Goal: Information Seeking & Learning: Learn about a topic

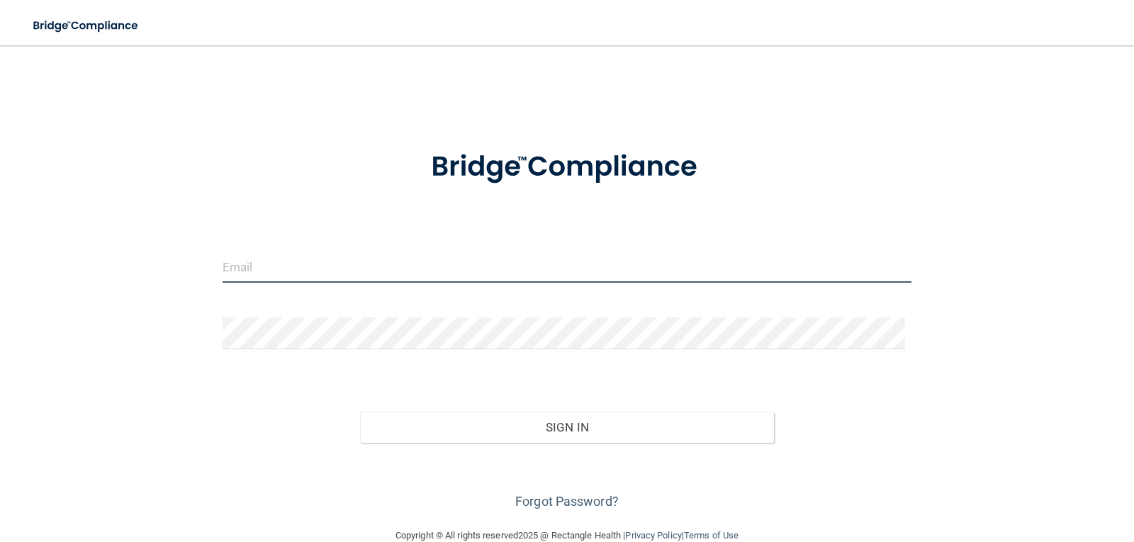
click at [505, 265] on input "email" at bounding box center [566, 267] width 689 height 32
type input "[EMAIL_ADDRESS][DOMAIN_NAME]"
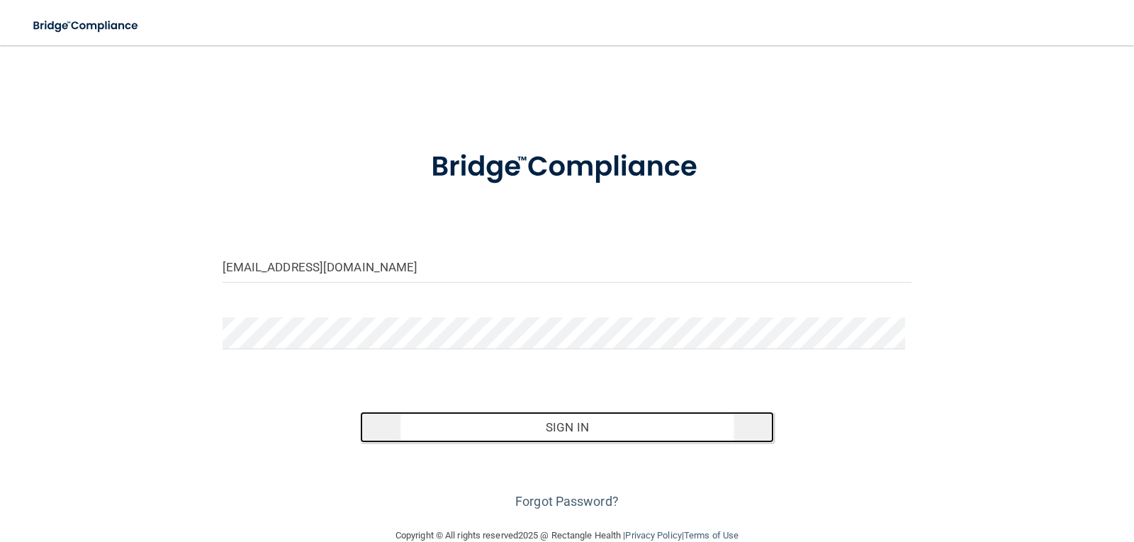
click at [575, 429] on button "Sign In" at bounding box center [567, 427] width 414 height 31
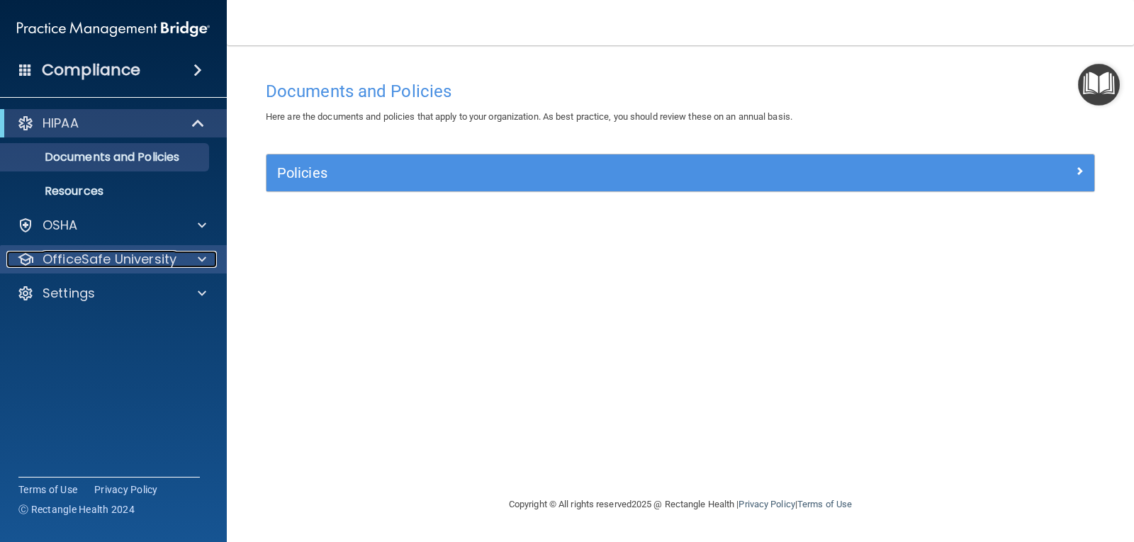
click at [168, 261] on p "OfficeSafe University" at bounding box center [110, 259] width 134 height 17
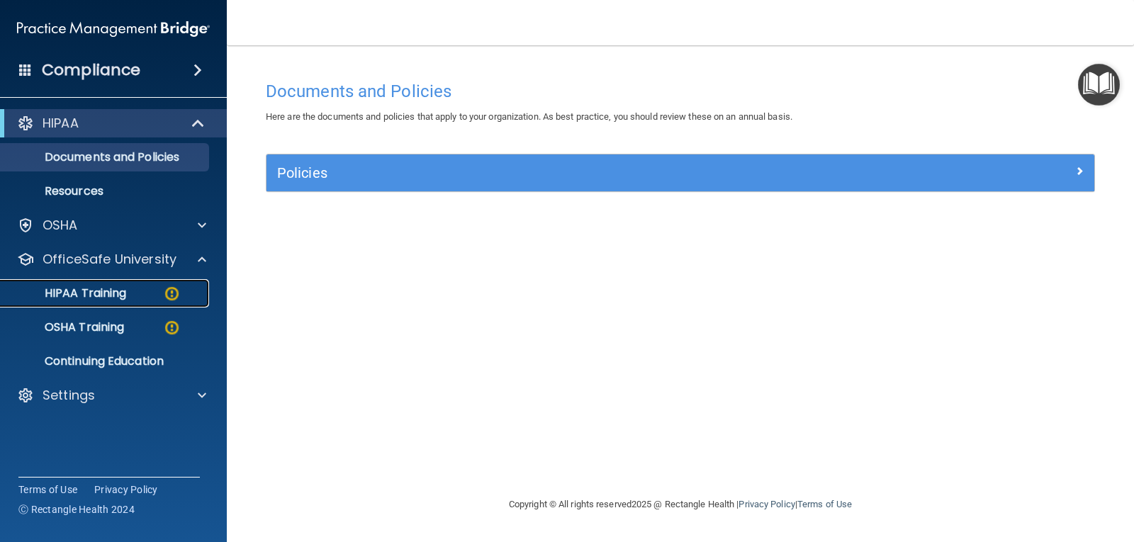
click at [169, 292] on img at bounding box center [172, 294] width 18 height 18
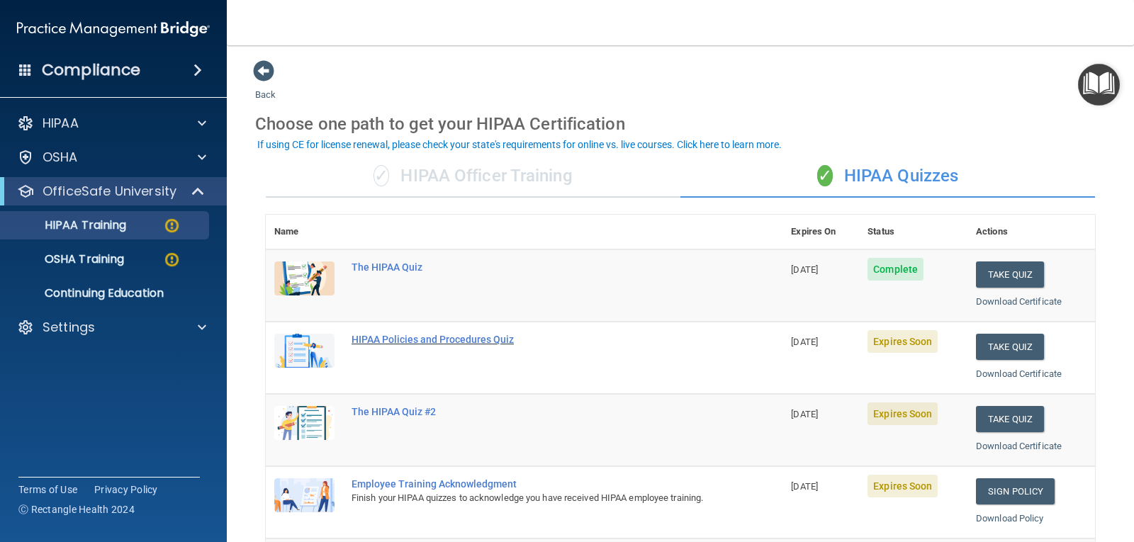
click at [485, 340] on div "HIPAA Policies and Procedures Quiz" at bounding box center [531, 339] width 360 height 11
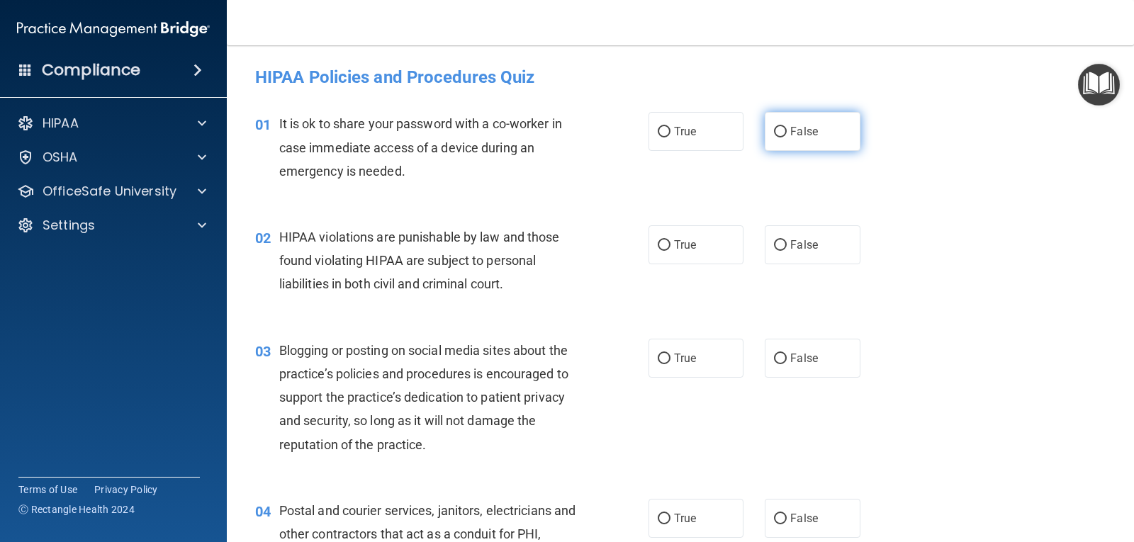
click at [776, 128] on input "False" at bounding box center [780, 132] width 13 height 11
radio input "true"
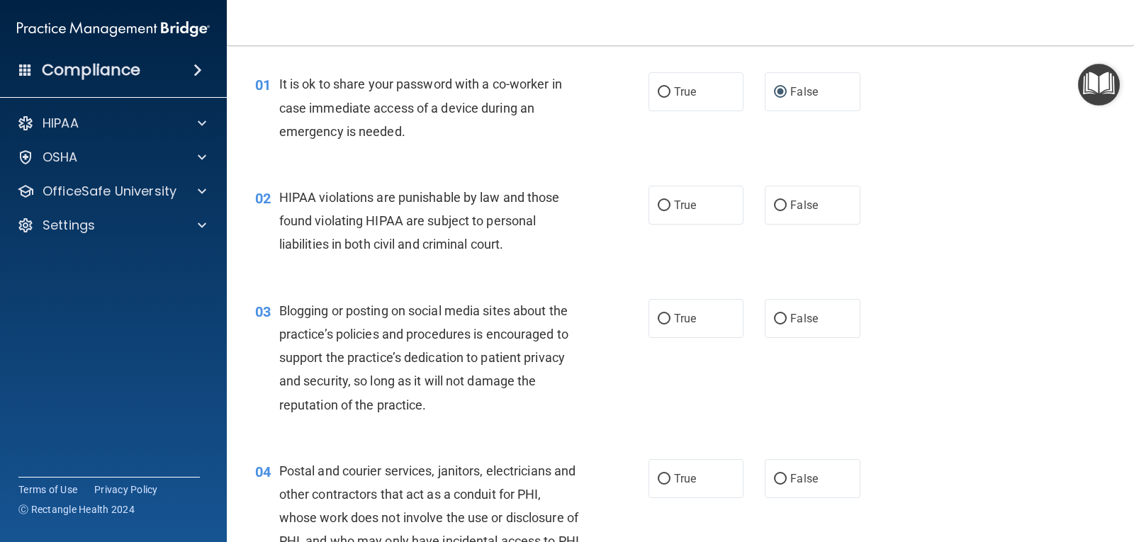
scroll to position [71, 0]
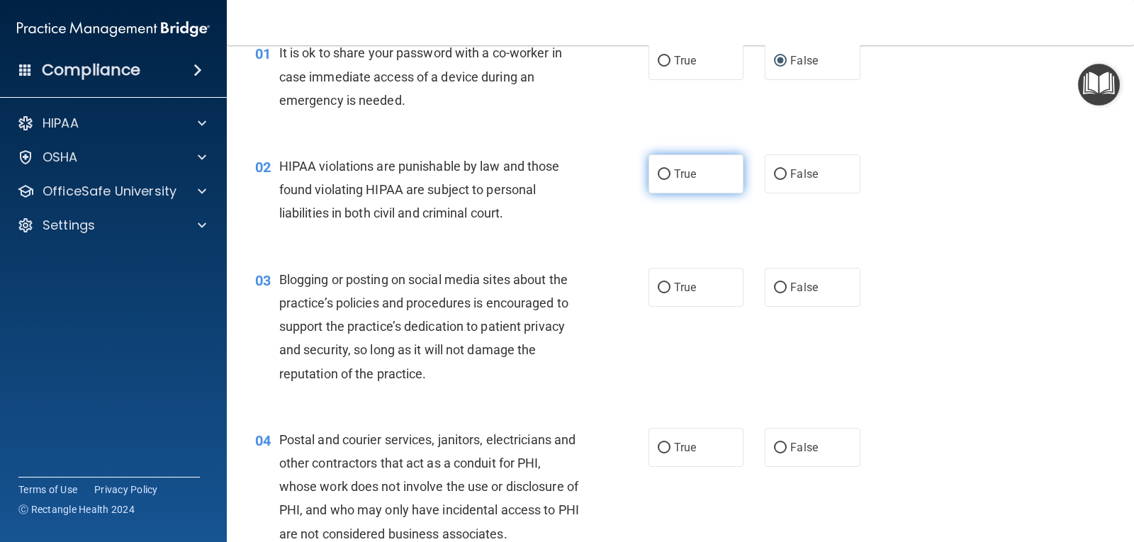
click at [684, 174] on span "True" at bounding box center [685, 173] width 22 height 13
click at [670, 174] on input "True" at bounding box center [664, 174] width 13 height 11
radio input "true"
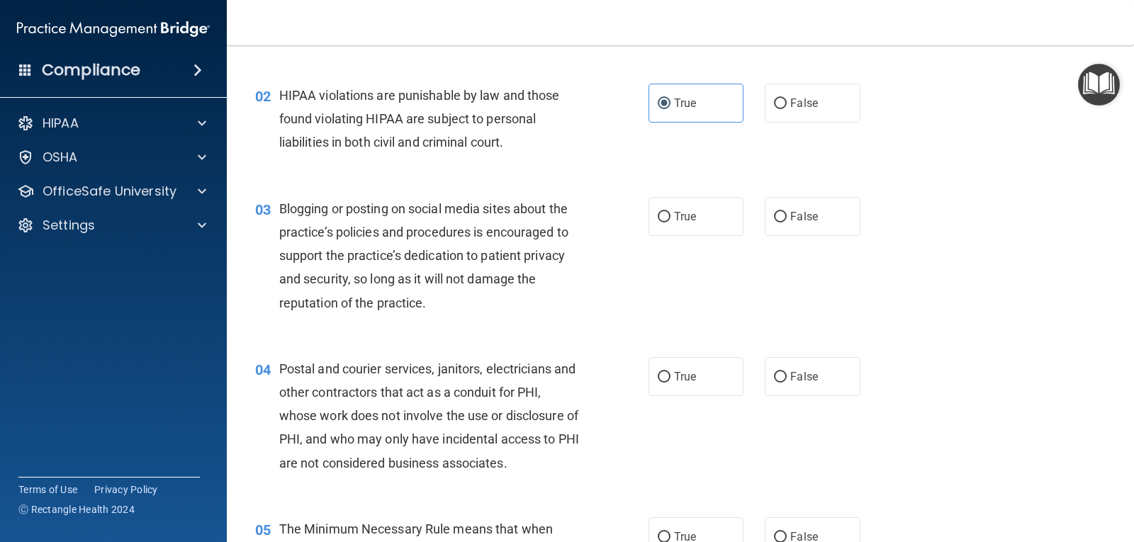
scroll to position [213, 0]
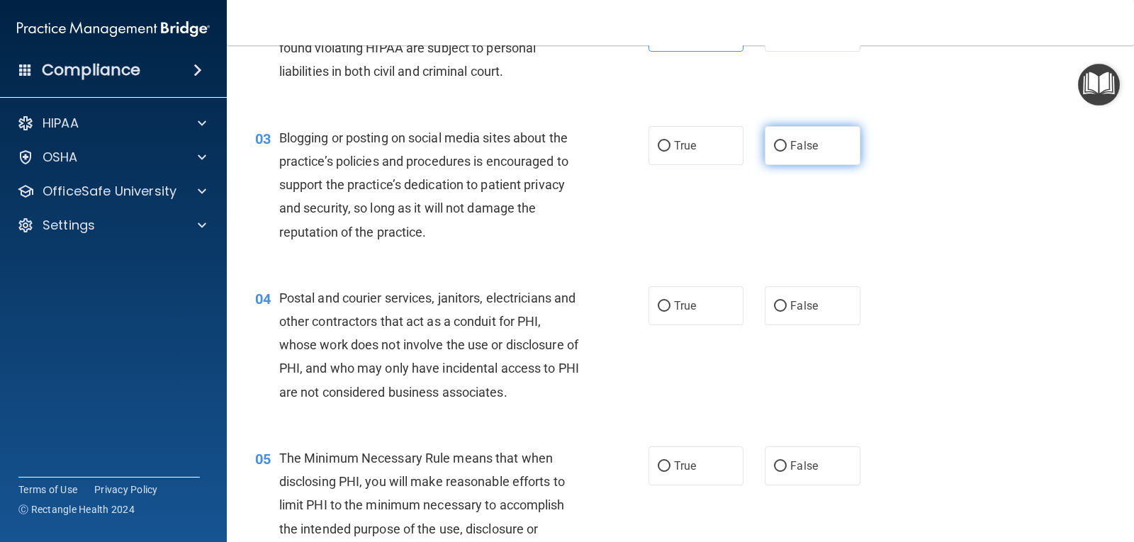
click at [777, 144] on input "False" at bounding box center [780, 146] width 13 height 11
radio input "true"
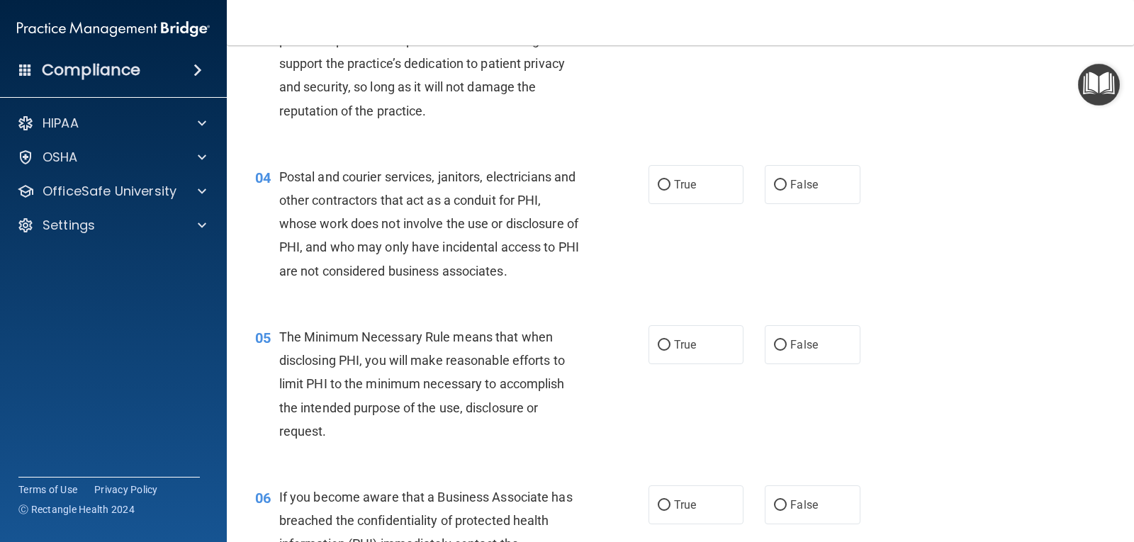
scroll to position [354, 0]
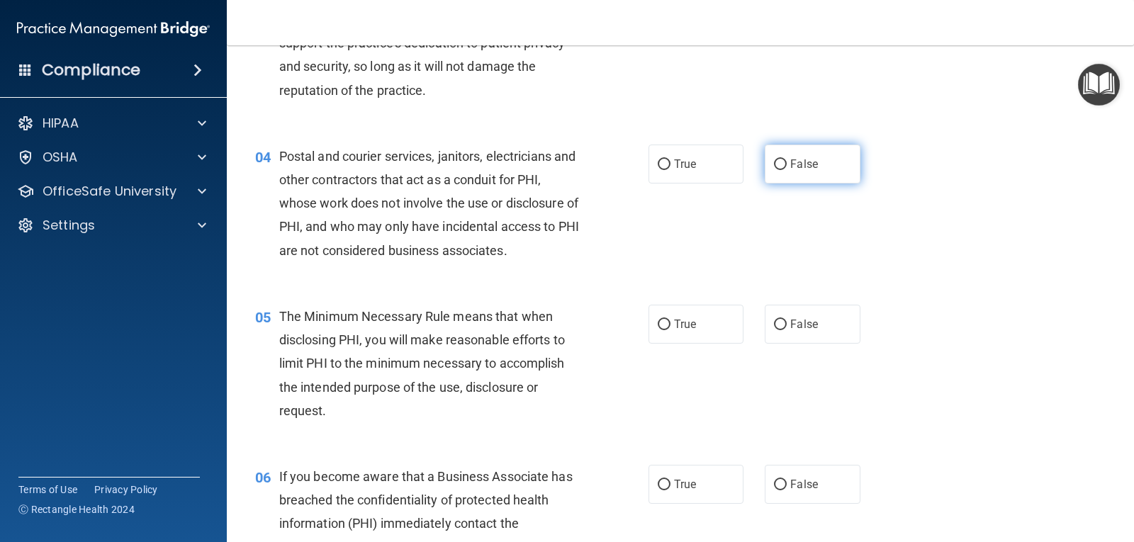
click at [777, 162] on input "False" at bounding box center [780, 164] width 13 height 11
radio input "true"
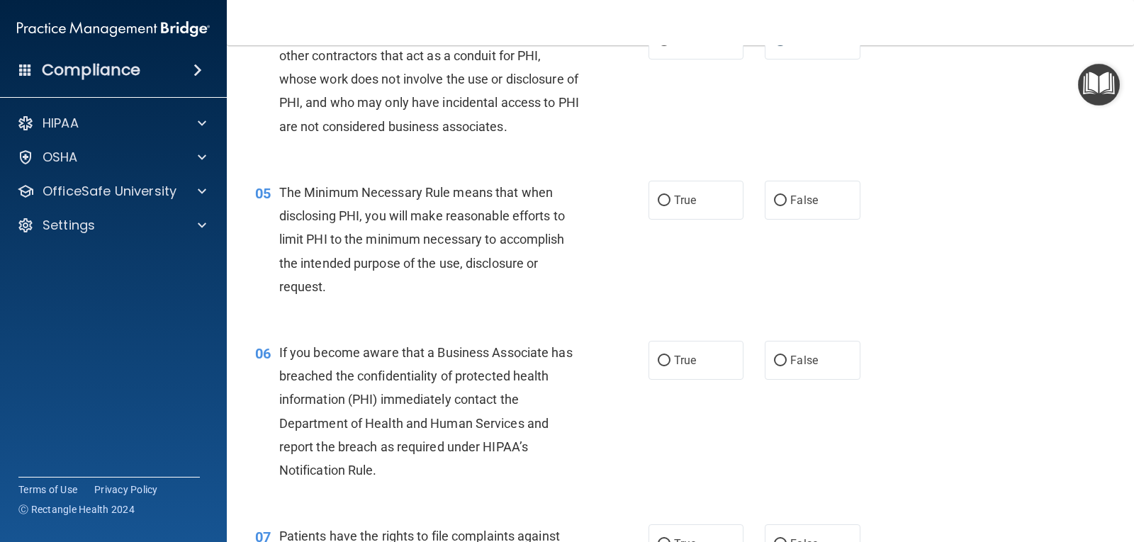
scroll to position [496, 0]
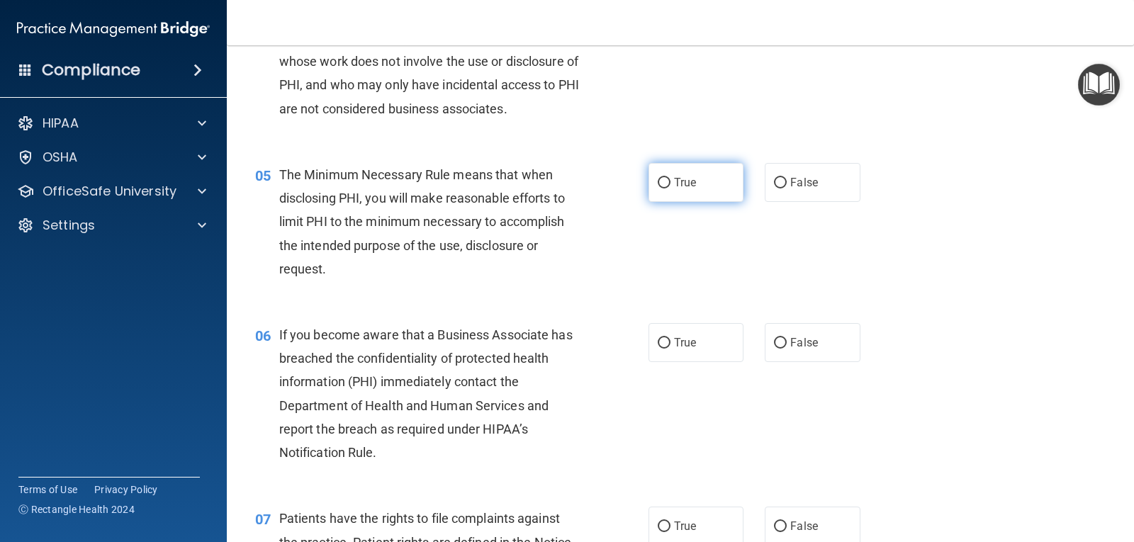
click at [660, 179] on input "True" at bounding box center [664, 183] width 13 height 11
radio input "true"
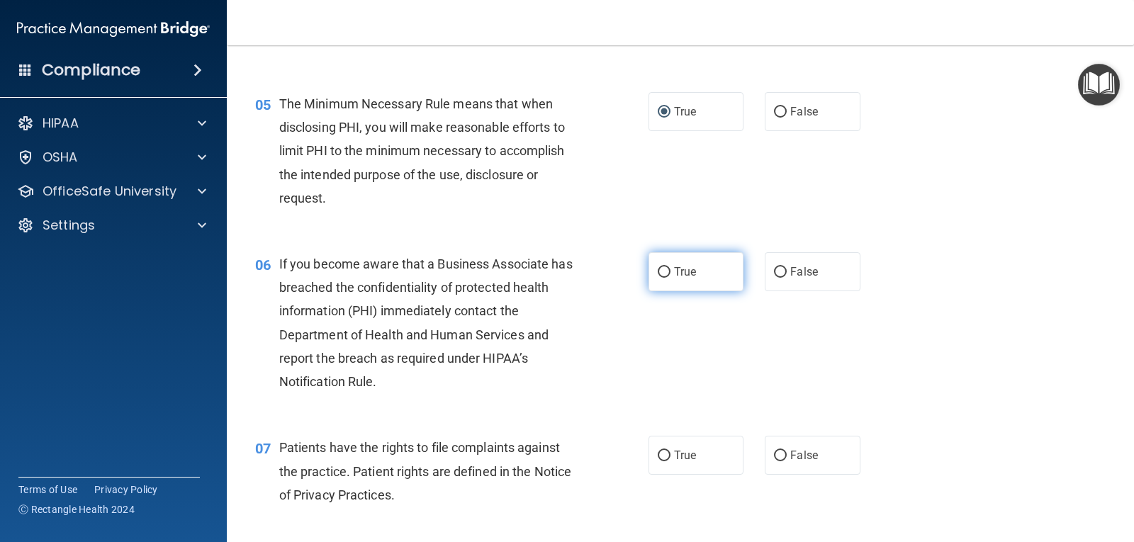
click at [682, 272] on span "True" at bounding box center [685, 271] width 22 height 13
click at [670, 272] on input "True" at bounding box center [664, 272] width 13 height 11
radio input "true"
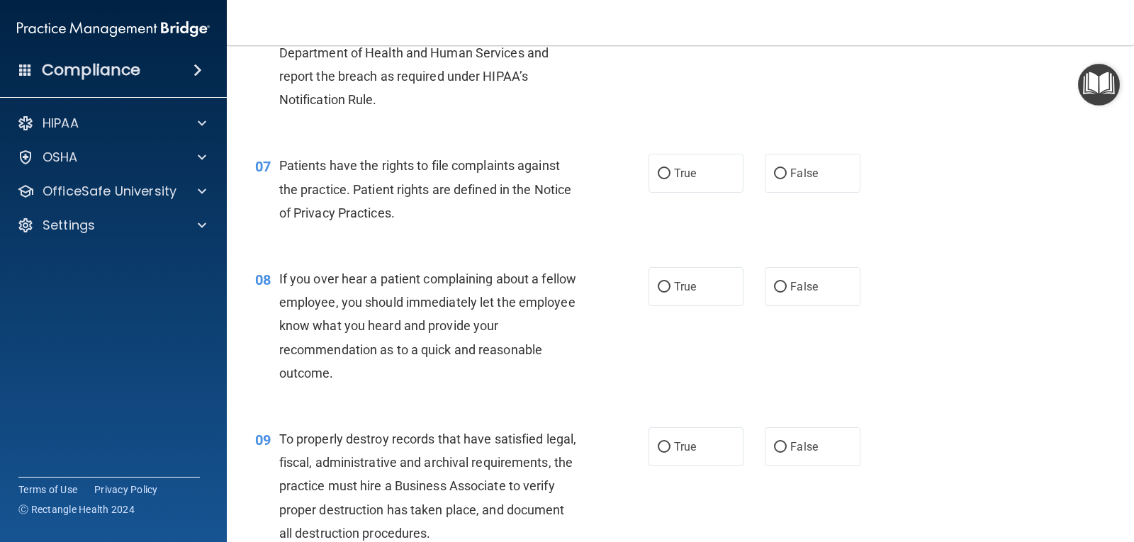
scroll to position [850, 0]
click at [684, 169] on span "True" at bounding box center [685, 171] width 22 height 13
click at [670, 169] on input "True" at bounding box center [664, 172] width 13 height 11
radio input "true"
click at [798, 289] on span "False" at bounding box center [804, 284] width 28 height 13
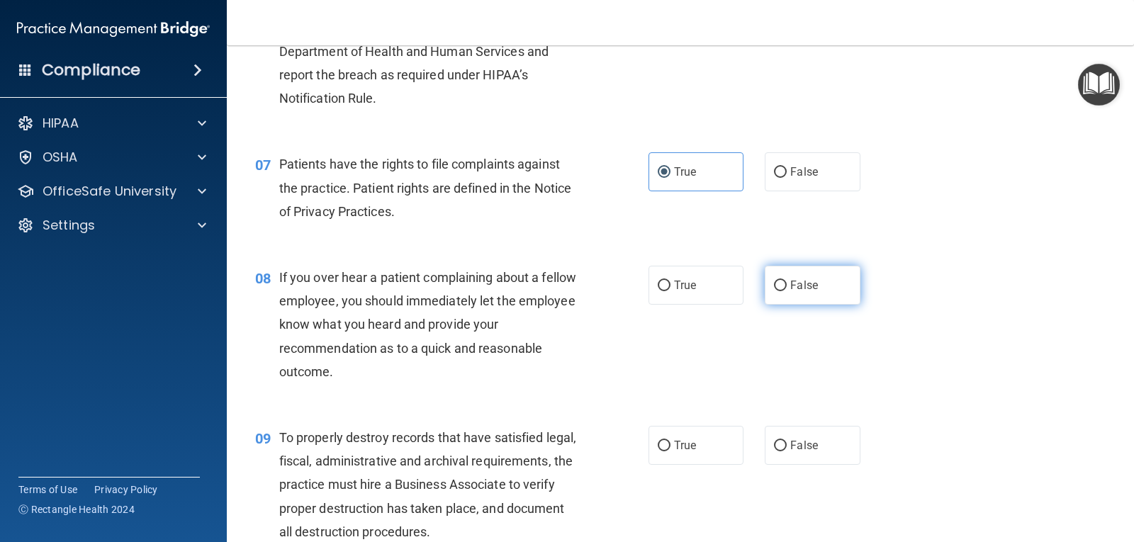
click at [786, 289] on input "False" at bounding box center [780, 286] width 13 height 11
radio input "true"
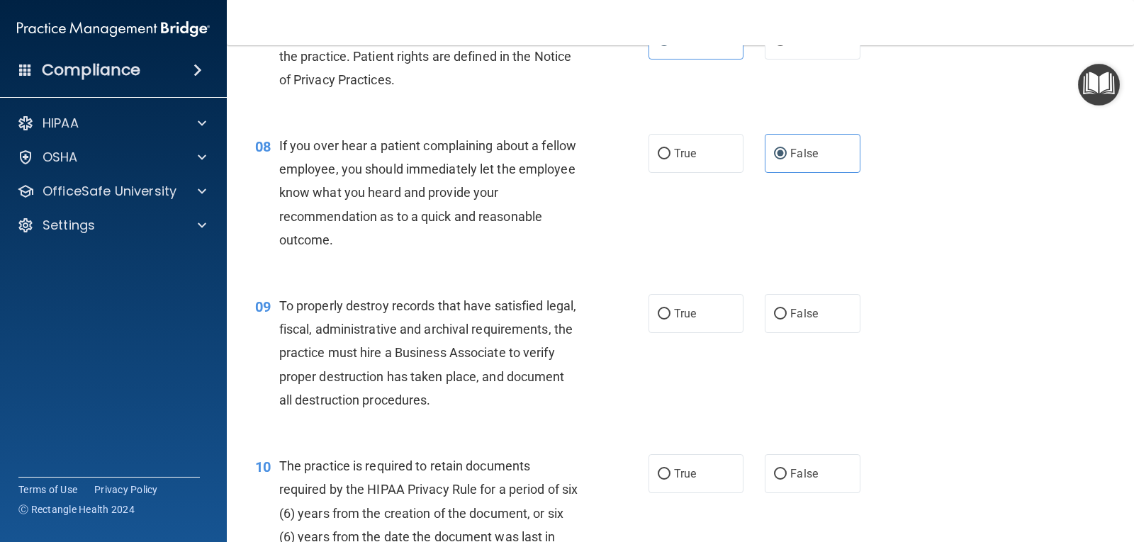
scroll to position [1063, 0]
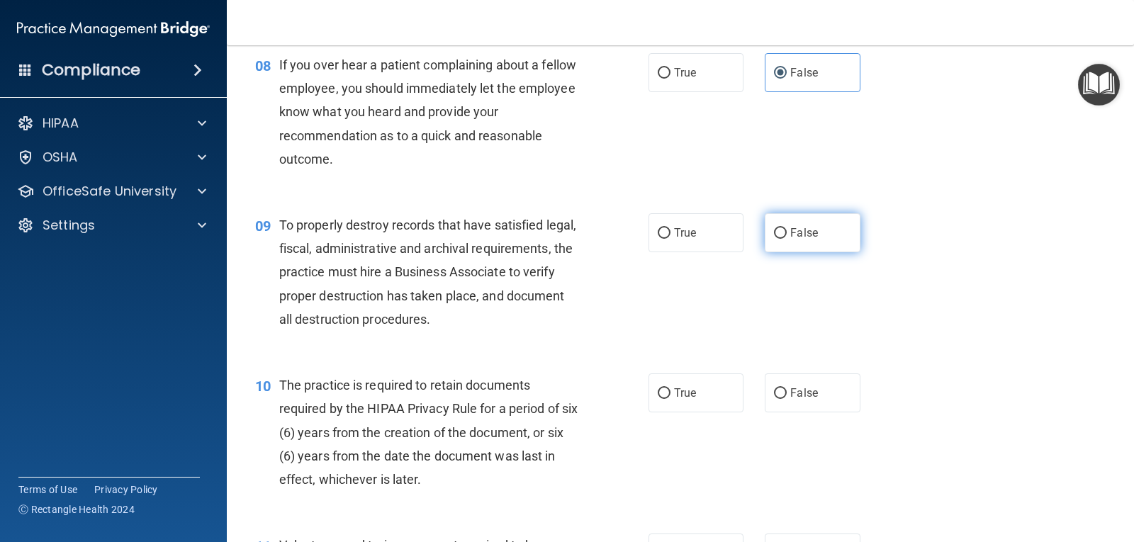
click at [798, 230] on span "False" at bounding box center [804, 232] width 28 height 13
click at [786, 230] on input "False" at bounding box center [780, 233] width 13 height 11
radio input "true"
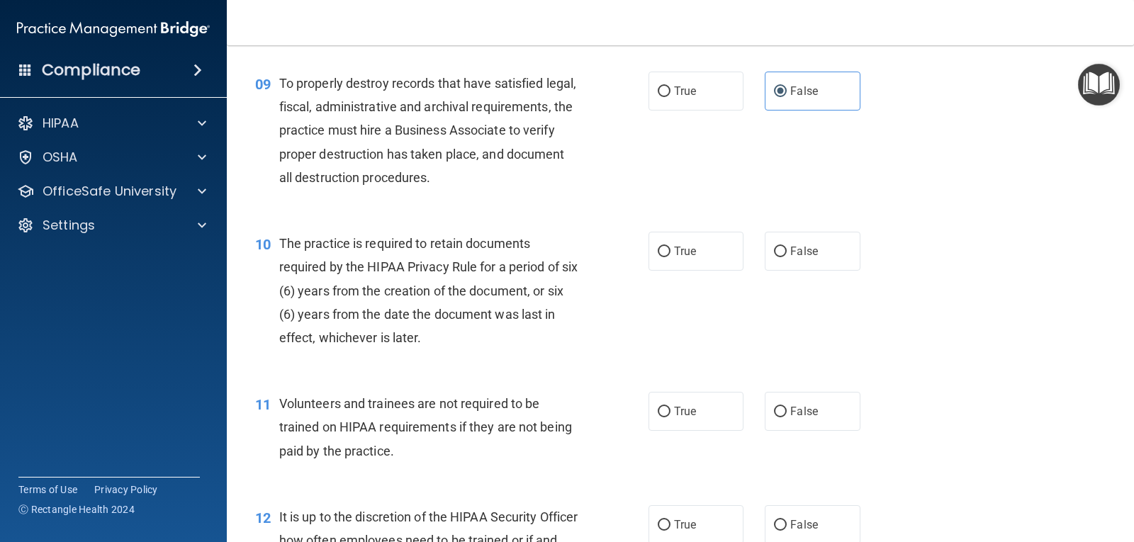
scroll to position [1275, 0]
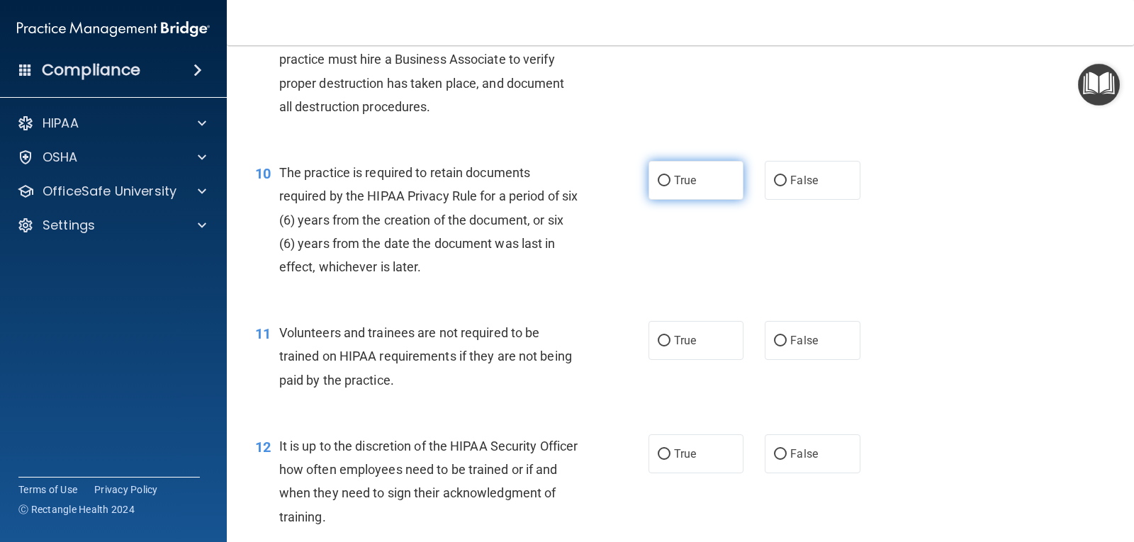
click at [667, 177] on label "True" at bounding box center [695, 180] width 95 height 39
click at [667, 177] on input "True" at bounding box center [664, 181] width 13 height 11
radio input "true"
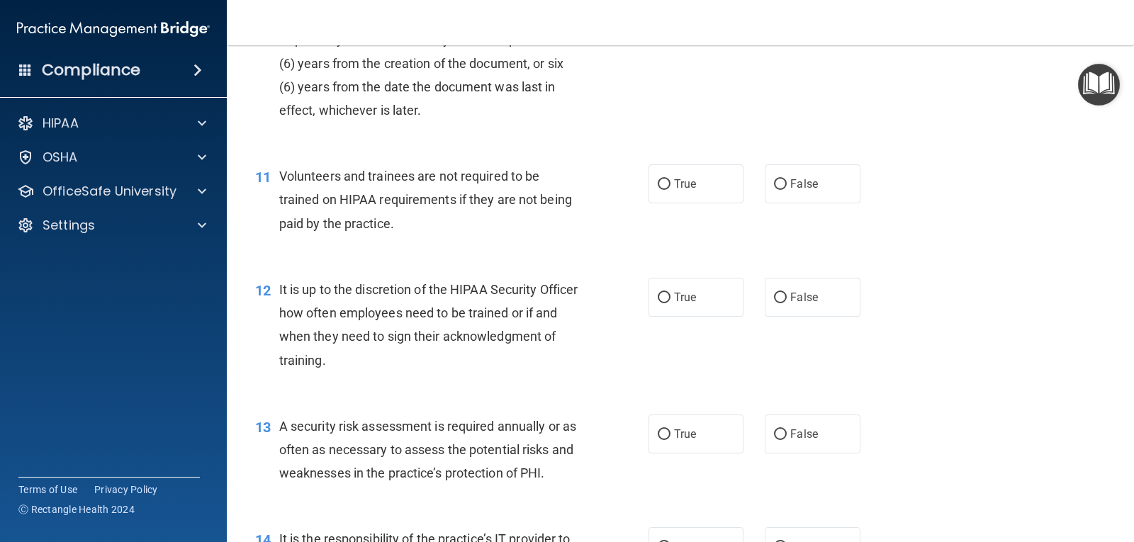
scroll to position [1488, 0]
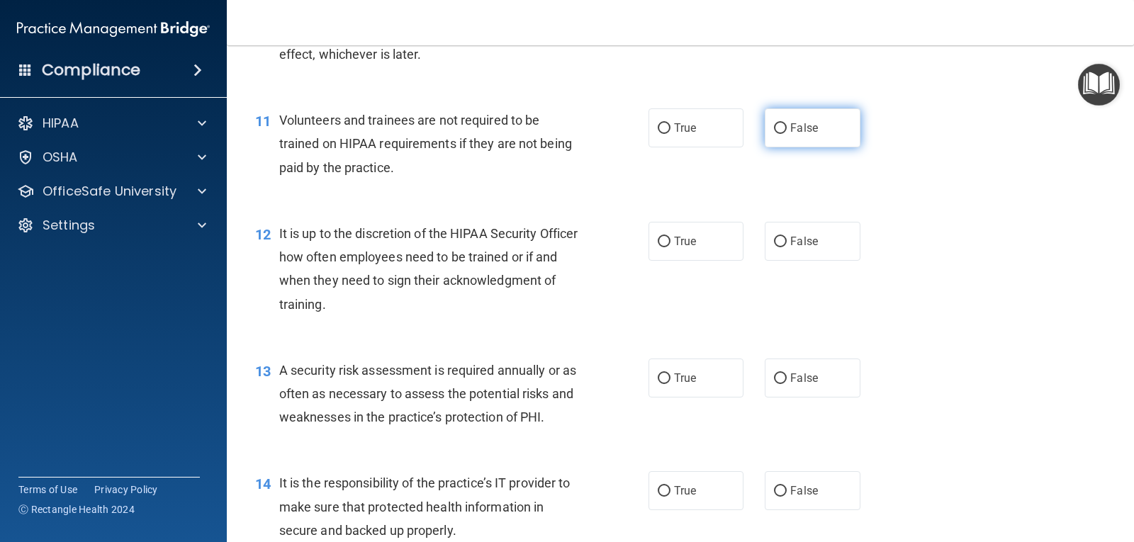
click at [779, 123] on input "False" at bounding box center [780, 128] width 13 height 11
radio input "true"
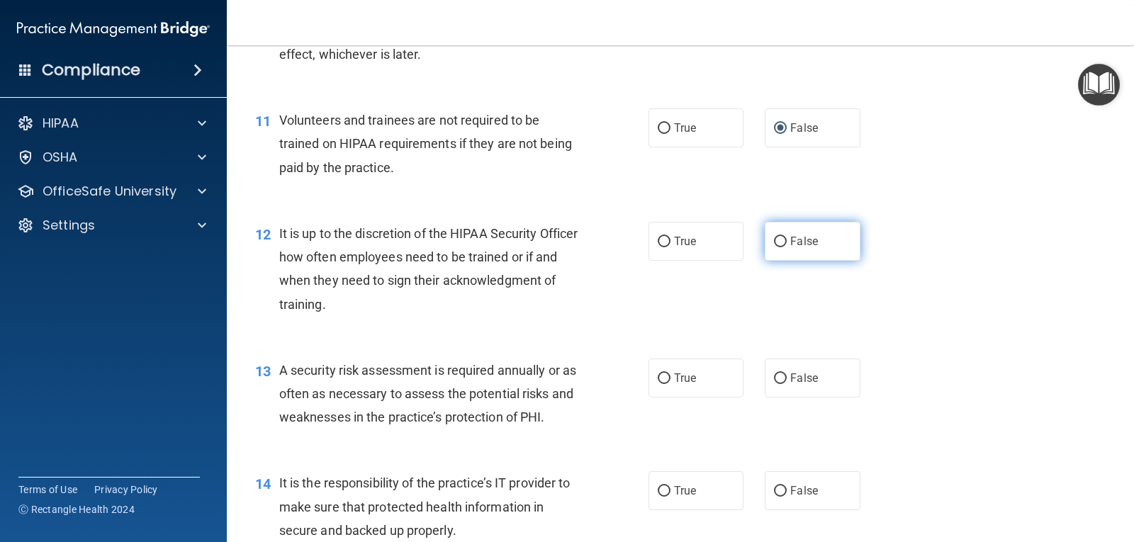
click at [791, 239] on span "False" at bounding box center [804, 241] width 28 height 13
click at [786, 239] on input "False" at bounding box center [780, 242] width 13 height 11
radio input "true"
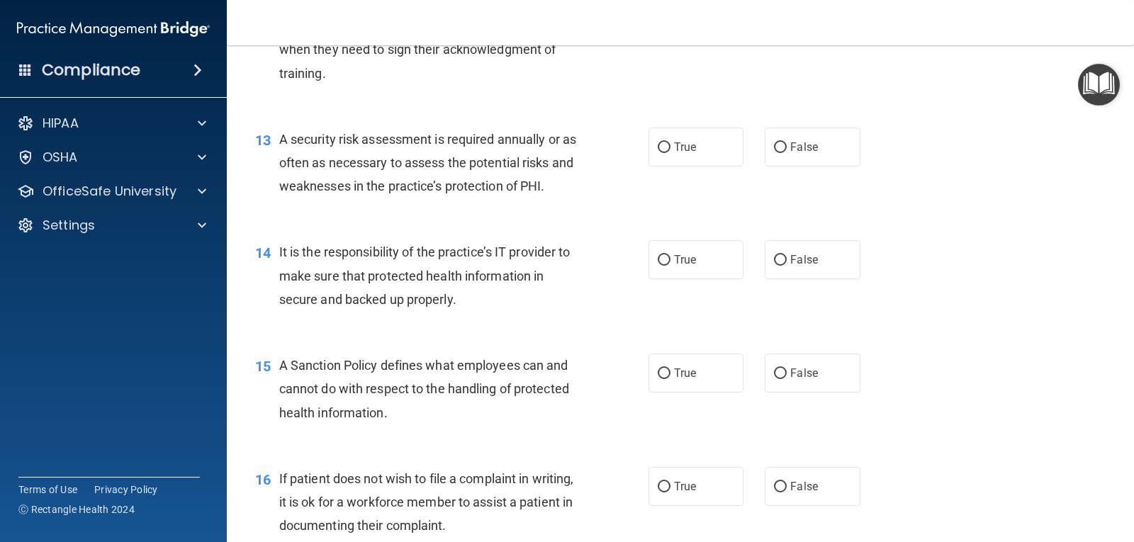
scroll to position [1771, 0]
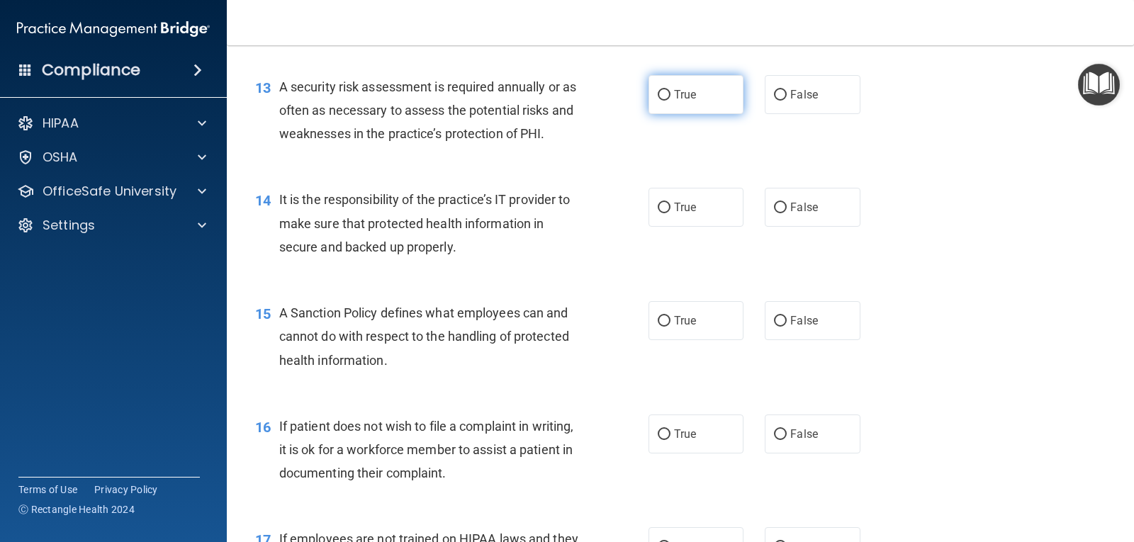
click at [685, 96] on span "True" at bounding box center [685, 94] width 22 height 13
click at [670, 96] on input "True" at bounding box center [664, 95] width 13 height 11
radio input "true"
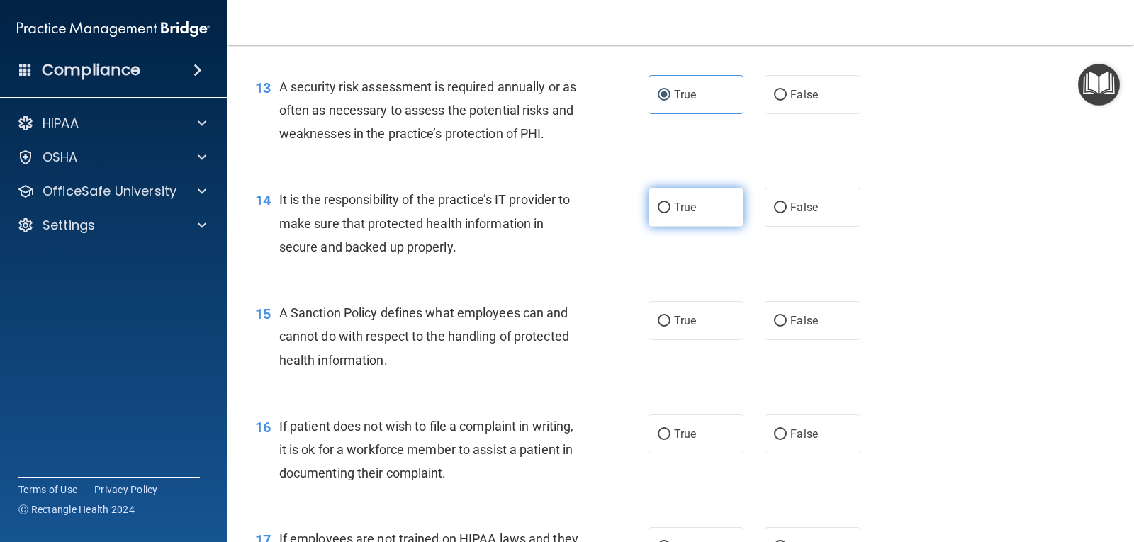
click at [674, 204] on span "True" at bounding box center [685, 207] width 22 height 13
click at [670, 204] on input "True" at bounding box center [664, 208] width 13 height 11
radio input "true"
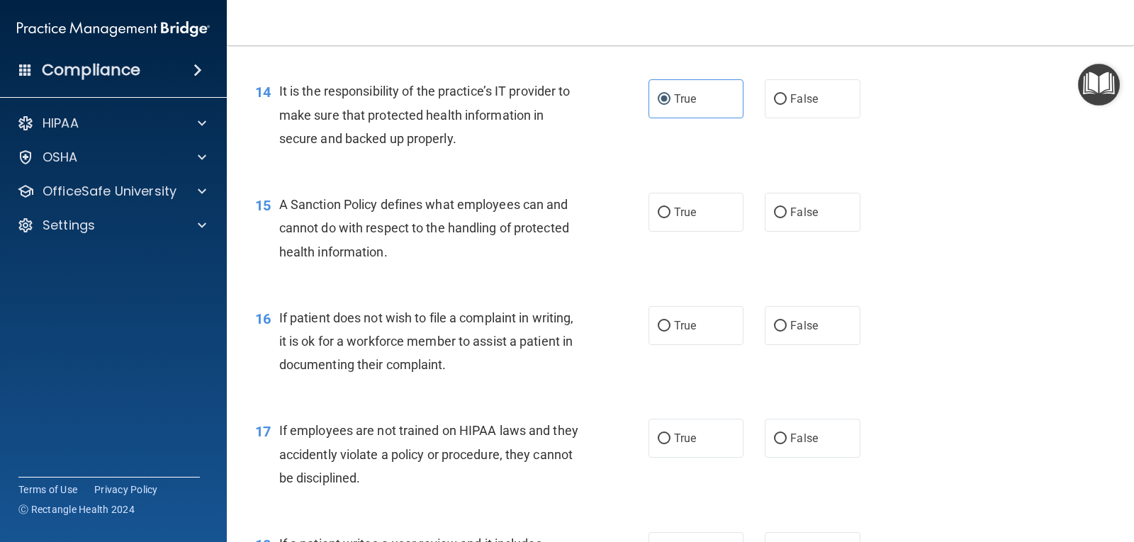
scroll to position [1913, 0]
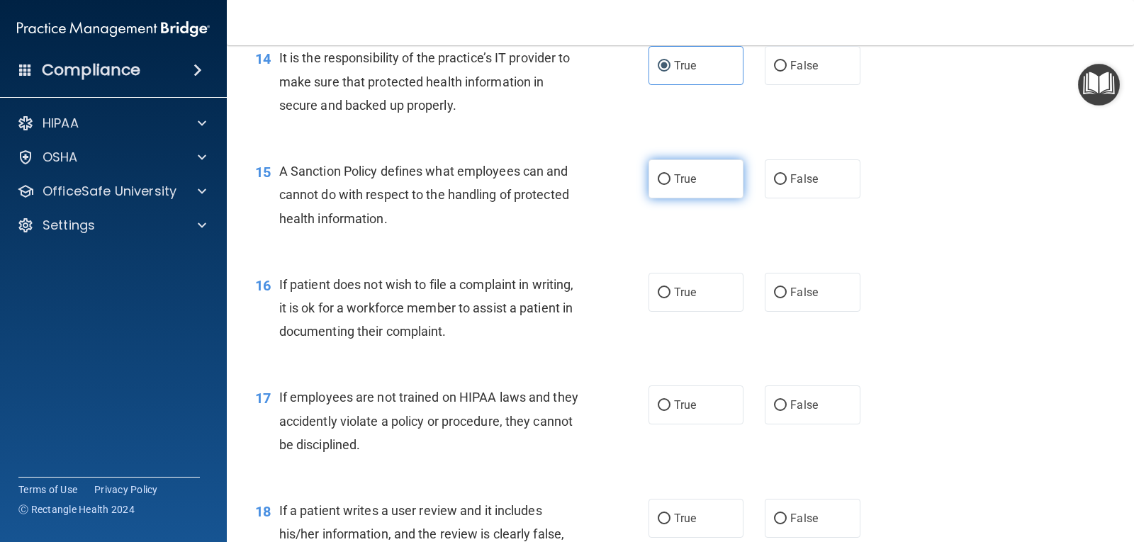
click at [667, 175] on label "True" at bounding box center [695, 178] width 95 height 39
click at [667, 175] on input "True" at bounding box center [664, 179] width 13 height 11
radio input "true"
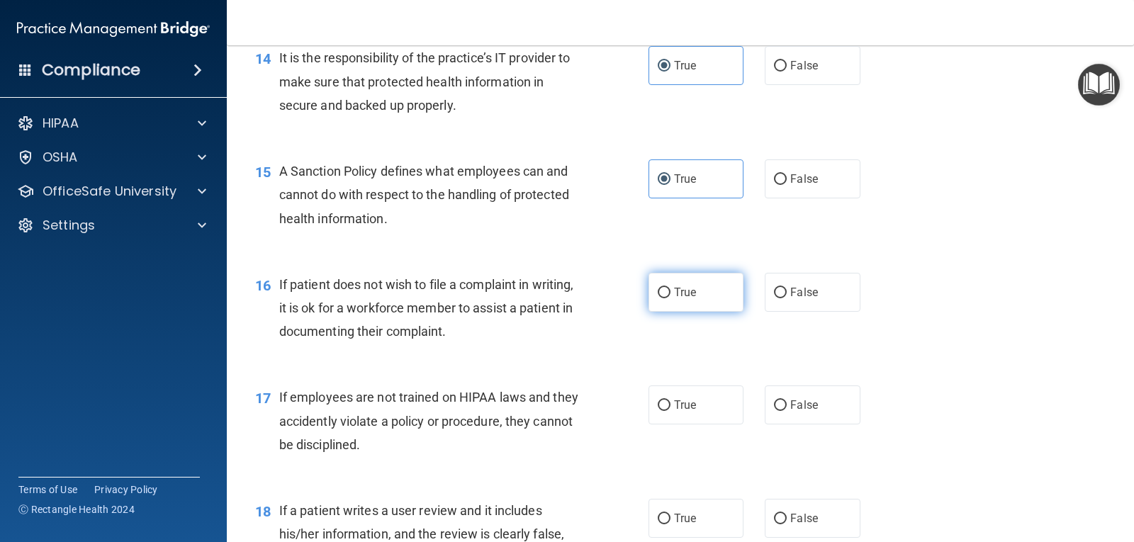
click at [684, 290] on span "True" at bounding box center [685, 292] width 22 height 13
click at [670, 290] on input "True" at bounding box center [664, 293] width 13 height 11
radio input "true"
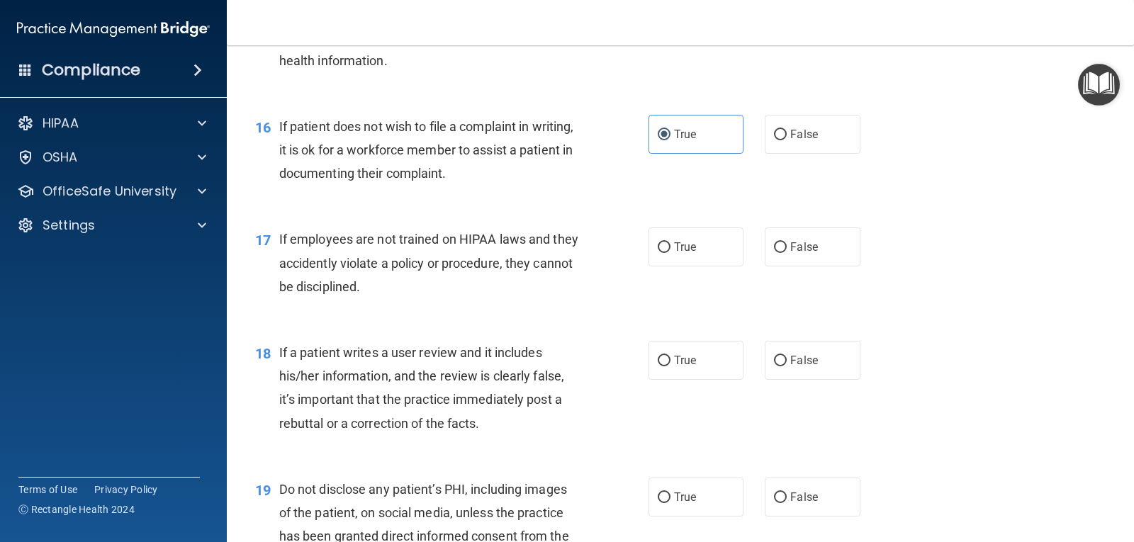
scroll to position [2126, 0]
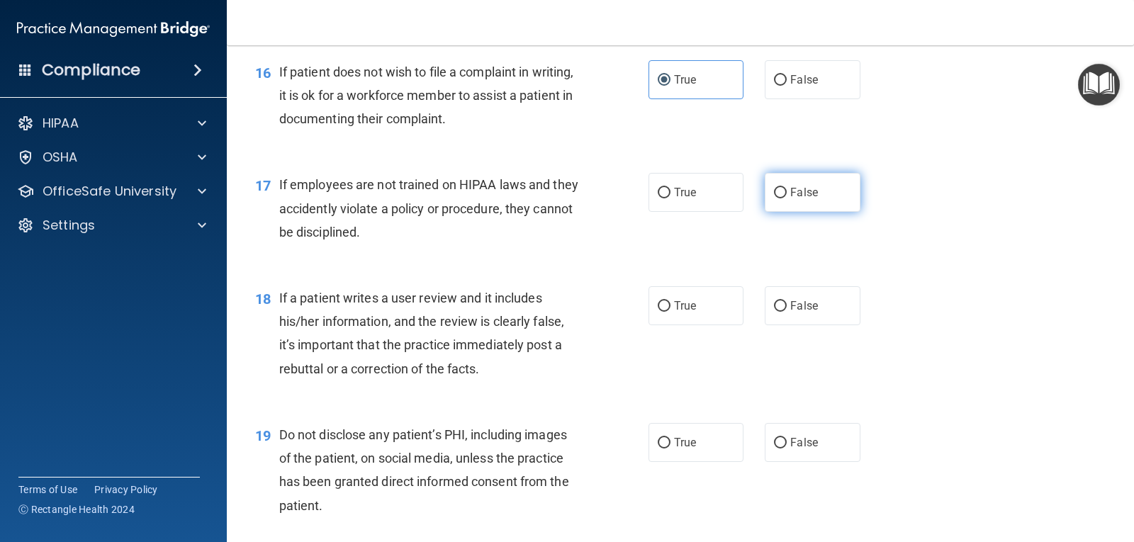
click at [797, 192] on span "False" at bounding box center [804, 192] width 28 height 13
click at [786, 192] on input "False" at bounding box center [780, 193] width 13 height 11
radio input "true"
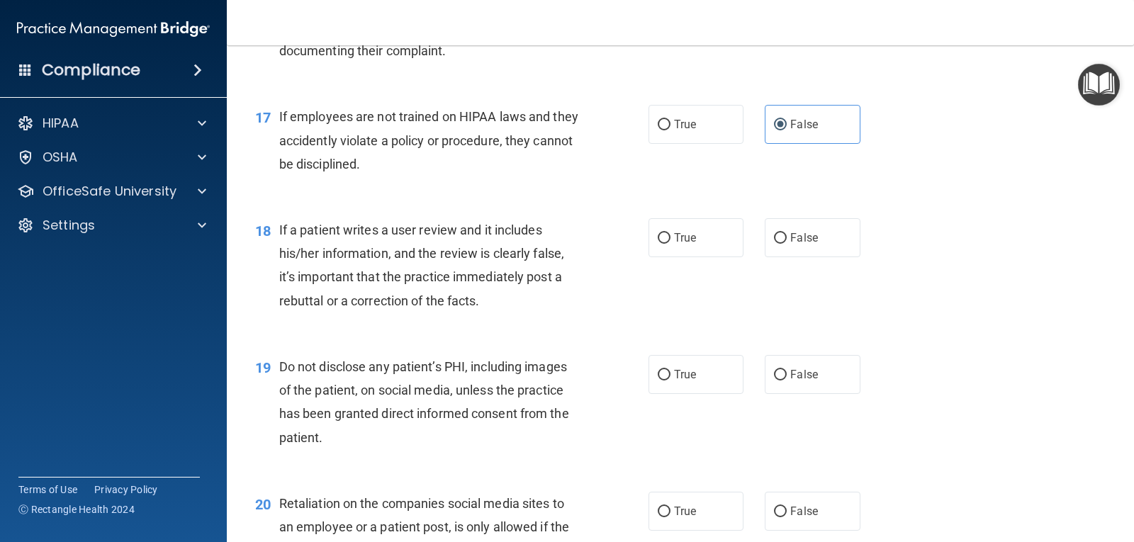
scroll to position [2196, 0]
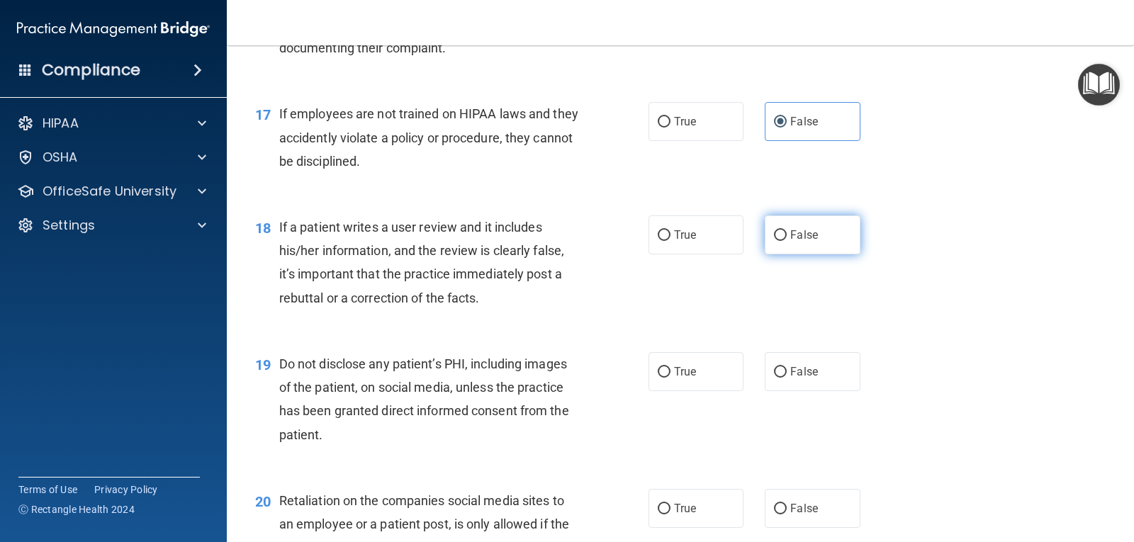
click at [794, 229] on span "False" at bounding box center [804, 234] width 28 height 13
click at [786, 230] on input "False" at bounding box center [780, 235] width 13 height 11
radio input "true"
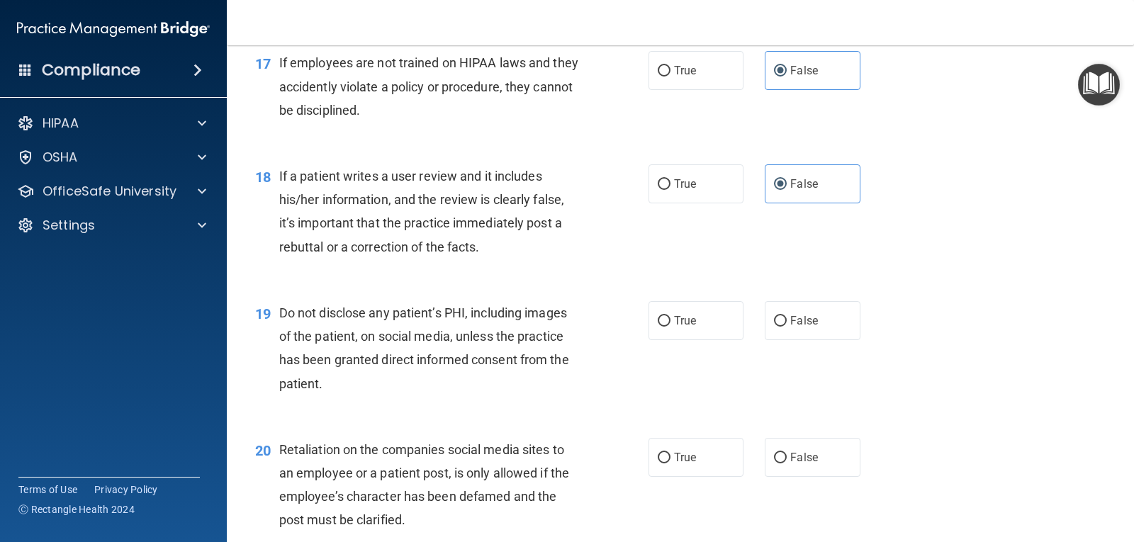
scroll to position [2480, 0]
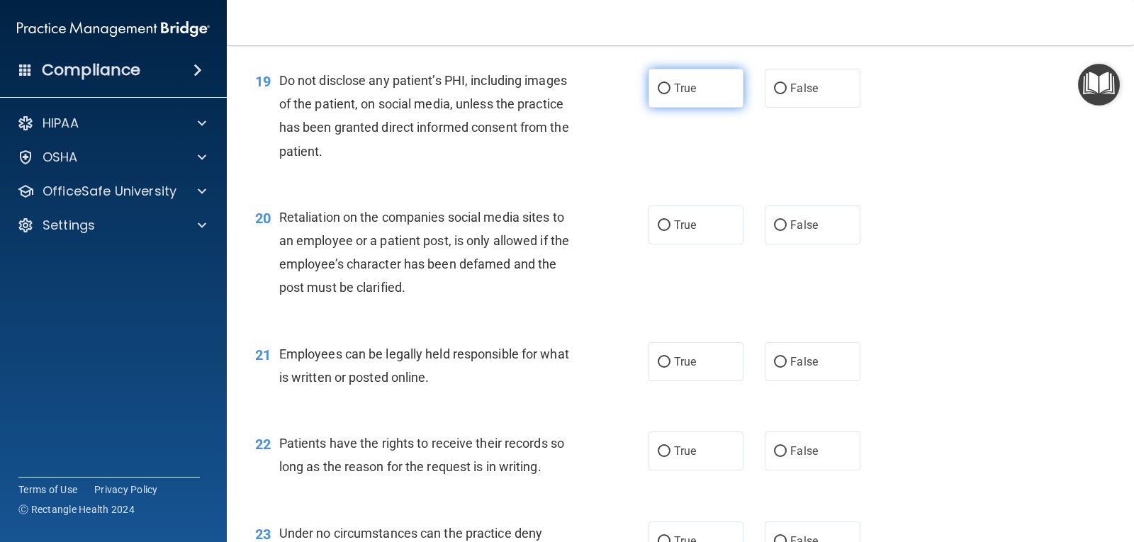
click at [675, 86] on span "True" at bounding box center [685, 87] width 22 height 13
click at [670, 86] on input "True" at bounding box center [664, 89] width 13 height 11
radio input "true"
click at [799, 225] on span "False" at bounding box center [804, 224] width 28 height 13
click at [786, 225] on input "False" at bounding box center [780, 225] width 13 height 11
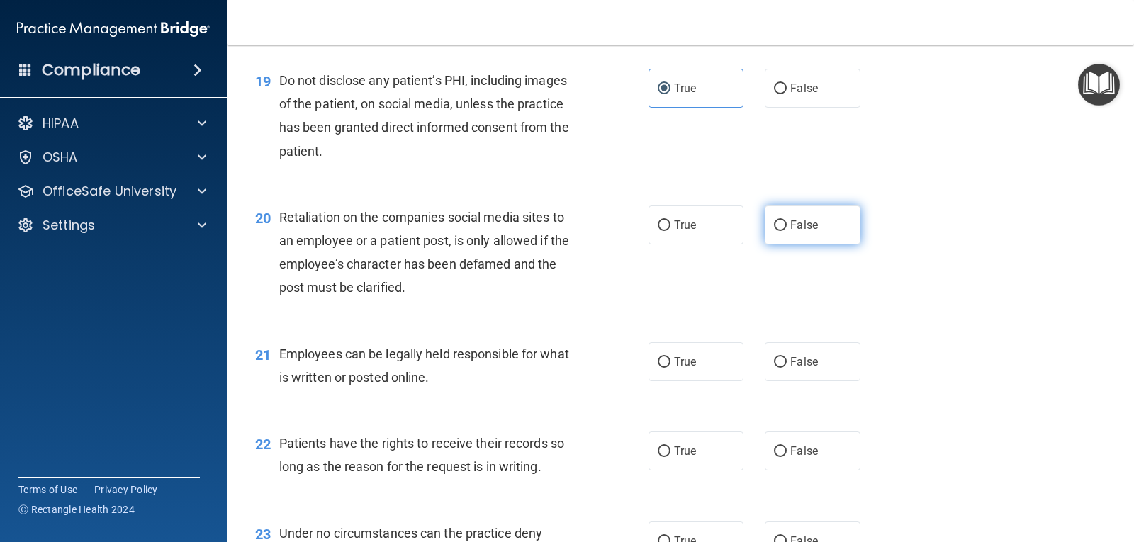
radio input "true"
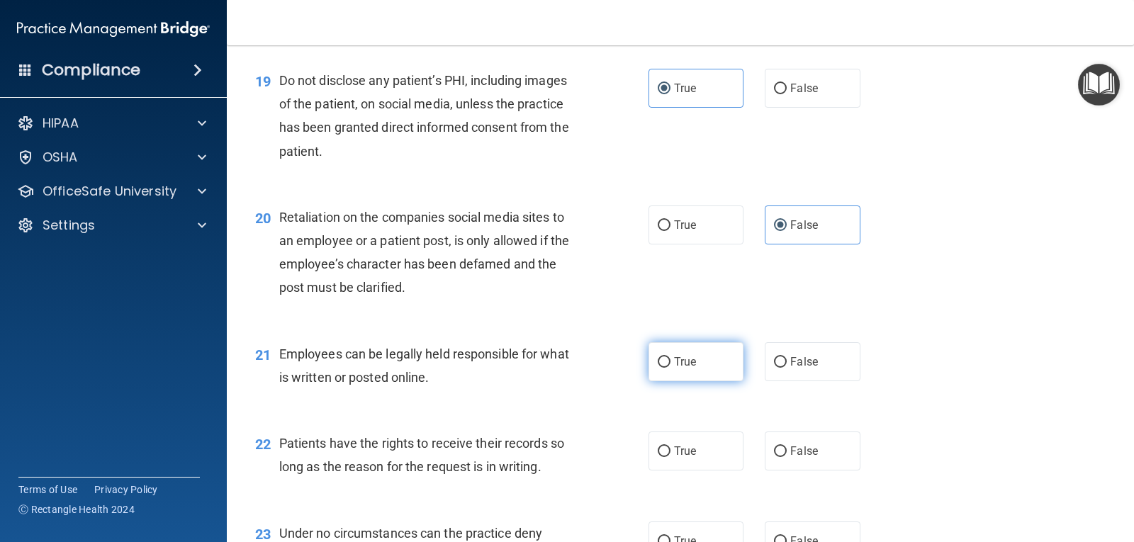
click at [667, 360] on label "True" at bounding box center [695, 361] width 95 height 39
click at [667, 360] on input "True" at bounding box center [664, 362] width 13 height 11
radio input "true"
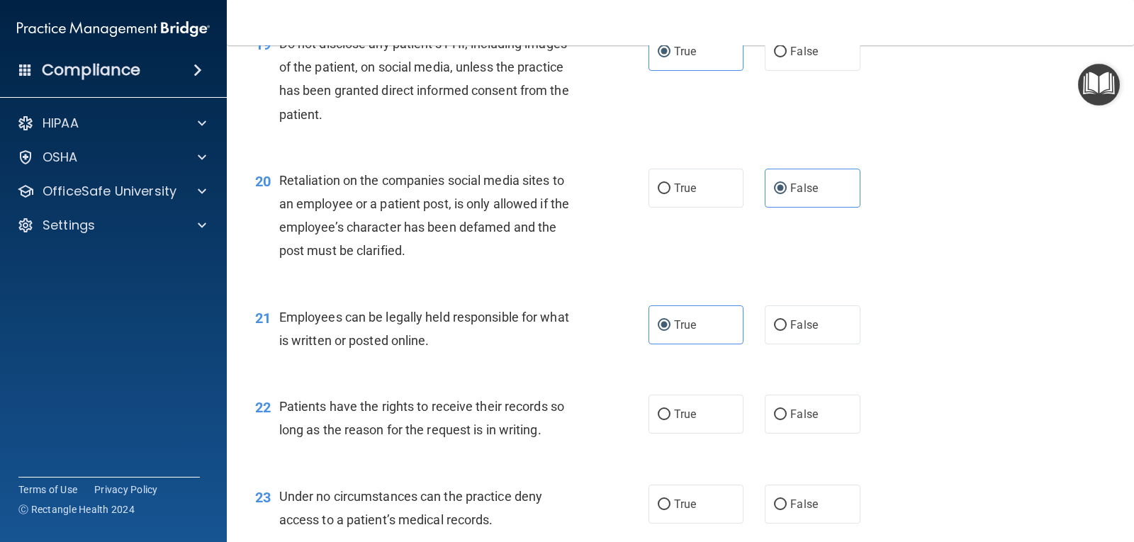
scroll to position [2622, 0]
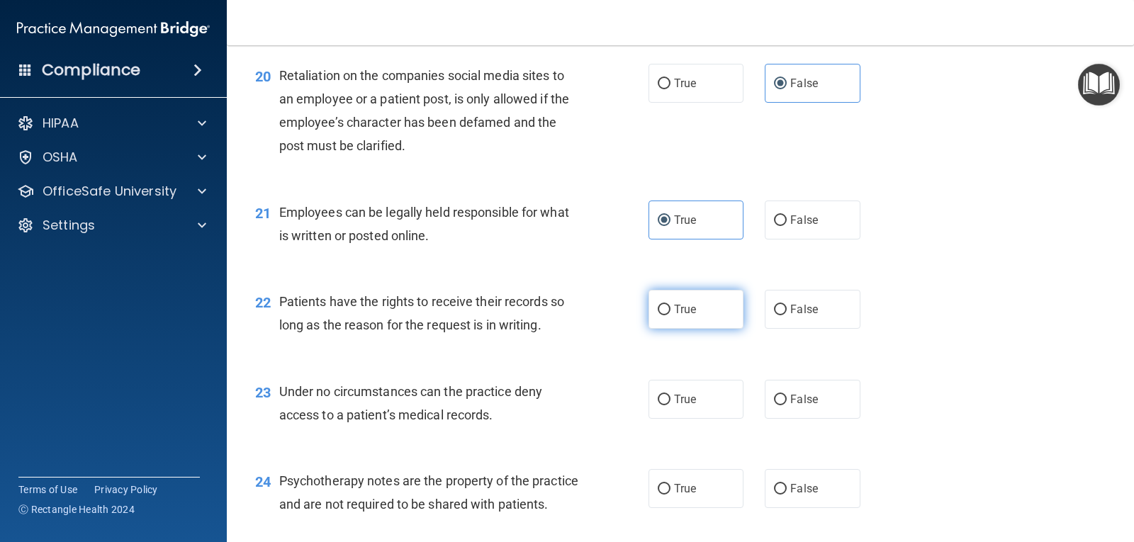
click at [694, 307] on label "True" at bounding box center [695, 309] width 95 height 39
click at [670, 307] on input "True" at bounding box center [664, 310] width 13 height 11
radio input "true"
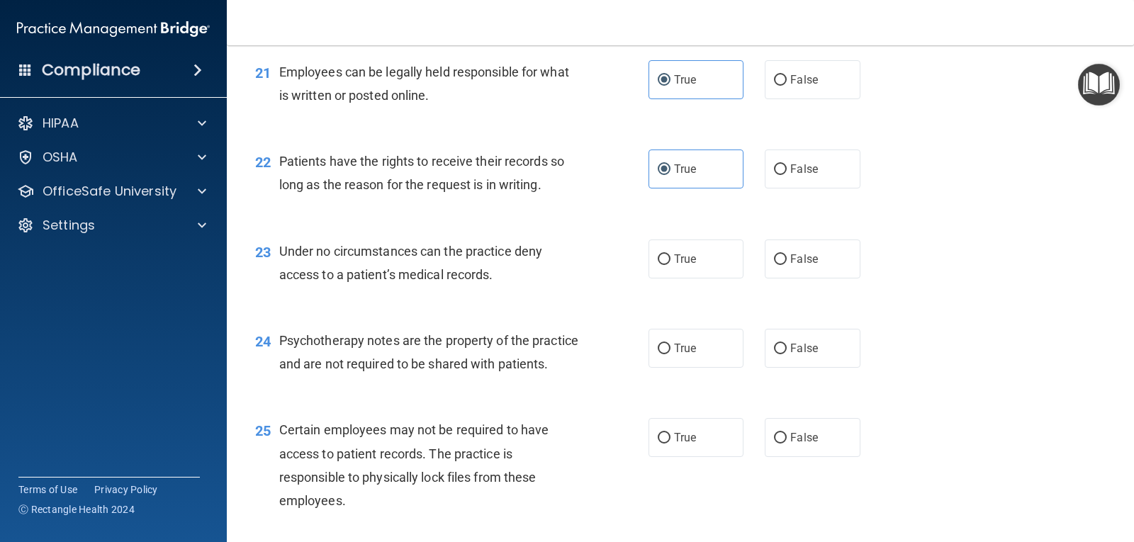
scroll to position [2763, 0]
click at [675, 252] on span "True" at bounding box center [685, 257] width 22 height 13
click at [670, 253] on input "True" at bounding box center [664, 258] width 13 height 11
radio input "true"
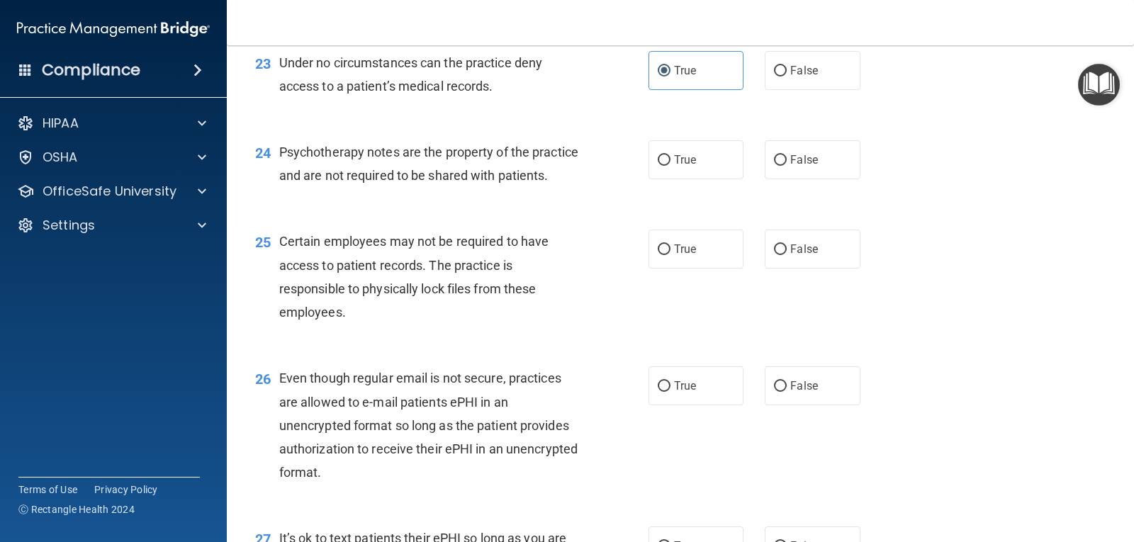
scroll to position [2976, 0]
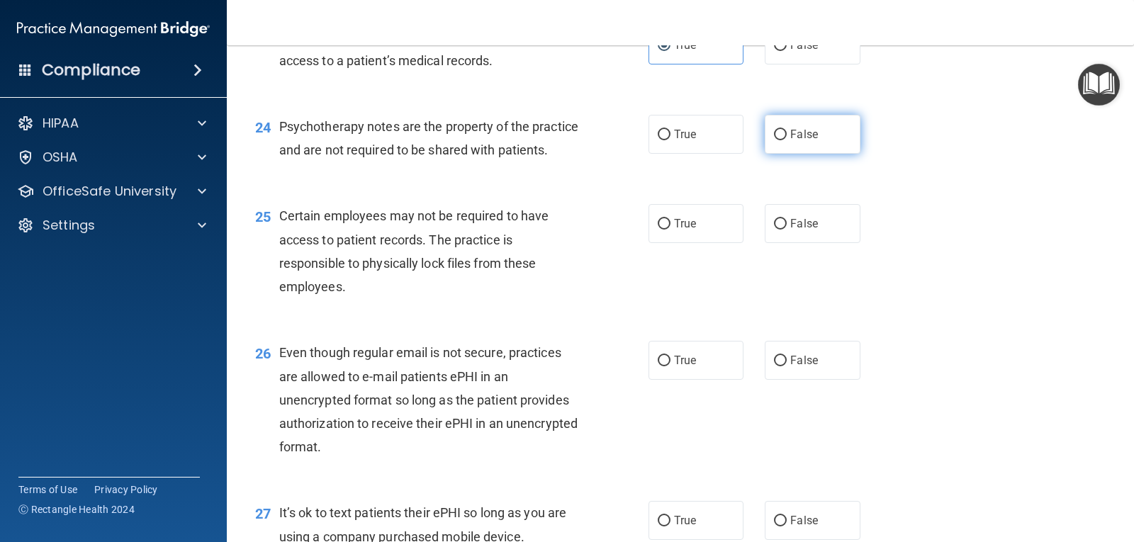
click at [774, 135] on input "False" at bounding box center [780, 135] width 13 height 11
radio input "true"
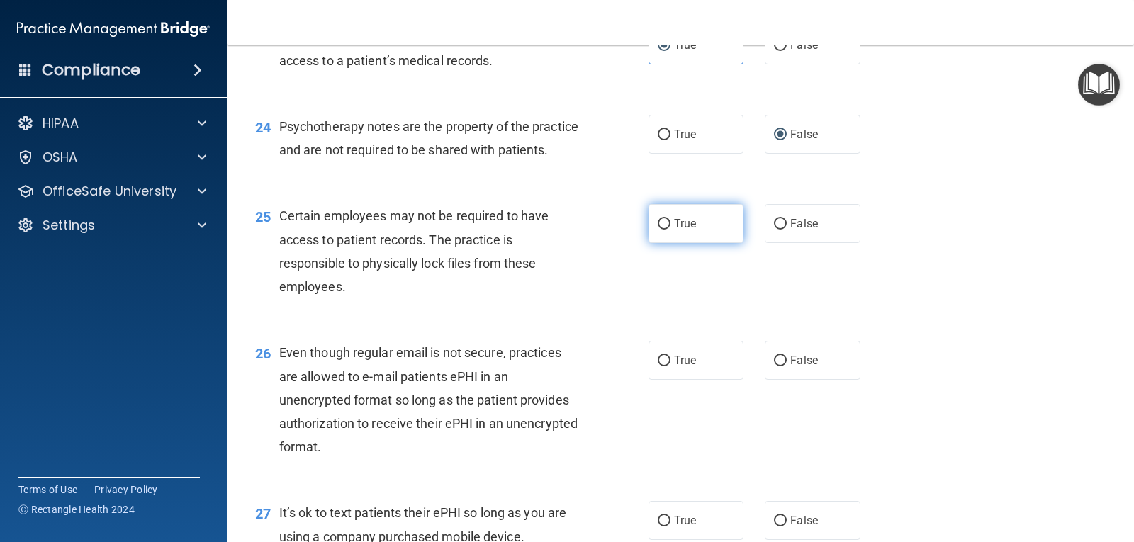
click at [658, 230] on input "True" at bounding box center [664, 224] width 13 height 11
radio input "true"
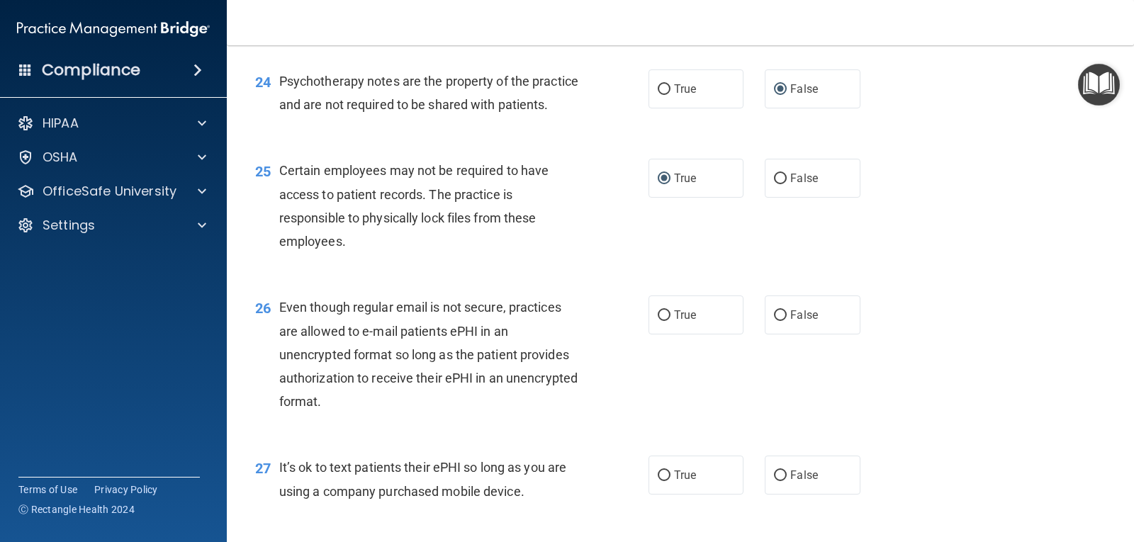
scroll to position [3047, 0]
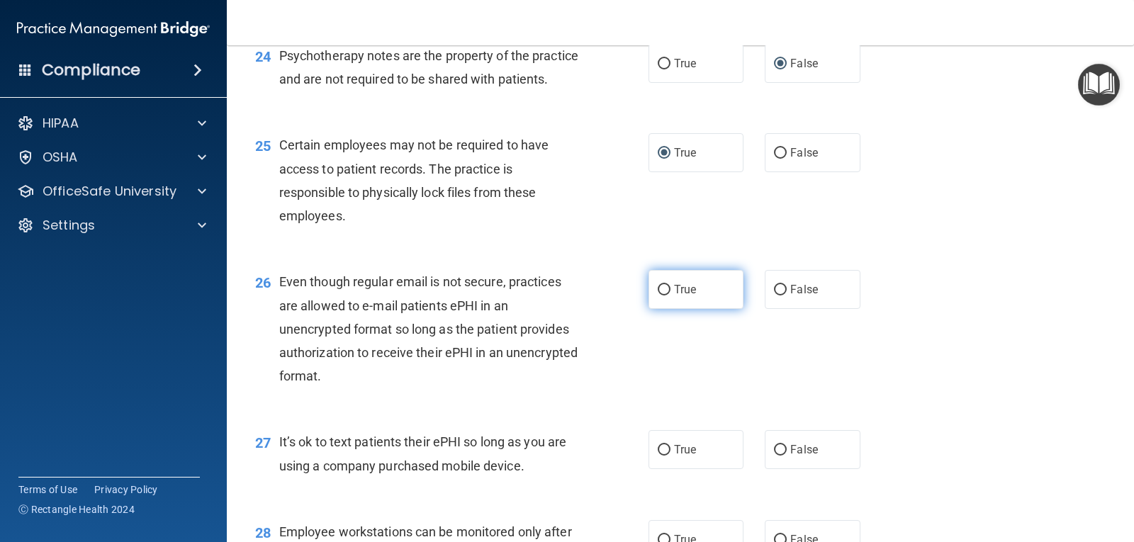
click at [659, 295] on input "True" at bounding box center [664, 290] width 13 height 11
radio input "true"
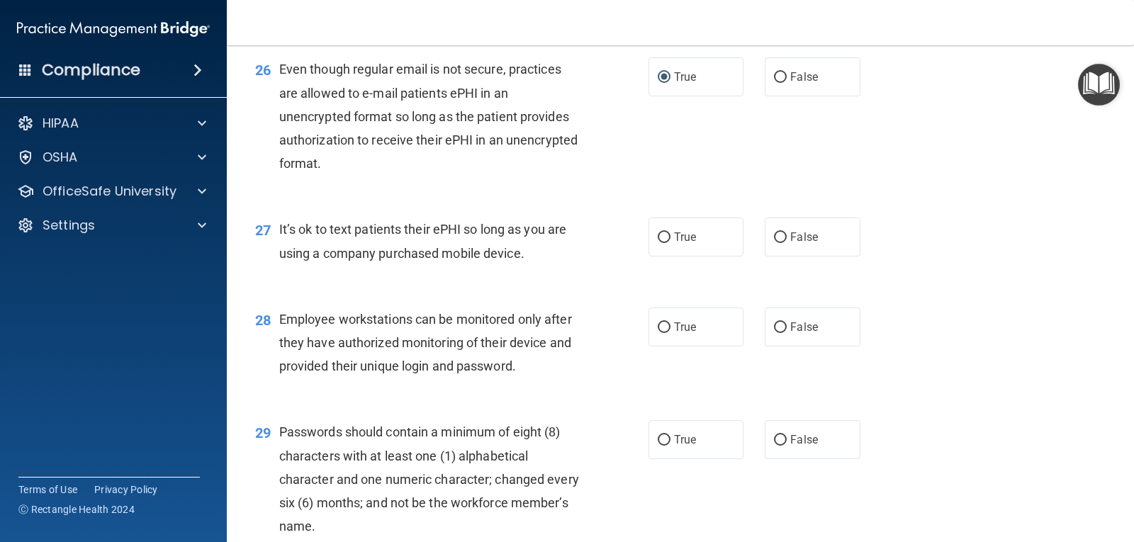
scroll to position [3330, 0]
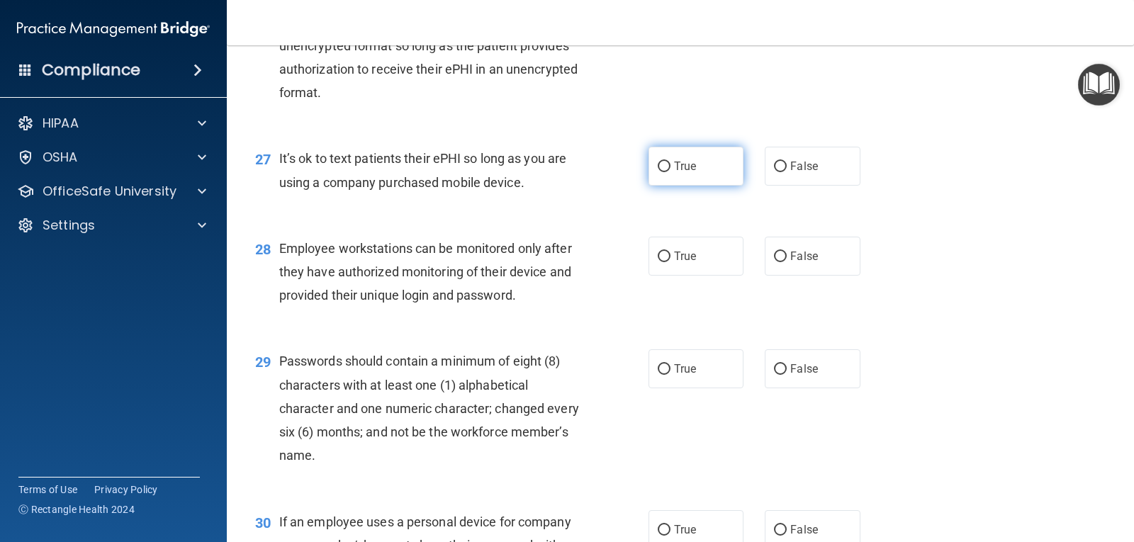
click at [659, 172] on input "True" at bounding box center [664, 167] width 13 height 11
radio input "true"
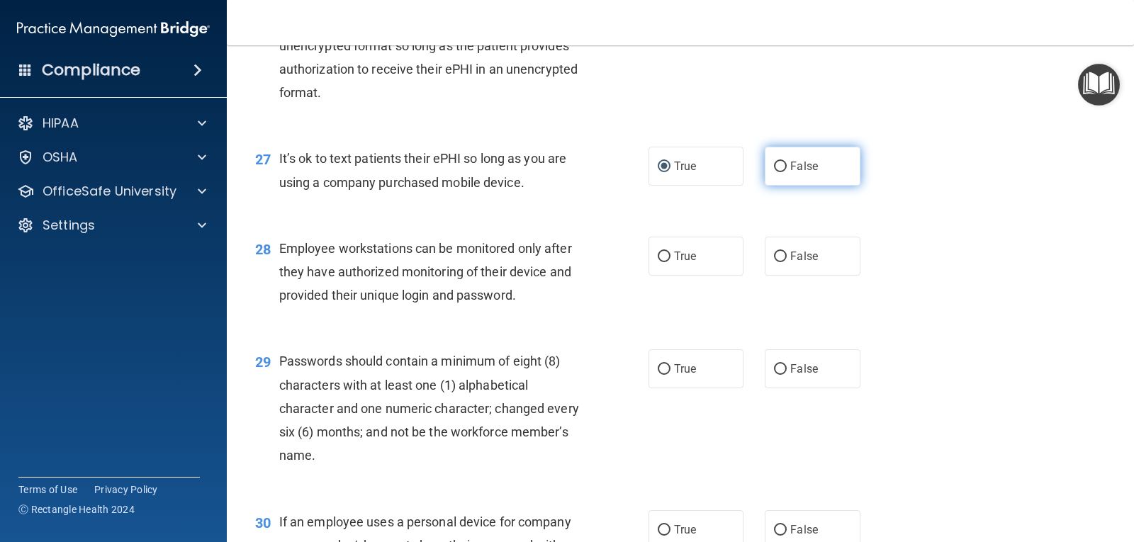
click at [779, 172] on input "False" at bounding box center [780, 167] width 13 height 11
radio input "true"
radio input "false"
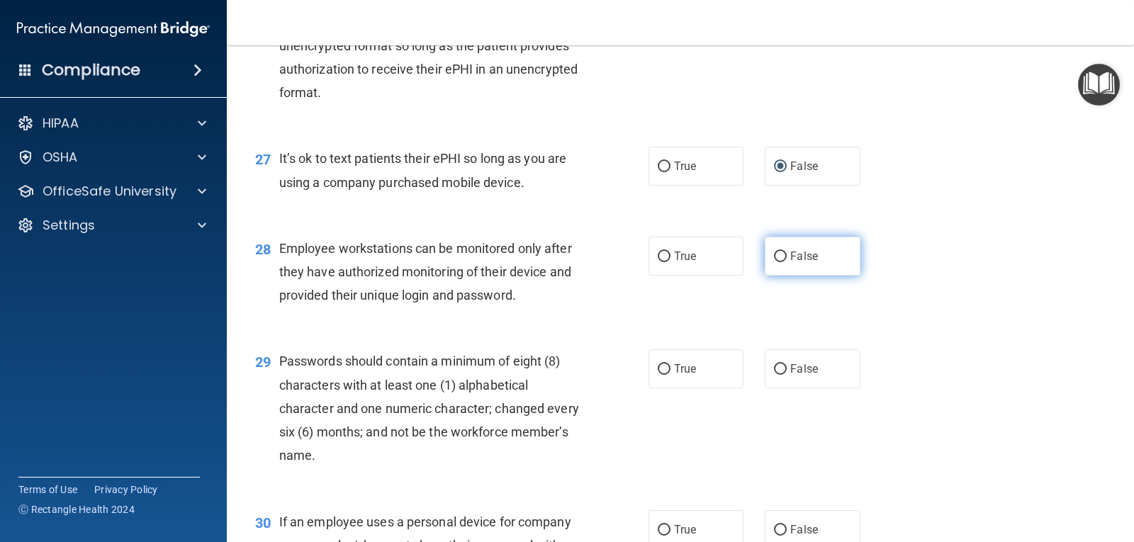
click at [777, 262] on input "False" at bounding box center [780, 257] width 13 height 11
radio input "true"
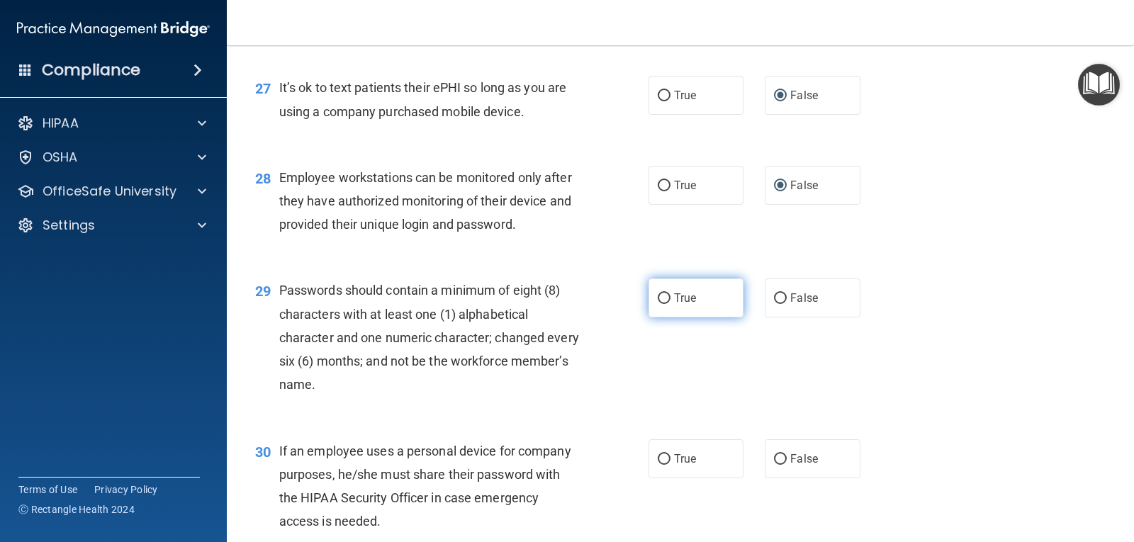
click at [686, 305] on span "True" at bounding box center [685, 297] width 22 height 13
click at [670, 304] on input "True" at bounding box center [664, 298] width 13 height 11
radio input "true"
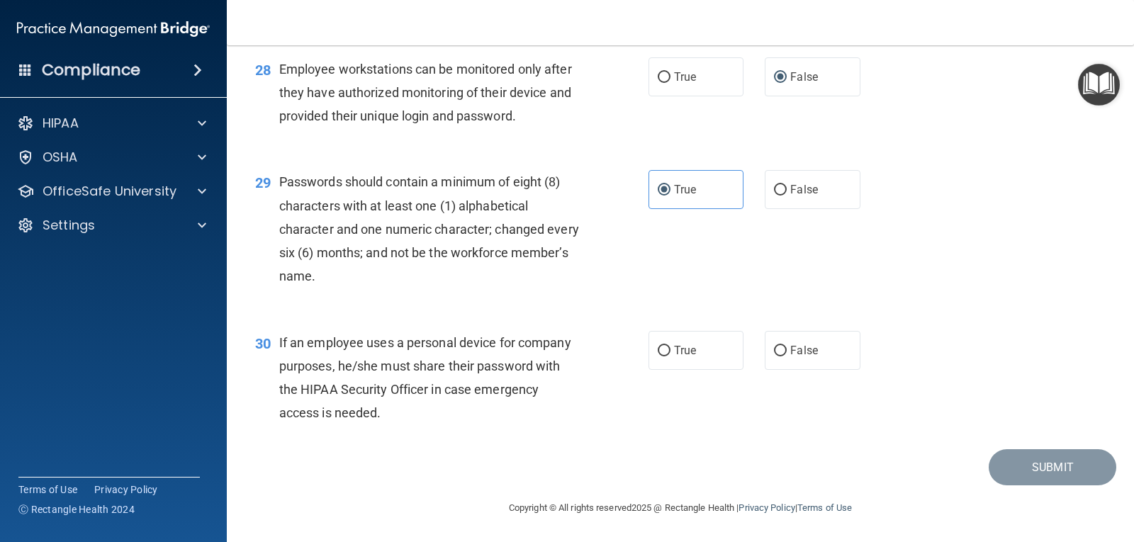
scroll to position [3533, 0]
click at [801, 350] on span "False" at bounding box center [804, 350] width 28 height 13
click at [786, 350] on input "False" at bounding box center [780, 351] width 13 height 11
radio input "true"
click at [1029, 464] on button "Submit" at bounding box center [1052, 467] width 128 height 36
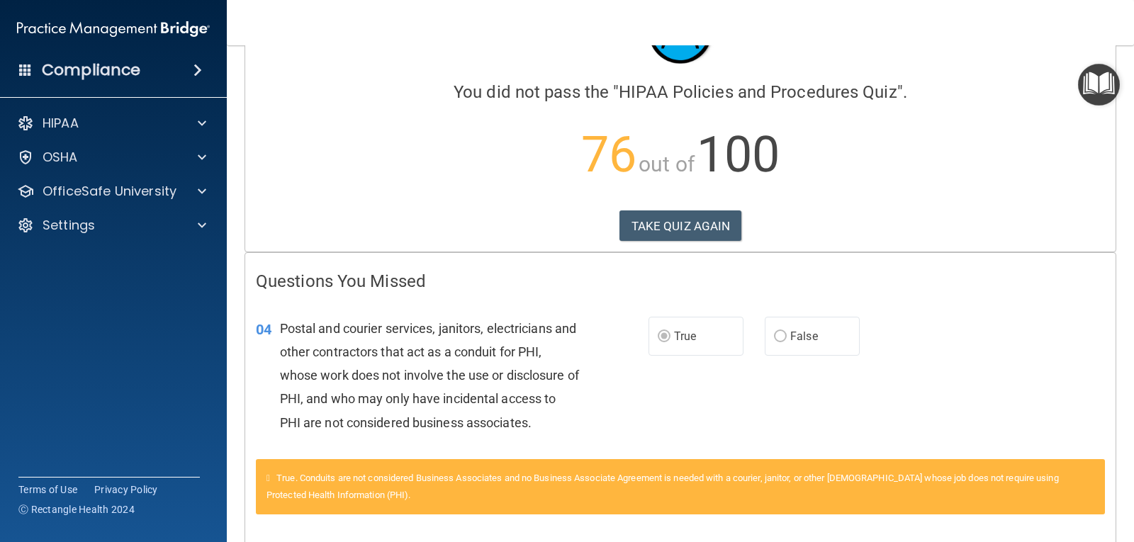
scroll to position [71, 0]
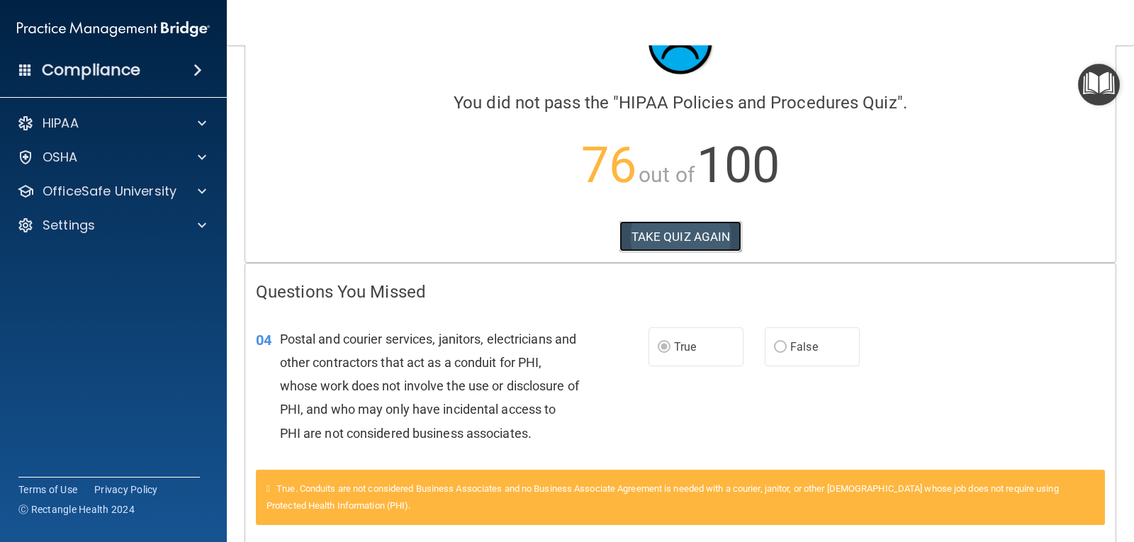
click at [696, 235] on button "TAKE QUIZ AGAIN" at bounding box center [680, 236] width 123 height 31
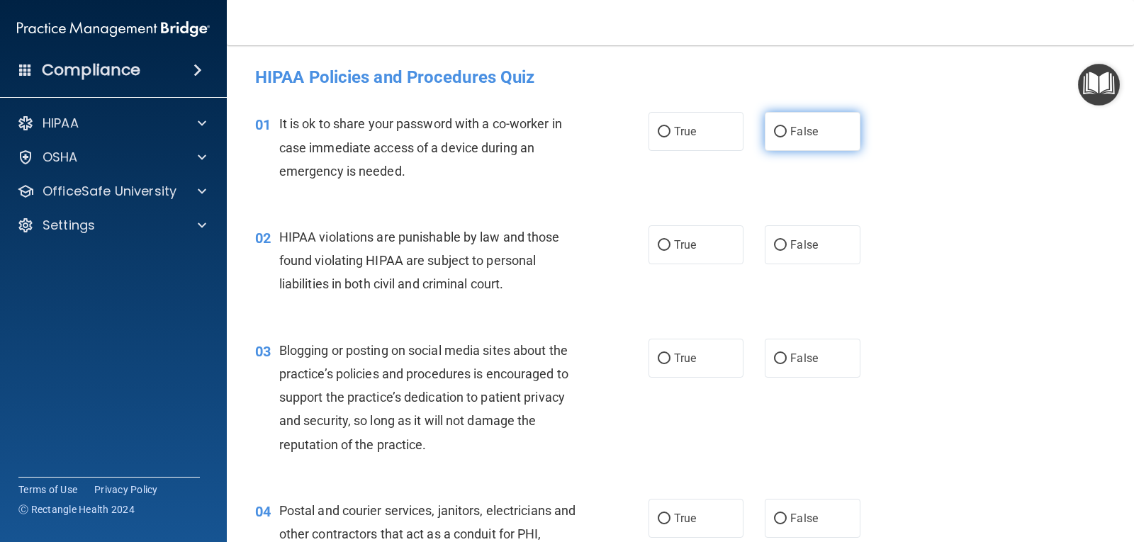
click at [777, 130] on input "False" at bounding box center [780, 132] width 13 height 11
radio input "true"
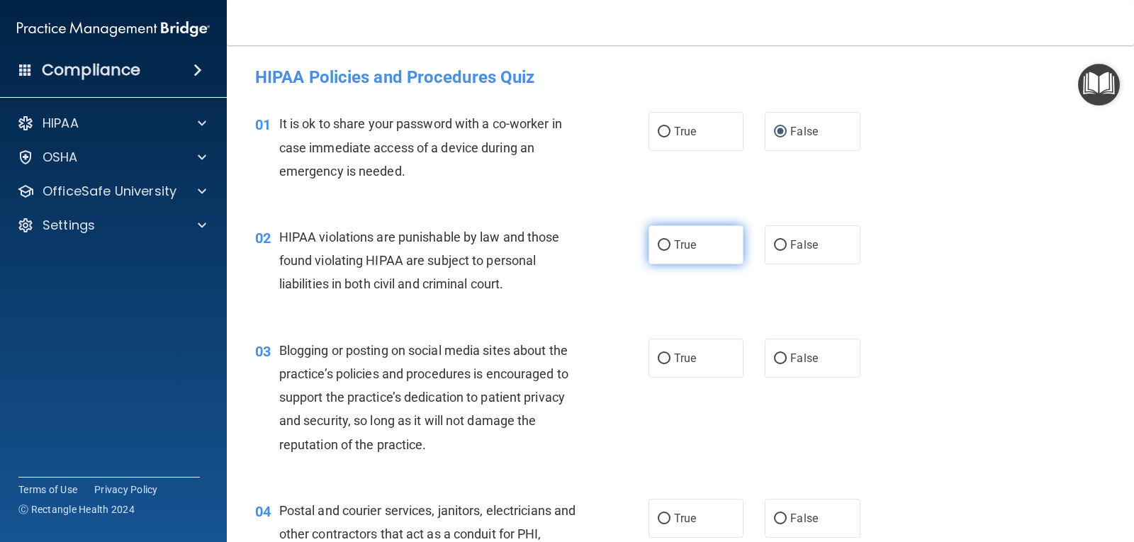
click at [658, 245] on input "True" at bounding box center [664, 245] width 13 height 11
radio input "true"
click at [790, 352] on span "False" at bounding box center [804, 357] width 28 height 13
click at [786, 354] on input "False" at bounding box center [780, 359] width 13 height 11
radio input "true"
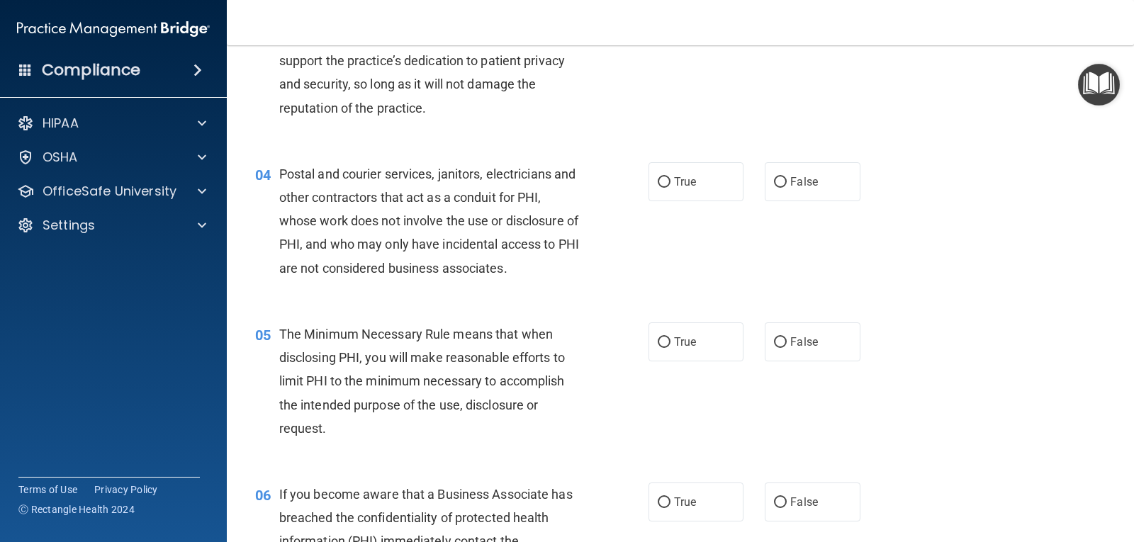
scroll to position [354, 0]
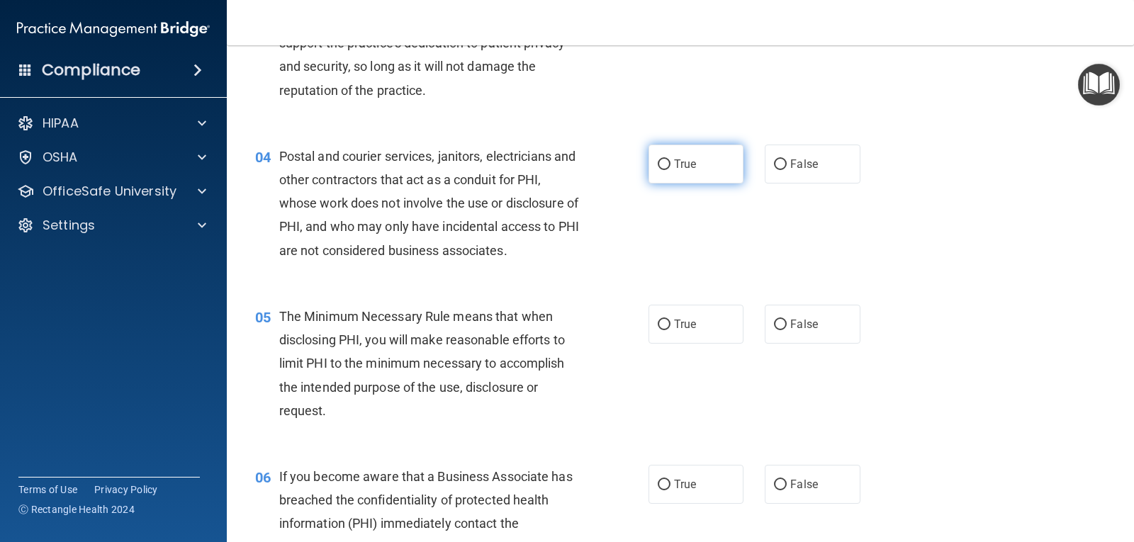
click at [674, 159] on span "True" at bounding box center [685, 163] width 22 height 13
click at [670, 159] on input "True" at bounding box center [664, 164] width 13 height 11
radio input "true"
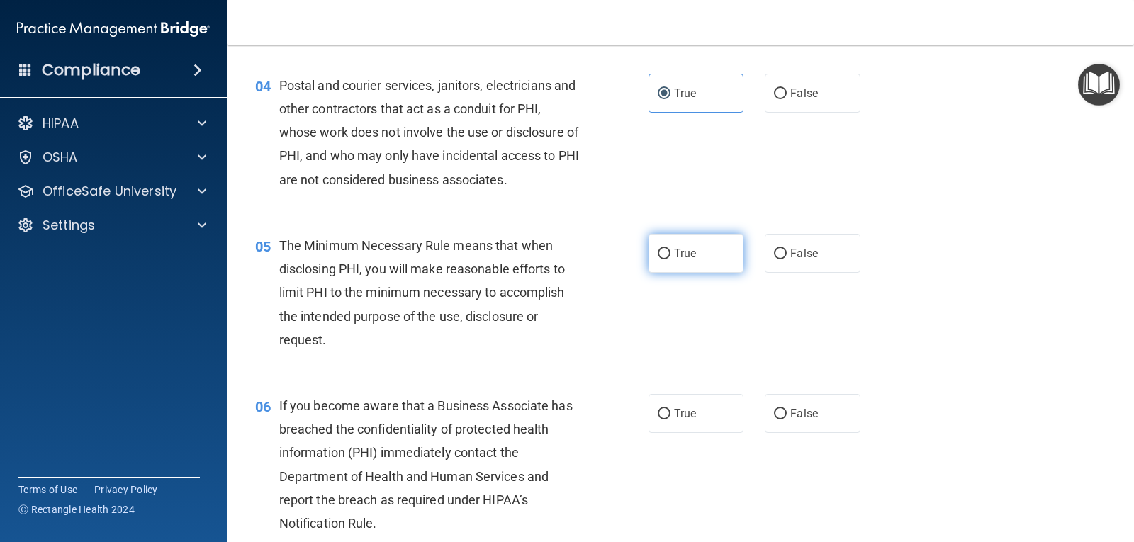
click at [680, 251] on span "True" at bounding box center [685, 253] width 22 height 13
click at [670, 251] on input "True" at bounding box center [664, 254] width 13 height 11
radio input "true"
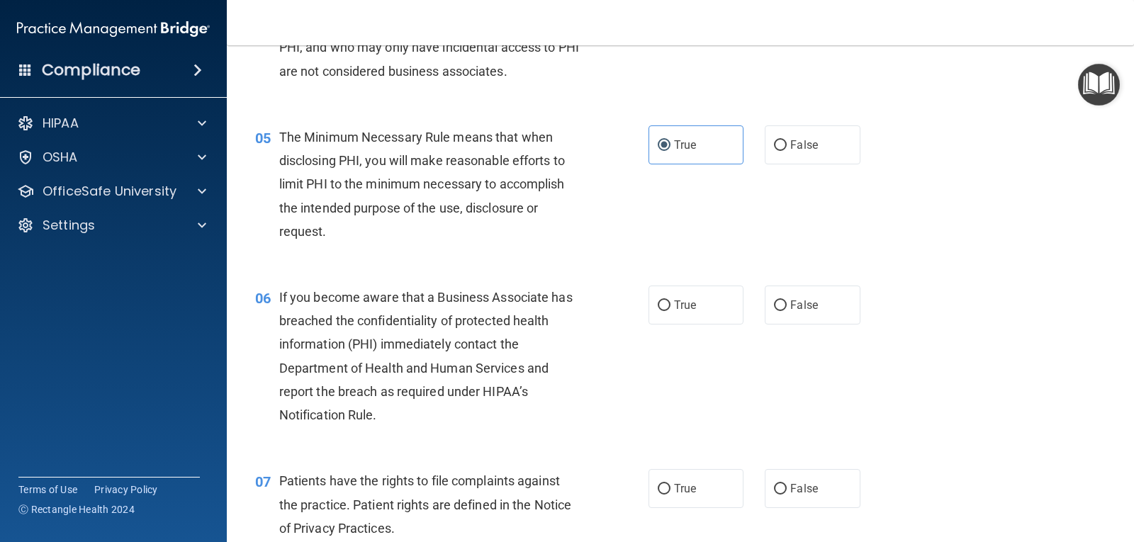
scroll to position [638, 0]
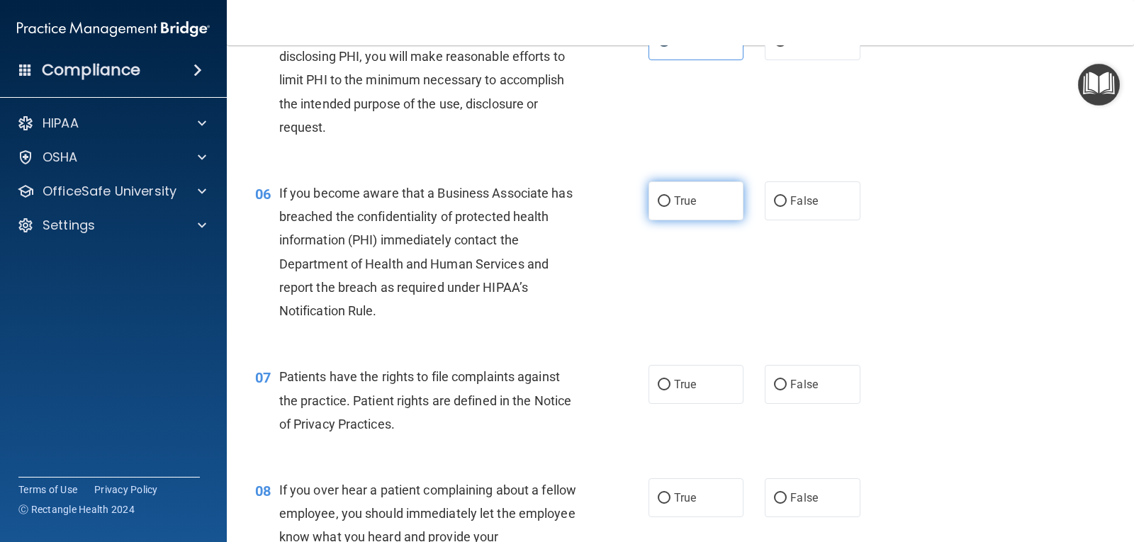
click at [679, 199] on span "True" at bounding box center [685, 200] width 22 height 13
click at [670, 199] on input "True" at bounding box center [664, 201] width 13 height 11
radio input "true"
click at [674, 385] on span "True" at bounding box center [685, 384] width 22 height 13
click at [670, 385] on input "True" at bounding box center [664, 385] width 13 height 11
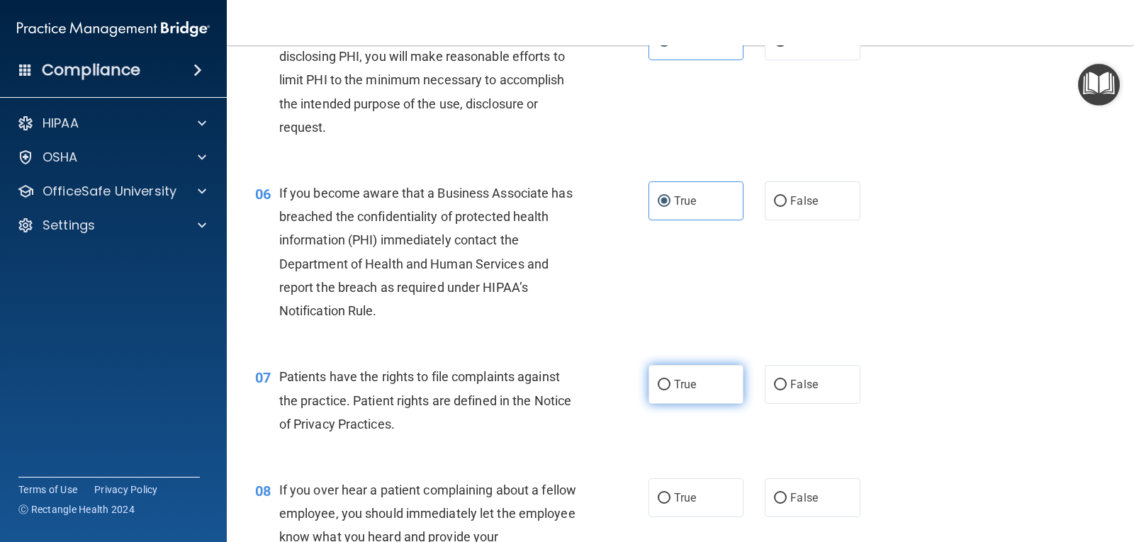
radio input "true"
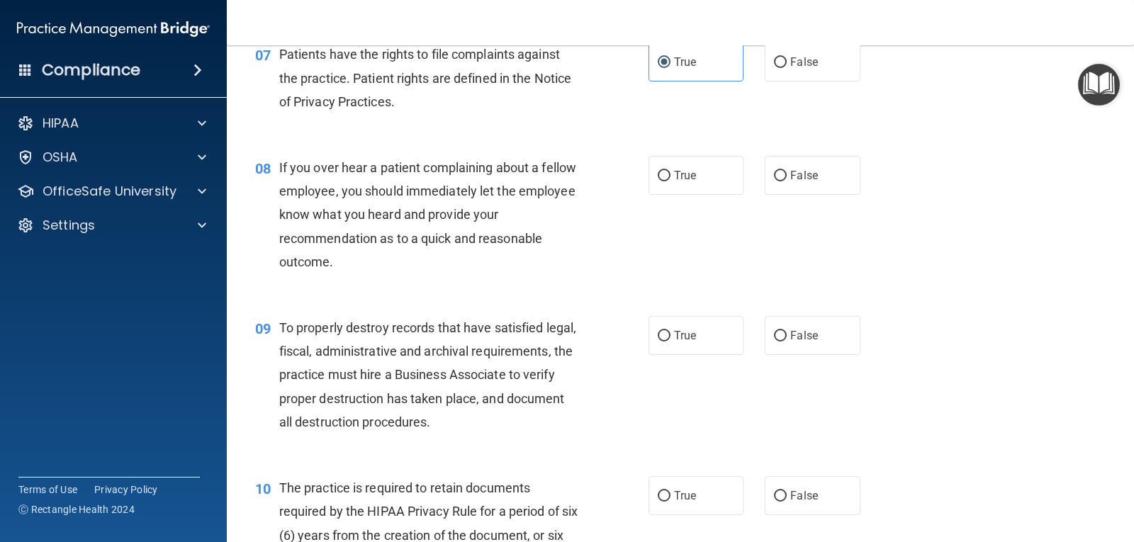
scroll to position [992, 0]
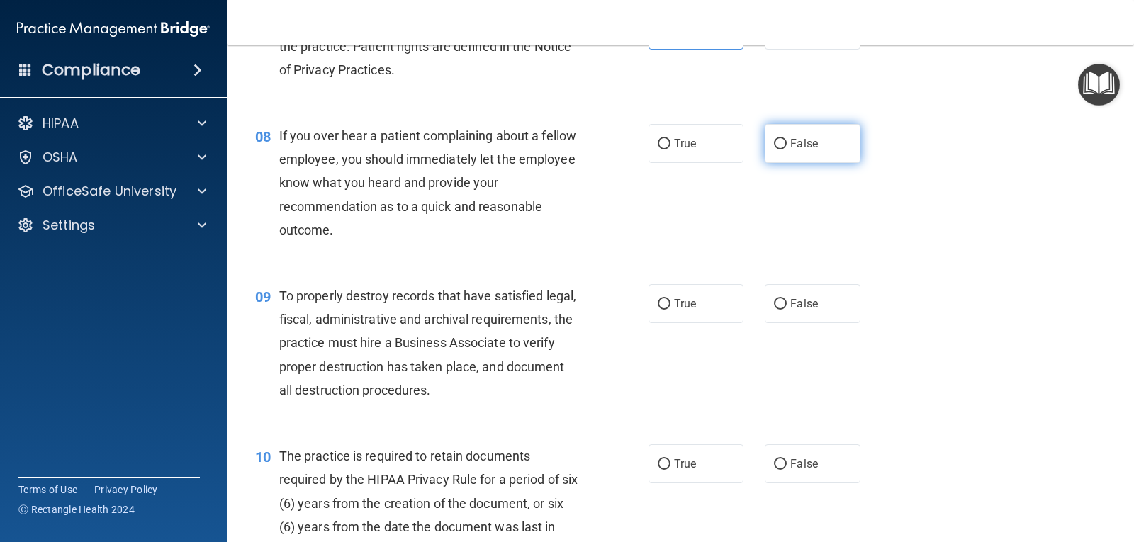
click at [774, 141] on input "False" at bounding box center [780, 144] width 13 height 11
radio input "true"
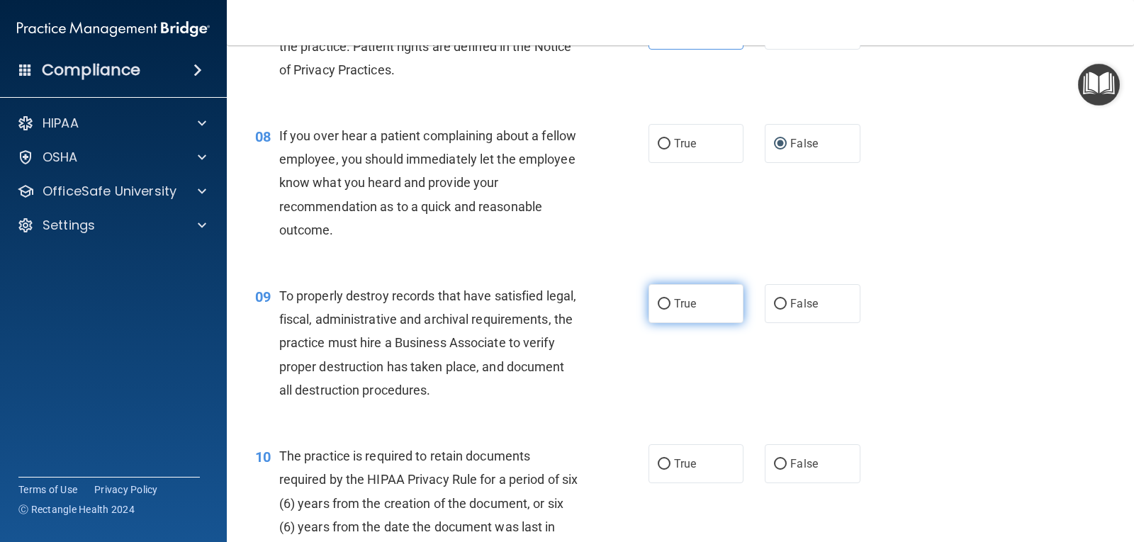
click at [674, 302] on span "True" at bounding box center [685, 303] width 22 height 13
click at [670, 302] on input "True" at bounding box center [664, 304] width 13 height 11
radio input "true"
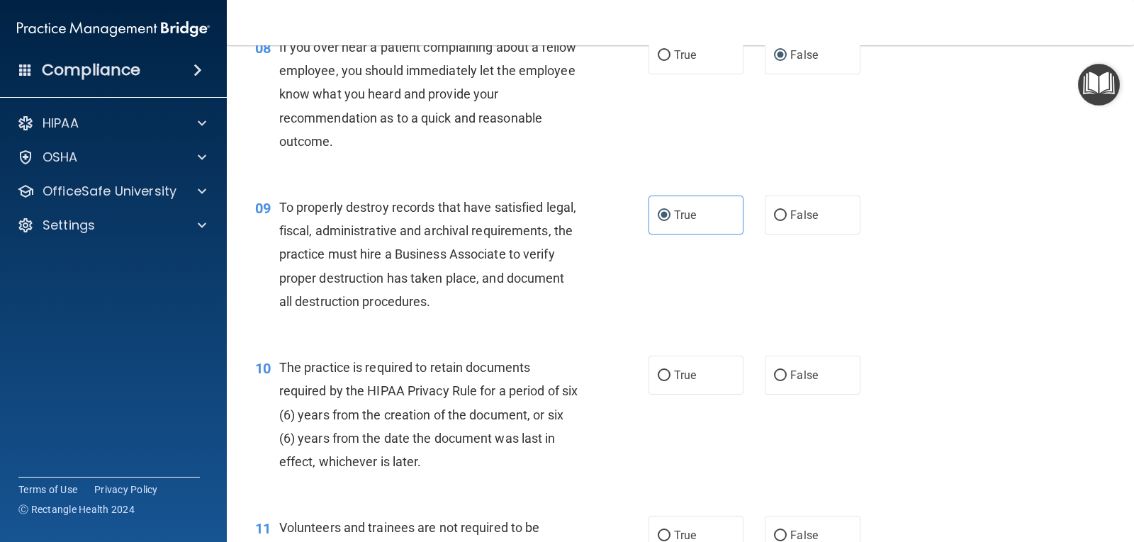
scroll to position [1275, 0]
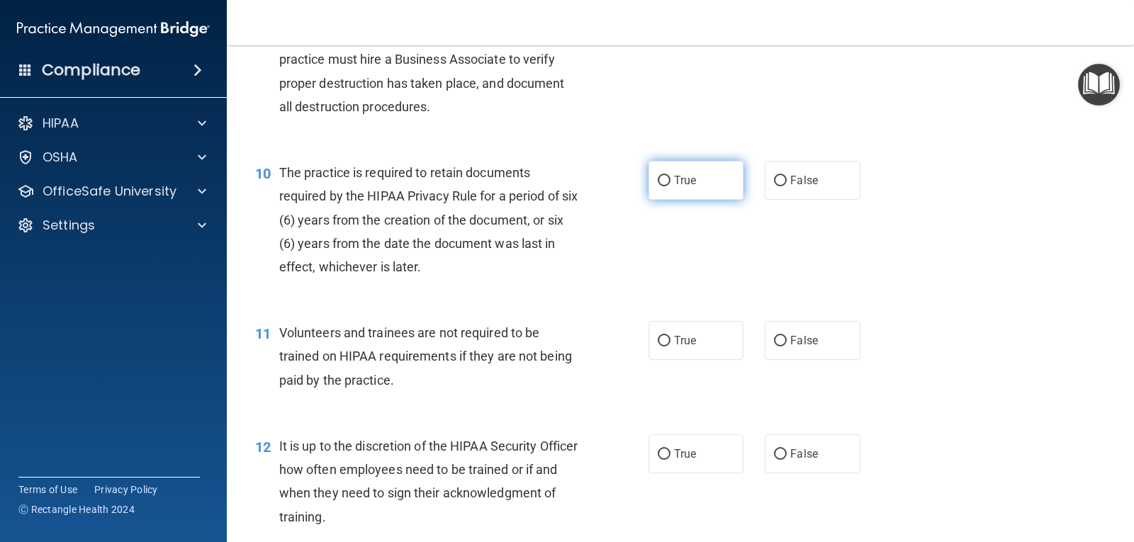
click at [674, 178] on span "True" at bounding box center [685, 180] width 22 height 13
click at [670, 178] on input "True" at bounding box center [664, 181] width 13 height 11
radio input "true"
click at [783, 338] on label "False" at bounding box center [811, 340] width 95 height 39
click at [783, 338] on input "False" at bounding box center [780, 341] width 13 height 11
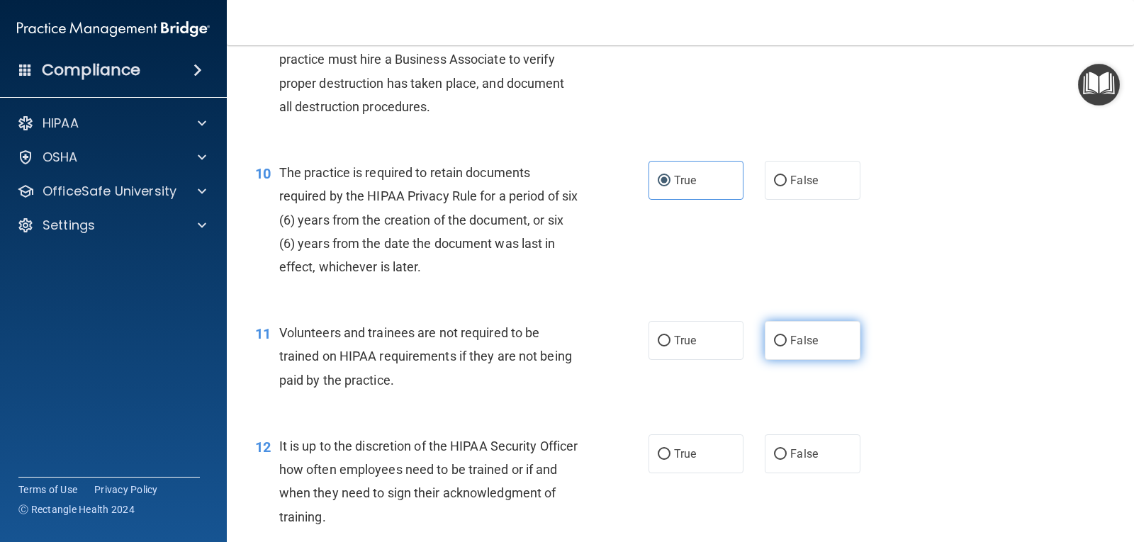
radio input "true"
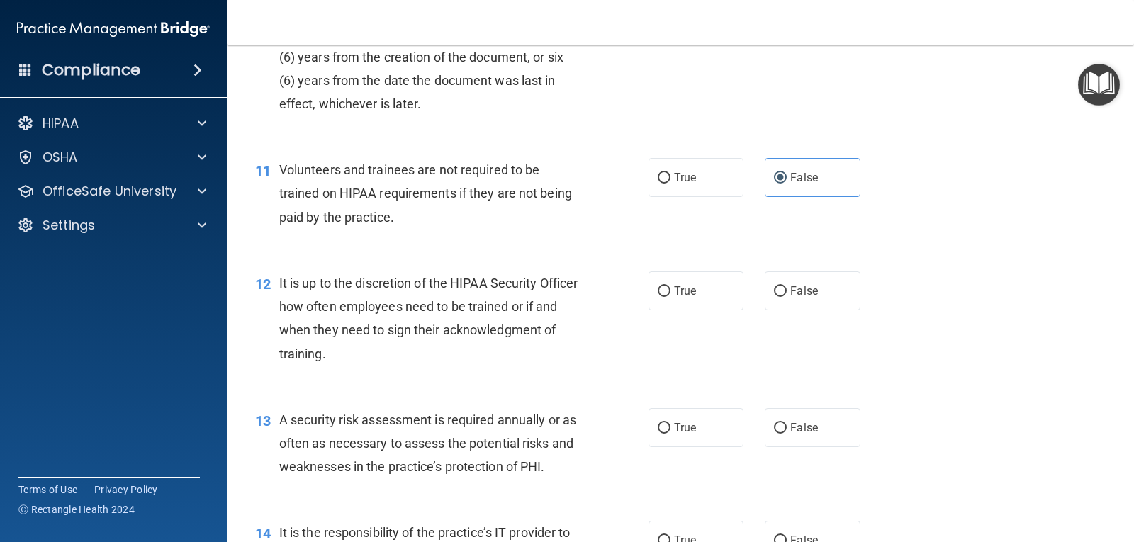
scroll to position [1488, 0]
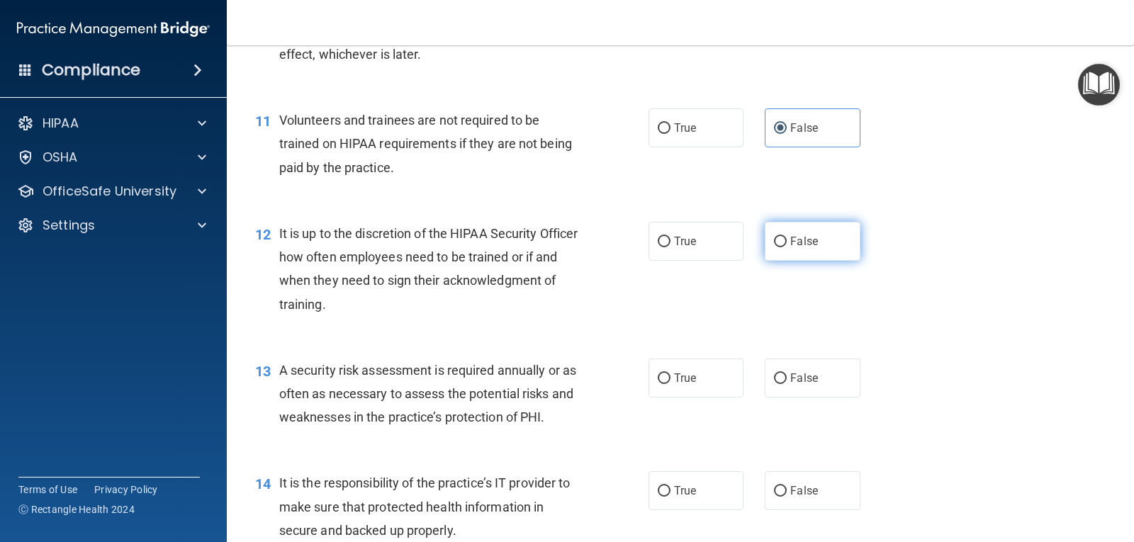
click at [790, 241] on span "False" at bounding box center [804, 241] width 28 height 13
click at [784, 241] on input "False" at bounding box center [780, 242] width 13 height 11
radio input "true"
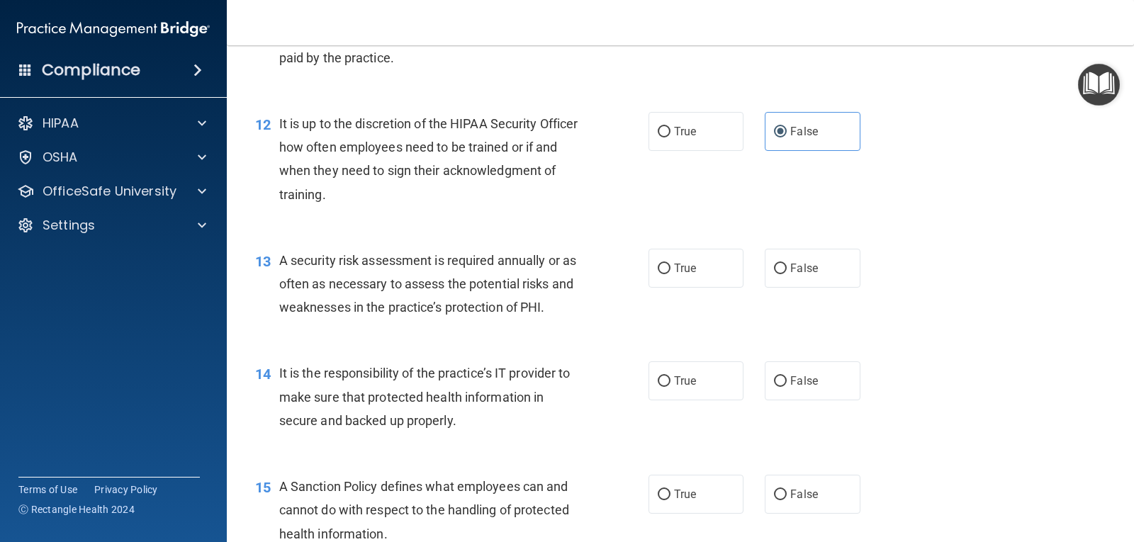
scroll to position [1630, 0]
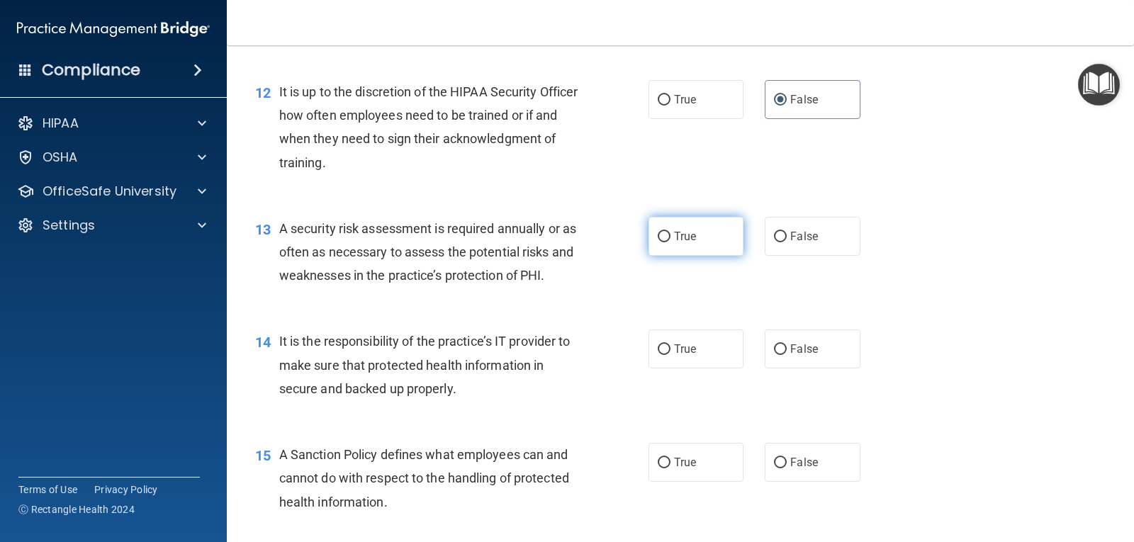
click at [667, 237] on label "True" at bounding box center [695, 236] width 95 height 39
click at [667, 237] on input "True" at bounding box center [664, 237] width 13 height 11
radio input "true"
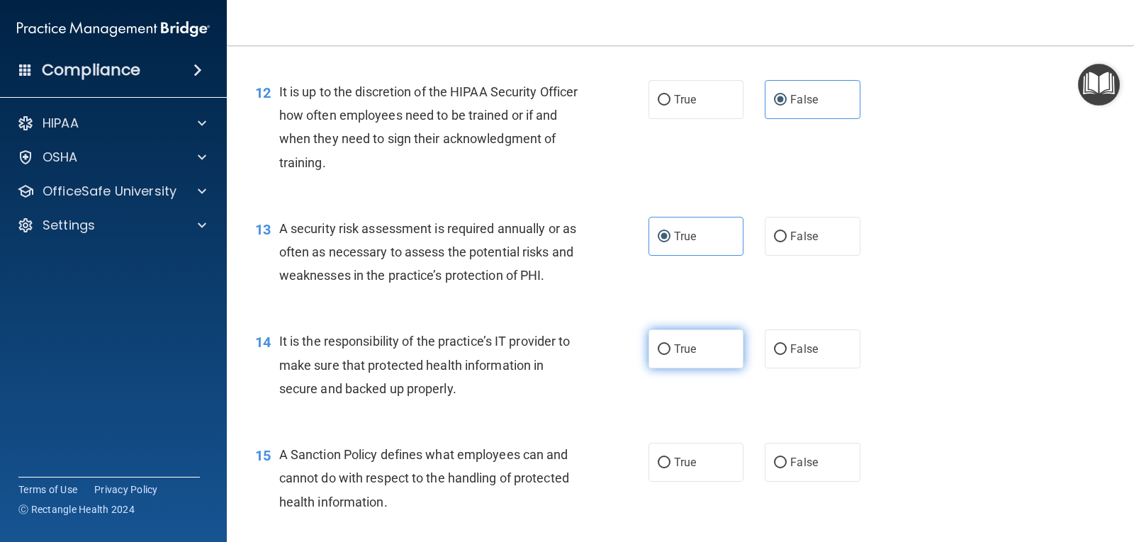
click at [674, 349] on span "True" at bounding box center [685, 348] width 22 height 13
click at [670, 349] on input "True" at bounding box center [664, 349] width 13 height 11
radio input "true"
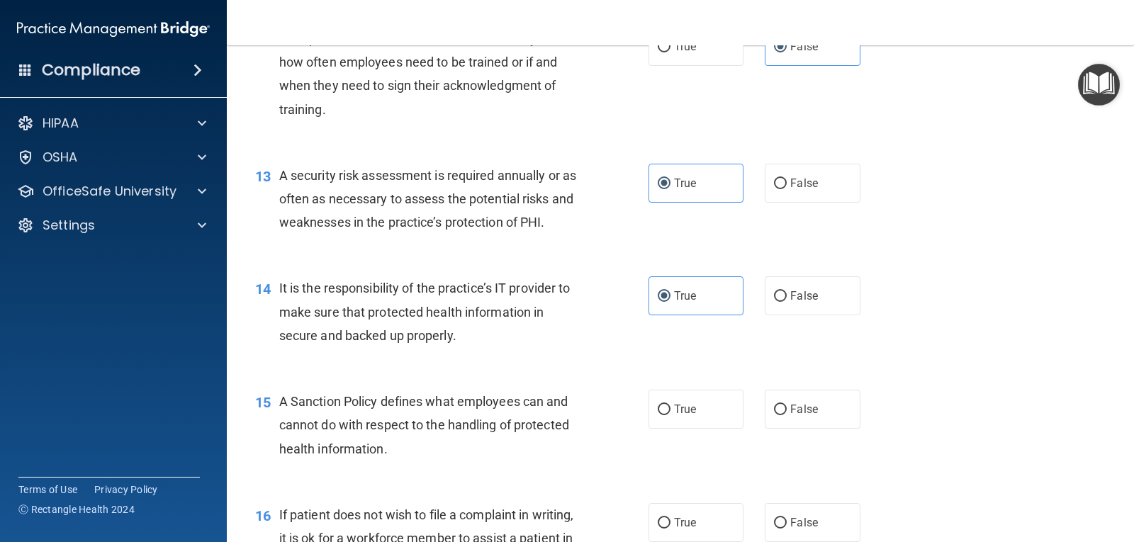
scroll to position [1913, 0]
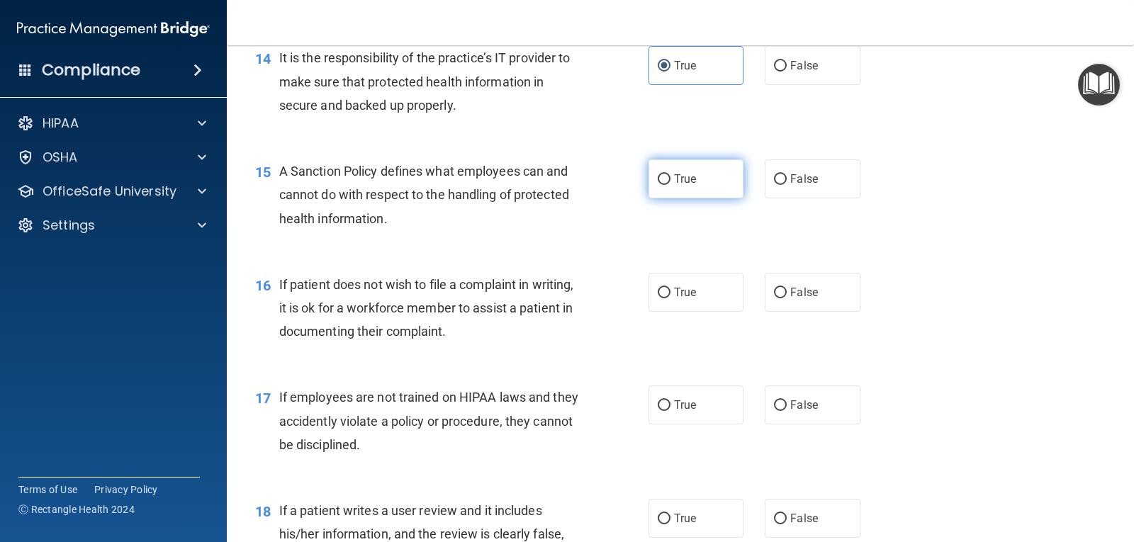
click at [683, 177] on span "True" at bounding box center [685, 178] width 22 height 13
click at [670, 177] on input "True" at bounding box center [664, 179] width 13 height 11
radio input "true"
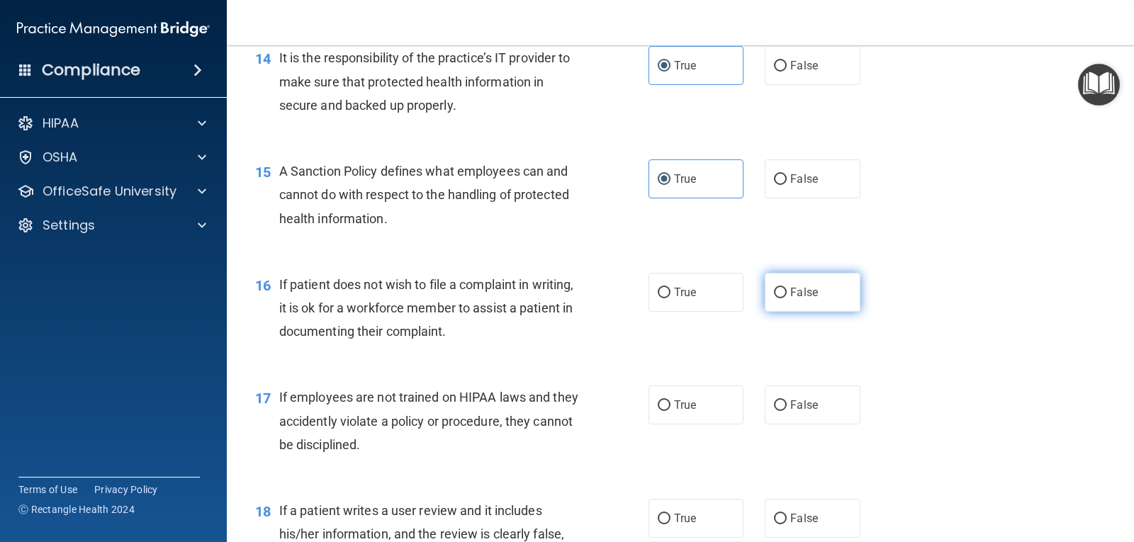
click at [776, 288] on input "False" at bounding box center [780, 293] width 13 height 11
radio input "true"
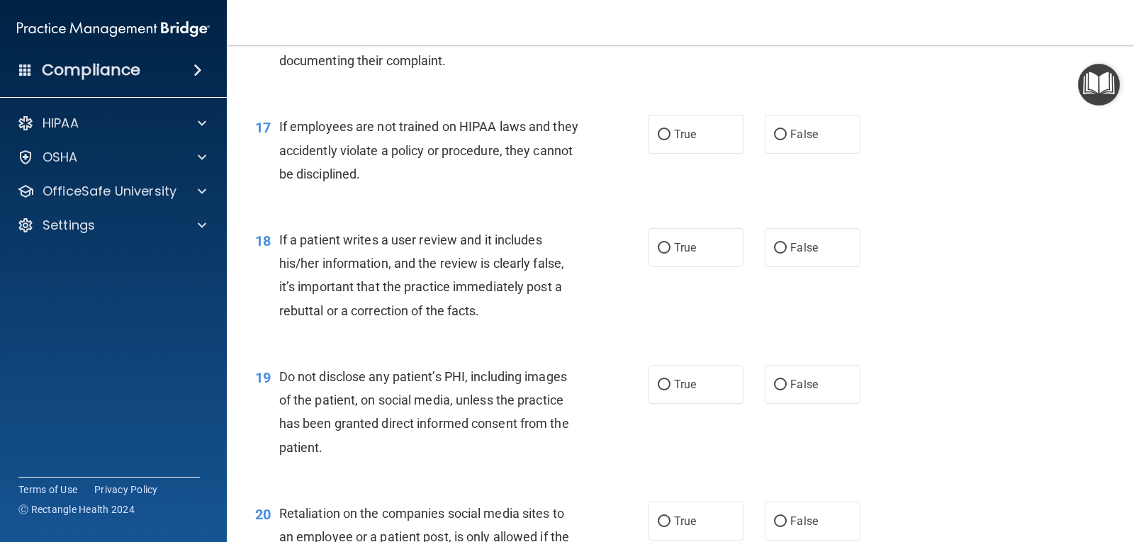
scroll to position [2196, 0]
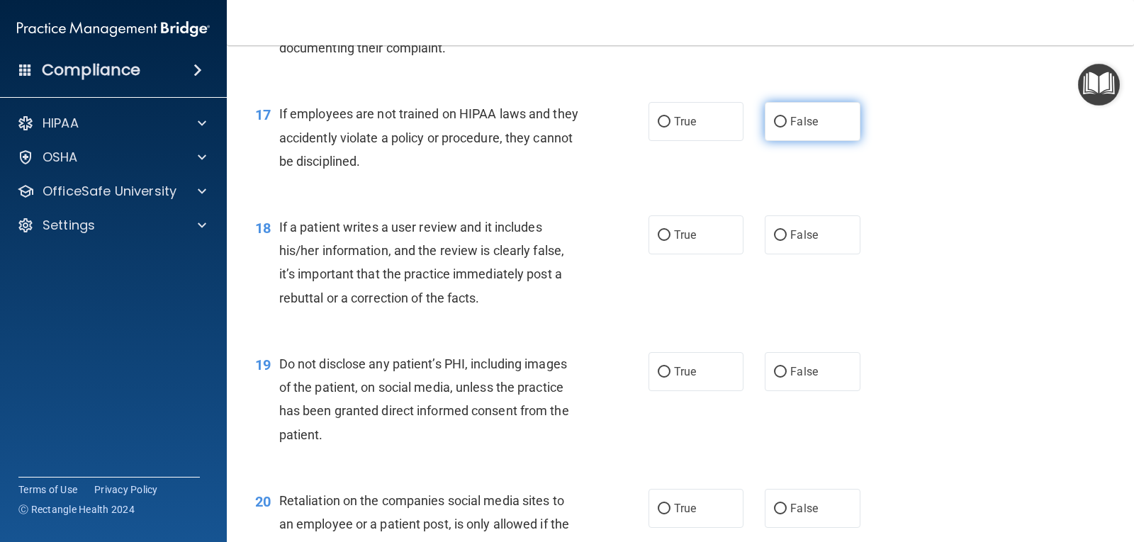
click at [777, 117] on input "False" at bounding box center [780, 122] width 13 height 11
radio input "true"
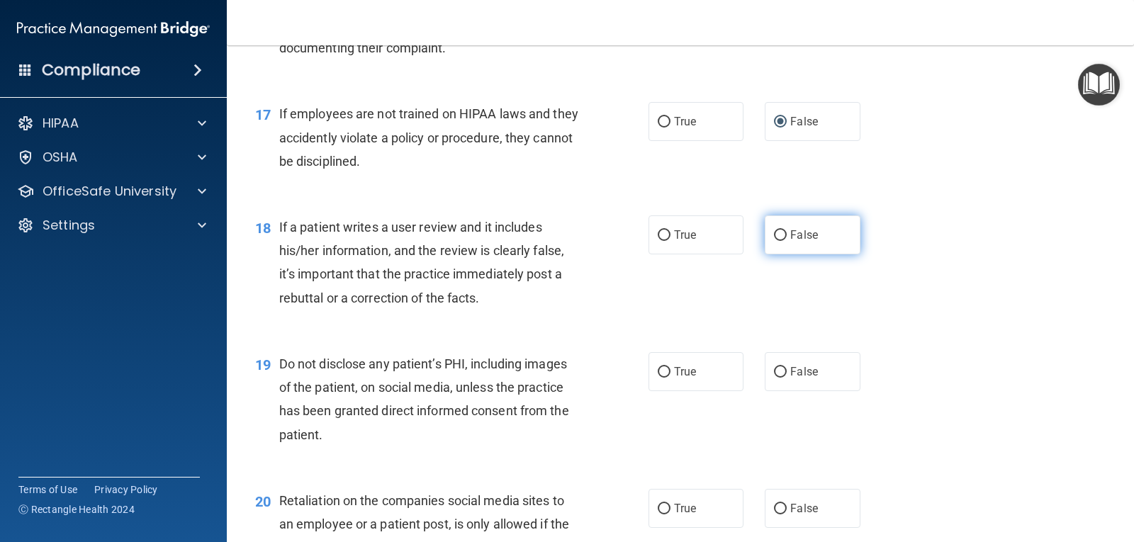
click at [775, 232] on input "False" at bounding box center [780, 235] width 13 height 11
radio input "true"
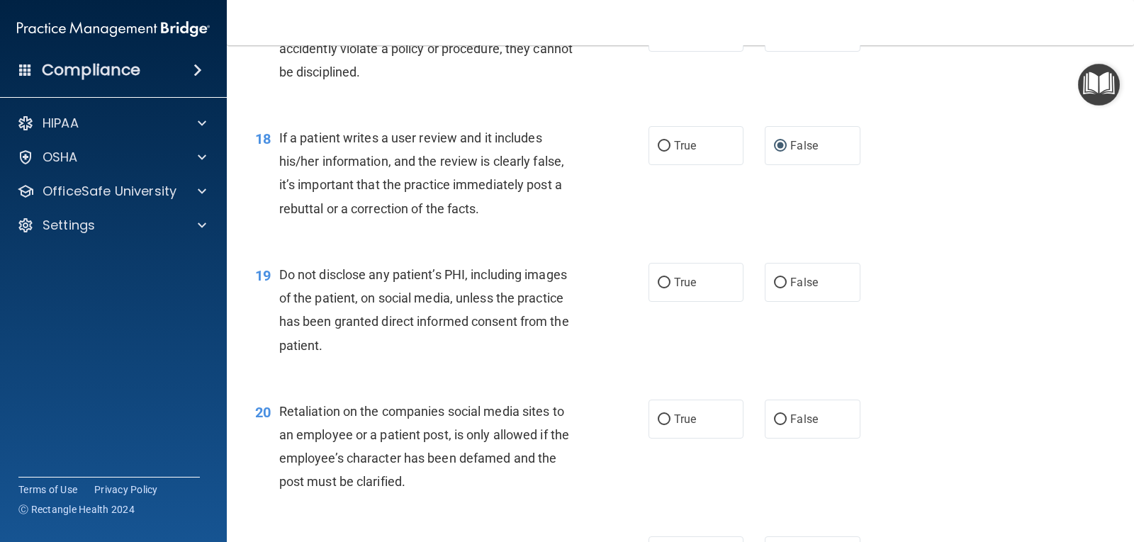
scroll to position [2338, 0]
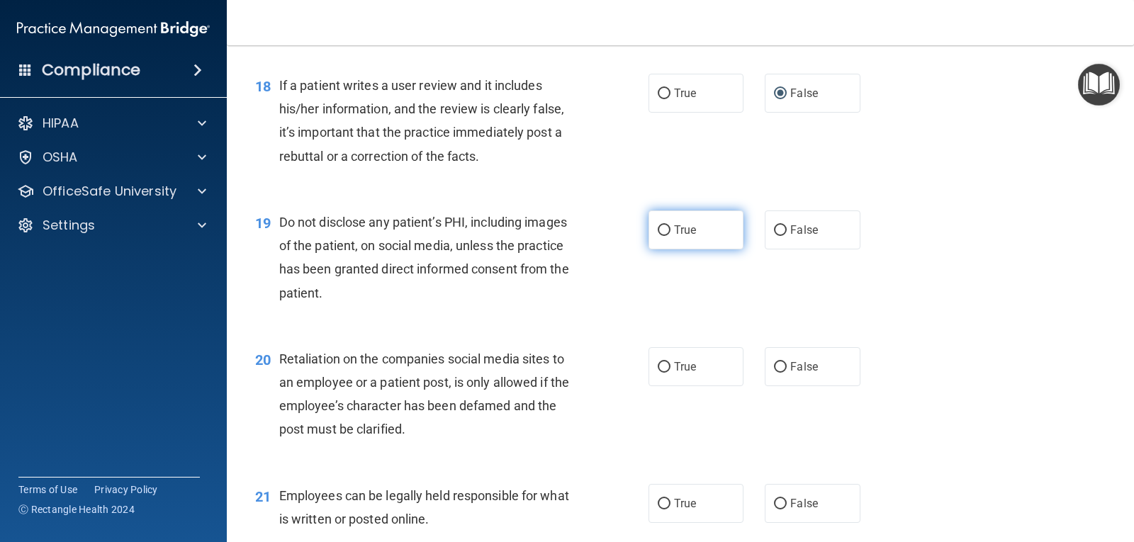
click at [658, 226] on input "True" at bounding box center [664, 230] width 13 height 11
radio input "true"
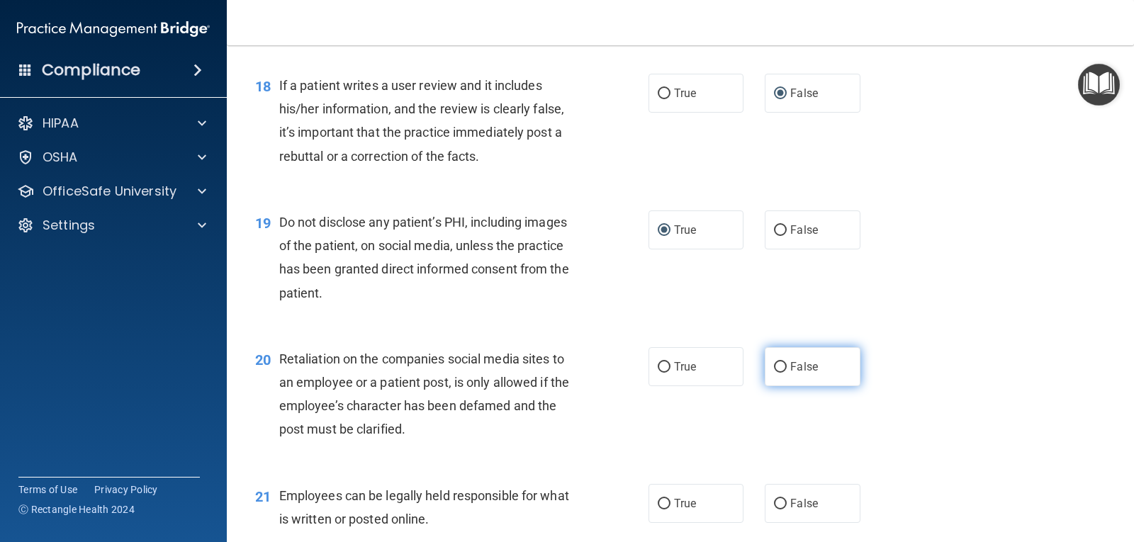
click at [774, 366] on input "False" at bounding box center [780, 367] width 13 height 11
radio input "true"
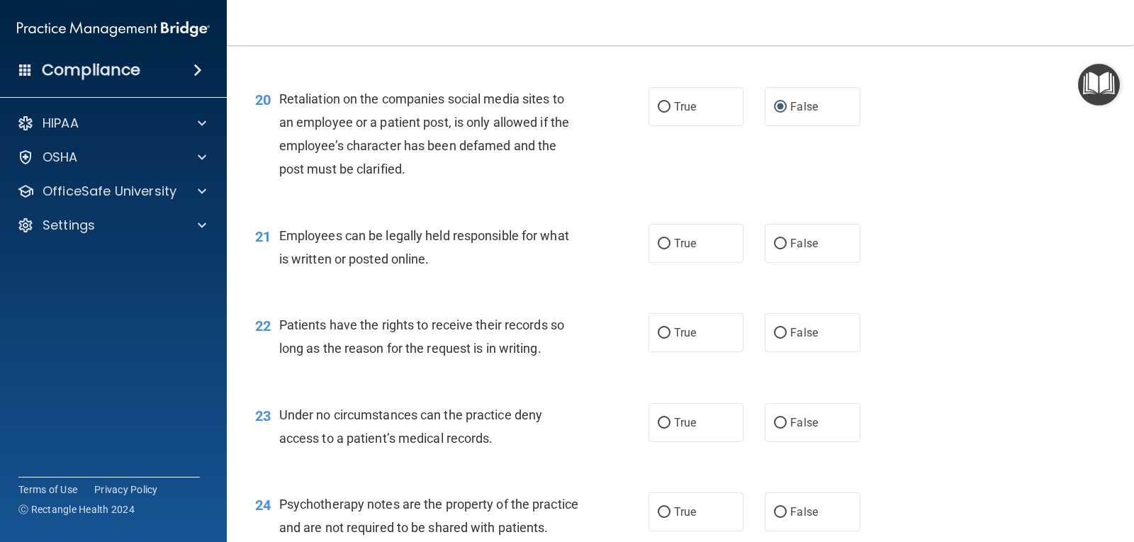
scroll to position [2622, 0]
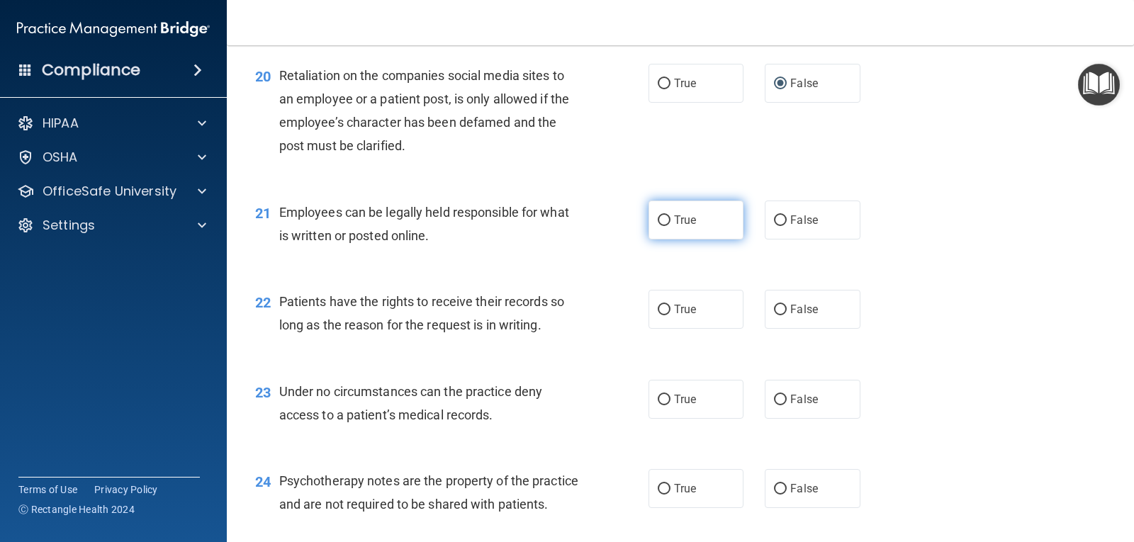
click at [661, 215] on input "True" at bounding box center [664, 220] width 13 height 11
radio input "true"
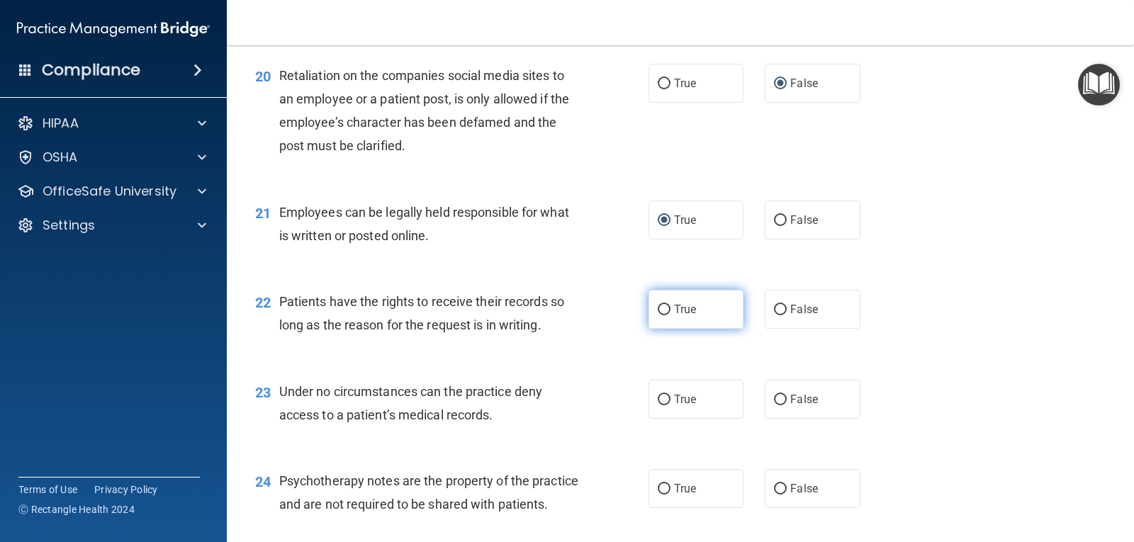
click at [662, 312] on input "True" at bounding box center [664, 310] width 13 height 11
radio input "true"
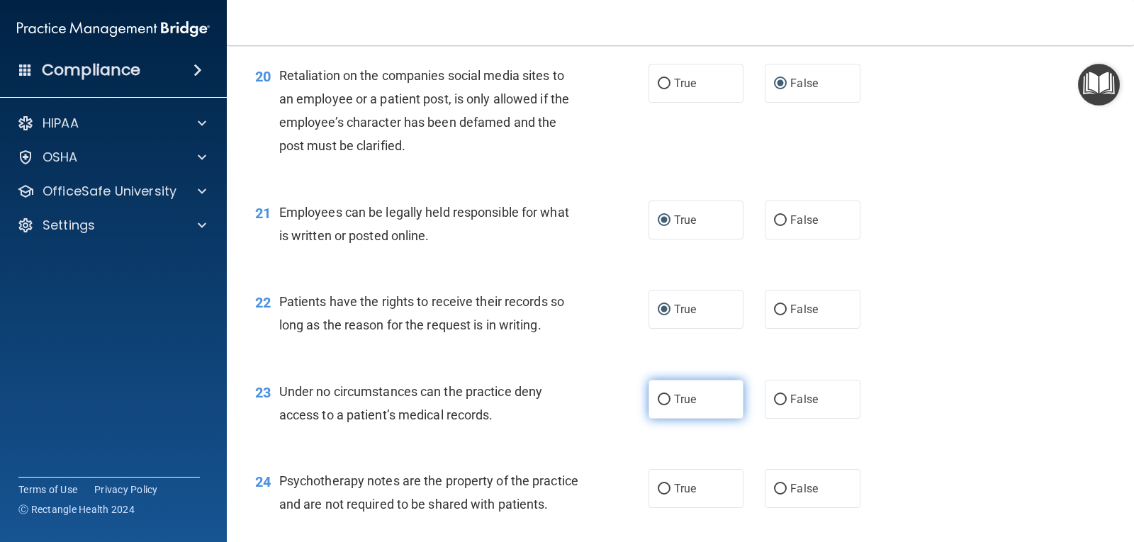
click at [675, 396] on span "True" at bounding box center [685, 399] width 22 height 13
click at [670, 396] on input "True" at bounding box center [664, 400] width 13 height 11
radio input "true"
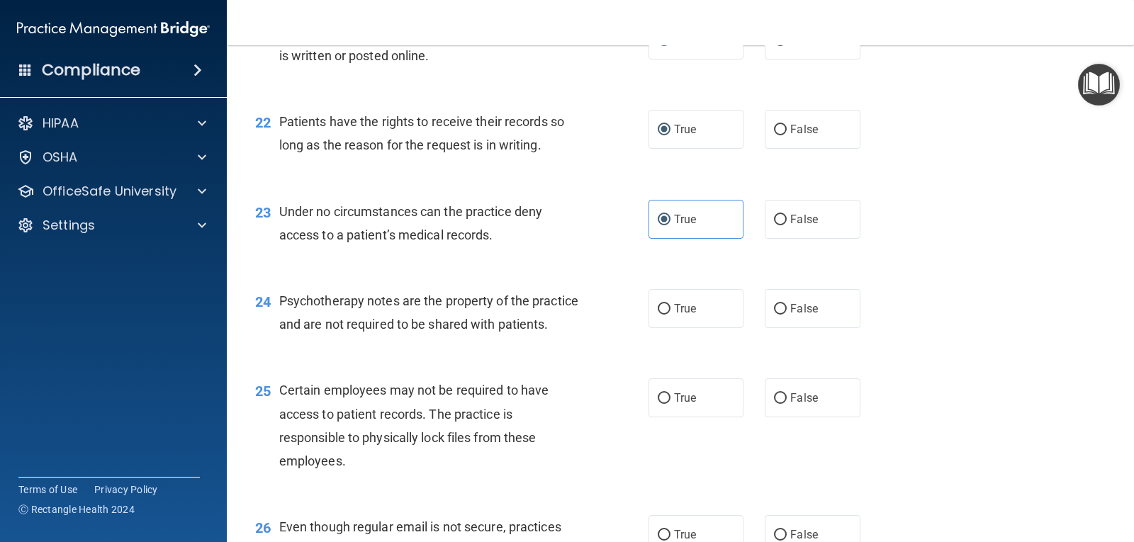
scroll to position [2834, 0]
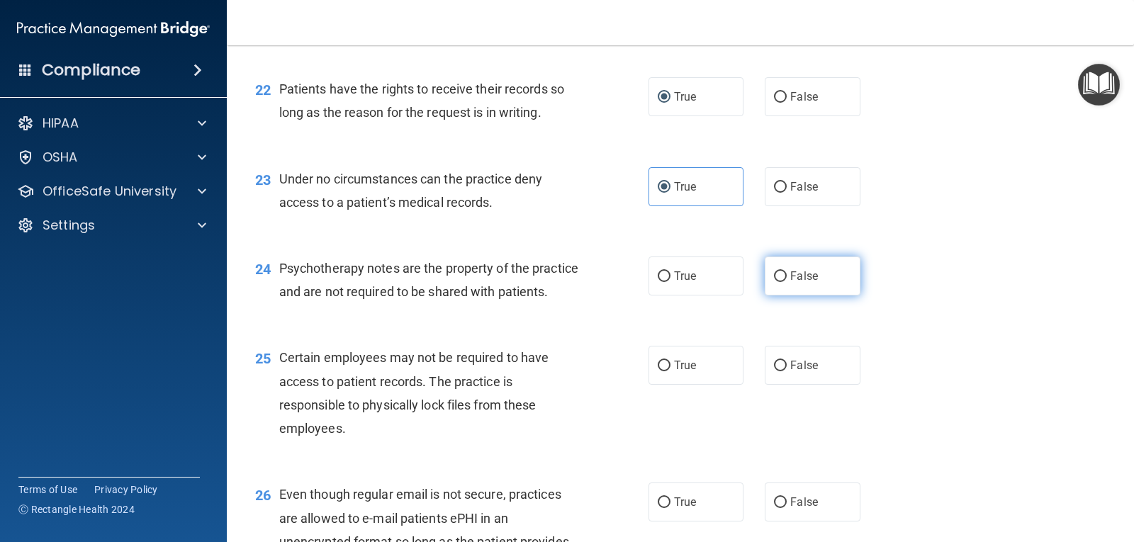
click at [783, 274] on label "False" at bounding box center [811, 275] width 95 height 39
click at [783, 274] on input "False" at bounding box center [780, 276] width 13 height 11
radio input "true"
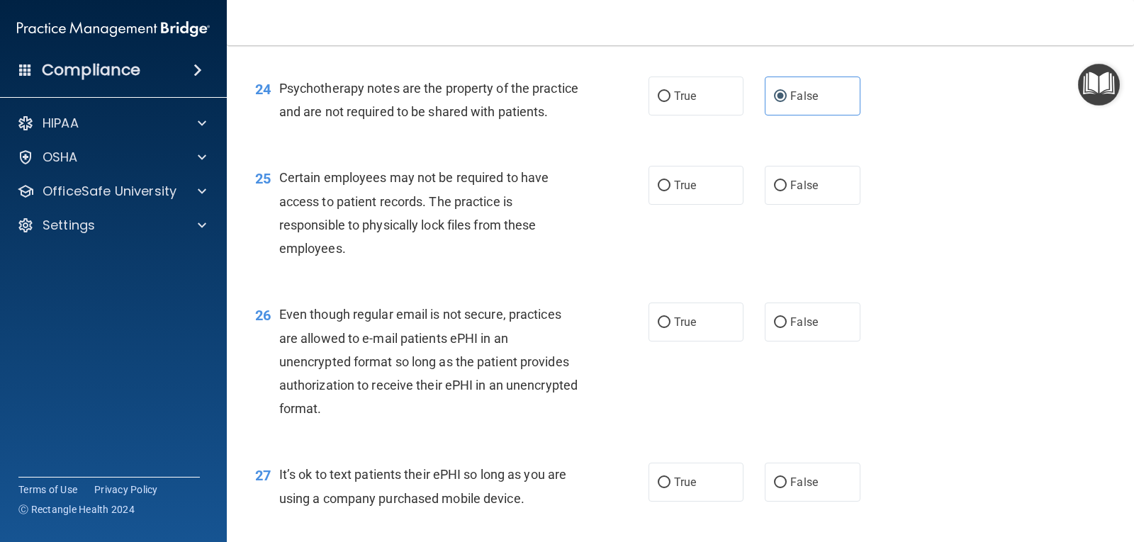
scroll to position [3047, 0]
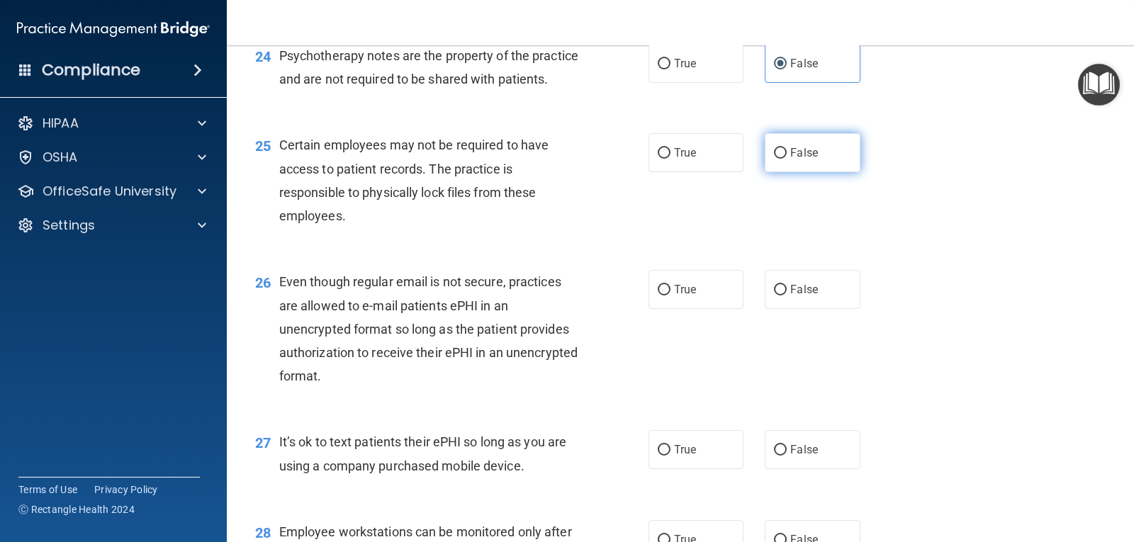
click at [790, 159] on span "False" at bounding box center [804, 152] width 28 height 13
click at [786, 159] on input "False" at bounding box center [780, 153] width 13 height 11
radio input "true"
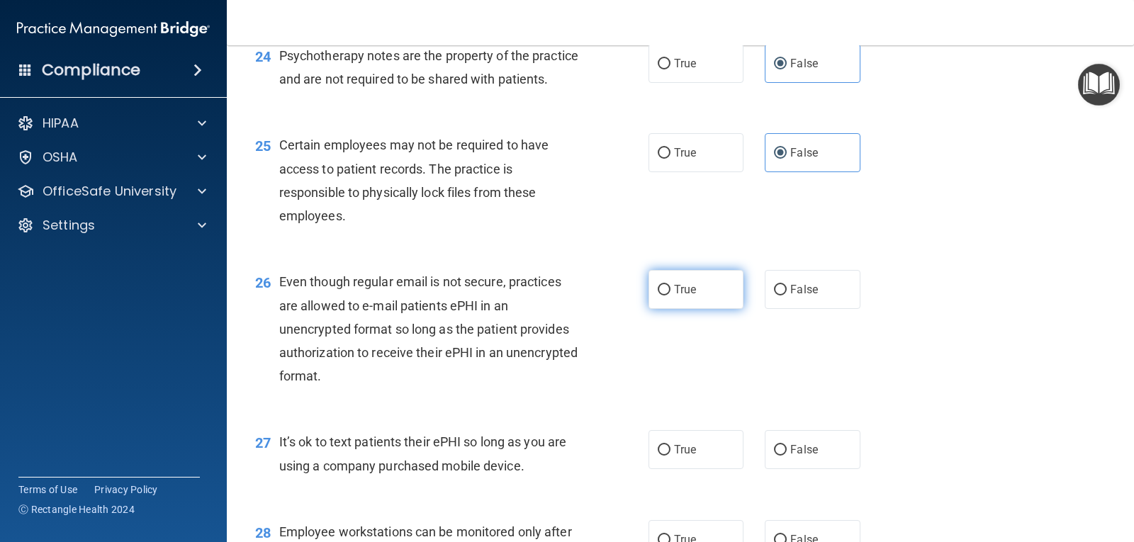
click at [677, 296] on span "True" at bounding box center [685, 289] width 22 height 13
click at [670, 295] on input "True" at bounding box center [664, 290] width 13 height 11
radio input "true"
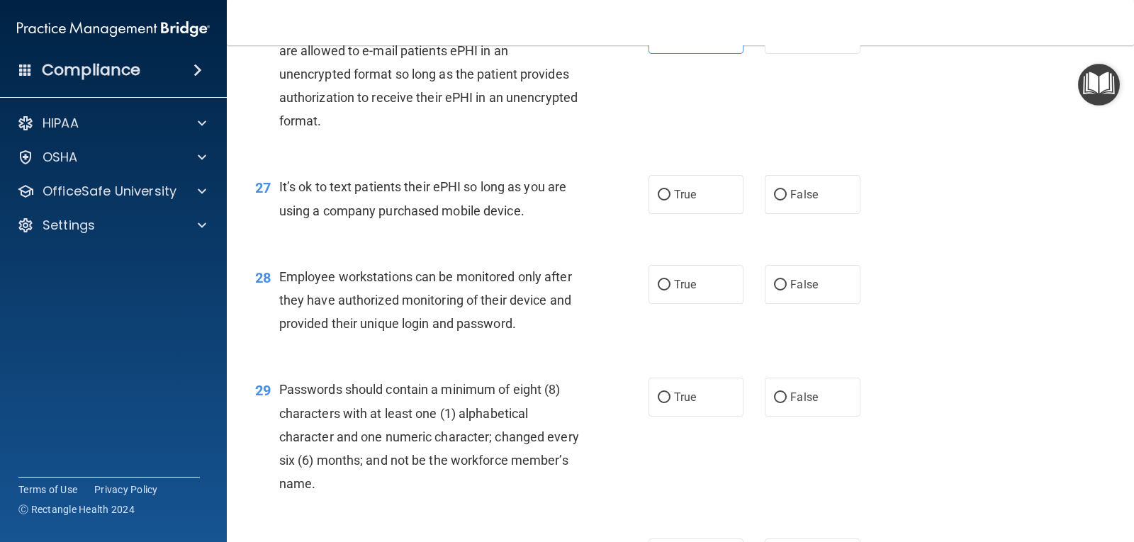
scroll to position [3330, 0]
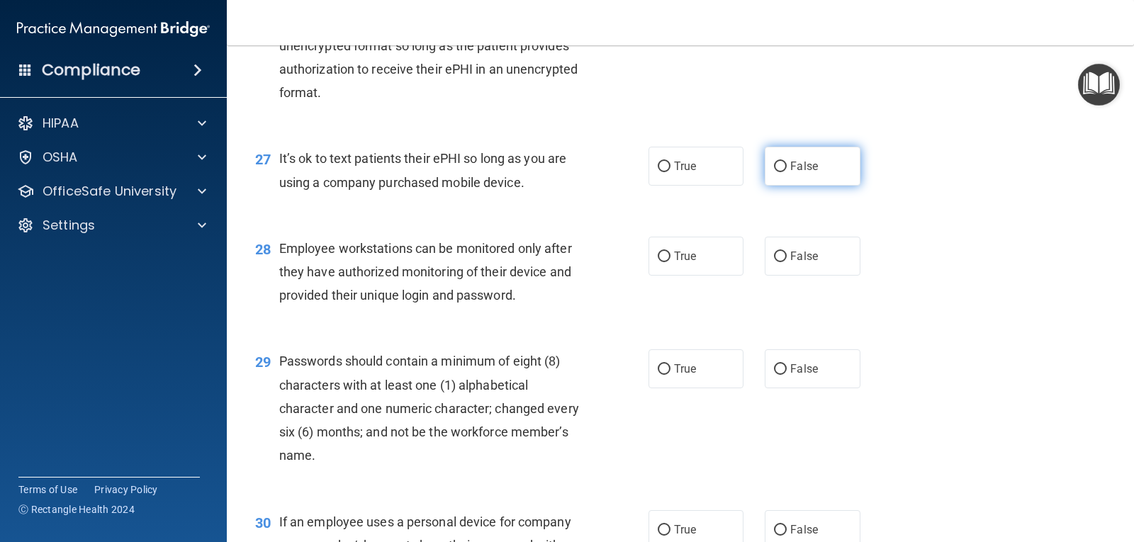
click at [778, 172] on input "False" at bounding box center [780, 167] width 13 height 11
radio input "true"
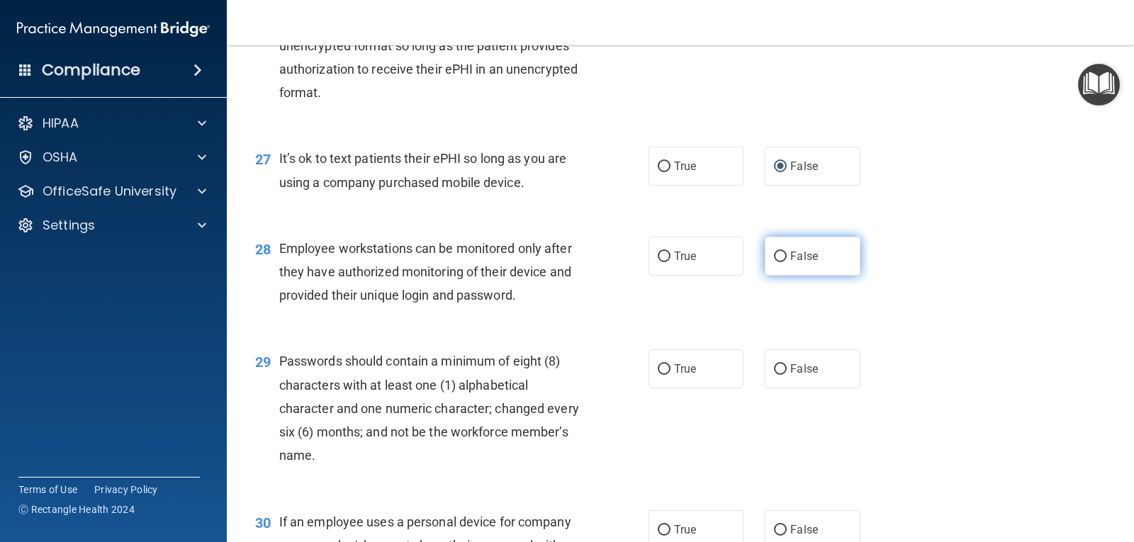
click at [779, 262] on input "False" at bounding box center [780, 257] width 13 height 11
radio input "true"
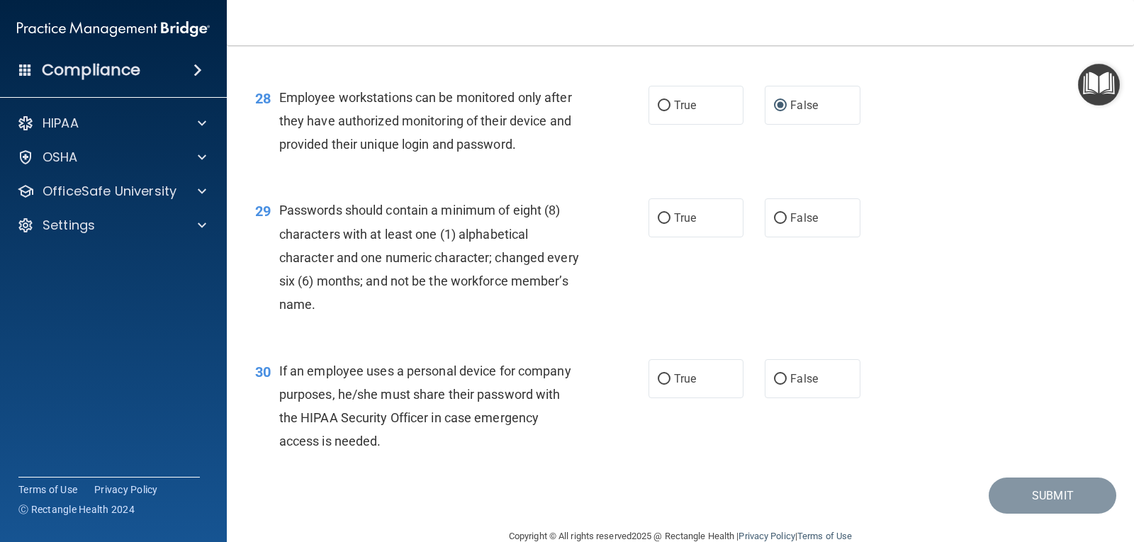
scroll to position [3533, 0]
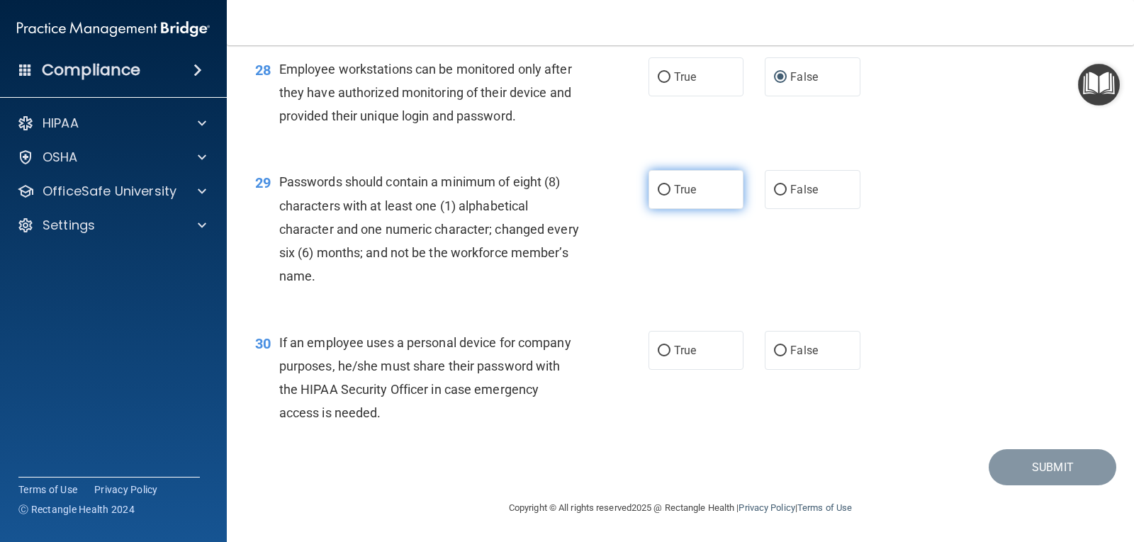
click at [674, 186] on span "True" at bounding box center [685, 189] width 22 height 13
click at [670, 186] on input "True" at bounding box center [664, 190] width 13 height 11
radio input "true"
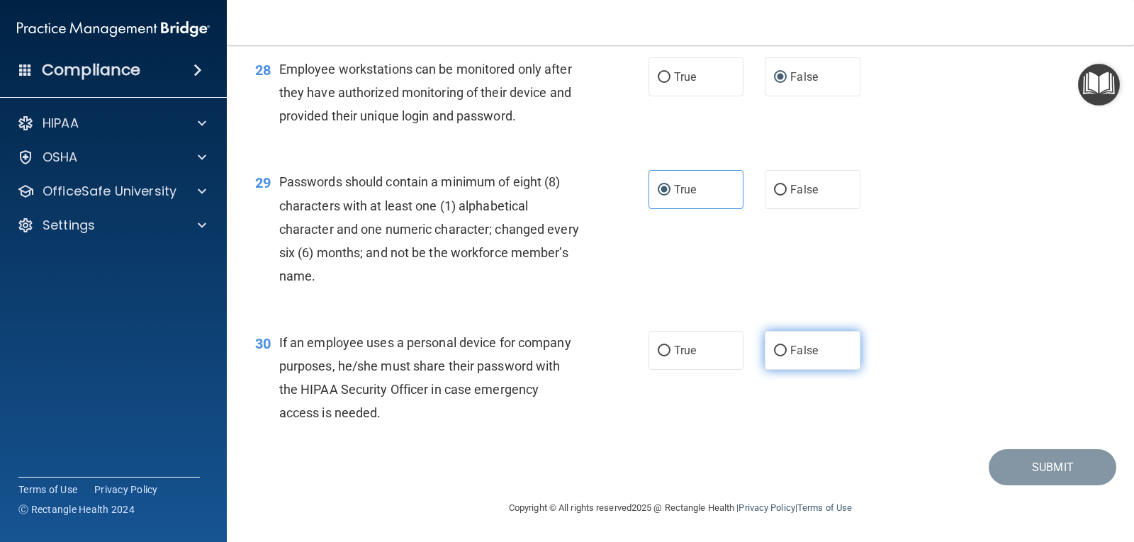
click at [774, 347] on input "False" at bounding box center [780, 351] width 13 height 11
radio input "true"
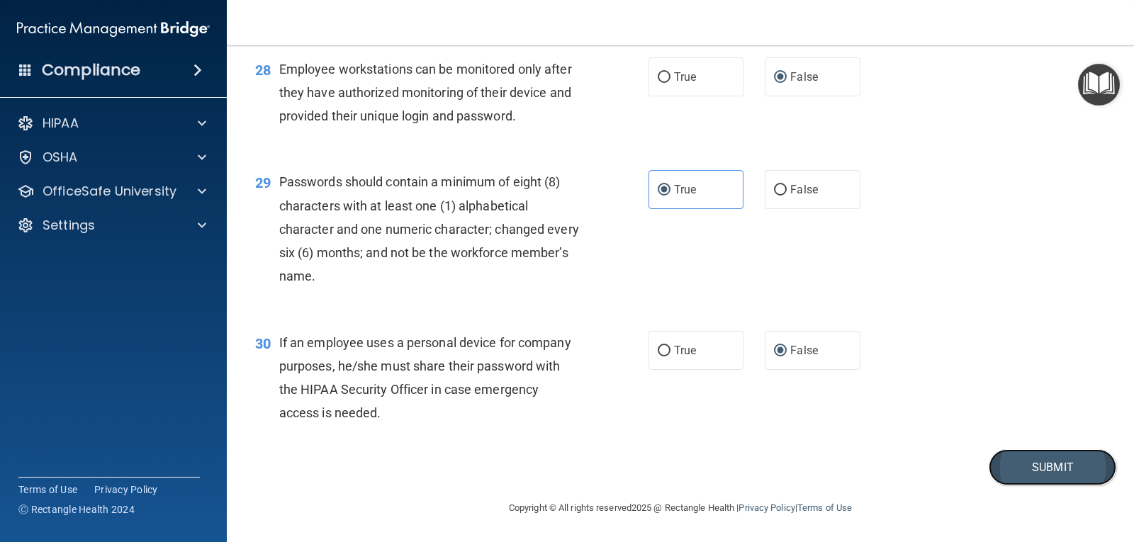
click at [1058, 468] on button "Submit" at bounding box center [1052, 467] width 128 height 36
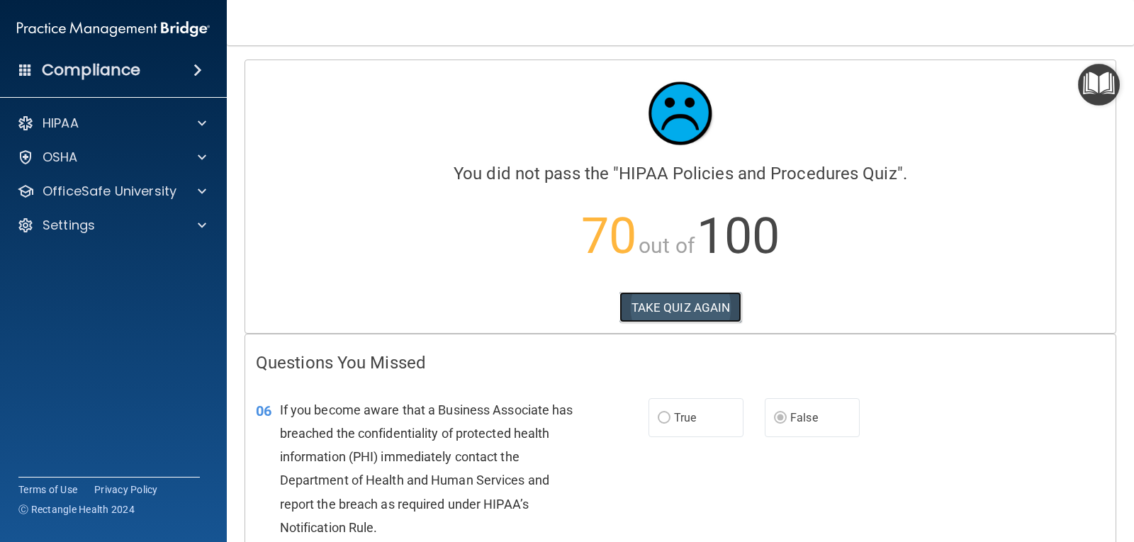
click at [650, 305] on button "TAKE QUIZ AGAIN" at bounding box center [680, 307] width 123 height 31
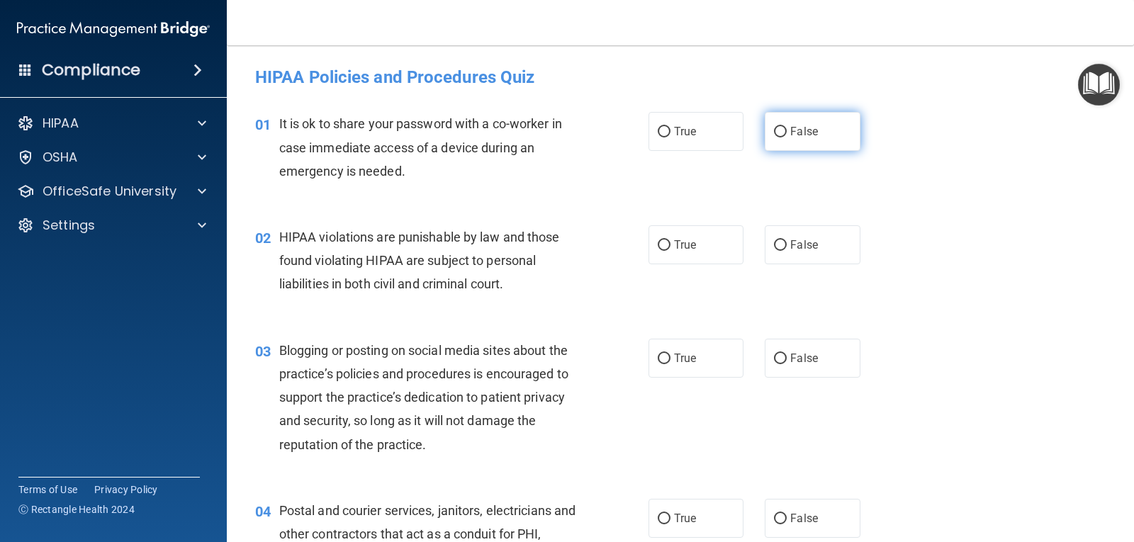
click at [800, 132] on span "False" at bounding box center [804, 131] width 28 height 13
click at [786, 132] on input "False" at bounding box center [780, 132] width 13 height 11
radio input "true"
click at [692, 245] on label "True" at bounding box center [695, 244] width 95 height 39
click at [670, 245] on input "True" at bounding box center [664, 245] width 13 height 11
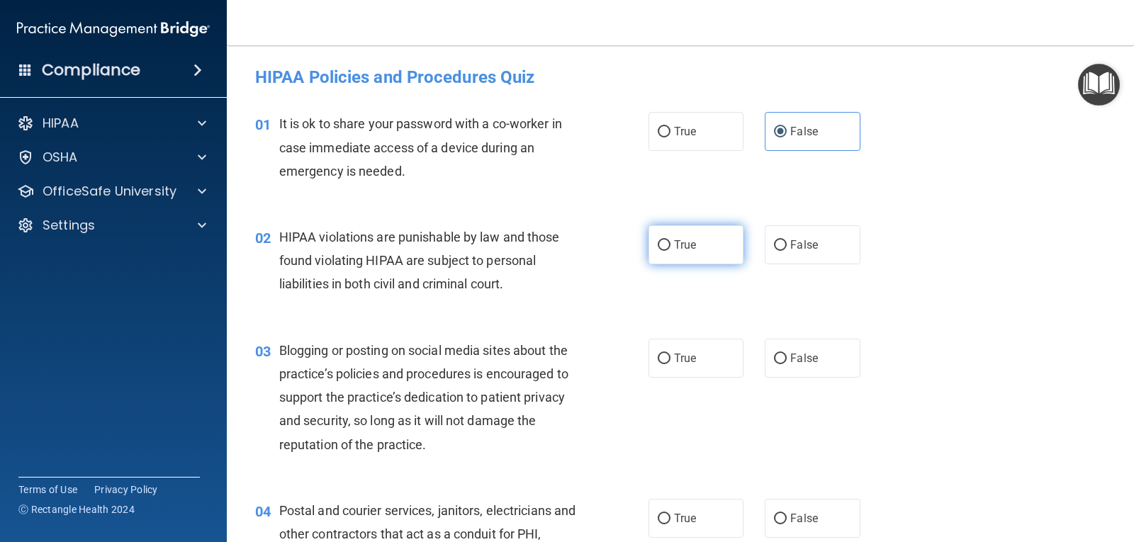
radio input "true"
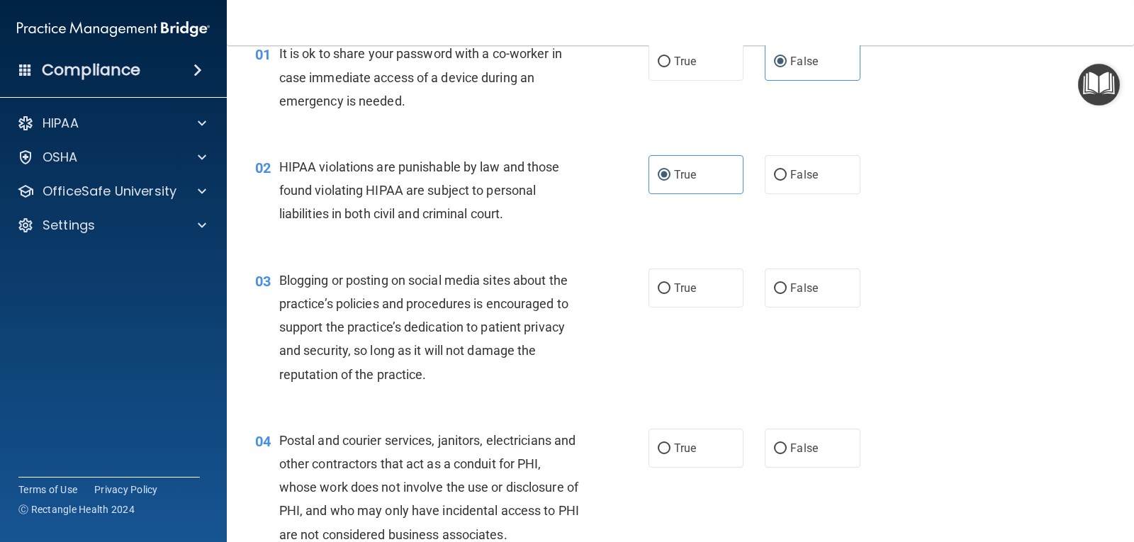
scroll to position [71, 0]
click at [782, 283] on label "False" at bounding box center [811, 287] width 95 height 39
click at [782, 283] on input "False" at bounding box center [780, 288] width 13 height 11
radio input "true"
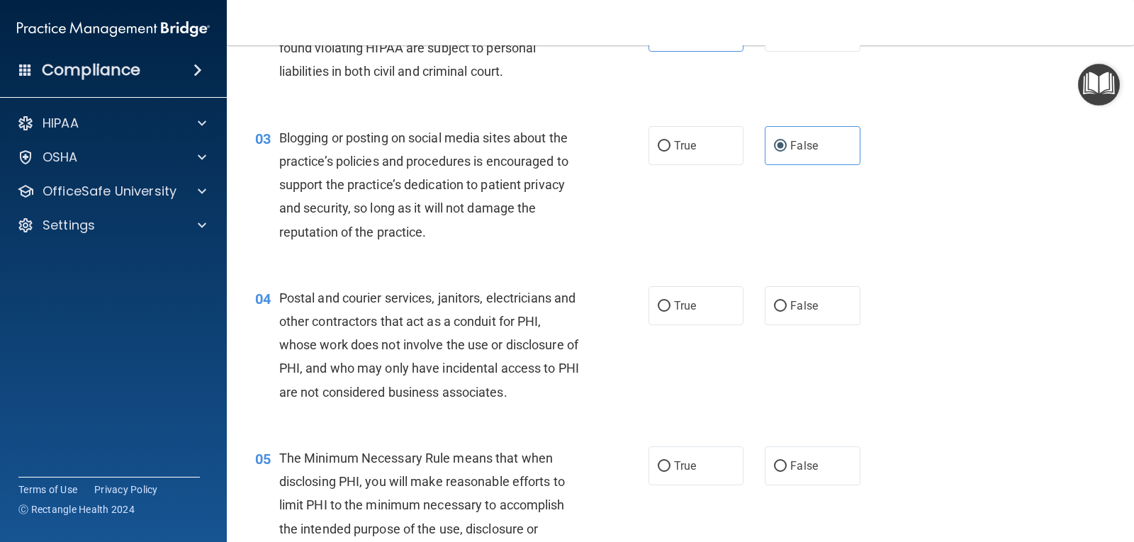
scroll to position [283, 0]
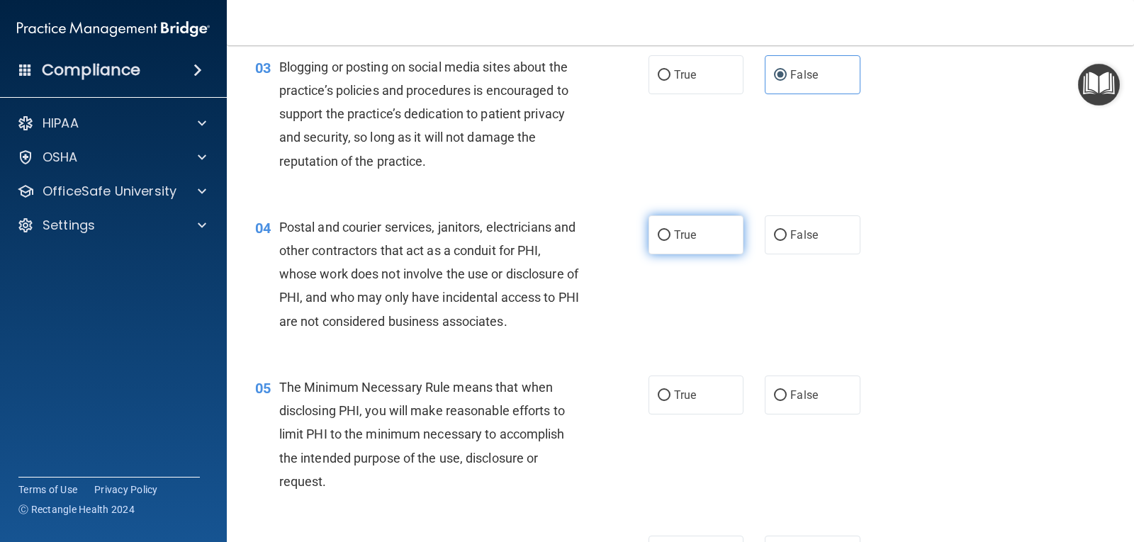
click at [665, 230] on label "True" at bounding box center [695, 234] width 95 height 39
click at [665, 230] on input "True" at bounding box center [664, 235] width 13 height 11
radio input "true"
click at [694, 394] on label "True" at bounding box center [695, 395] width 95 height 39
click at [670, 394] on input "True" at bounding box center [664, 395] width 13 height 11
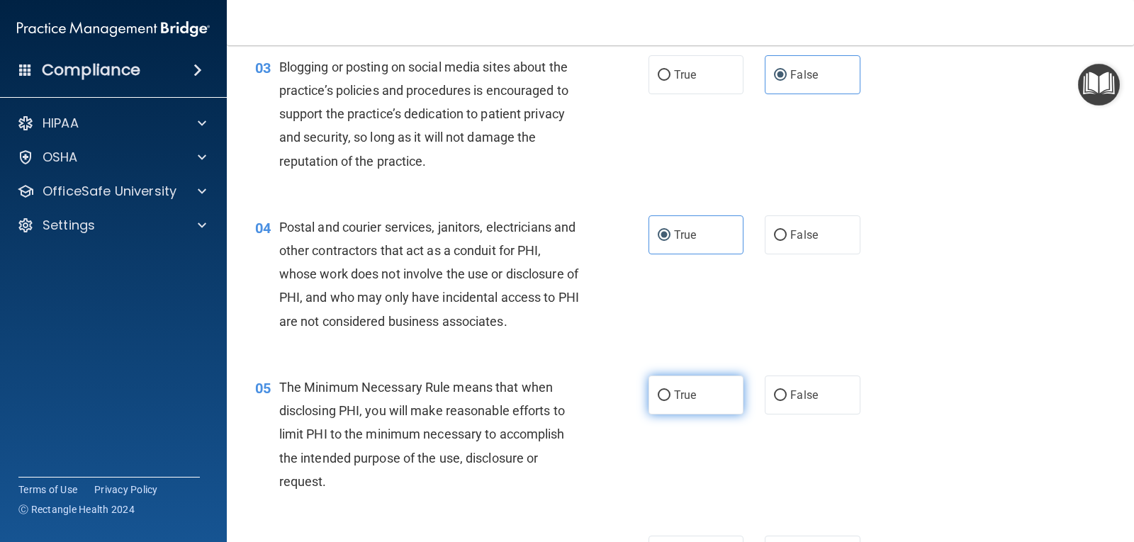
radio input "true"
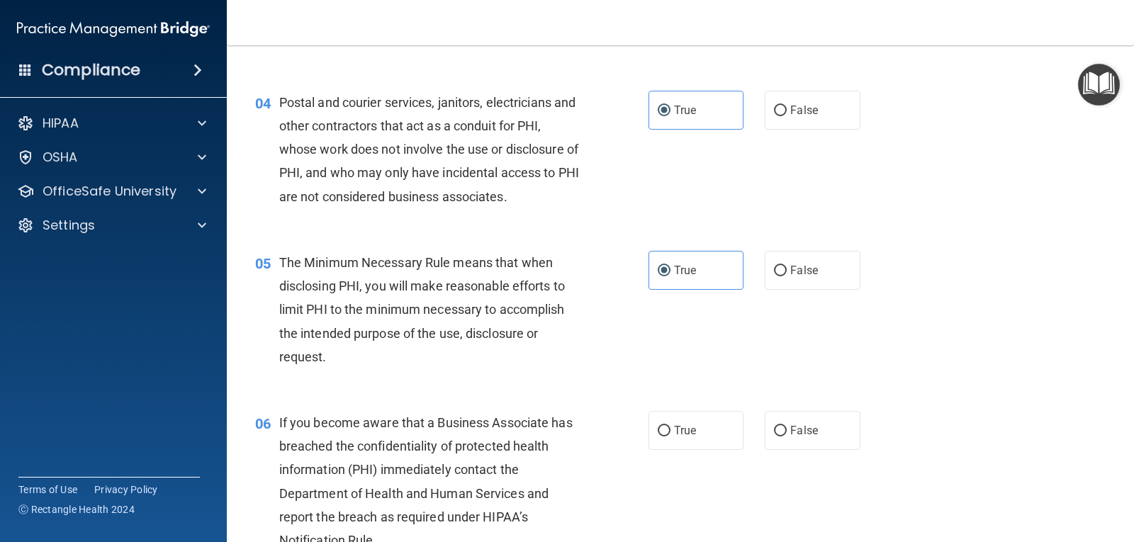
scroll to position [496, 0]
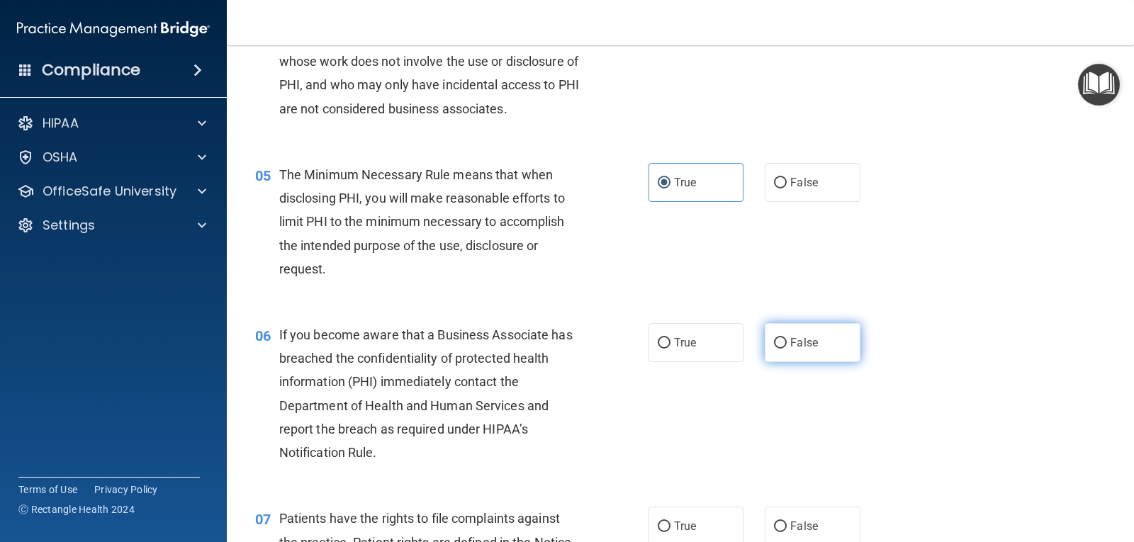
click at [781, 340] on label "False" at bounding box center [811, 342] width 95 height 39
click at [781, 340] on input "False" at bounding box center [780, 343] width 13 height 11
radio input "true"
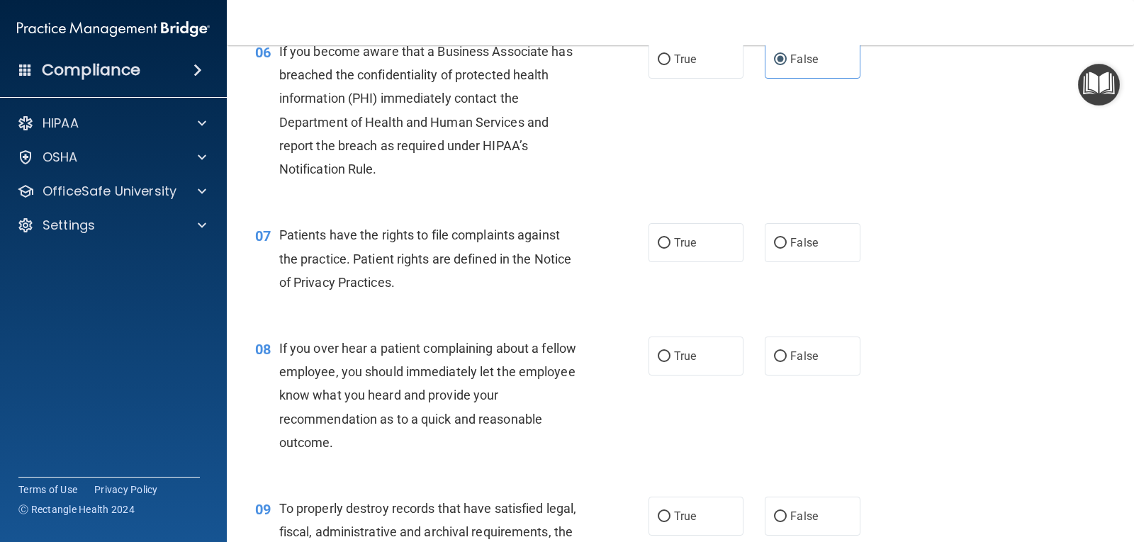
scroll to position [850, 0]
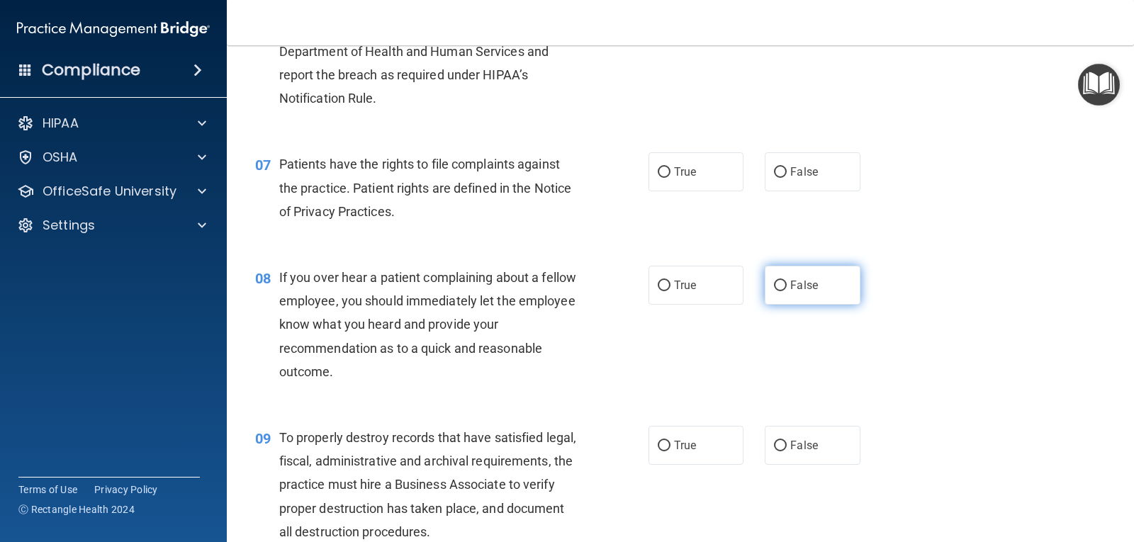
click at [790, 282] on span "False" at bounding box center [804, 284] width 28 height 13
click at [784, 282] on input "False" at bounding box center [780, 286] width 13 height 11
radio input "true"
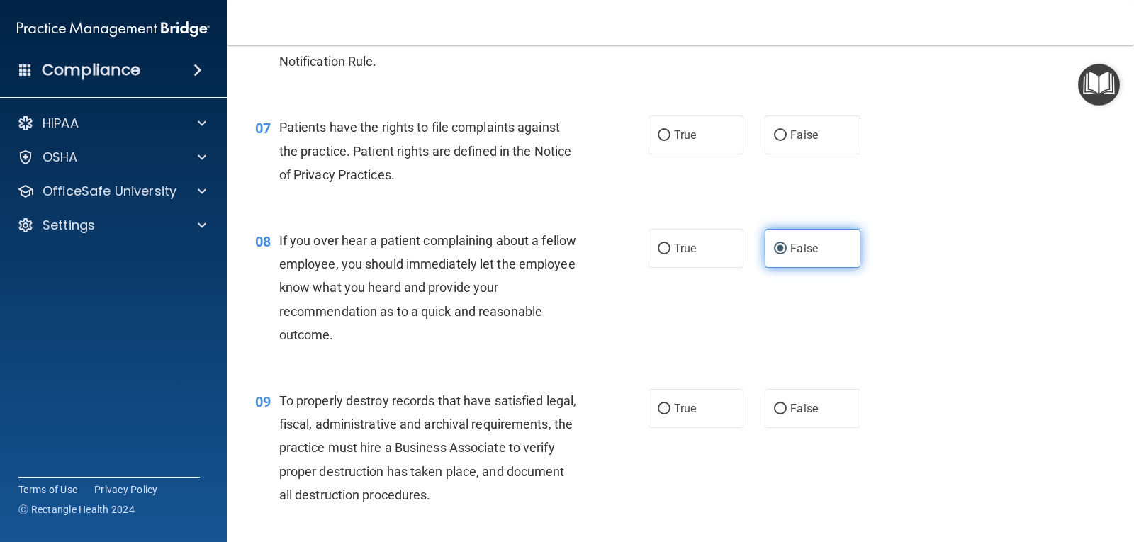
scroll to position [921, 0]
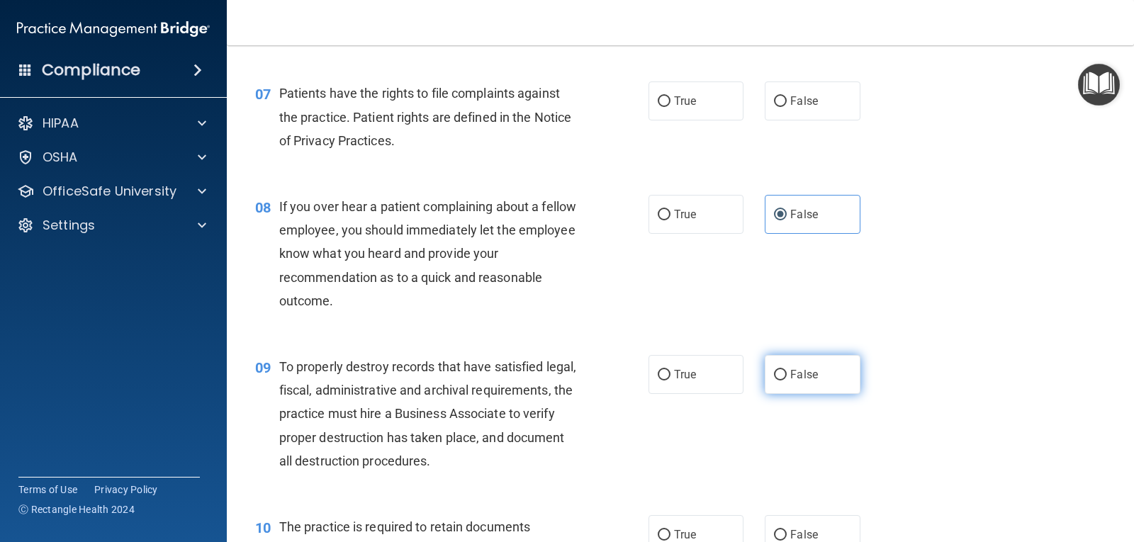
click at [790, 373] on span "False" at bounding box center [804, 374] width 28 height 13
click at [785, 373] on input "False" at bounding box center [780, 375] width 13 height 11
radio input "true"
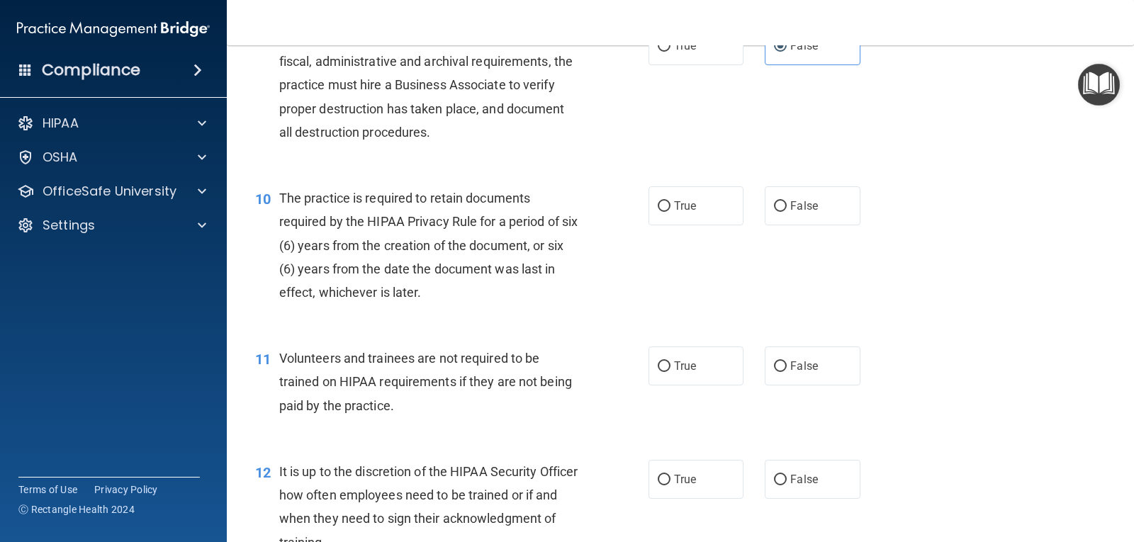
scroll to position [1275, 0]
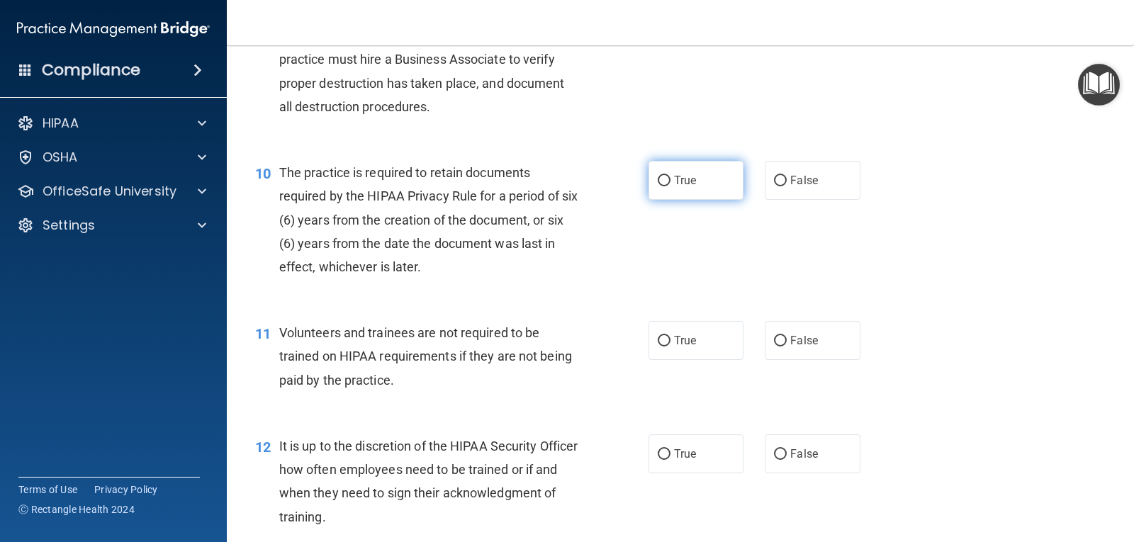
click at [687, 181] on span "True" at bounding box center [685, 180] width 22 height 13
click at [670, 181] on input "True" at bounding box center [664, 181] width 13 height 11
radio input "true"
click at [790, 339] on span "False" at bounding box center [804, 340] width 28 height 13
click at [786, 339] on input "False" at bounding box center [780, 341] width 13 height 11
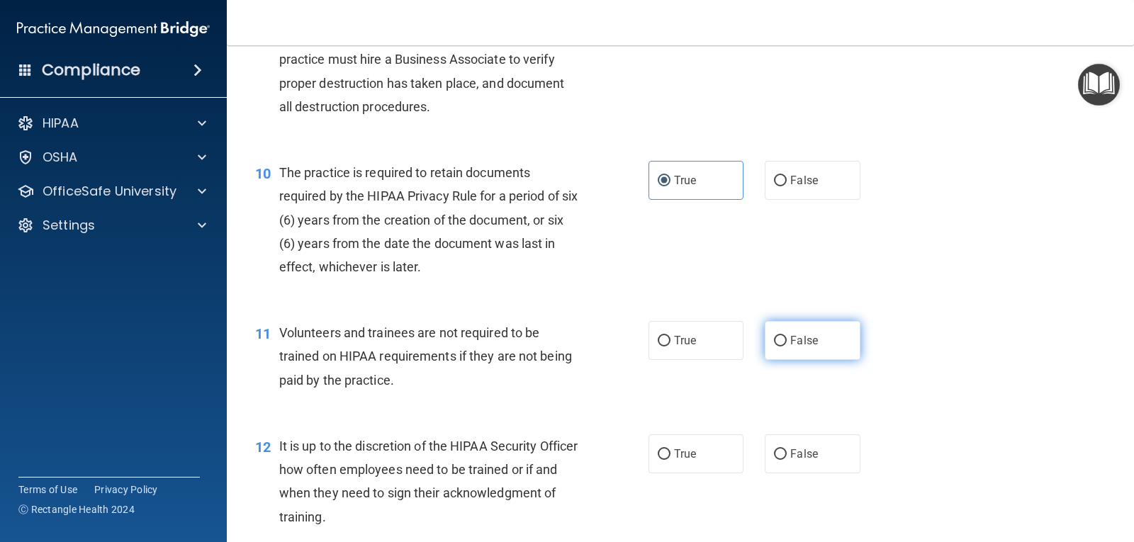
radio input "true"
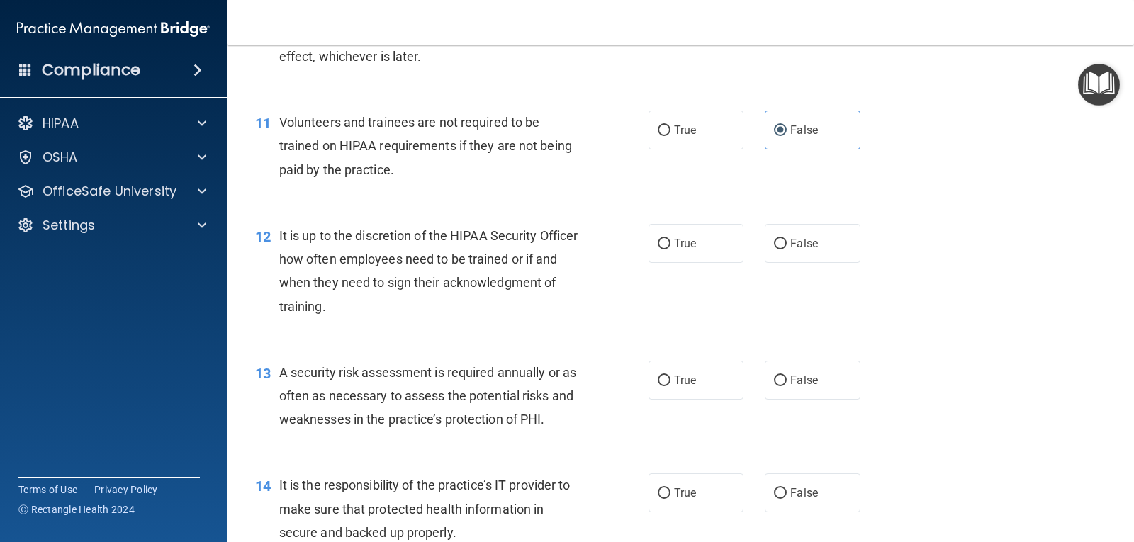
scroll to position [1488, 0]
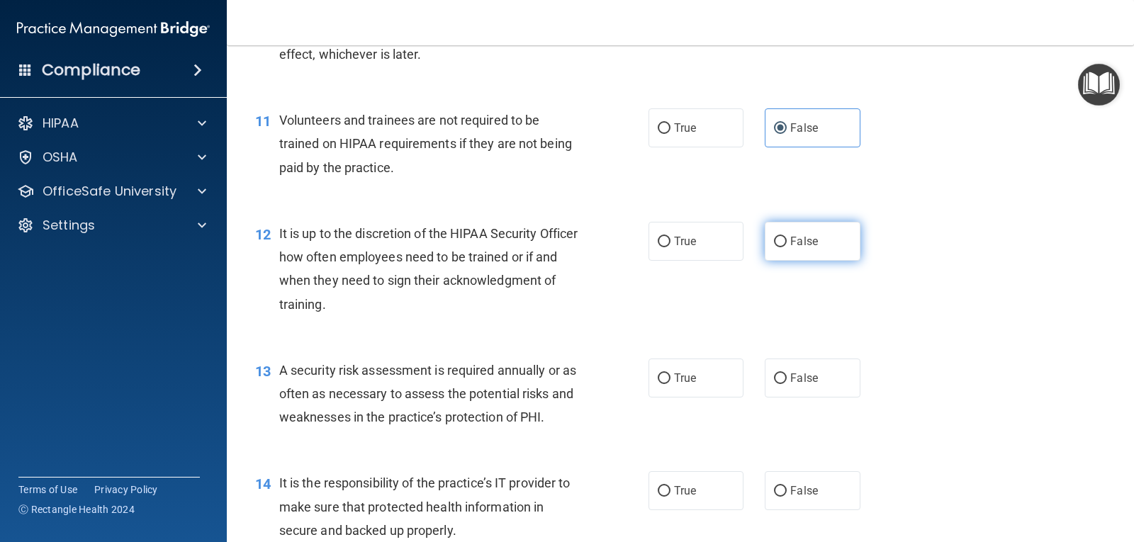
click at [778, 242] on input "False" at bounding box center [780, 242] width 13 height 11
radio input "true"
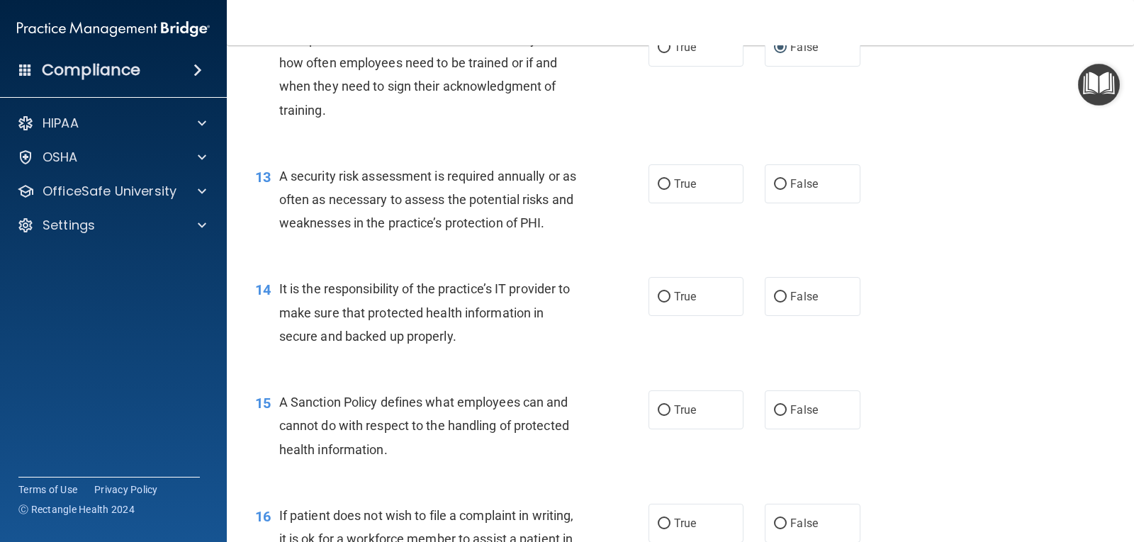
scroll to position [1700, 0]
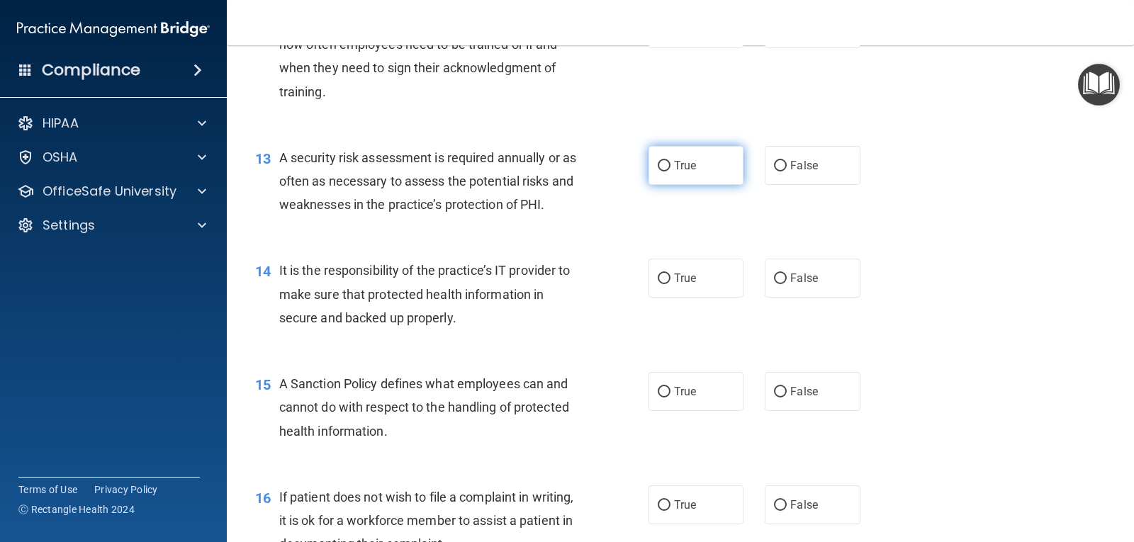
click at [680, 167] on span "True" at bounding box center [685, 165] width 22 height 13
click at [670, 167] on input "True" at bounding box center [664, 166] width 13 height 11
radio input "true"
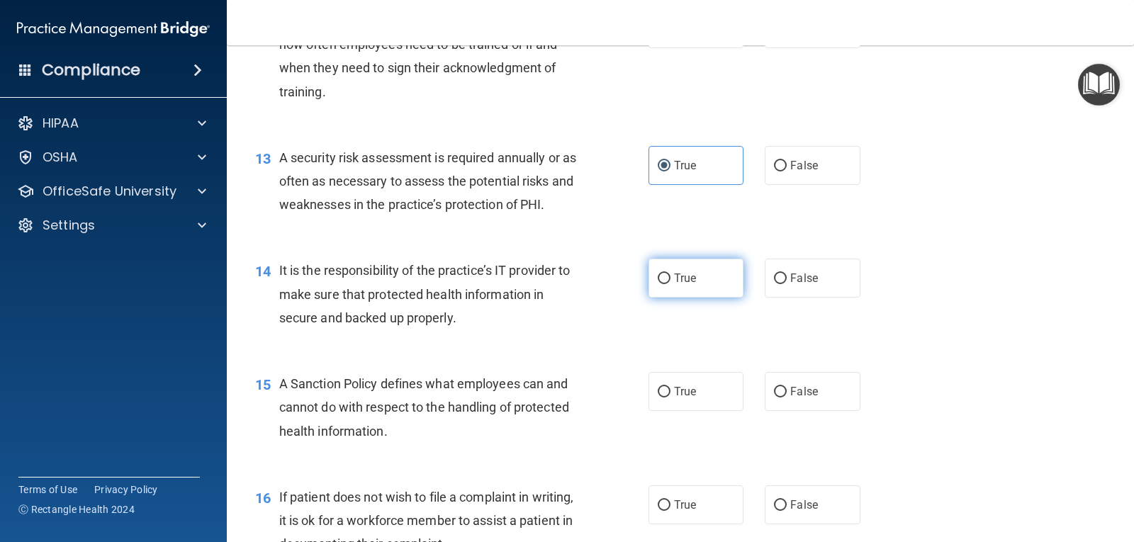
click at [674, 273] on span "True" at bounding box center [685, 277] width 22 height 13
click at [670, 273] on input "True" at bounding box center [664, 278] width 13 height 11
radio input "true"
click at [790, 390] on span "False" at bounding box center [804, 391] width 28 height 13
click at [786, 390] on input "False" at bounding box center [780, 392] width 13 height 11
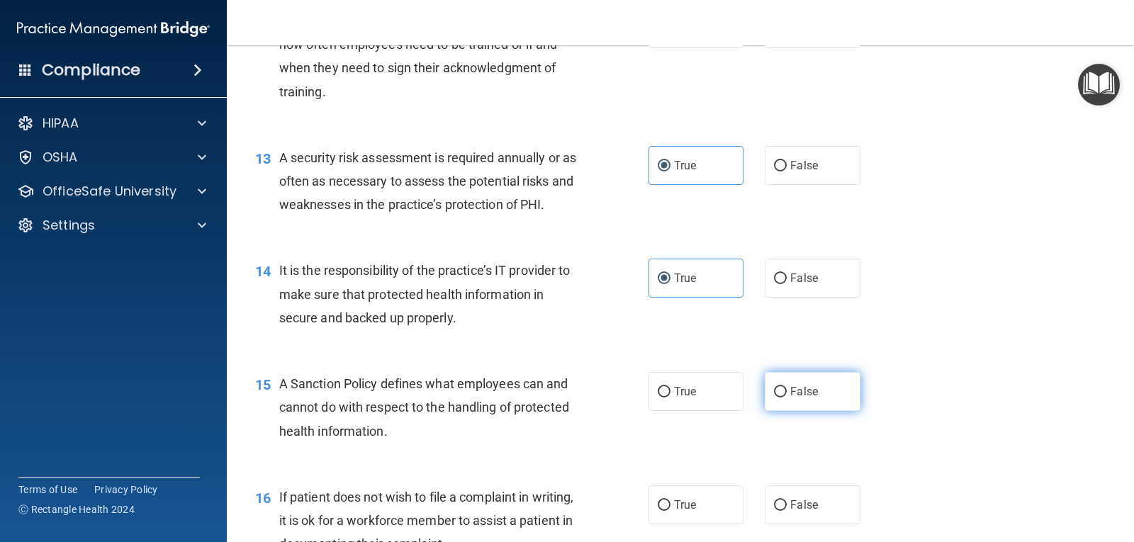
radio input "true"
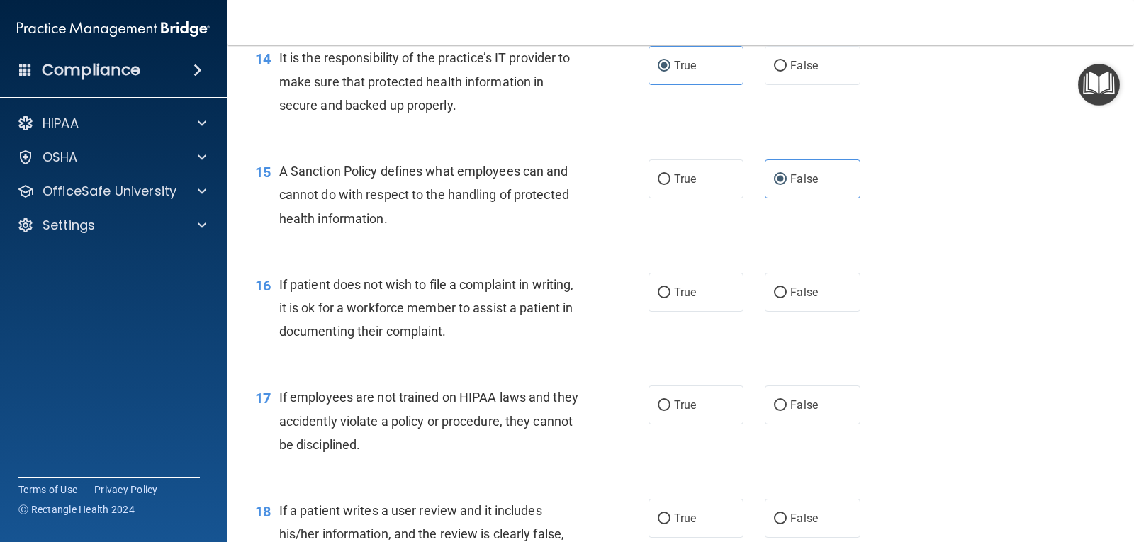
scroll to position [1984, 0]
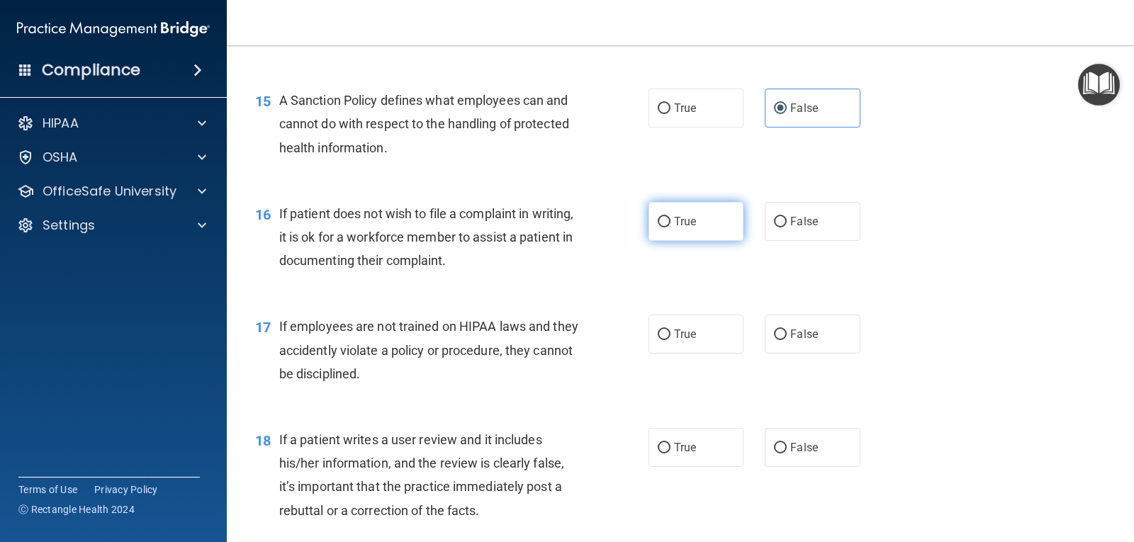
click at [674, 218] on span "True" at bounding box center [685, 221] width 22 height 13
click at [670, 218] on input "True" at bounding box center [664, 222] width 13 height 11
radio input "true"
click at [782, 329] on label "False" at bounding box center [811, 334] width 95 height 39
click at [782, 329] on input "False" at bounding box center [780, 334] width 13 height 11
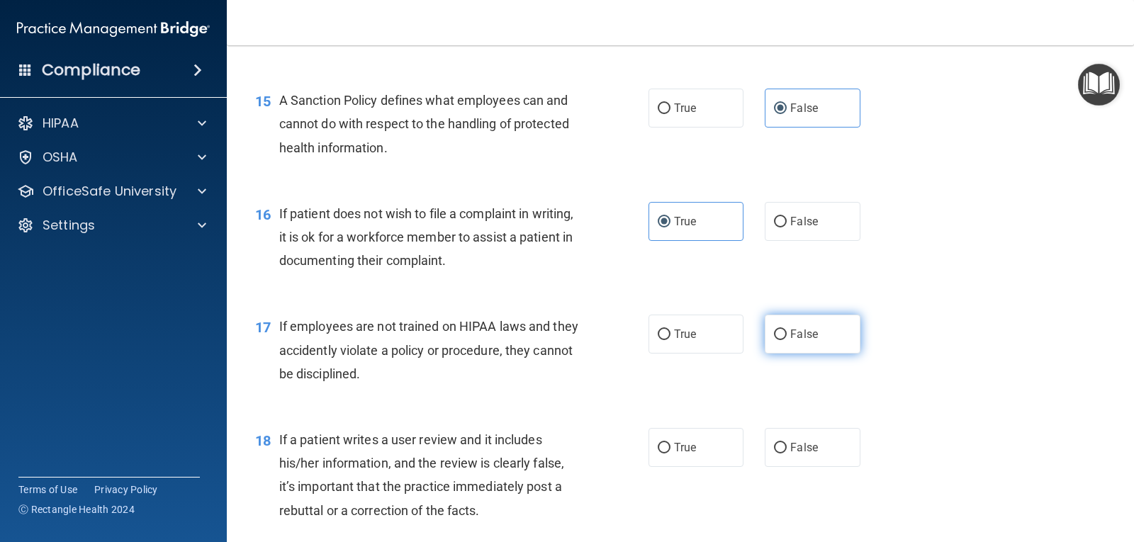
radio input "true"
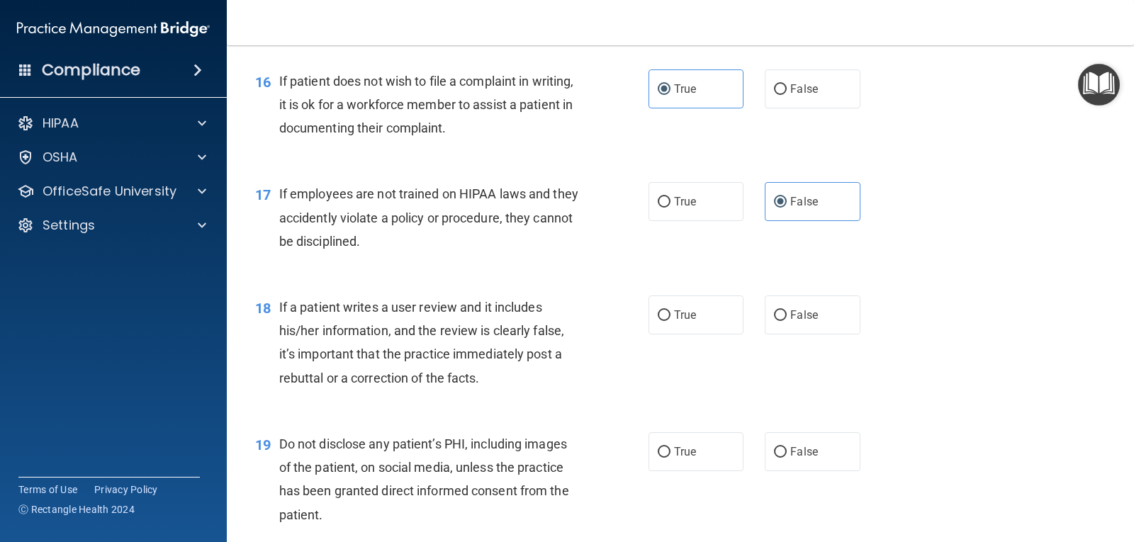
scroll to position [2126, 0]
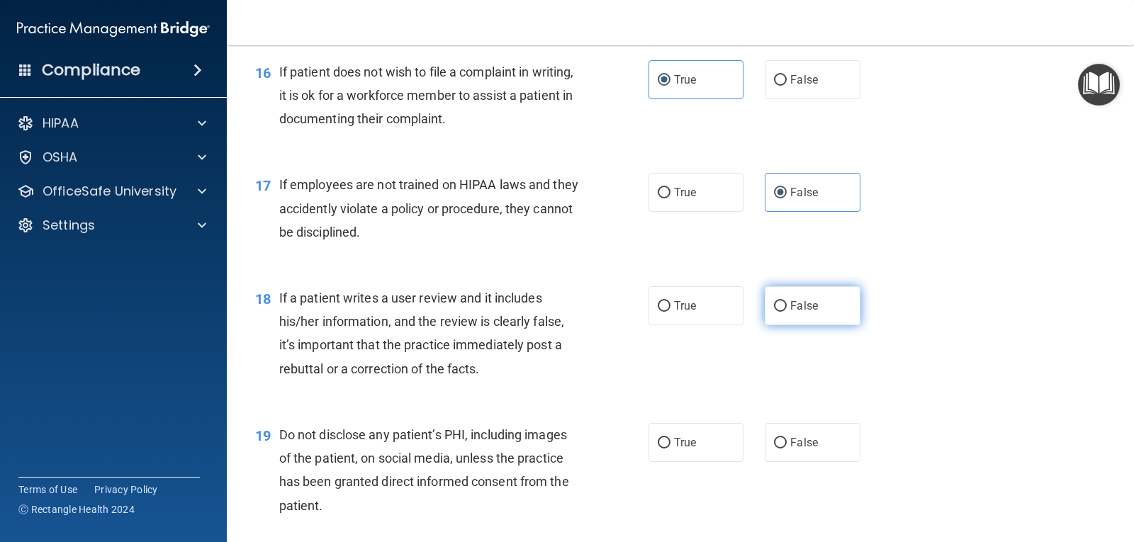
click at [790, 303] on span "False" at bounding box center [804, 305] width 28 height 13
click at [784, 303] on input "False" at bounding box center [780, 306] width 13 height 11
radio input "true"
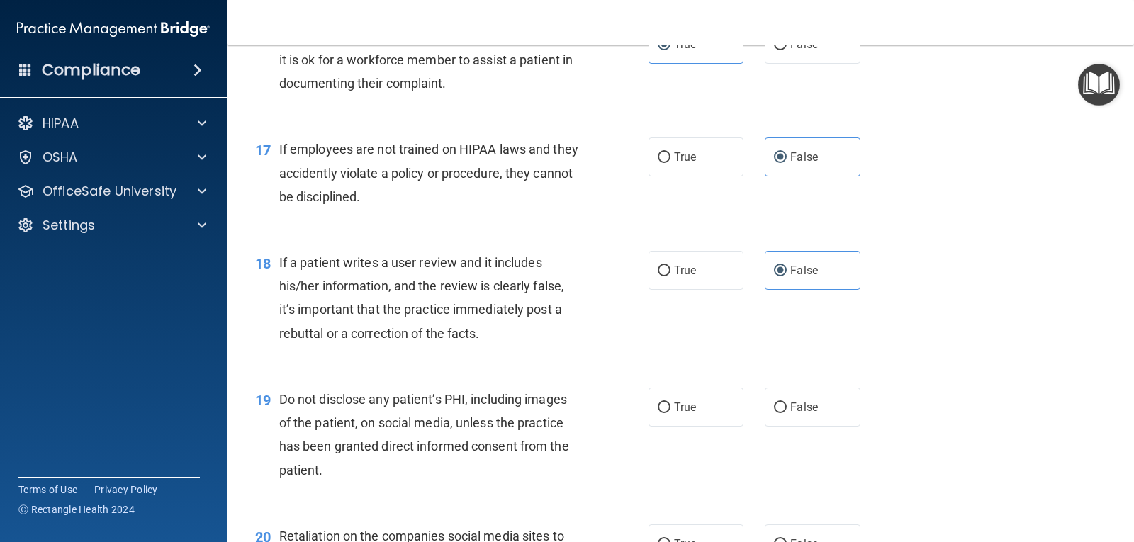
scroll to position [2267, 0]
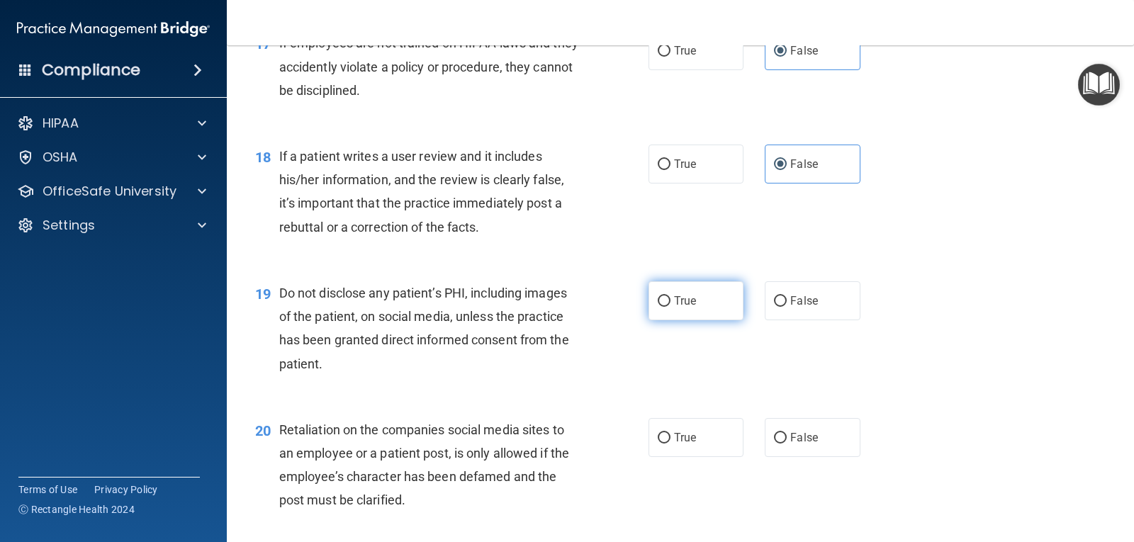
click at [677, 299] on span "True" at bounding box center [685, 300] width 22 height 13
click at [670, 299] on input "True" at bounding box center [664, 301] width 13 height 11
radio input "true"
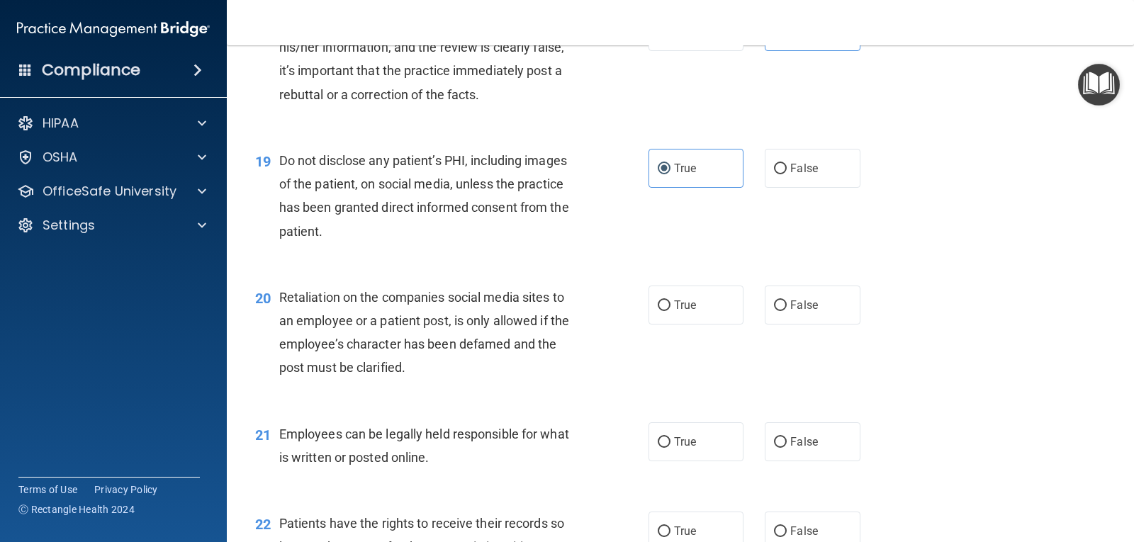
scroll to position [2480, 0]
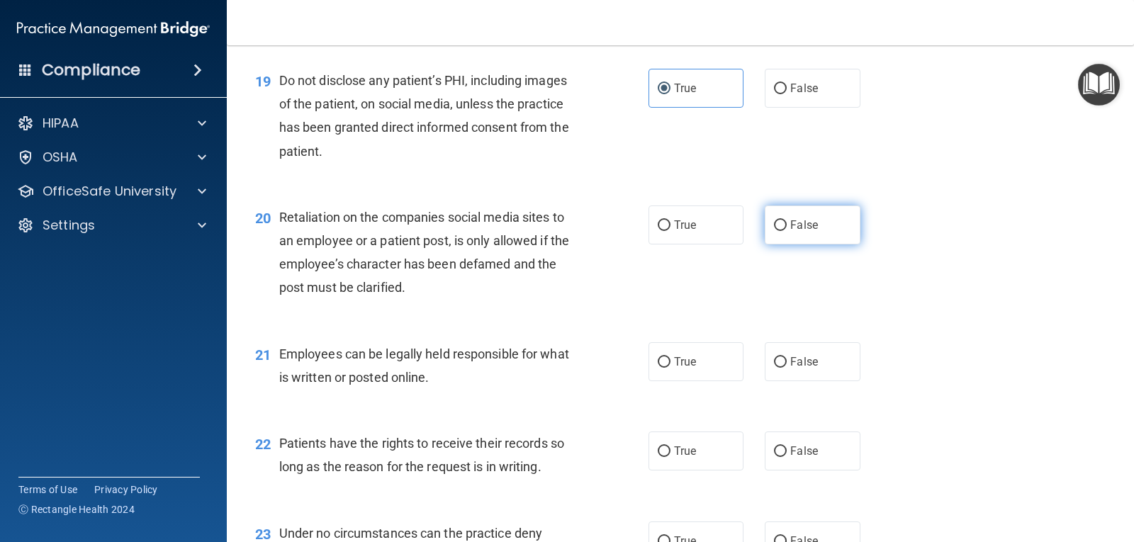
click at [790, 220] on span "False" at bounding box center [804, 224] width 28 height 13
click at [786, 220] on input "False" at bounding box center [780, 225] width 13 height 11
radio input "true"
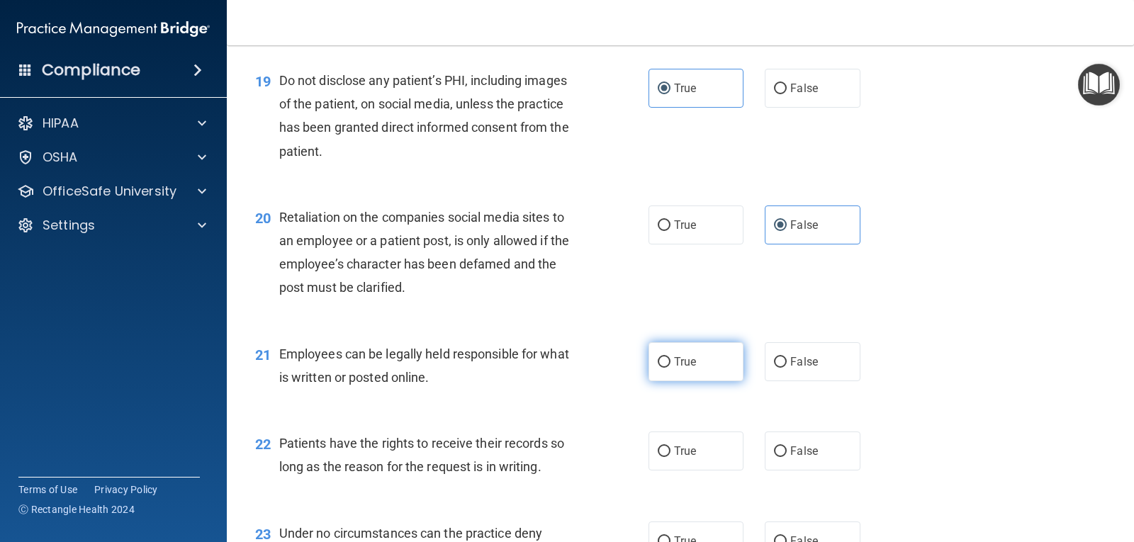
click at [680, 361] on span "True" at bounding box center [685, 361] width 22 height 13
click at [670, 361] on input "True" at bounding box center [664, 362] width 13 height 11
radio input "true"
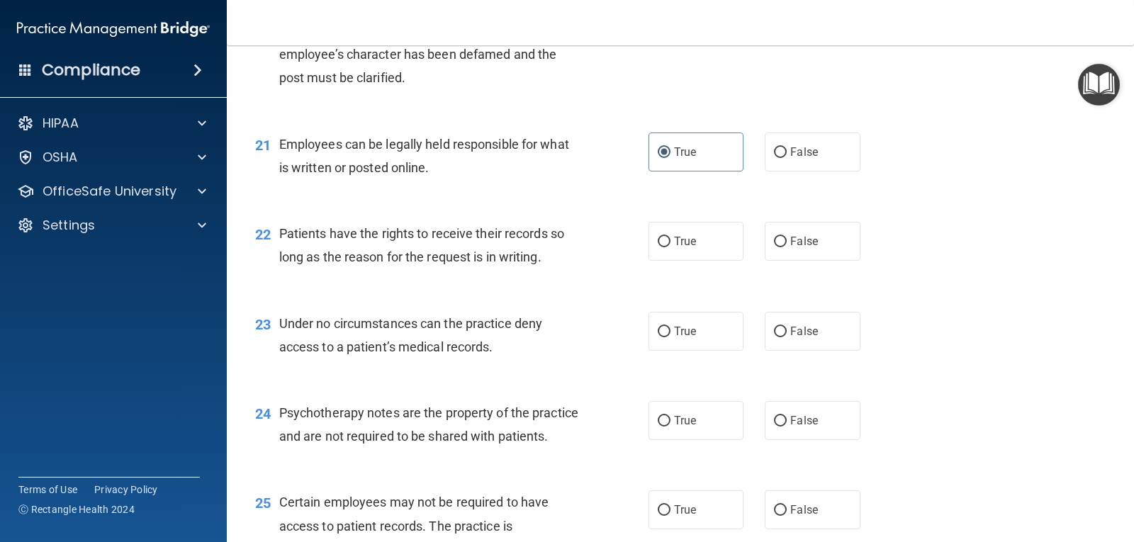
scroll to position [2692, 0]
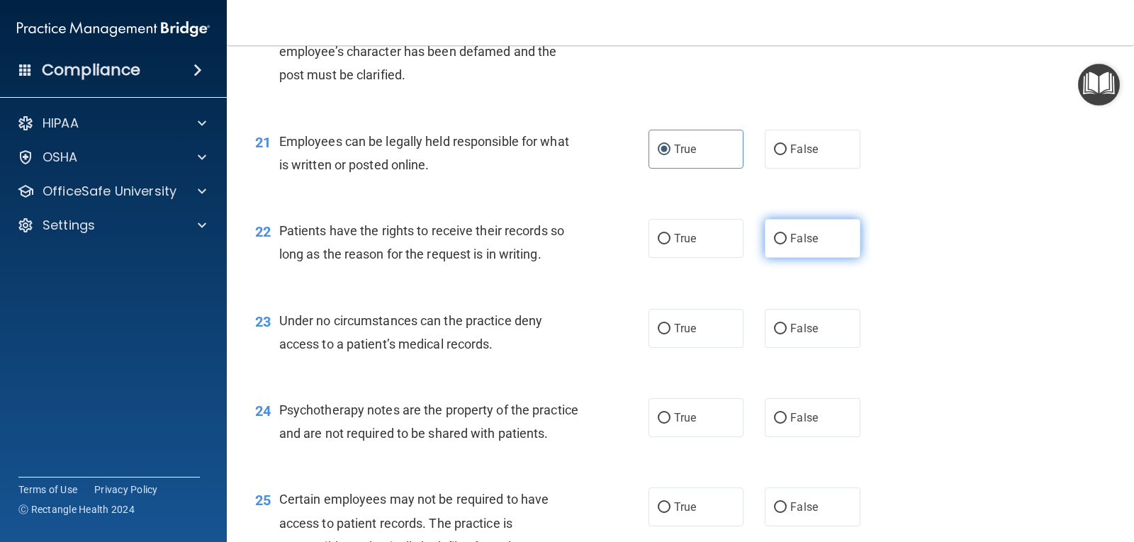
click at [776, 237] on input "False" at bounding box center [780, 239] width 13 height 11
radio input "true"
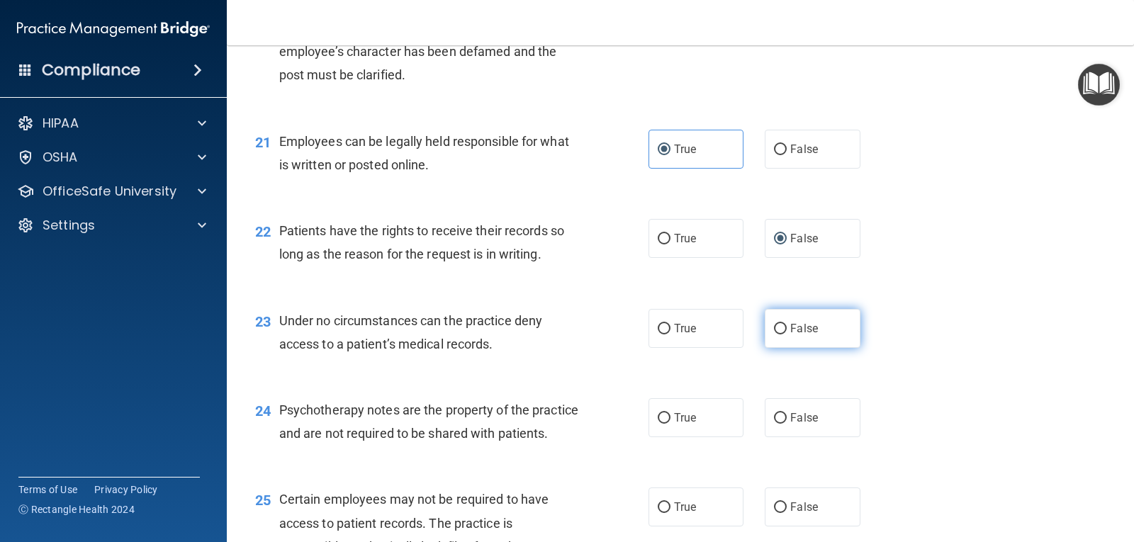
click at [777, 324] on input "False" at bounding box center [780, 329] width 13 height 11
radio input "true"
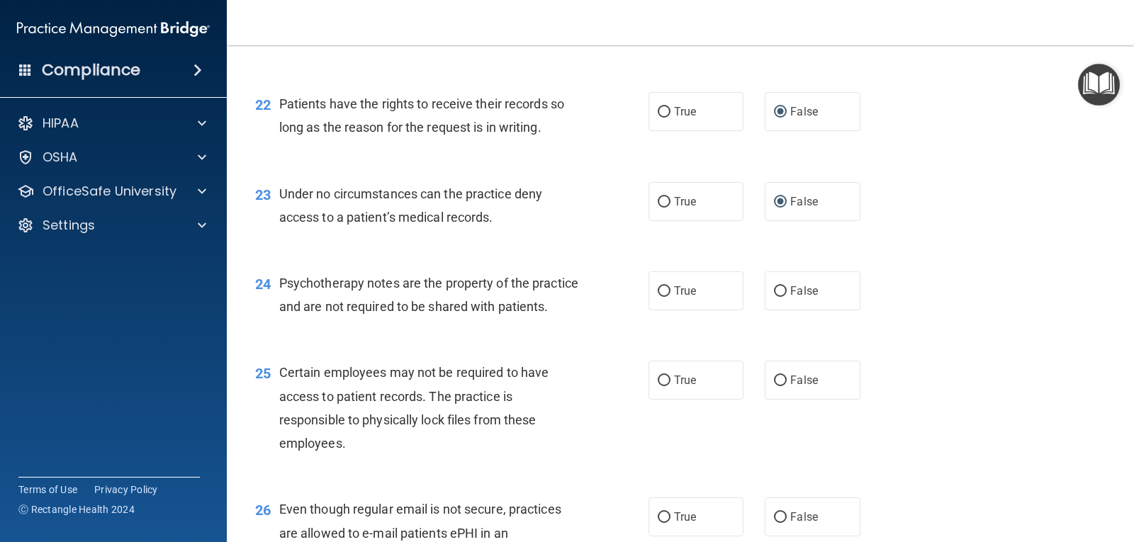
scroll to position [2834, 0]
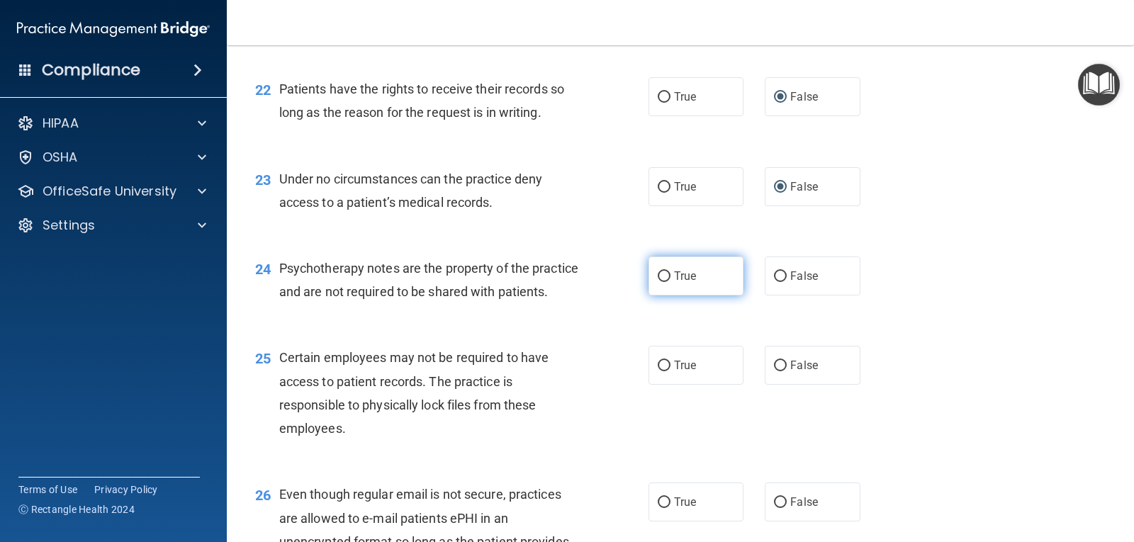
click at [658, 276] on input "True" at bounding box center [664, 276] width 13 height 11
radio input "true"
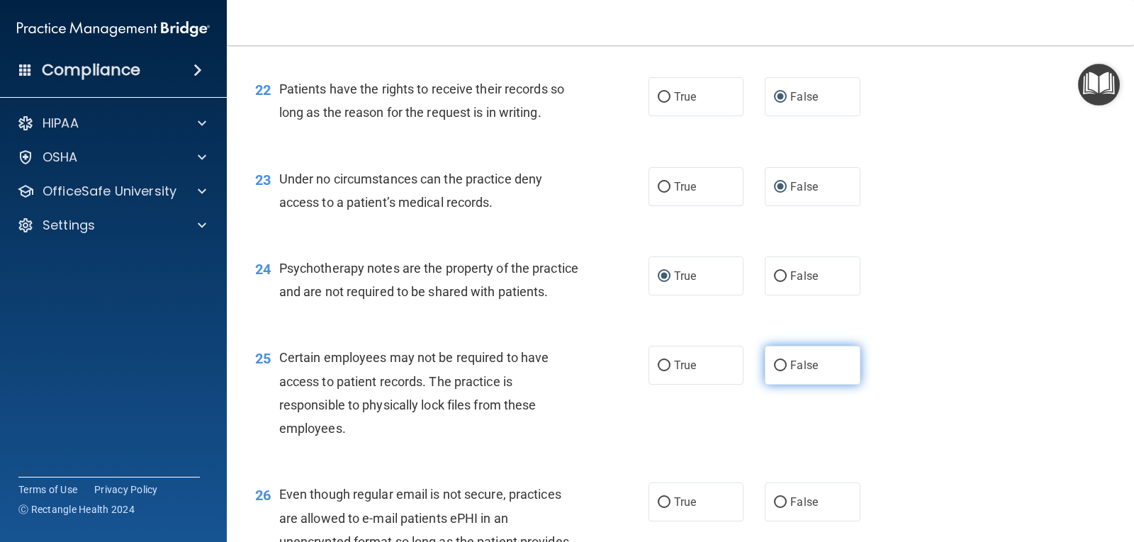
click at [781, 384] on label "False" at bounding box center [811, 365] width 95 height 39
click at [781, 371] on input "False" at bounding box center [780, 366] width 13 height 11
radio input "true"
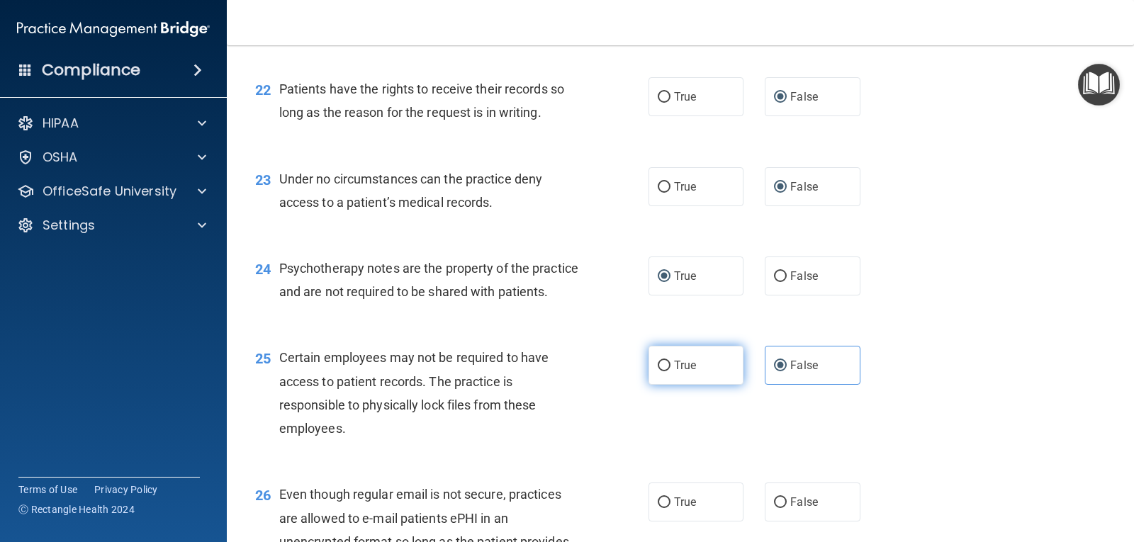
click at [667, 385] on label "True" at bounding box center [695, 365] width 95 height 39
click at [667, 371] on input "True" at bounding box center [664, 366] width 13 height 11
radio input "true"
radio input "false"
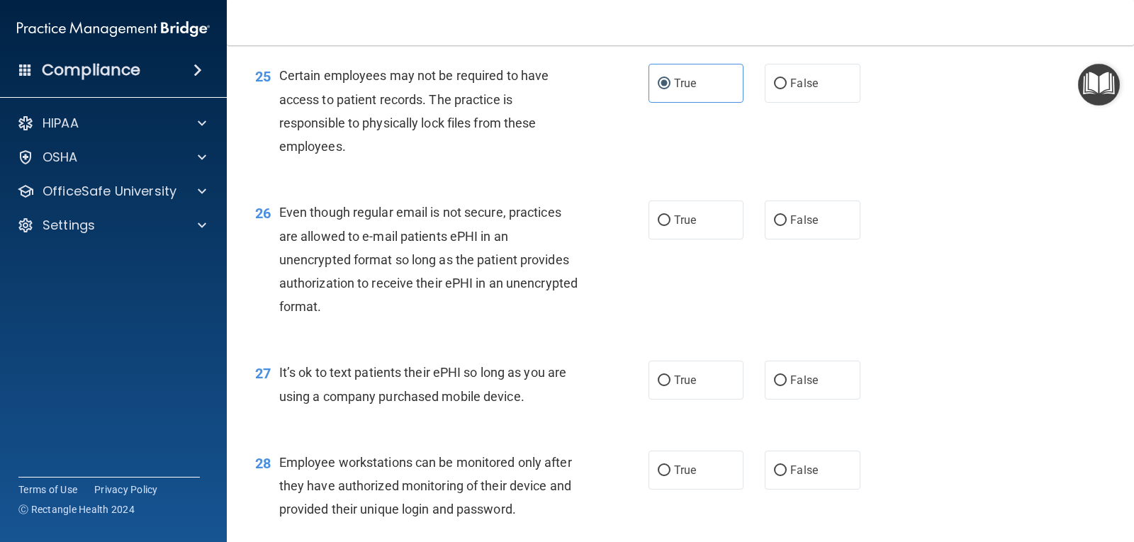
scroll to position [3117, 0]
click at [674, 225] on span "True" at bounding box center [685, 218] width 22 height 13
click at [670, 225] on input "True" at bounding box center [664, 219] width 13 height 11
radio input "true"
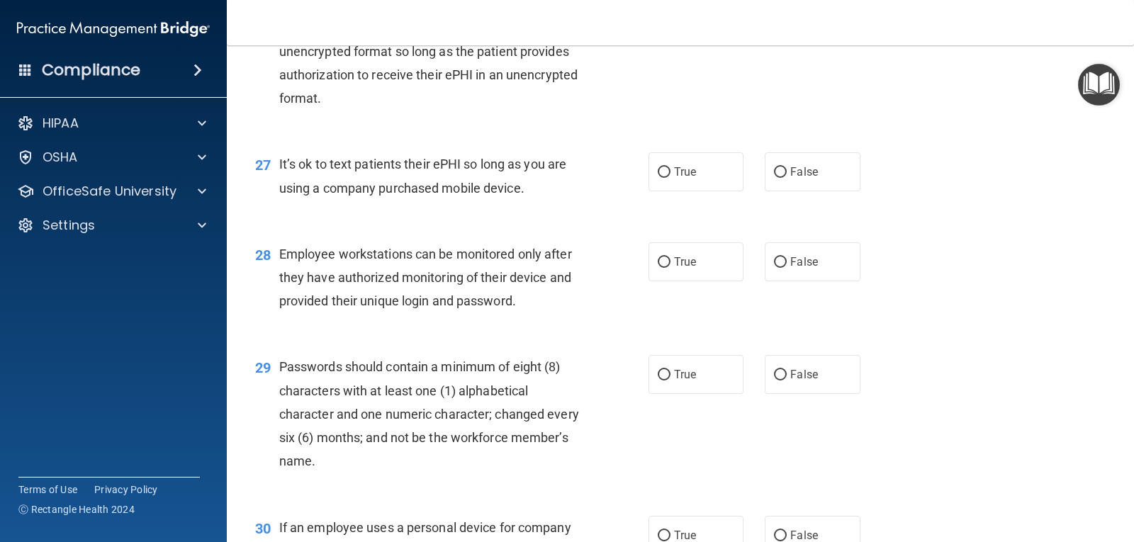
scroll to position [3330, 0]
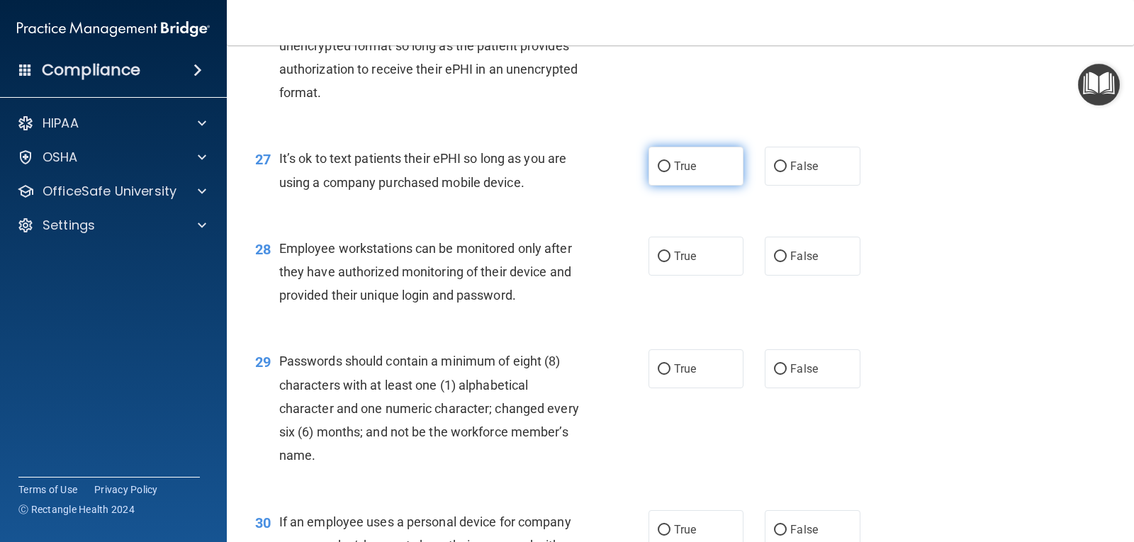
click at [667, 185] on label "True" at bounding box center [695, 166] width 95 height 39
click at [667, 172] on input "True" at bounding box center [664, 167] width 13 height 11
radio input "true"
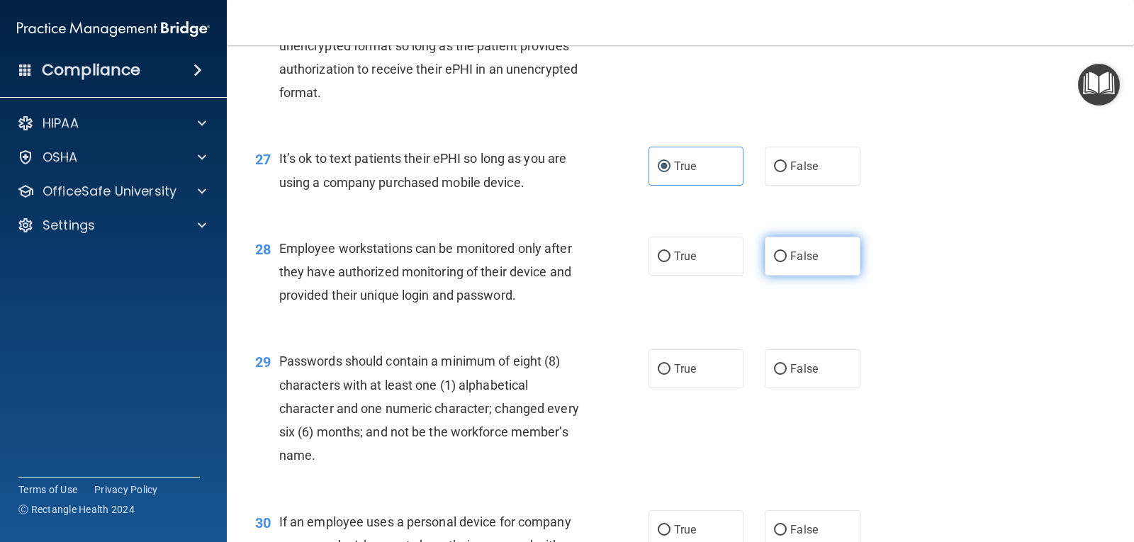
click at [791, 263] on span "False" at bounding box center [804, 255] width 28 height 13
click at [786, 262] on input "False" at bounding box center [780, 257] width 13 height 11
radio input "true"
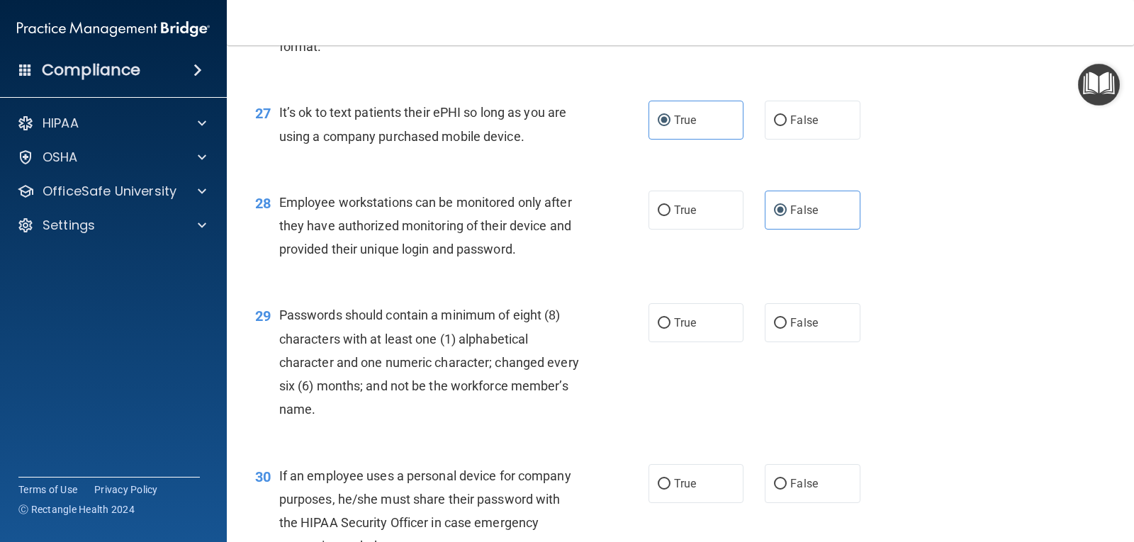
scroll to position [3472, 0]
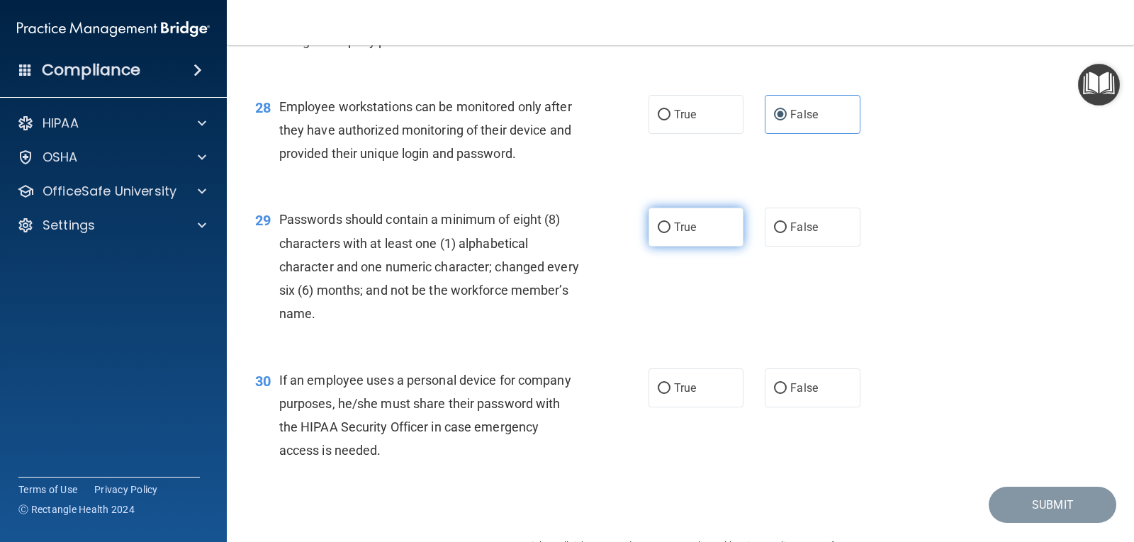
click at [674, 234] on span "True" at bounding box center [685, 226] width 22 height 13
click at [670, 233] on input "True" at bounding box center [664, 227] width 13 height 11
radio input "true"
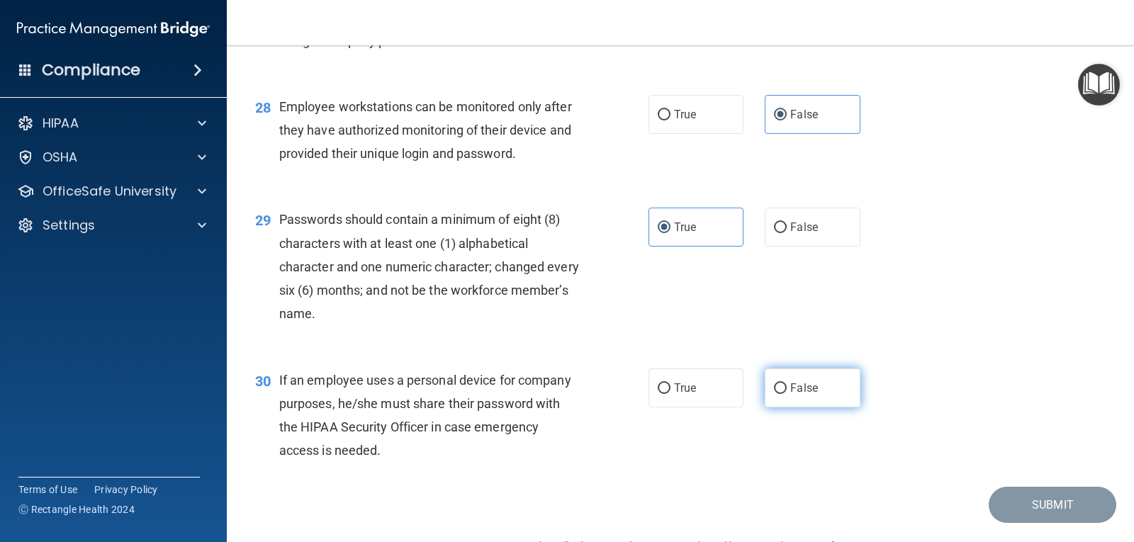
click at [783, 407] on label "False" at bounding box center [811, 387] width 95 height 39
click at [783, 394] on input "False" at bounding box center [780, 388] width 13 height 11
radio input "true"
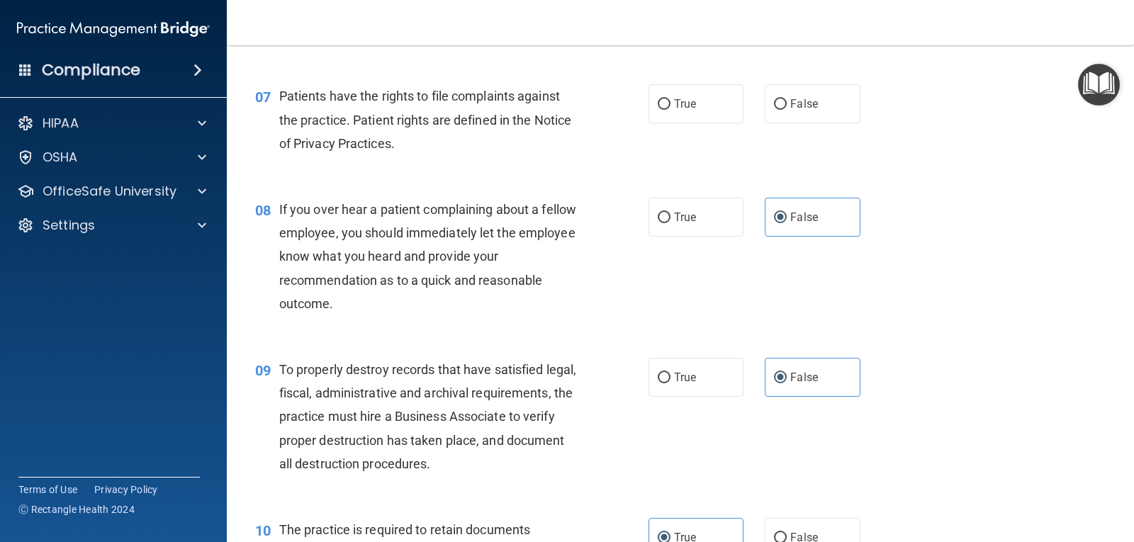
scroll to position [769, 0]
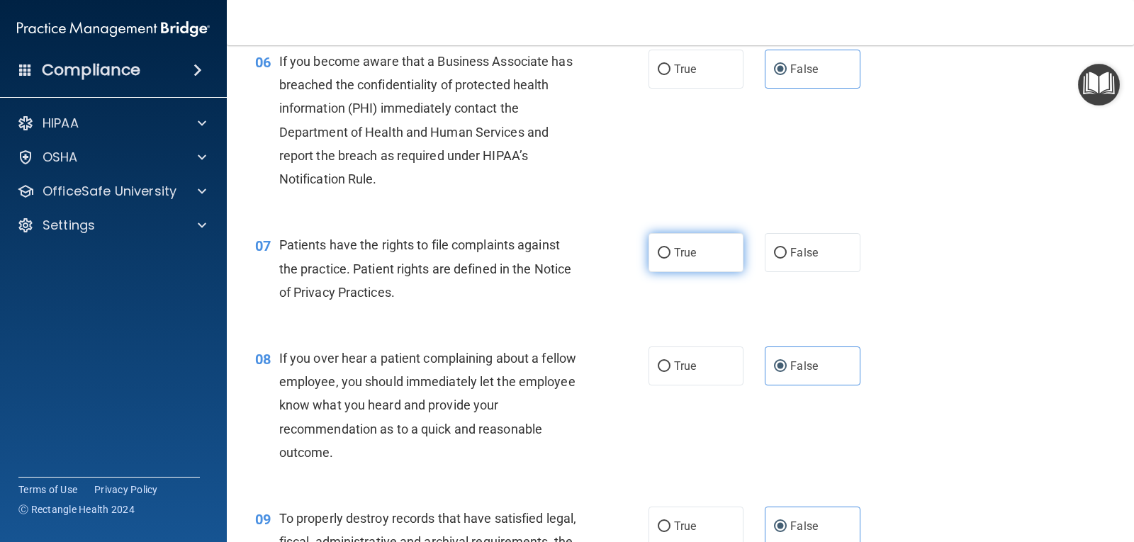
click at [662, 251] on input "True" at bounding box center [664, 253] width 13 height 11
radio input "true"
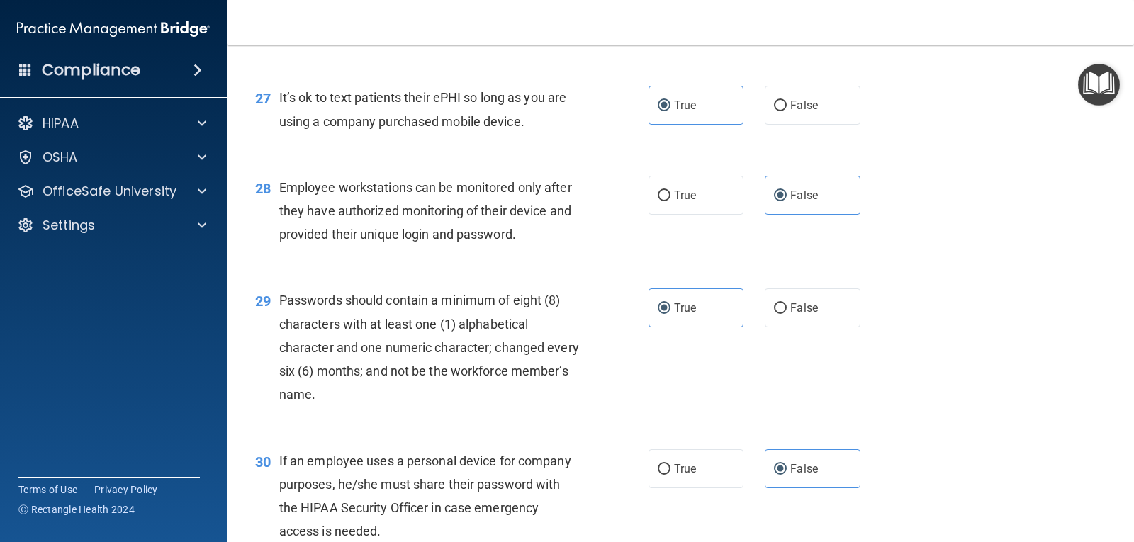
scroll to position [3533, 0]
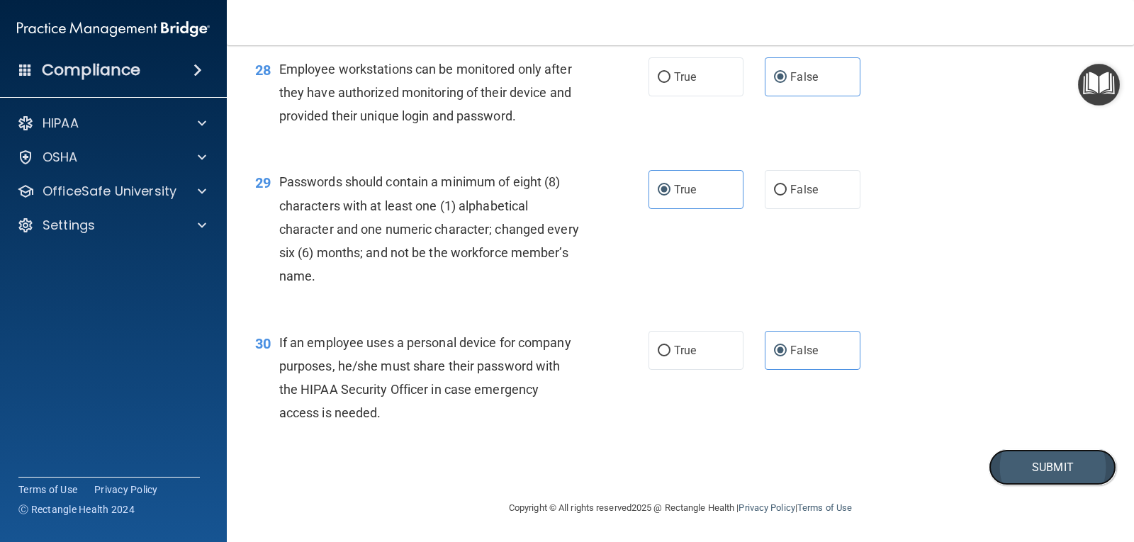
click at [1032, 465] on button "Submit" at bounding box center [1052, 467] width 128 height 36
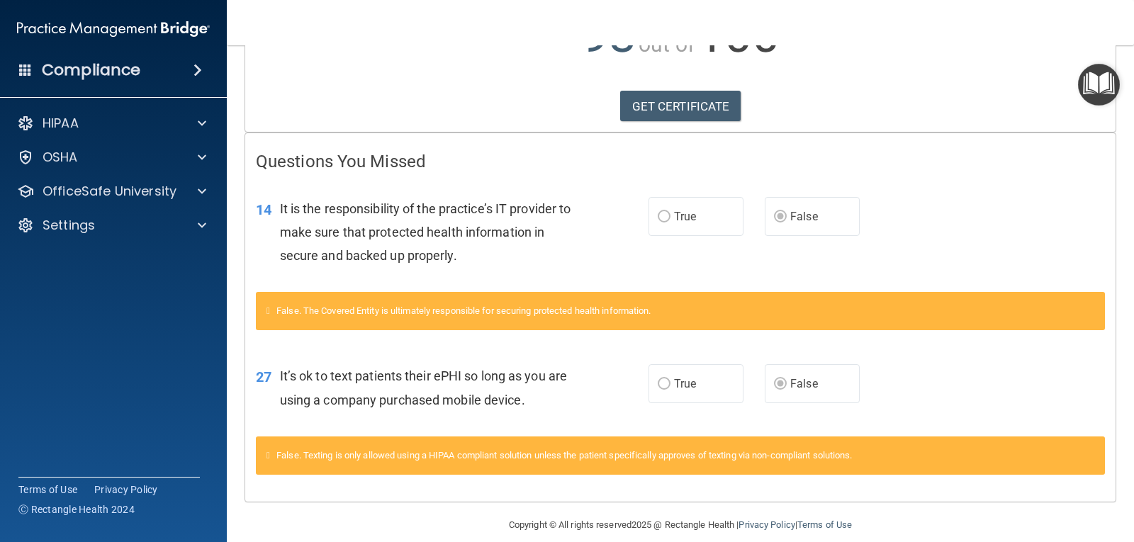
scroll to position [213, 0]
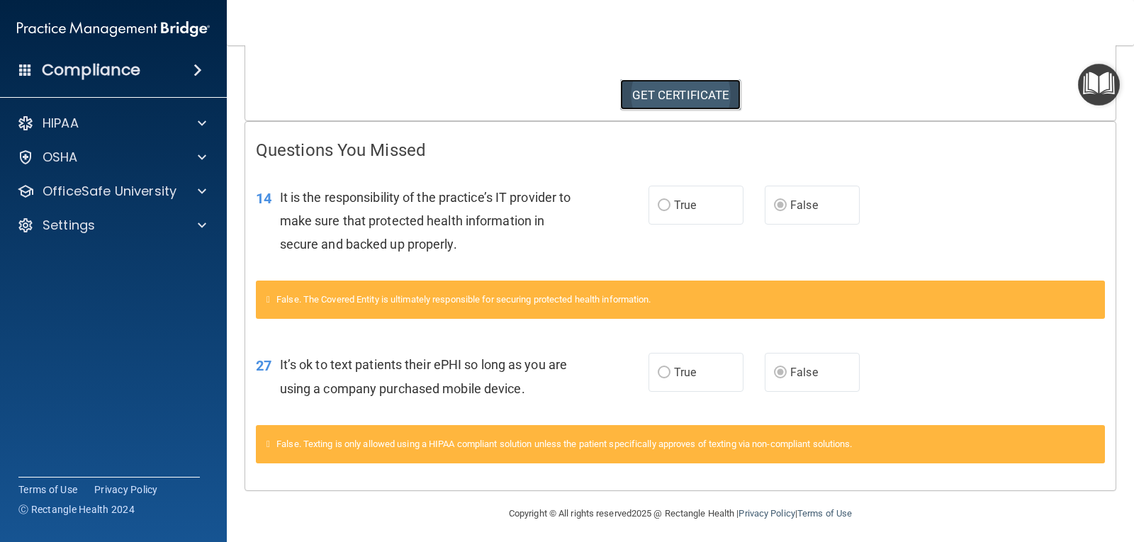
click at [701, 97] on link "GET CERTIFICATE" at bounding box center [680, 94] width 121 height 31
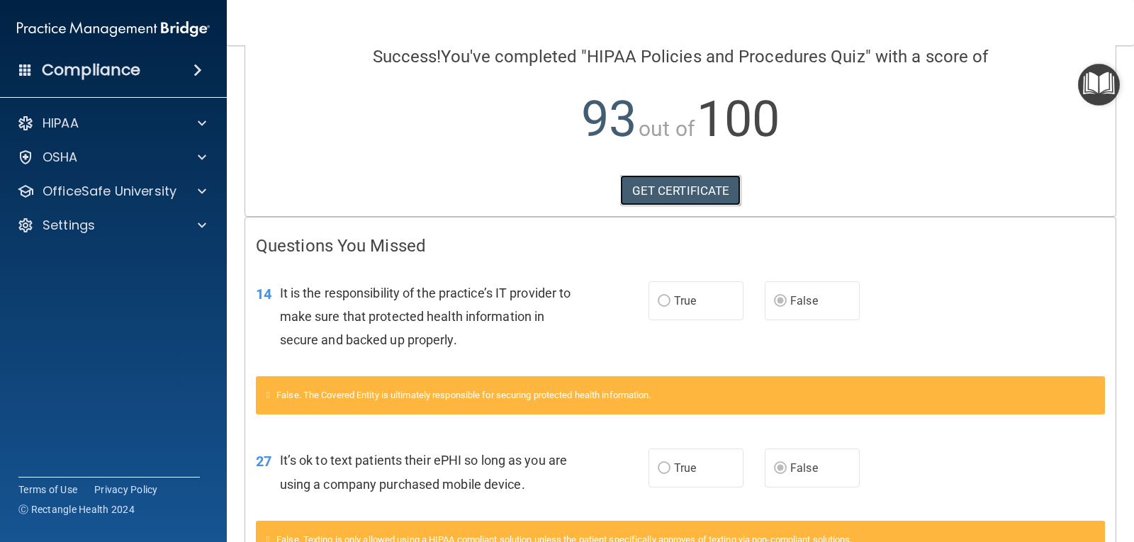
scroll to position [0, 0]
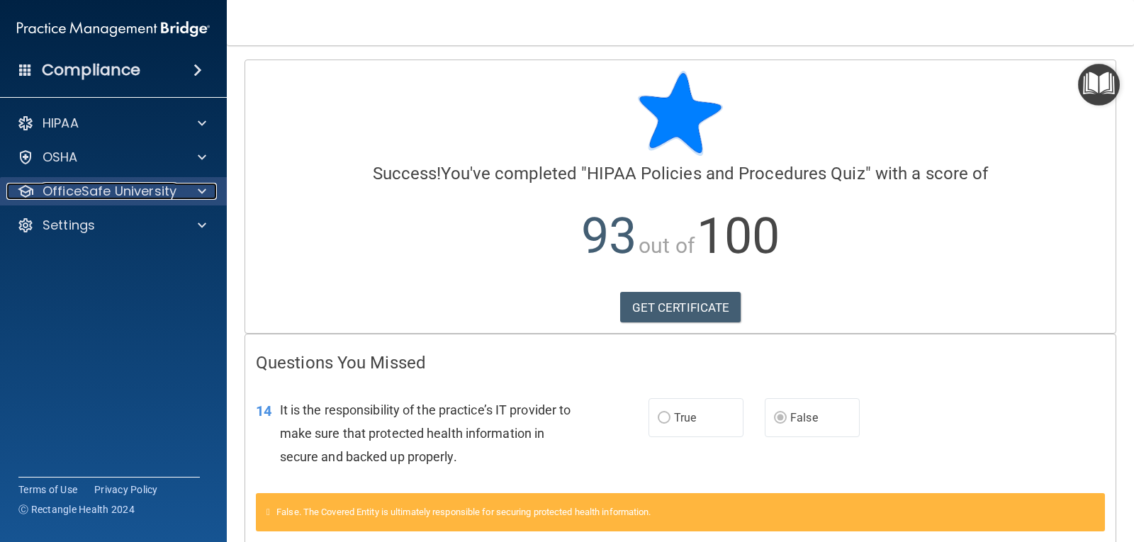
click at [76, 191] on p "OfficeSafe University" at bounding box center [110, 191] width 134 height 17
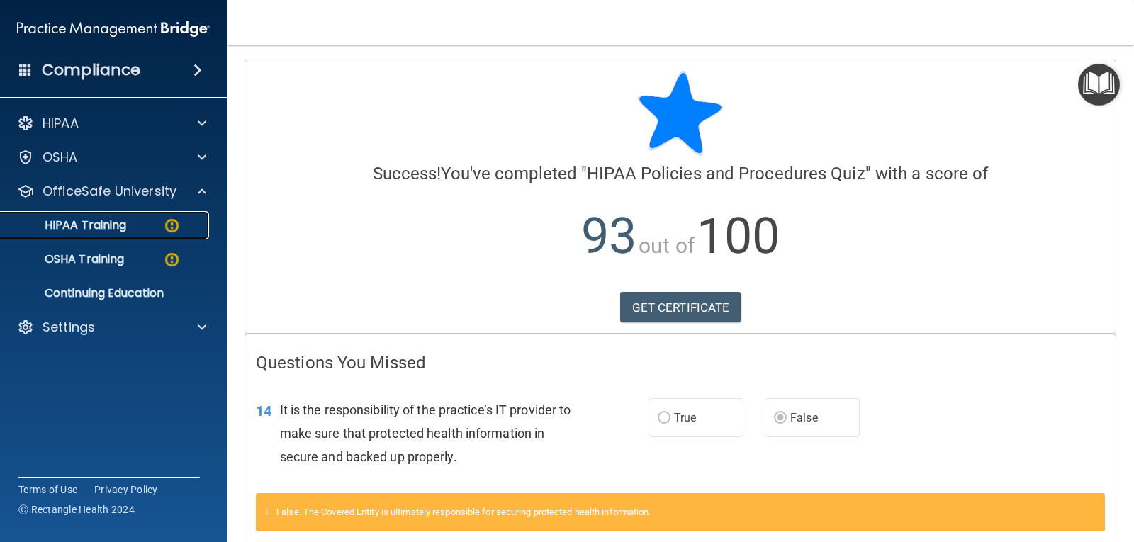
click at [89, 225] on p "HIPAA Training" at bounding box center [67, 225] width 117 height 14
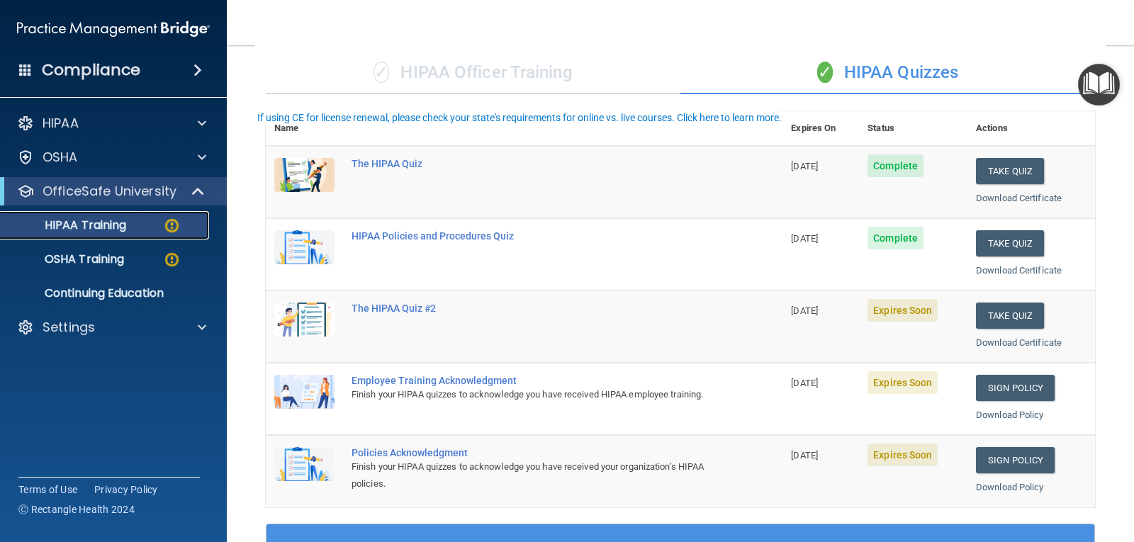
scroll to position [142, 0]
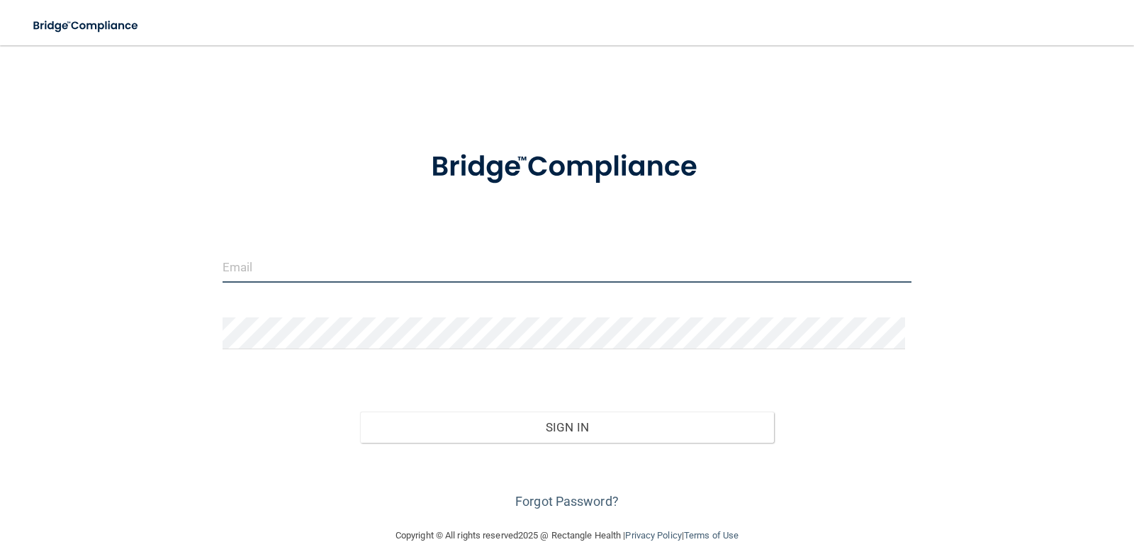
click at [282, 266] on input "email" at bounding box center [566, 267] width 689 height 32
type input "[EMAIL_ADDRESS][DOMAIN_NAME]"
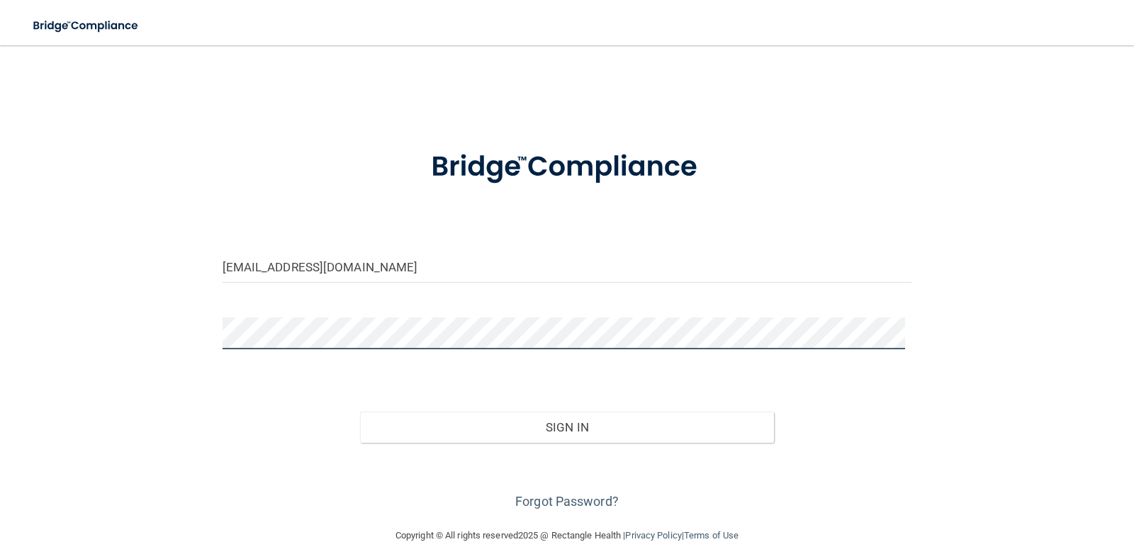
click at [360, 412] on button "Sign In" at bounding box center [567, 427] width 414 height 31
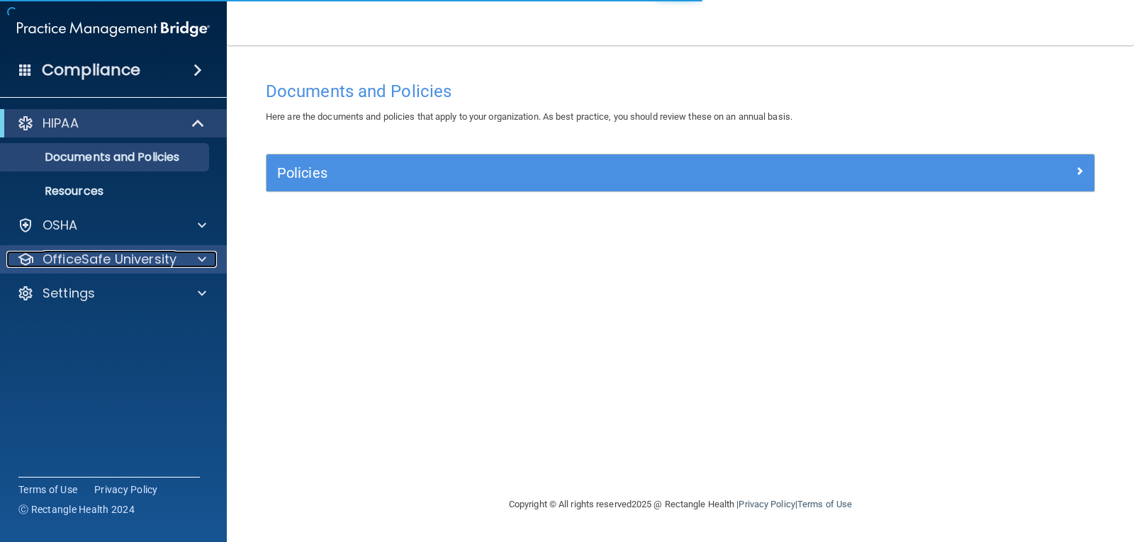
click at [128, 255] on p "OfficeSafe University" at bounding box center [110, 259] width 134 height 17
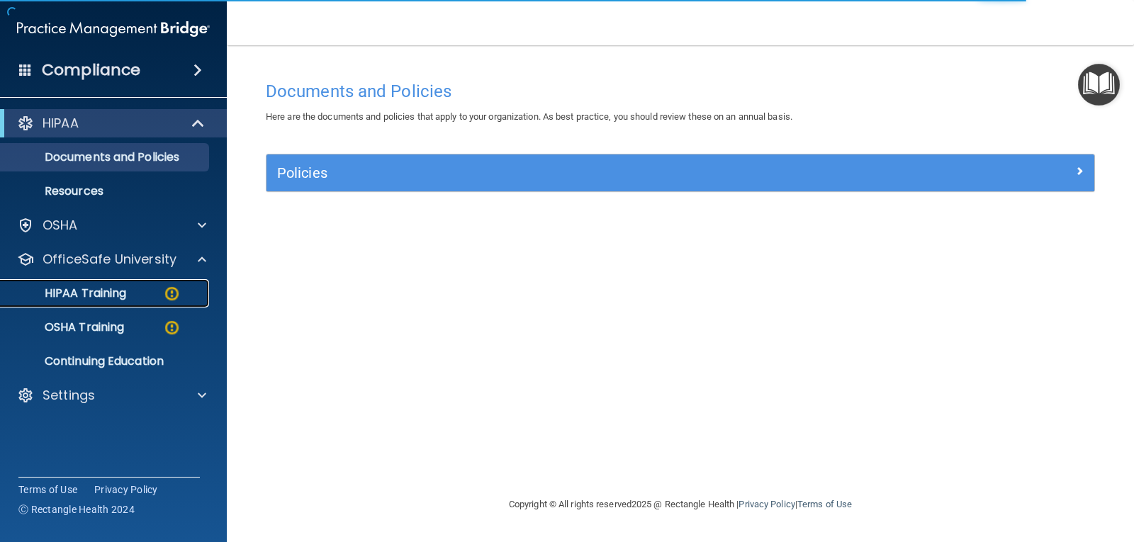
click at [142, 295] on div "HIPAA Training" at bounding box center [105, 293] width 193 height 14
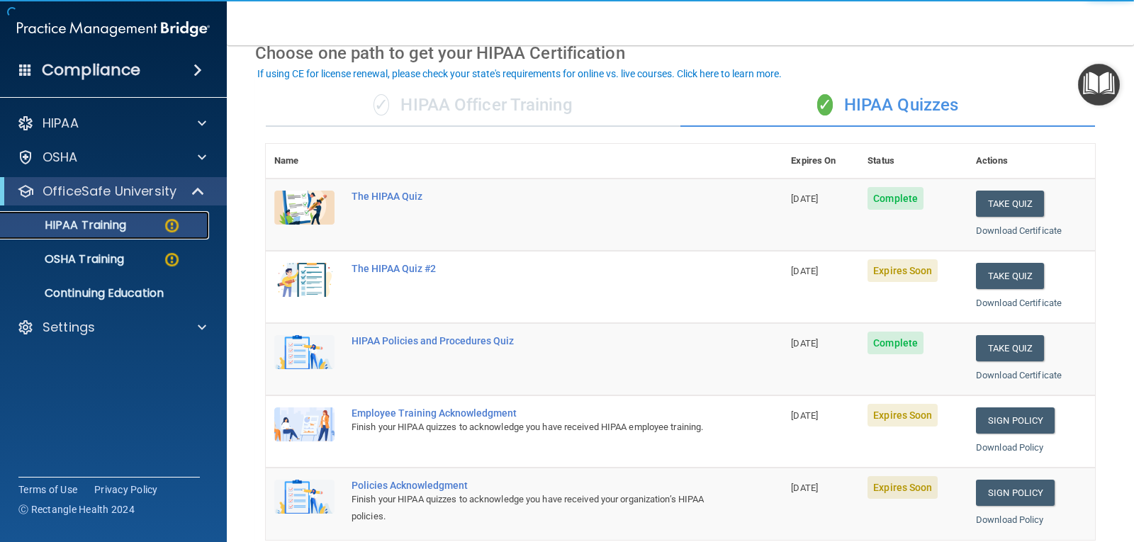
scroll to position [142, 0]
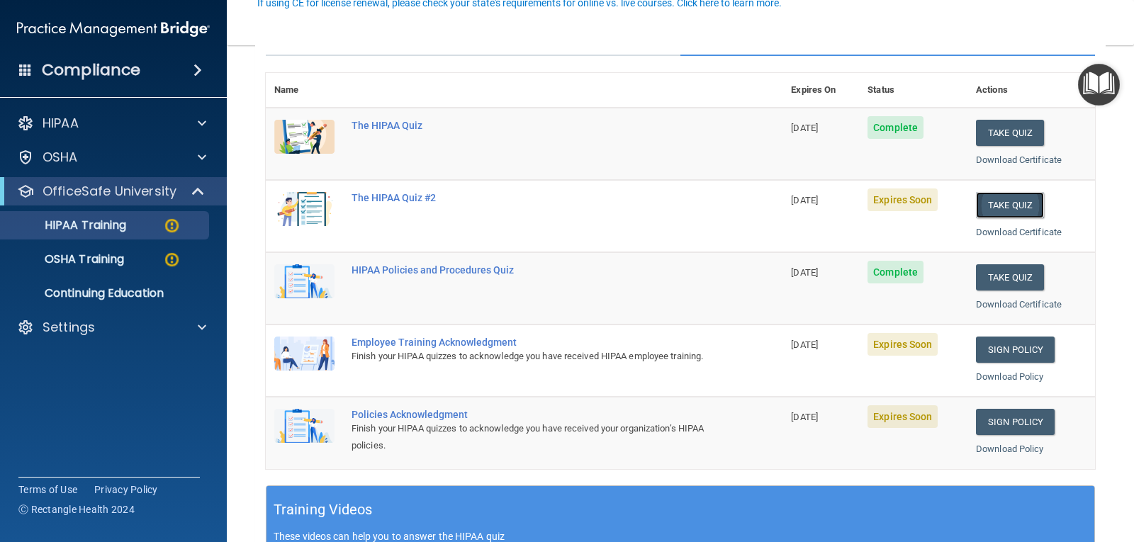
click at [996, 202] on button "Take Quiz" at bounding box center [1010, 205] width 68 height 26
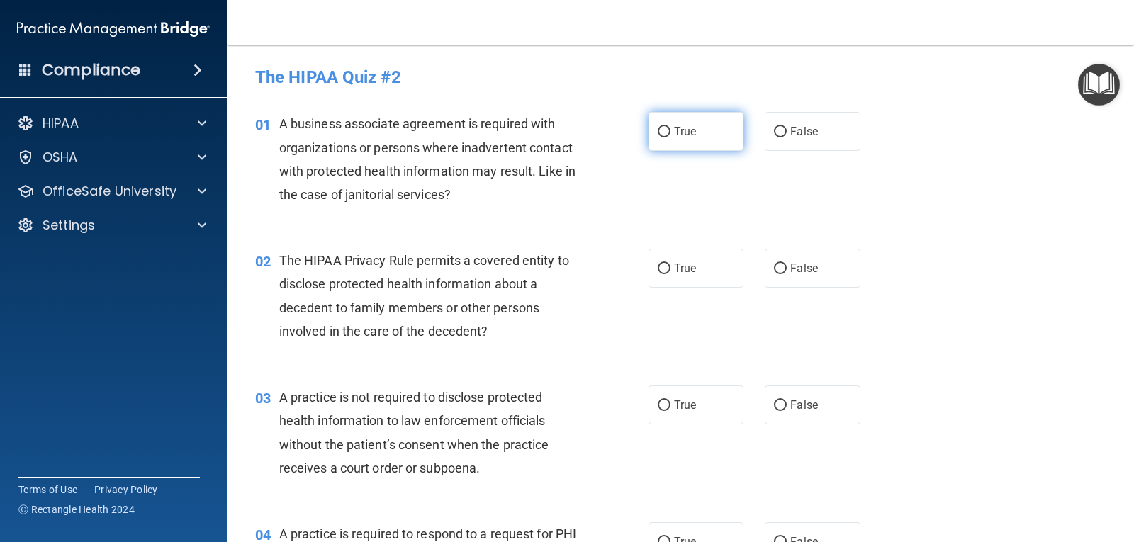
click at [658, 128] on input "True" at bounding box center [664, 132] width 13 height 11
radio input "true"
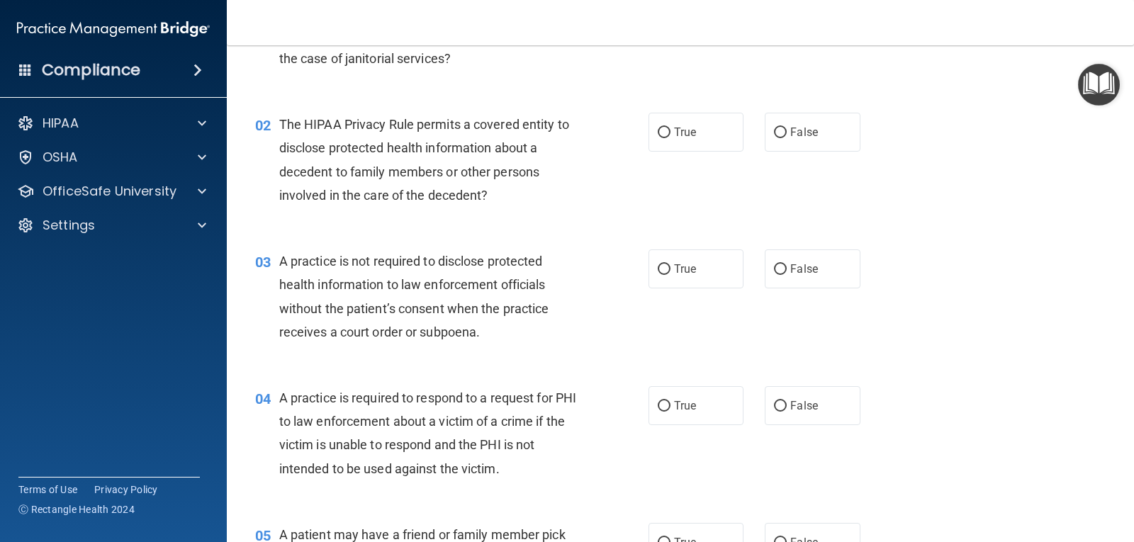
scroll to position [142, 0]
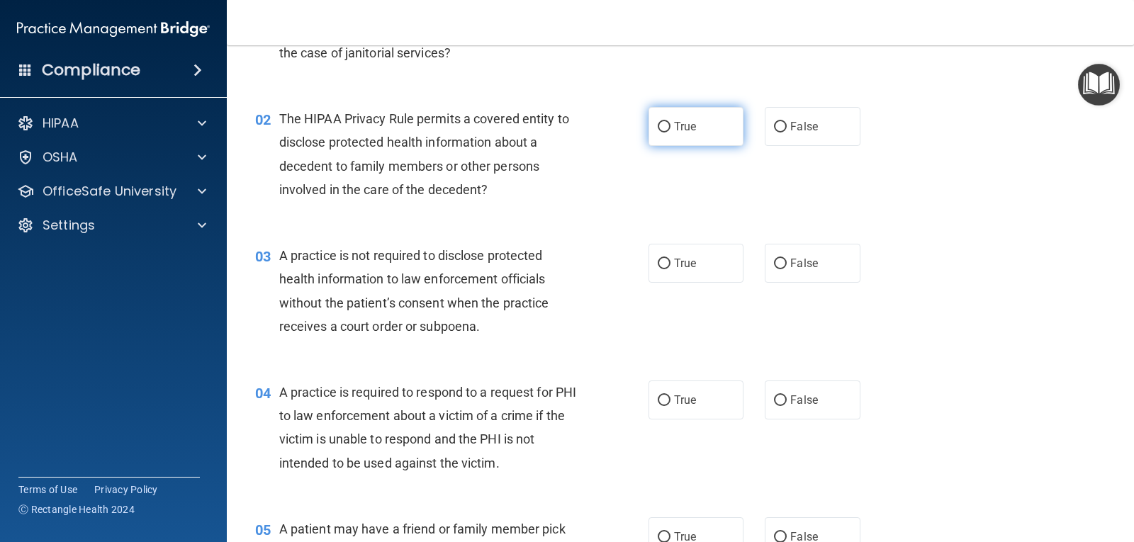
click at [677, 125] on span "True" at bounding box center [685, 126] width 22 height 13
click at [670, 125] on input "True" at bounding box center [664, 127] width 13 height 11
radio input "true"
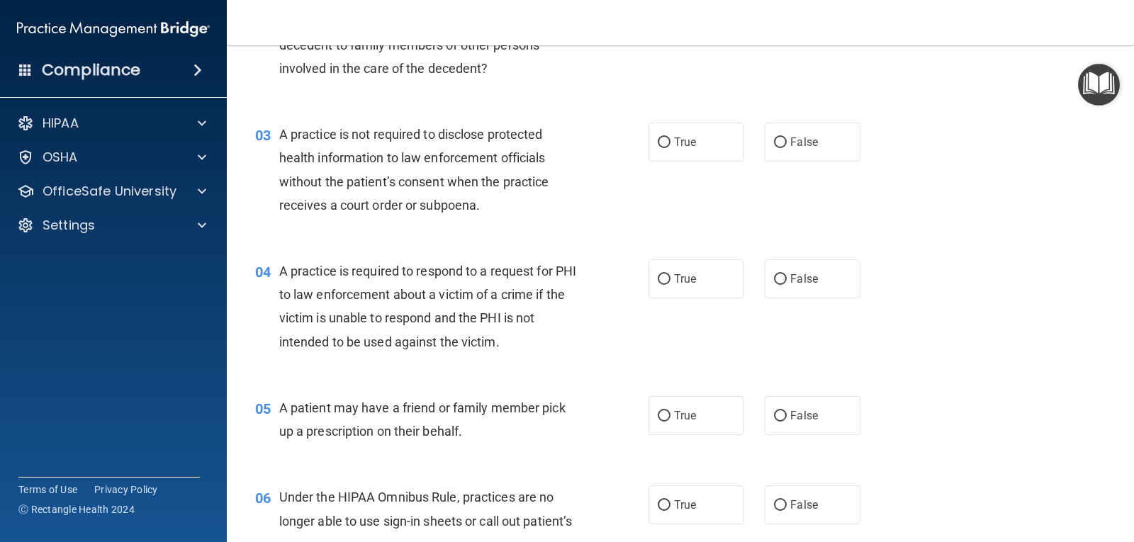
scroll to position [283, 0]
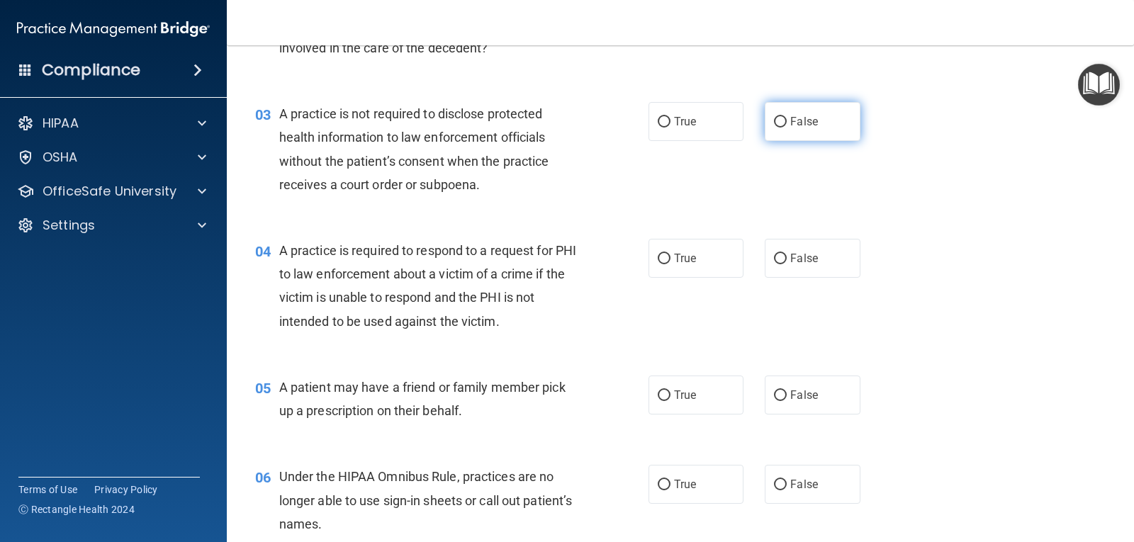
click at [774, 121] on input "False" at bounding box center [780, 122] width 13 height 11
radio input "true"
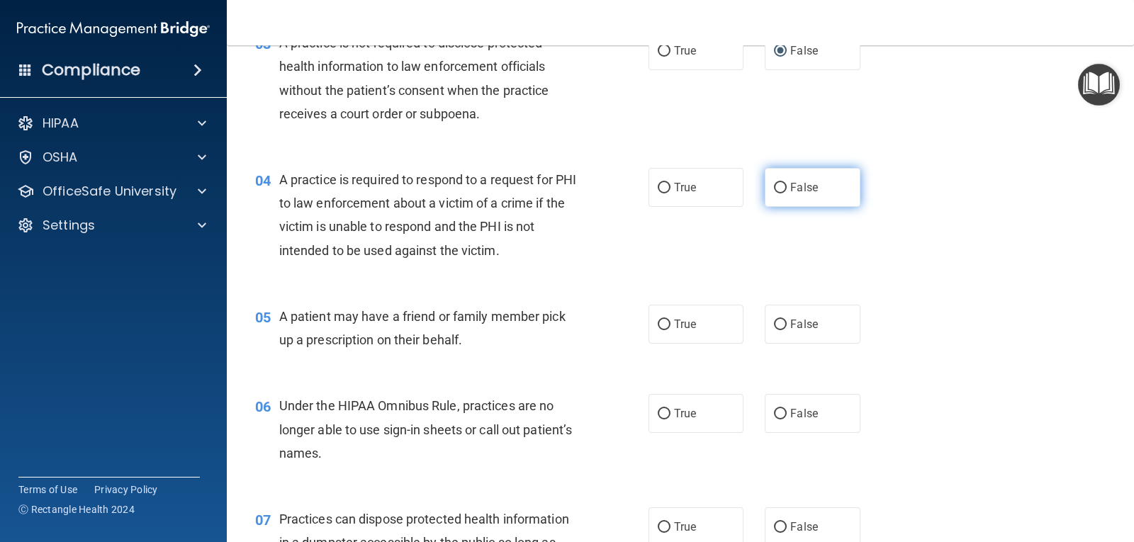
click at [803, 187] on span "False" at bounding box center [804, 187] width 28 height 13
click at [786, 187] on input "False" at bounding box center [780, 188] width 13 height 11
radio input "true"
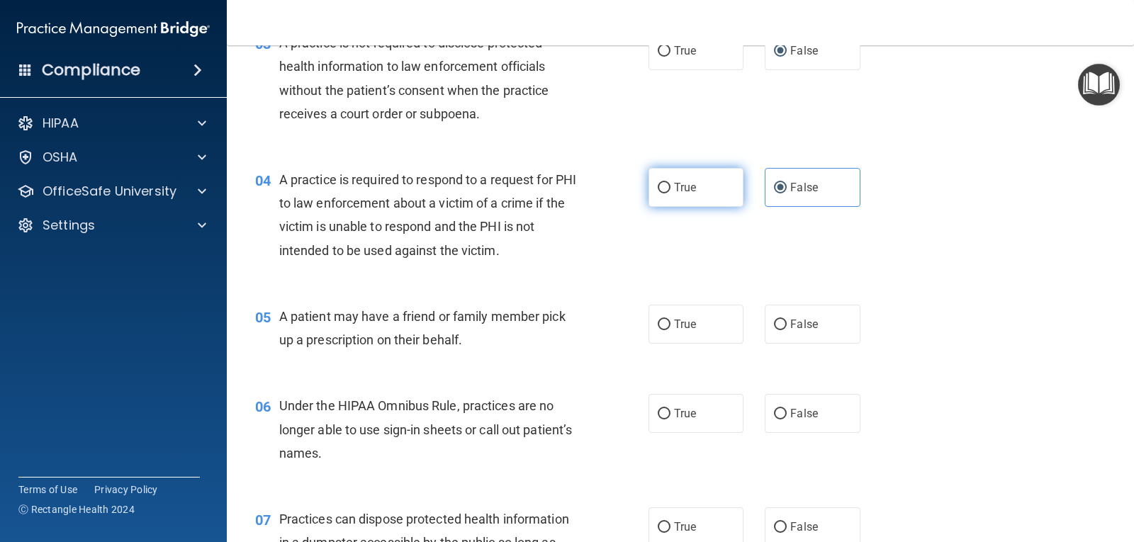
click at [675, 188] on span "True" at bounding box center [685, 187] width 22 height 13
click at [670, 188] on input "True" at bounding box center [664, 188] width 13 height 11
radio input "true"
radio input "false"
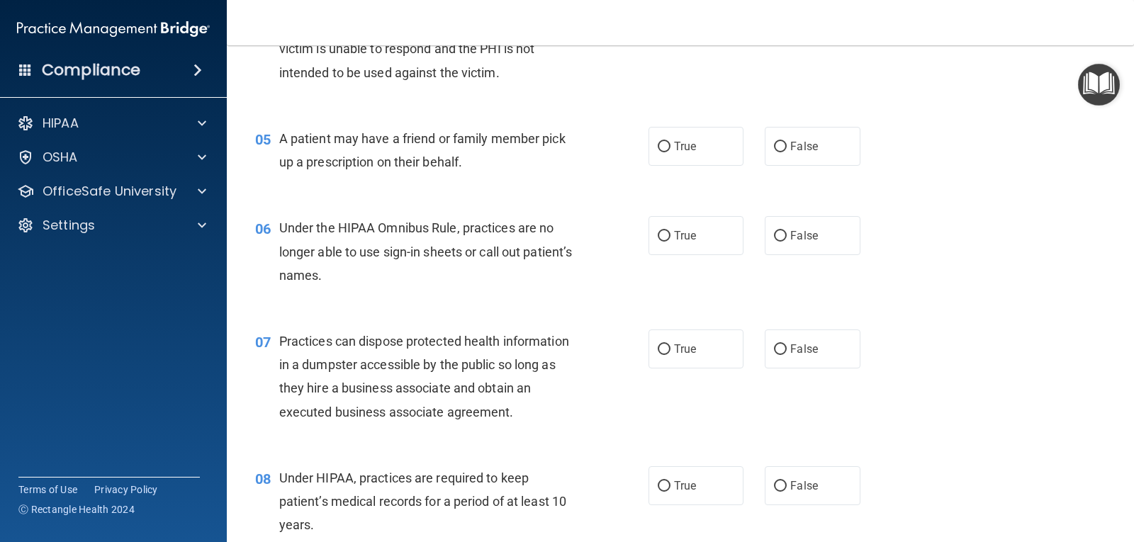
scroll to position [567, 0]
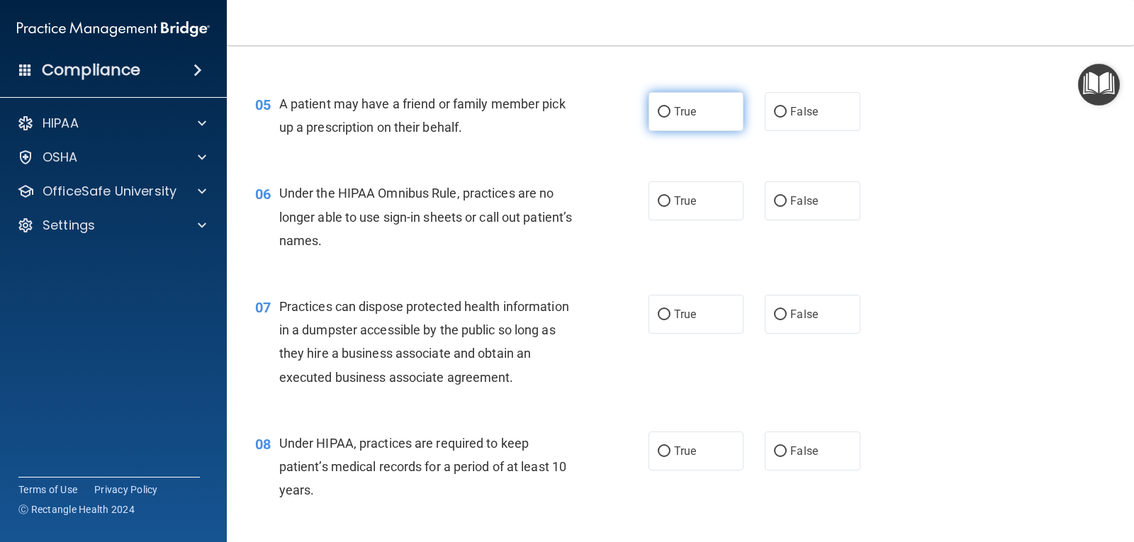
click at [674, 111] on span "True" at bounding box center [685, 111] width 22 height 13
click at [670, 111] on input "True" at bounding box center [664, 112] width 13 height 11
radio input "true"
click at [694, 210] on label "True" at bounding box center [695, 200] width 95 height 39
click at [670, 207] on input "True" at bounding box center [664, 201] width 13 height 11
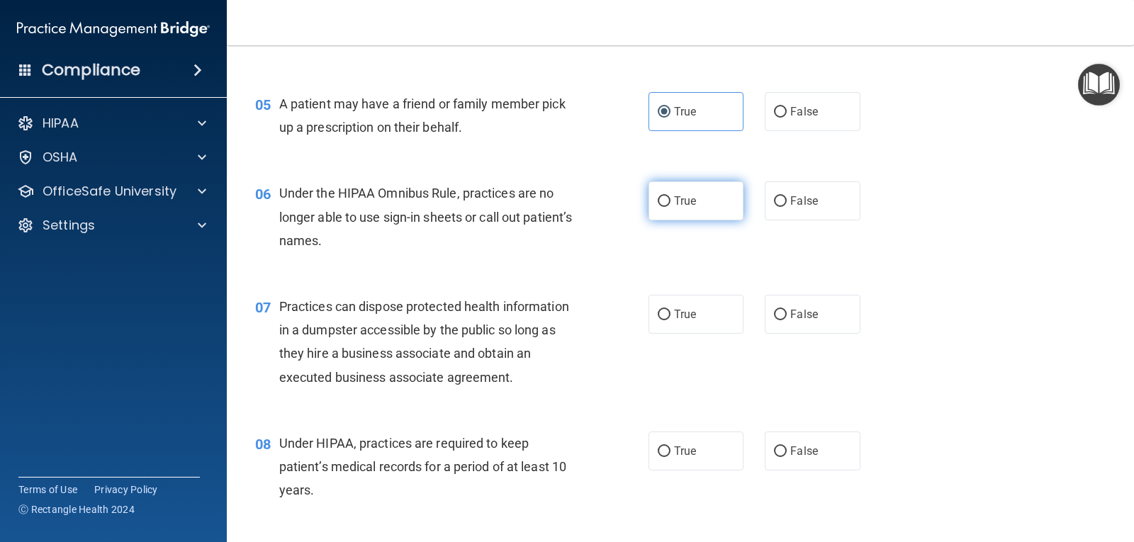
radio input "true"
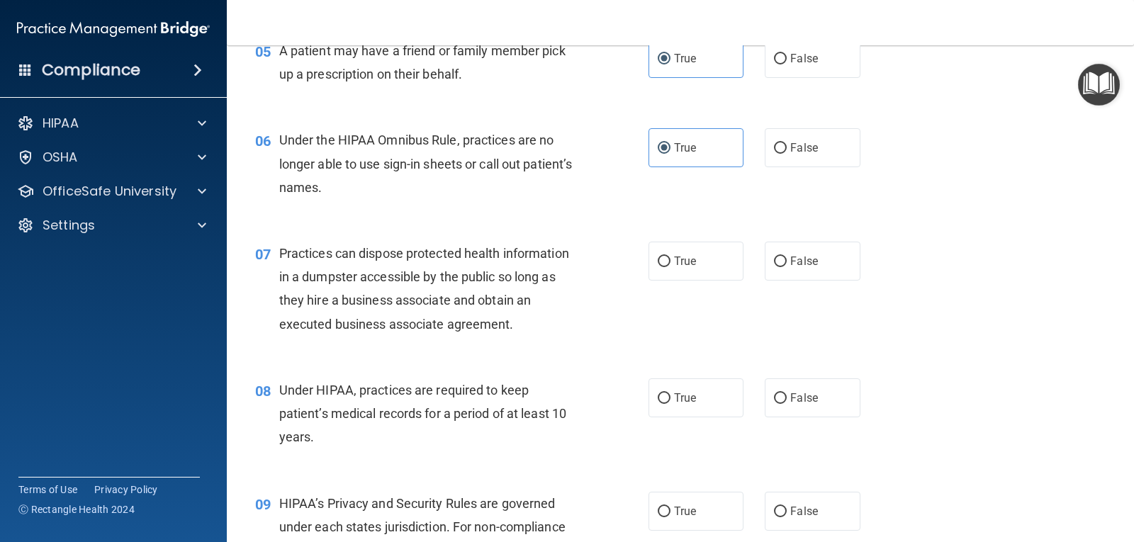
scroll to position [709, 0]
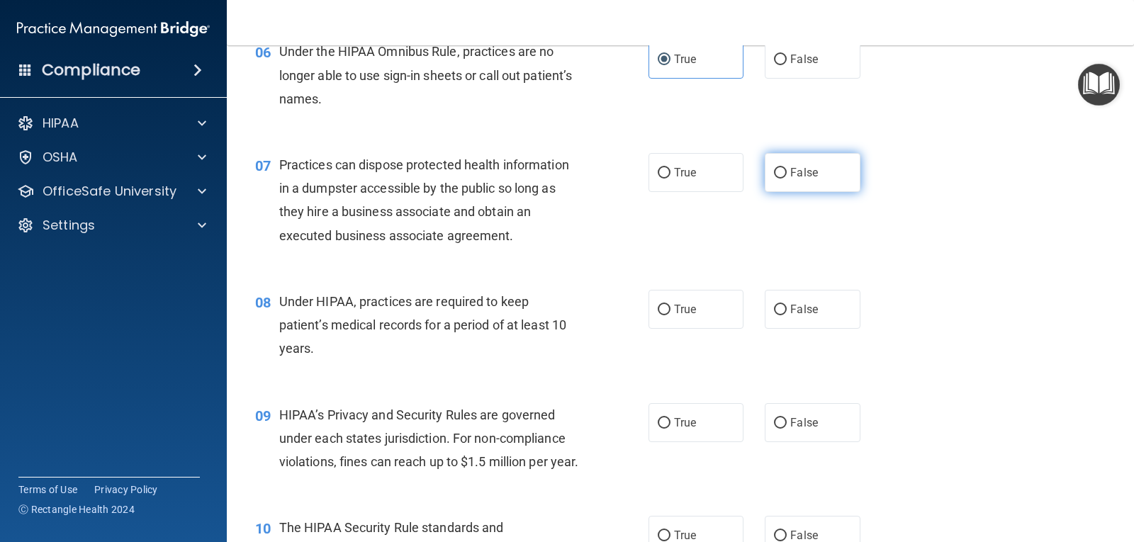
click at [779, 171] on input "False" at bounding box center [780, 173] width 13 height 11
radio input "true"
click at [790, 308] on span "False" at bounding box center [804, 309] width 28 height 13
click at [785, 308] on input "False" at bounding box center [780, 310] width 13 height 11
radio input "true"
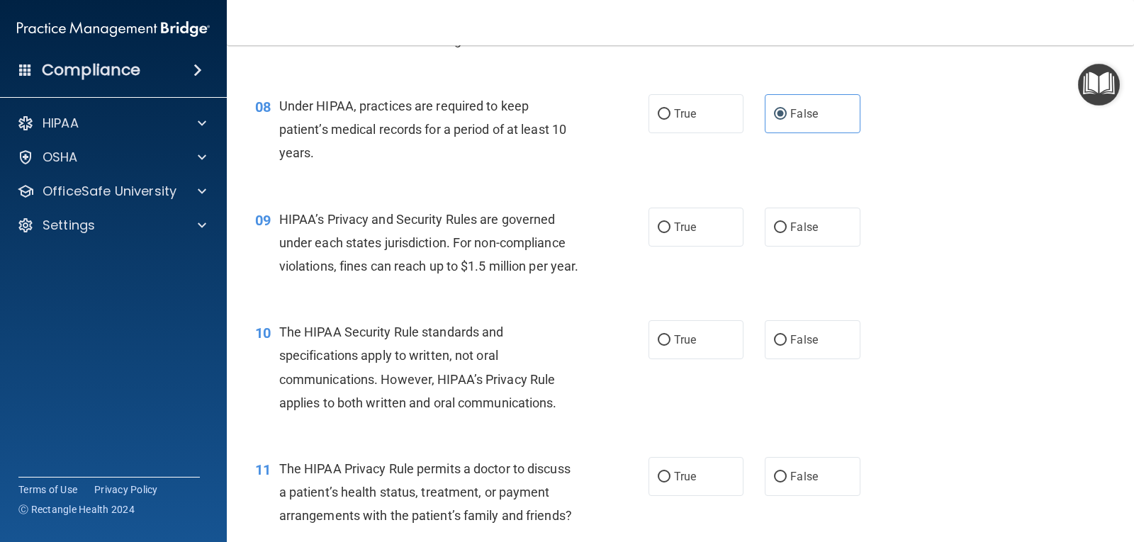
scroll to position [921, 0]
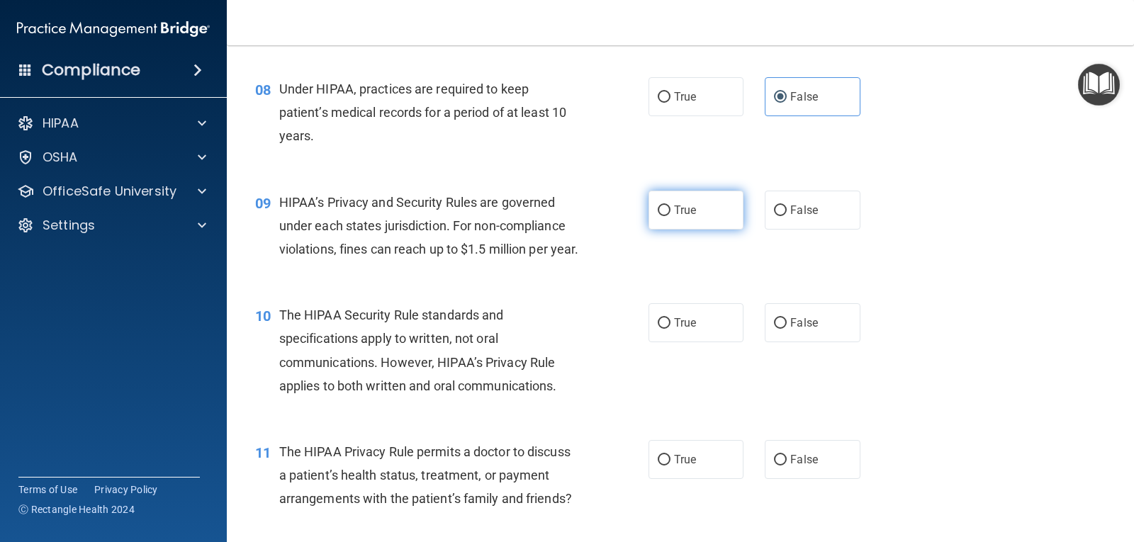
click at [679, 207] on span "True" at bounding box center [685, 209] width 22 height 13
click at [670, 207] on input "True" at bounding box center [664, 210] width 13 height 11
radio input "true"
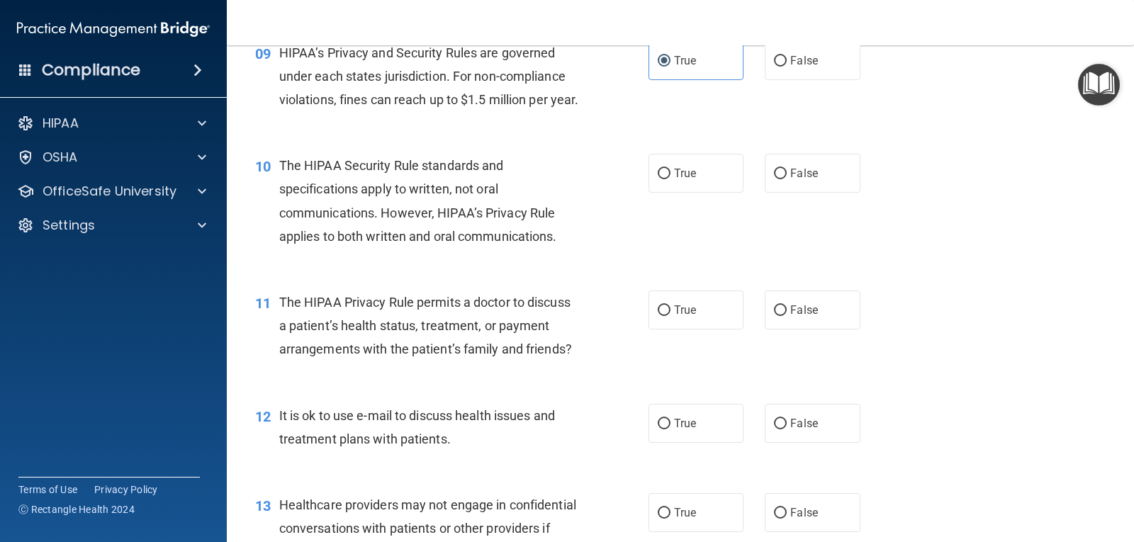
scroll to position [1134, 0]
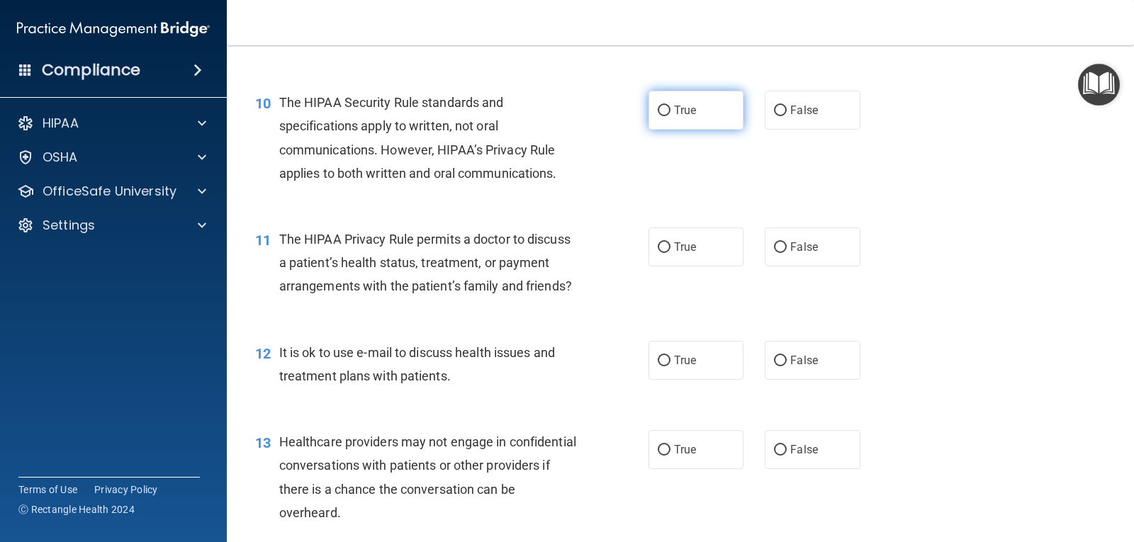
click at [697, 130] on label "True" at bounding box center [695, 110] width 95 height 39
click at [670, 116] on input "True" at bounding box center [664, 111] width 13 height 11
radio input "true"
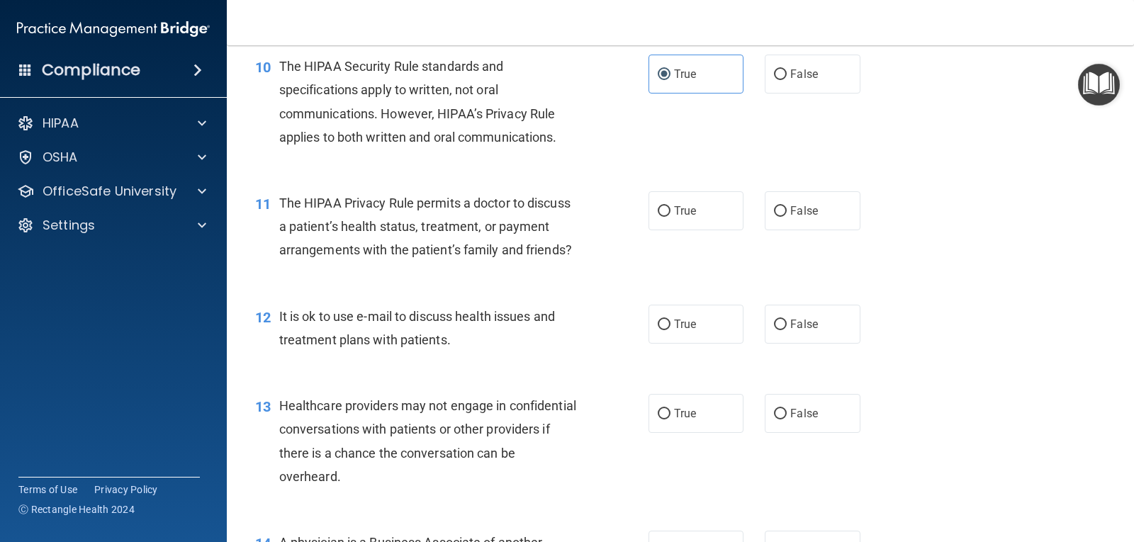
scroll to position [1204, 0]
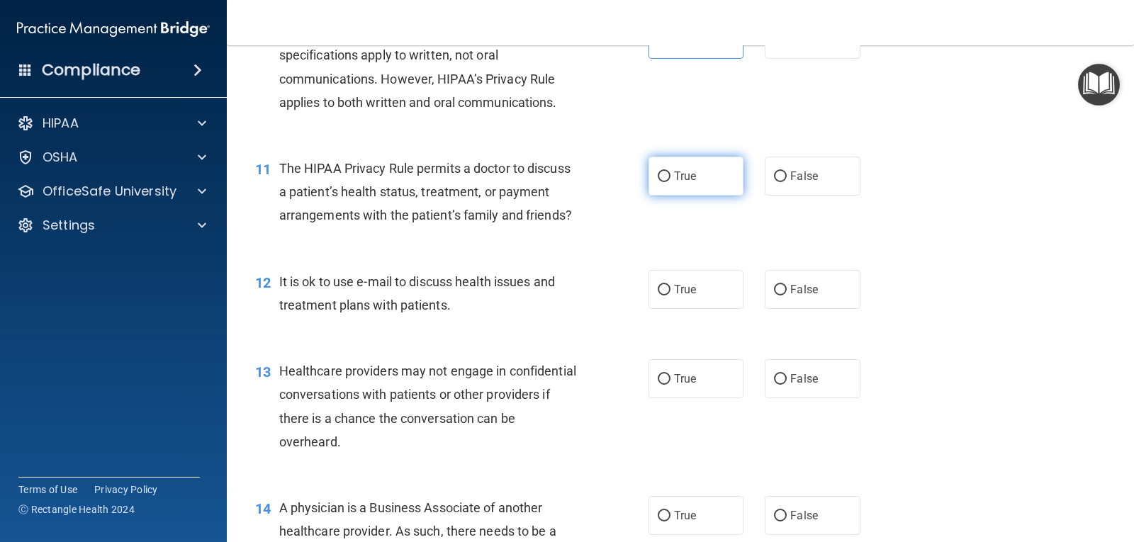
click at [691, 183] on span "True" at bounding box center [685, 175] width 22 height 13
click at [670, 182] on input "True" at bounding box center [664, 176] width 13 height 11
radio input "true"
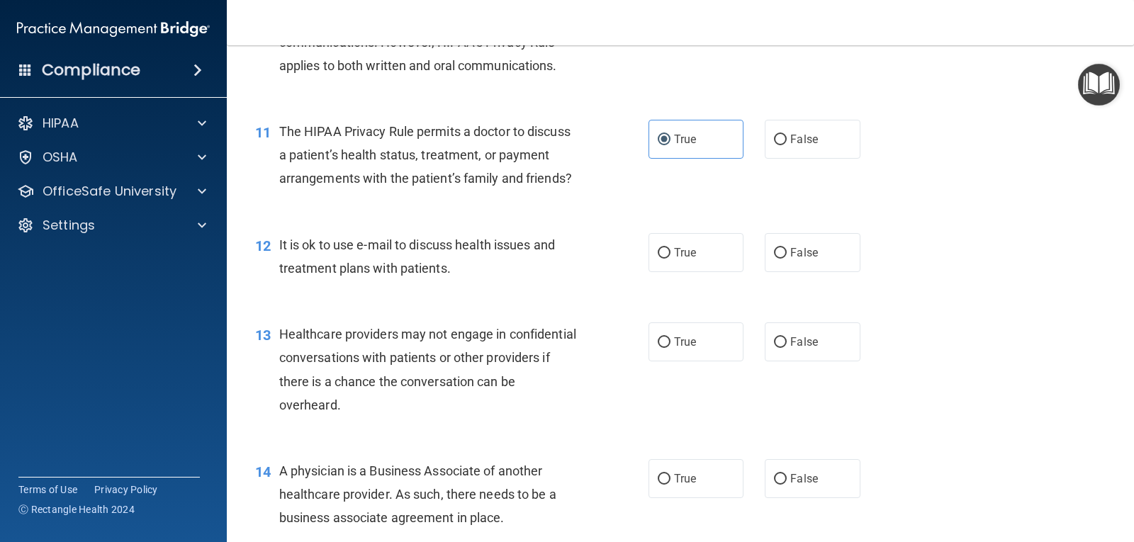
scroll to position [1275, 0]
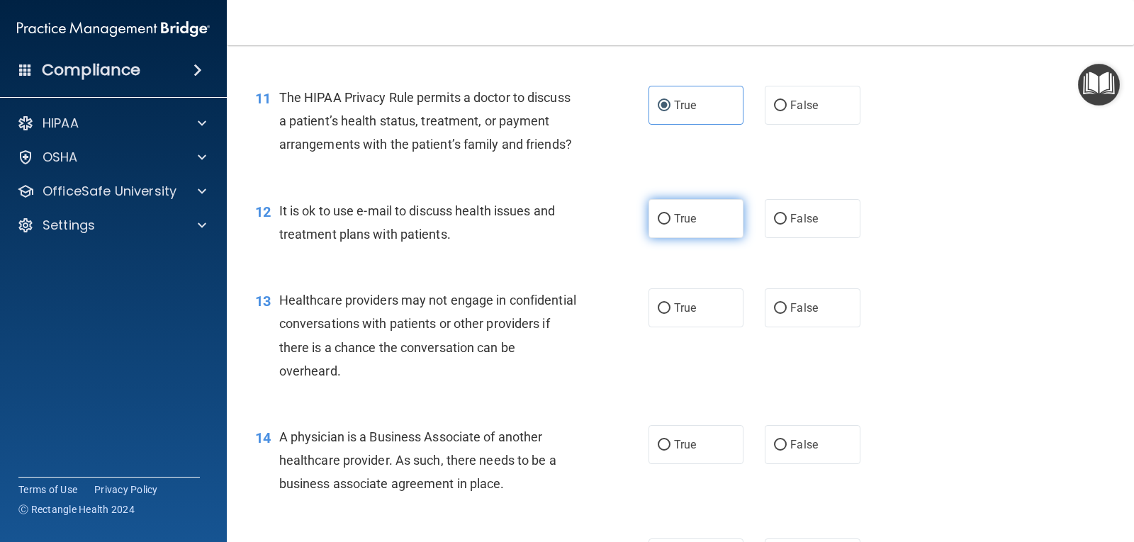
click at [689, 225] on span "True" at bounding box center [685, 218] width 22 height 13
click at [670, 225] on input "True" at bounding box center [664, 219] width 13 height 11
radio input "true"
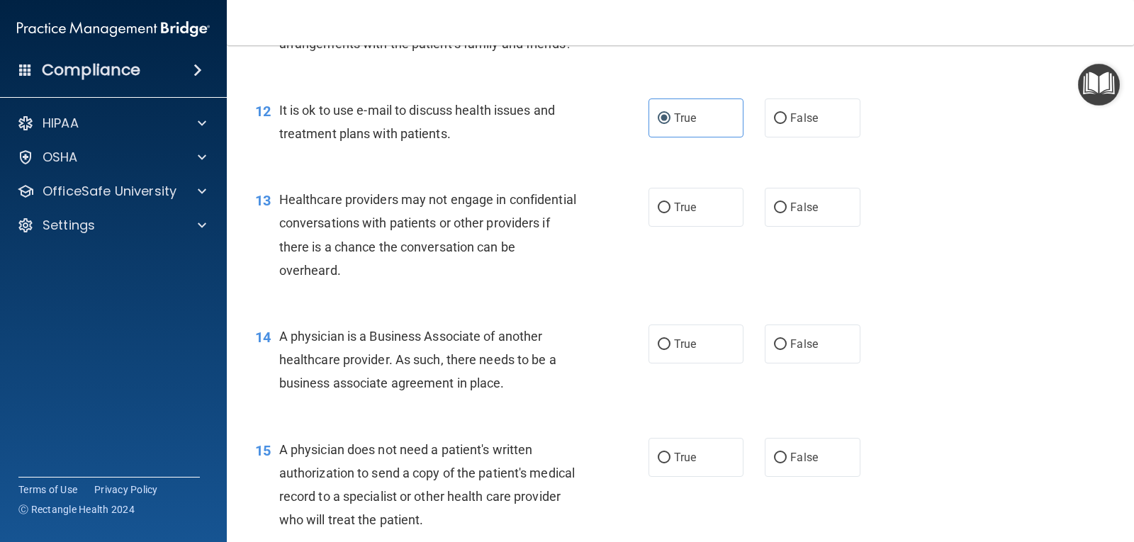
scroll to position [1417, 0]
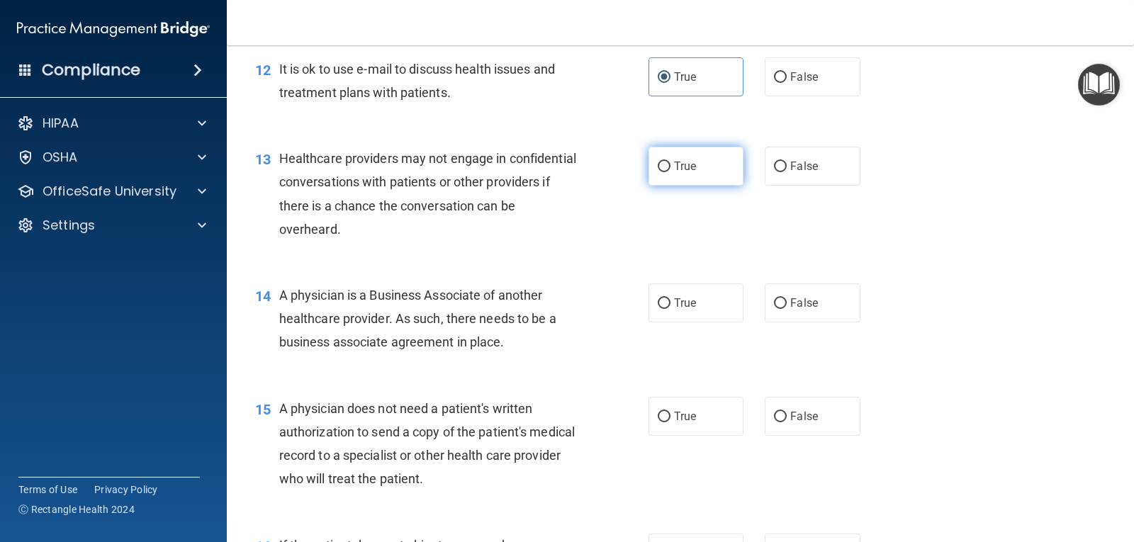
click at [674, 173] on span "True" at bounding box center [685, 165] width 22 height 13
click at [670, 172] on input "True" at bounding box center [664, 167] width 13 height 11
radio input "true"
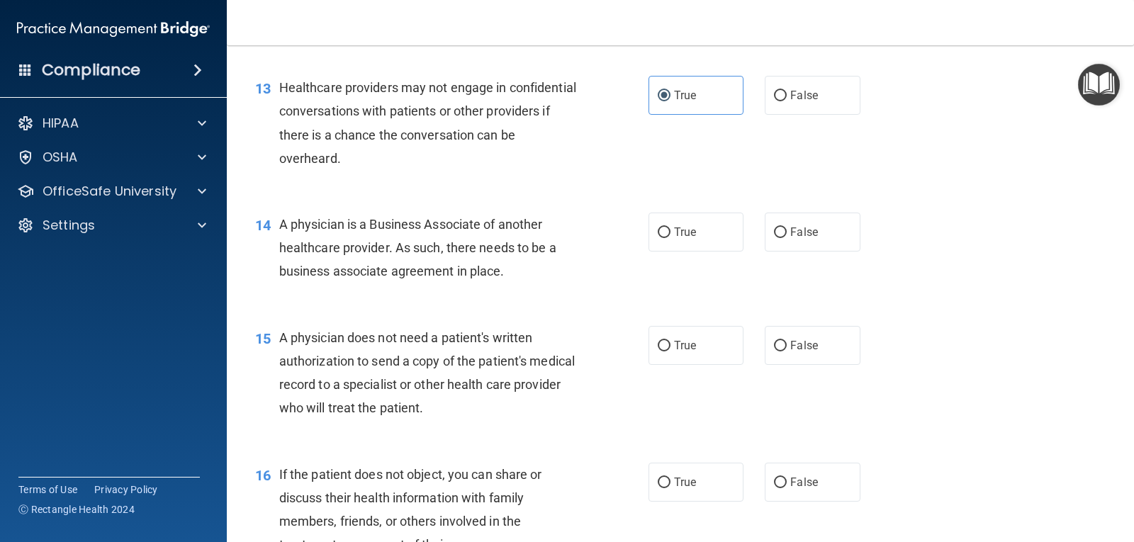
scroll to position [1559, 0]
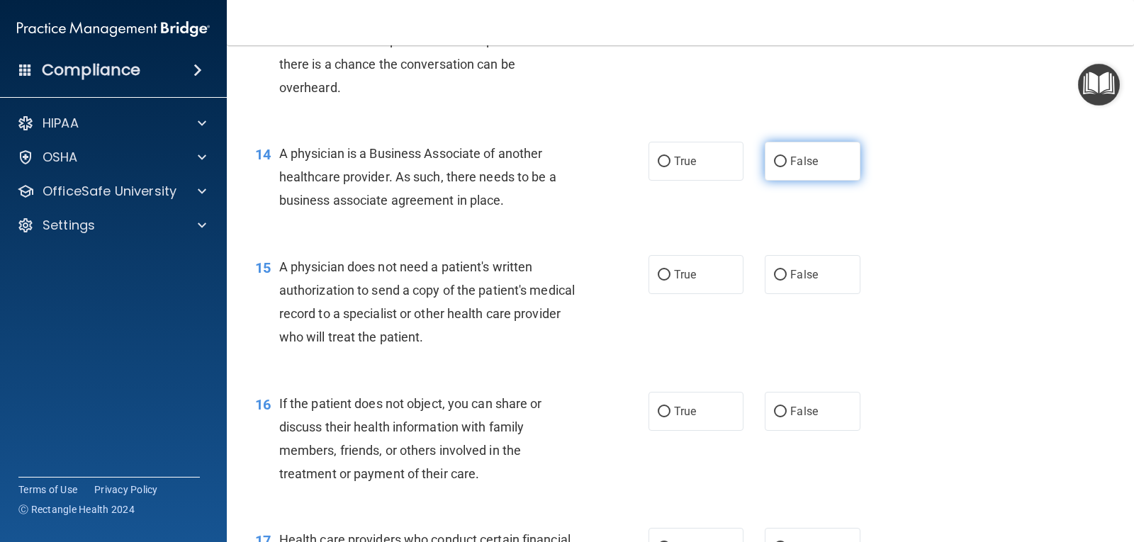
click at [790, 168] on span "False" at bounding box center [804, 160] width 28 height 13
click at [786, 167] on input "False" at bounding box center [780, 162] width 13 height 11
radio input "true"
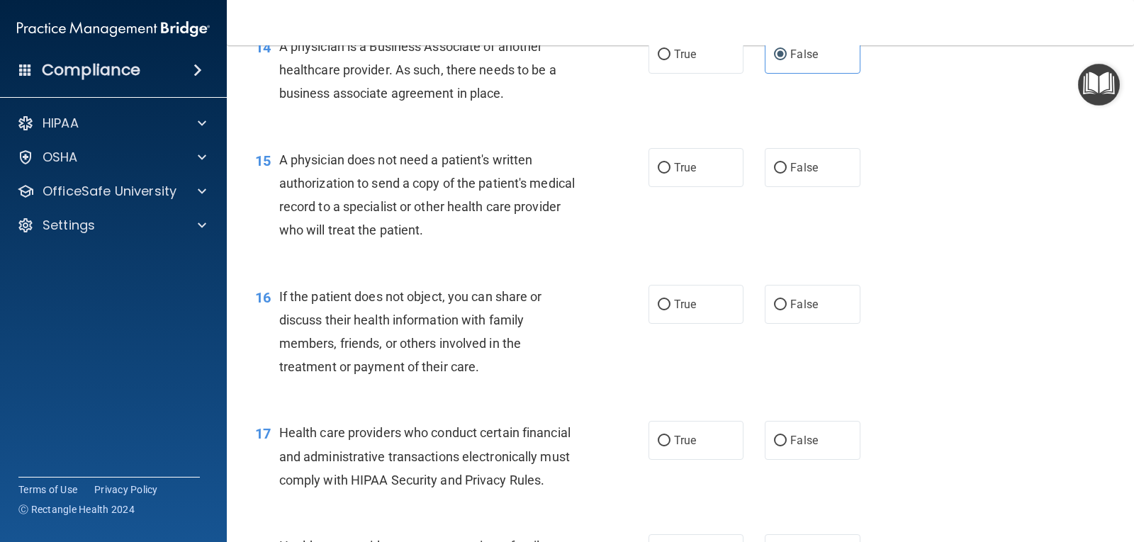
scroll to position [1700, 0]
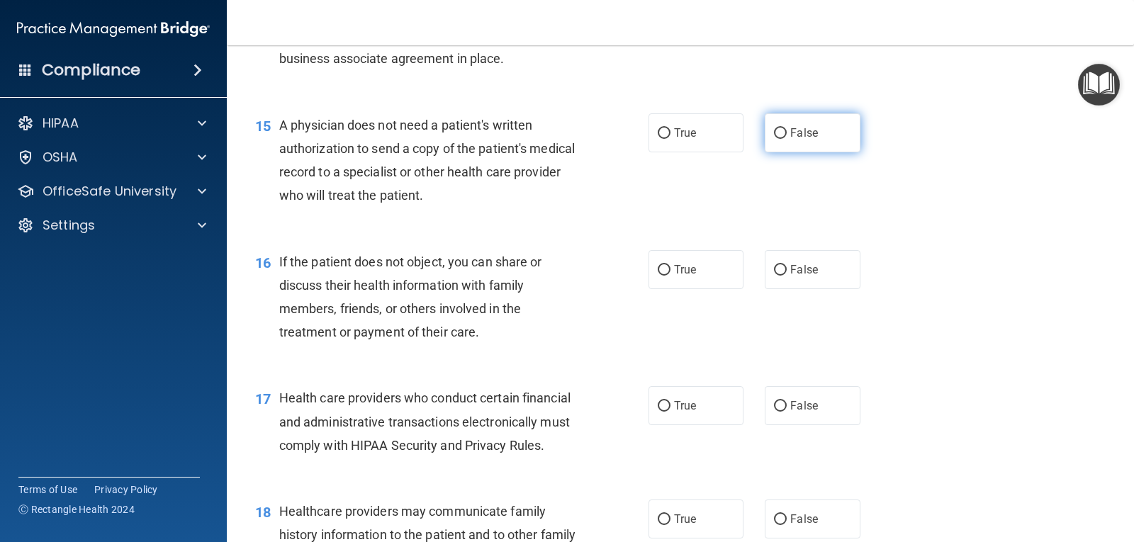
click at [791, 140] on span "False" at bounding box center [804, 132] width 28 height 13
click at [786, 139] on input "False" at bounding box center [780, 133] width 13 height 11
radio input "true"
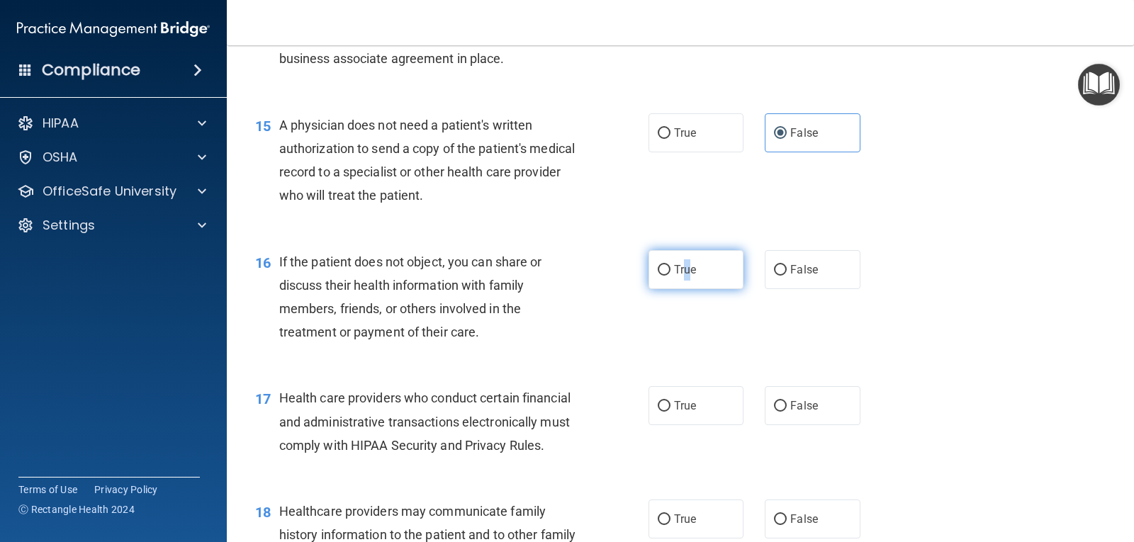
click at [683, 276] on span "True" at bounding box center [685, 269] width 22 height 13
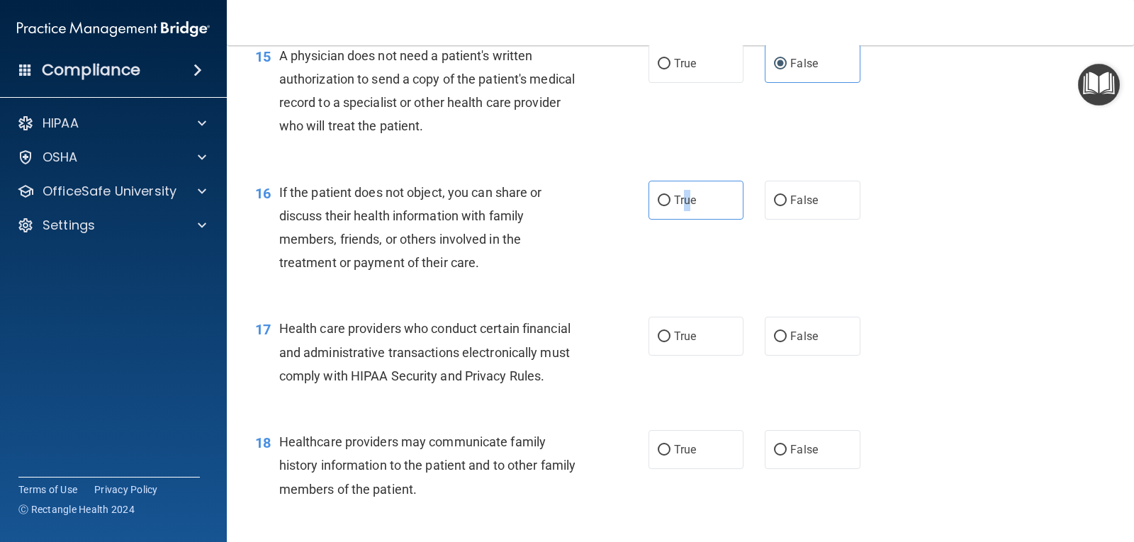
scroll to position [1913, 0]
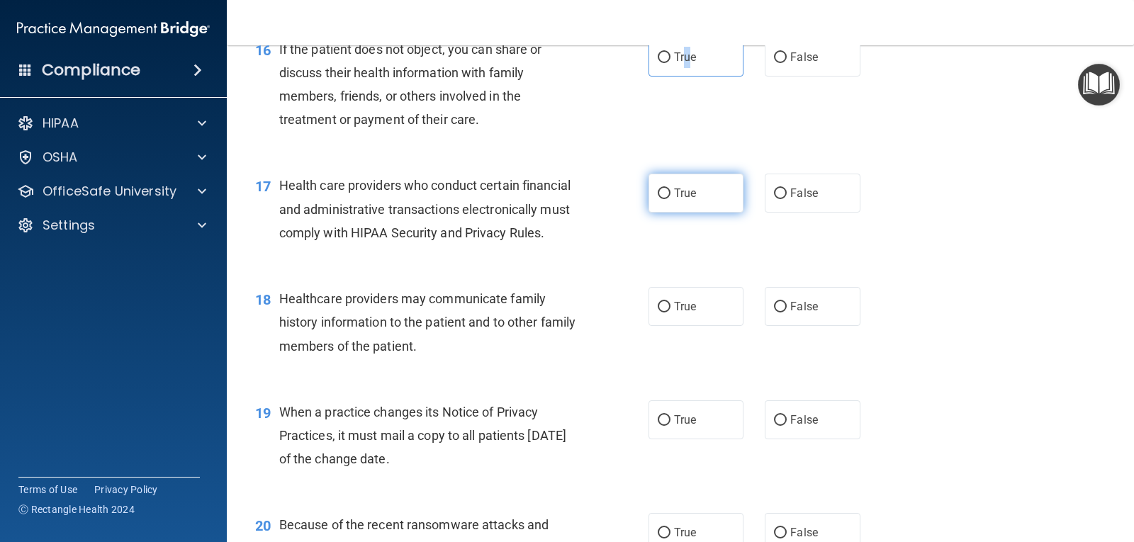
click at [663, 199] on input "True" at bounding box center [664, 193] width 13 height 11
radio input "true"
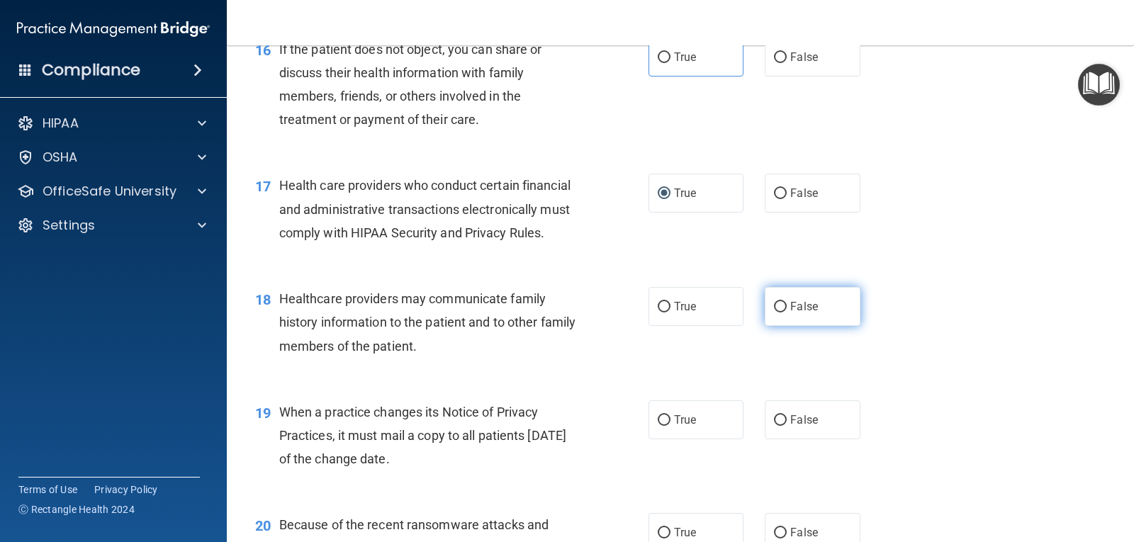
click at [809, 313] on span "False" at bounding box center [804, 306] width 28 height 13
click at [786, 312] on input "False" at bounding box center [780, 307] width 13 height 11
radio input "true"
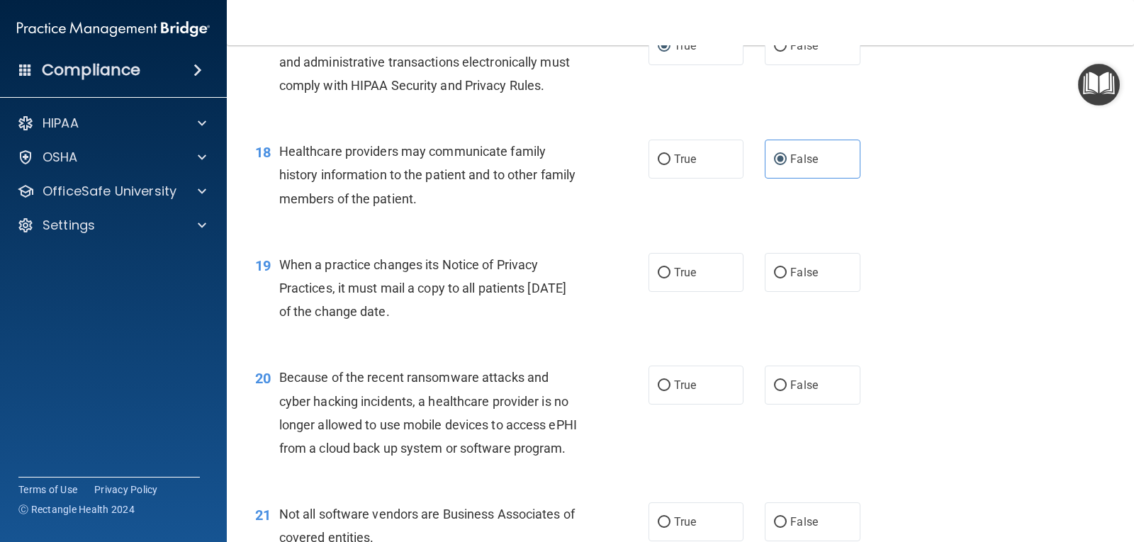
scroll to position [2126, 0]
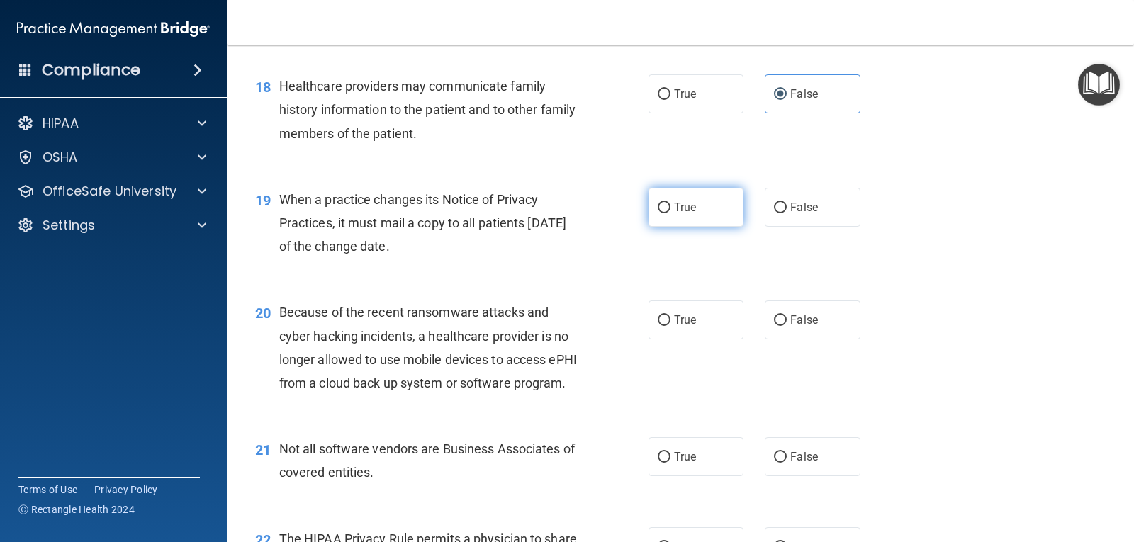
click at [674, 214] on span "True" at bounding box center [685, 207] width 22 height 13
click at [670, 213] on input "True" at bounding box center [664, 208] width 13 height 11
radio input "true"
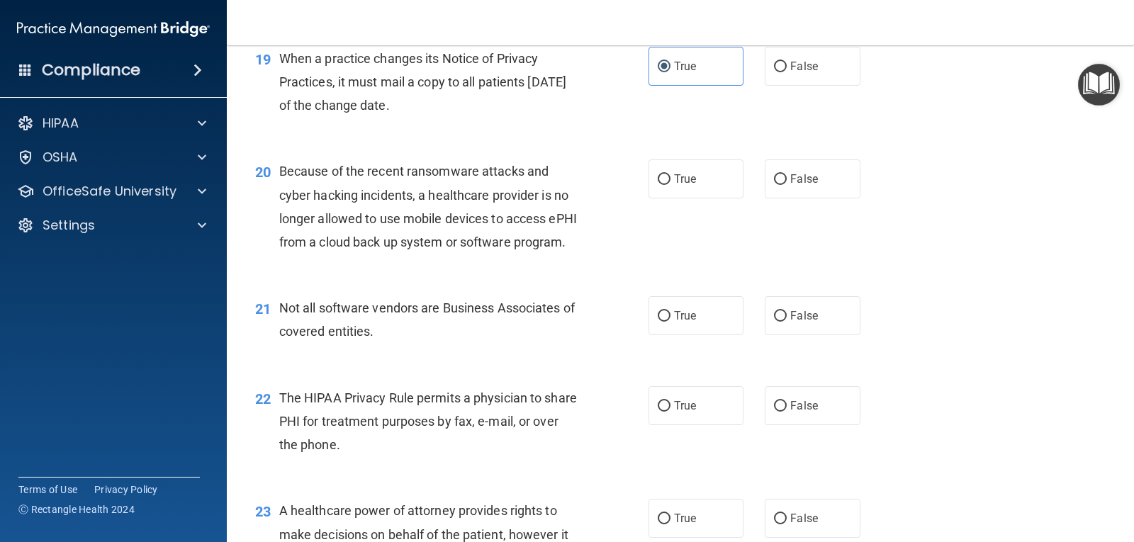
scroll to position [2267, 0]
click at [790, 185] on span "False" at bounding box center [804, 177] width 28 height 13
click at [785, 184] on input "False" at bounding box center [780, 179] width 13 height 11
radio input "true"
click at [669, 334] on label "True" at bounding box center [695, 314] width 95 height 39
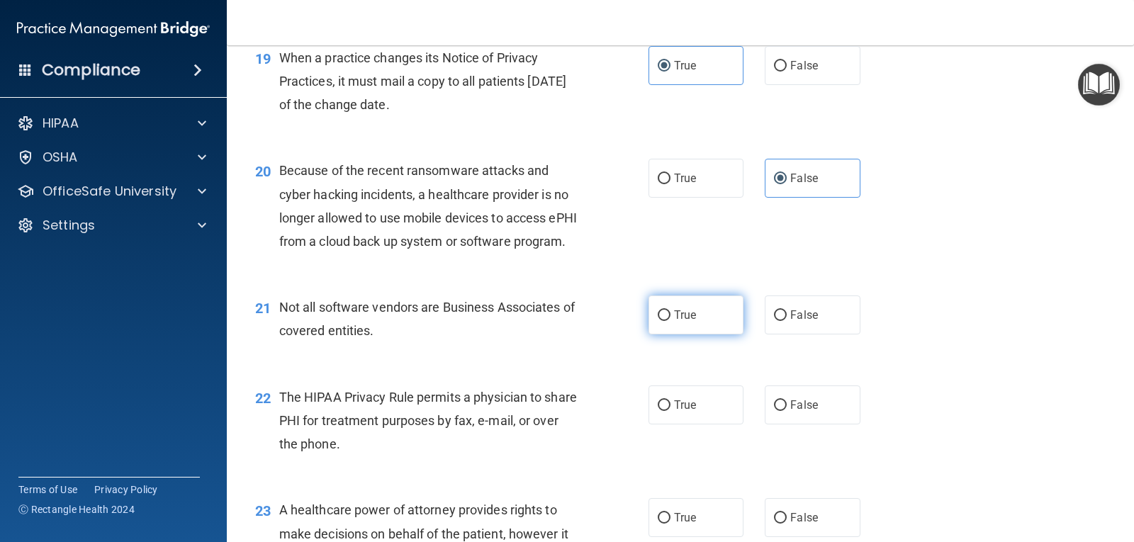
click at [669, 321] on input "True" at bounding box center [664, 315] width 13 height 11
radio input "true"
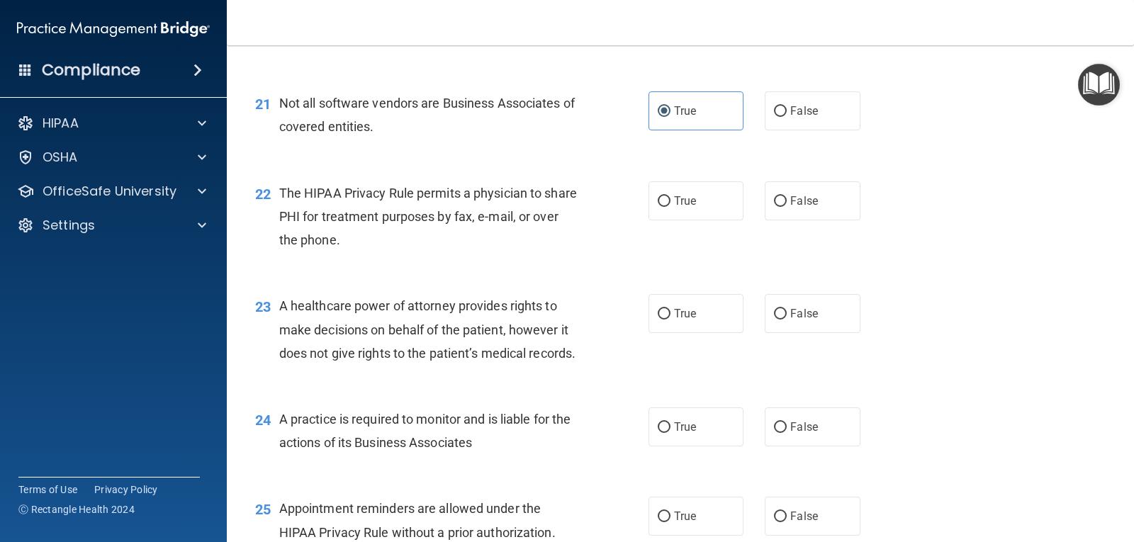
scroll to position [2480, 0]
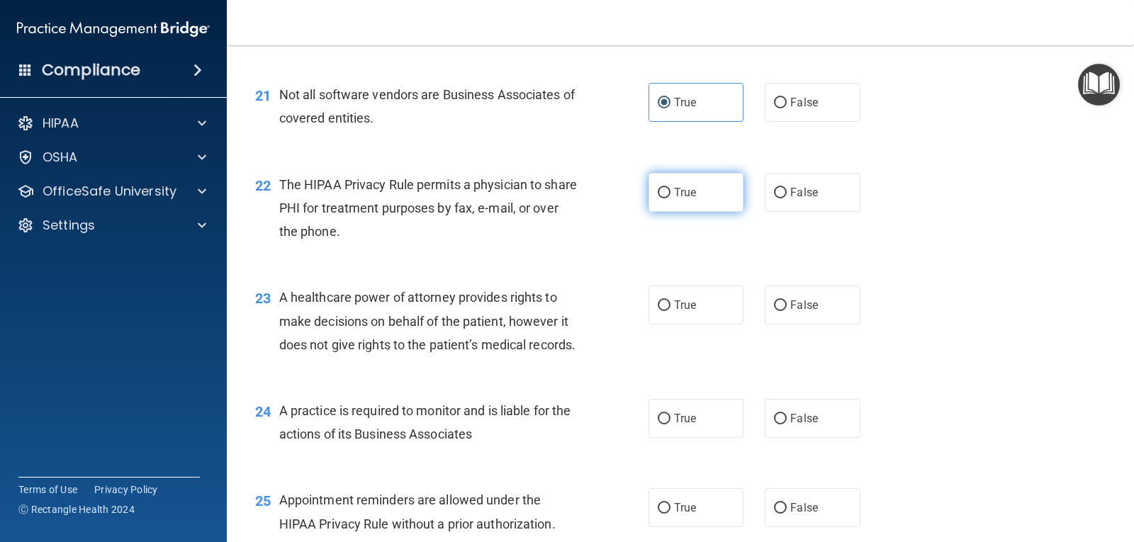
click at [666, 212] on label "True" at bounding box center [695, 192] width 95 height 39
click at [666, 198] on input "True" at bounding box center [664, 193] width 13 height 11
radio input "true"
click at [782, 325] on label "False" at bounding box center [811, 305] width 95 height 39
click at [782, 311] on input "False" at bounding box center [780, 305] width 13 height 11
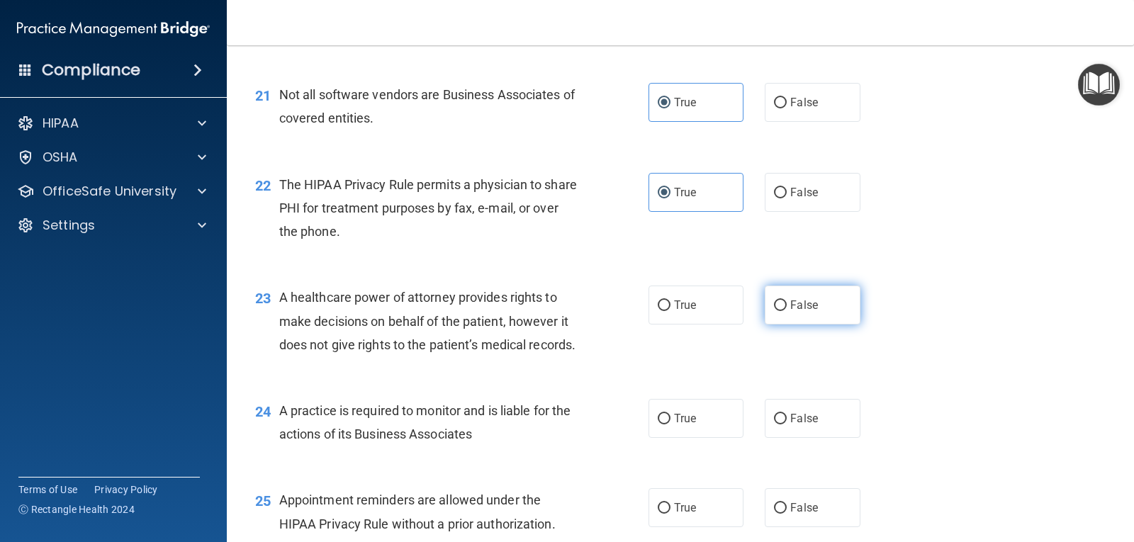
radio input "true"
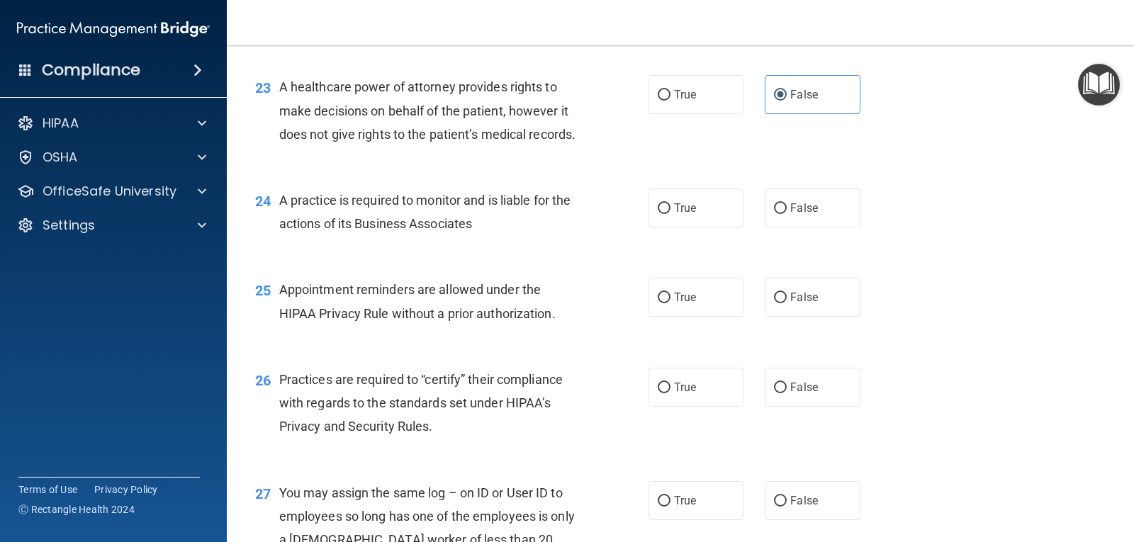
scroll to position [2763, 0]
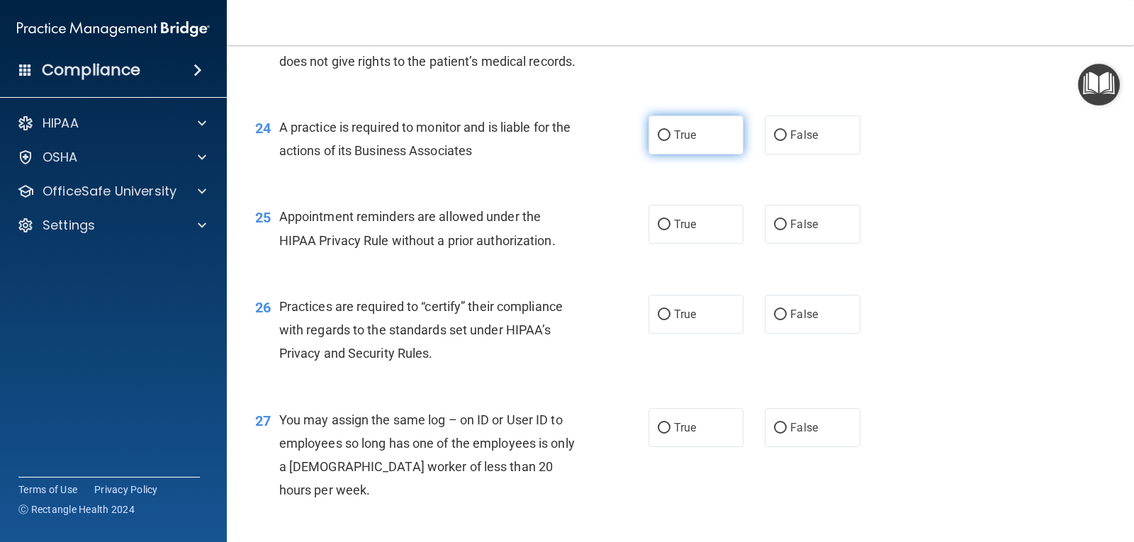
click at [688, 142] on span "True" at bounding box center [685, 134] width 22 height 13
click at [670, 141] on input "True" at bounding box center [664, 135] width 13 height 11
radio input "true"
click at [682, 231] on span "True" at bounding box center [685, 224] width 22 height 13
click at [670, 230] on input "True" at bounding box center [664, 225] width 13 height 11
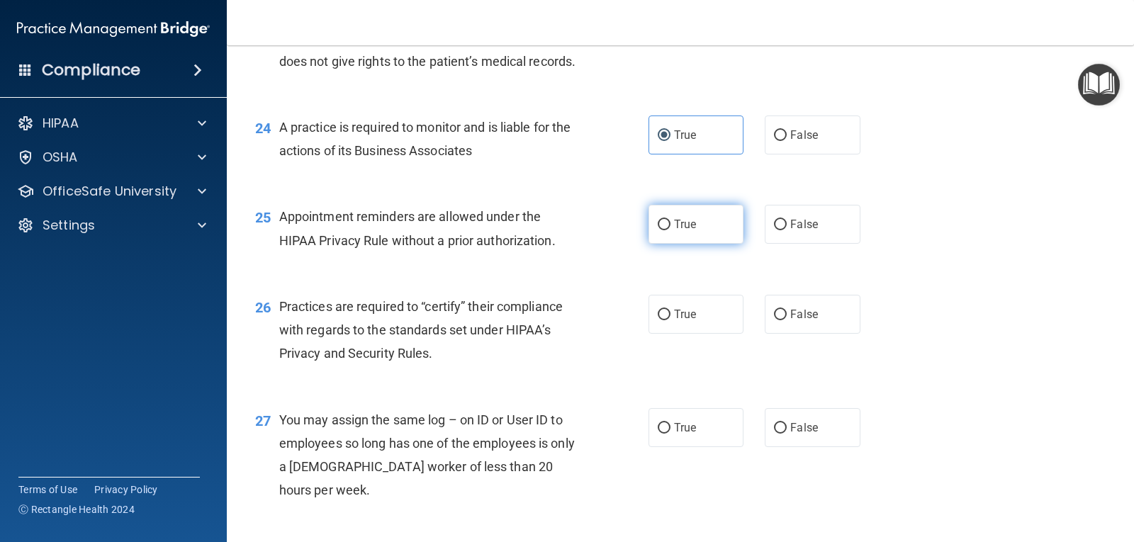
radio input "true"
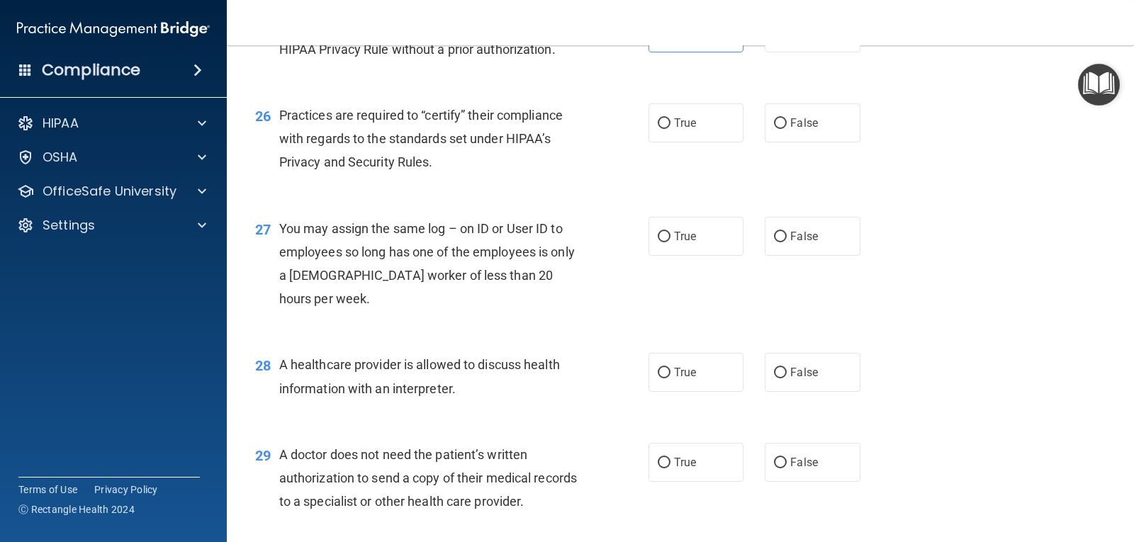
scroll to position [2976, 0]
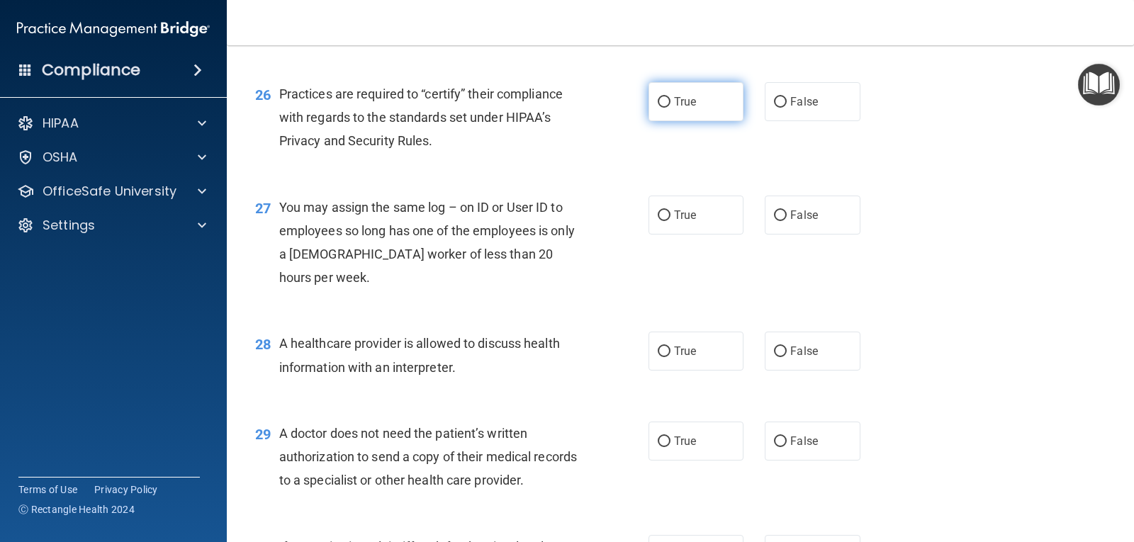
click at [675, 108] on span "True" at bounding box center [685, 101] width 22 height 13
click at [670, 108] on input "True" at bounding box center [664, 102] width 13 height 11
radio input "true"
click at [796, 222] on span "False" at bounding box center [804, 214] width 28 height 13
click at [786, 221] on input "False" at bounding box center [780, 215] width 13 height 11
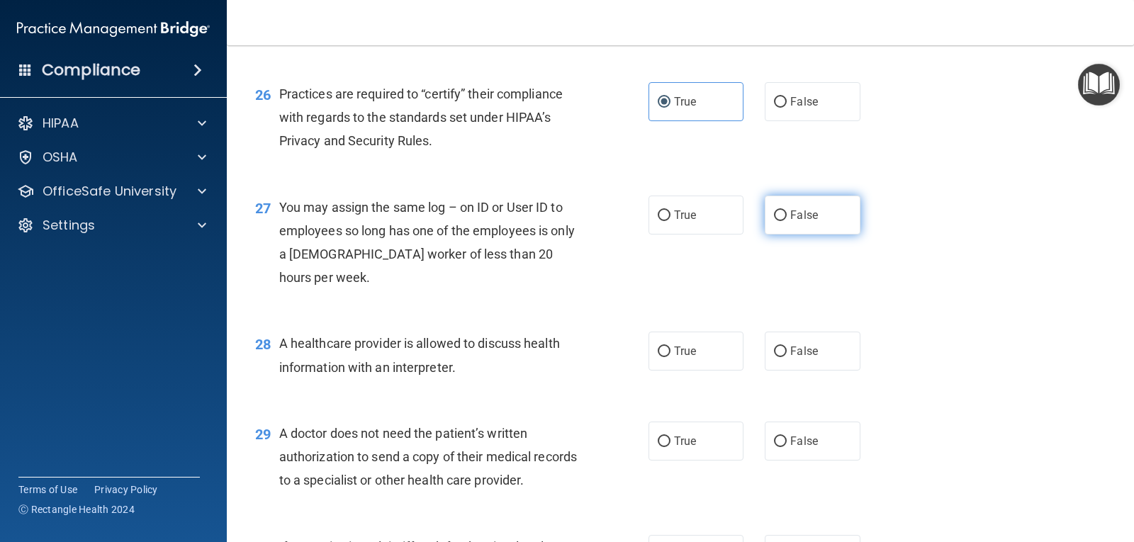
radio input "true"
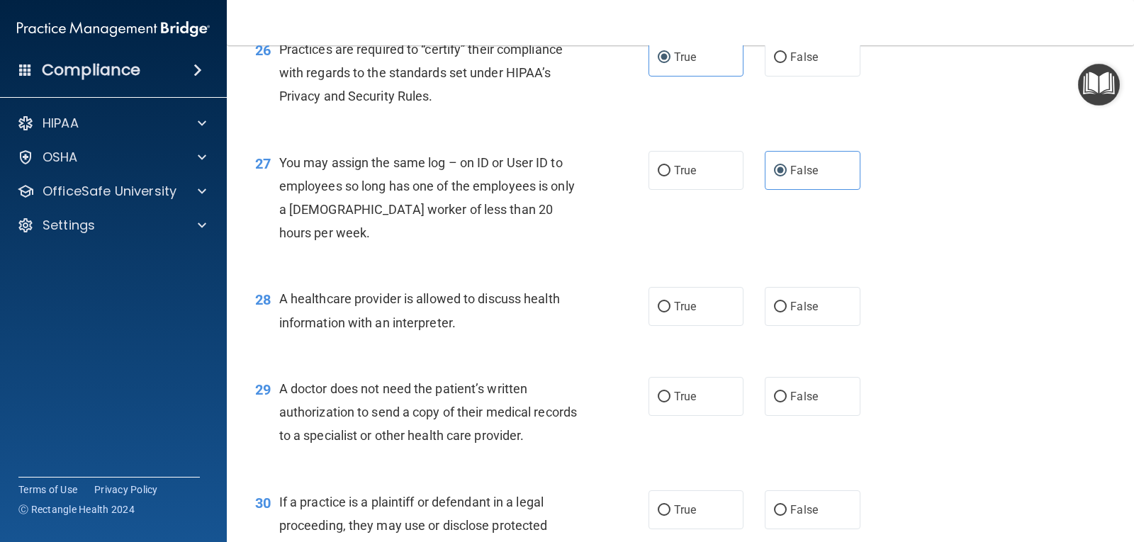
scroll to position [3188, 0]
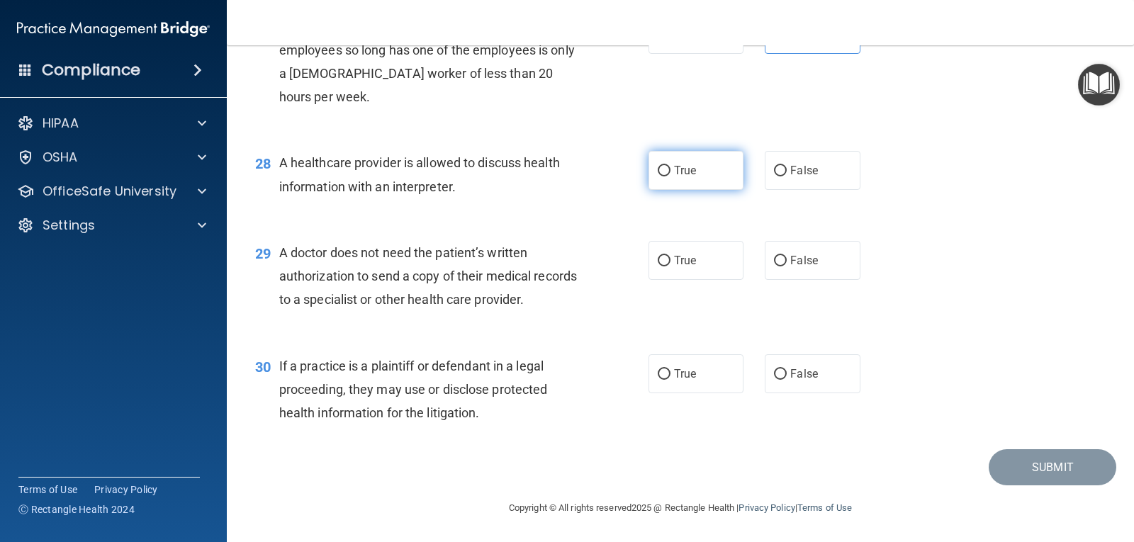
click at [665, 190] on label "True" at bounding box center [695, 170] width 95 height 39
click at [665, 176] on input "True" at bounding box center [664, 171] width 13 height 11
radio input "true"
click at [790, 267] on span "False" at bounding box center [804, 260] width 28 height 13
click at [785, 266] on input "False" at bounding box center [780, 261] width 13 height 11
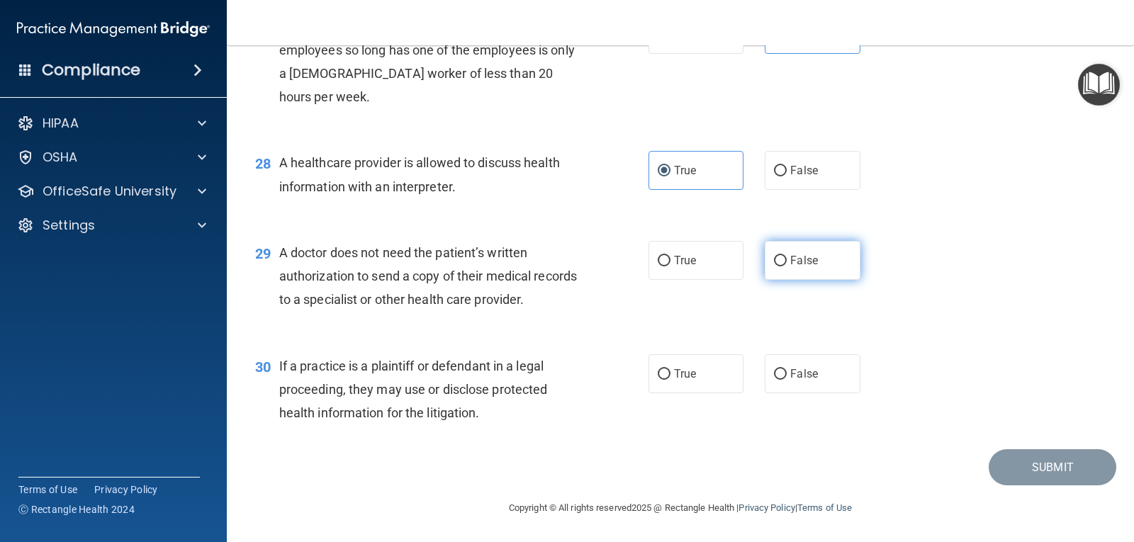
radio input "true"
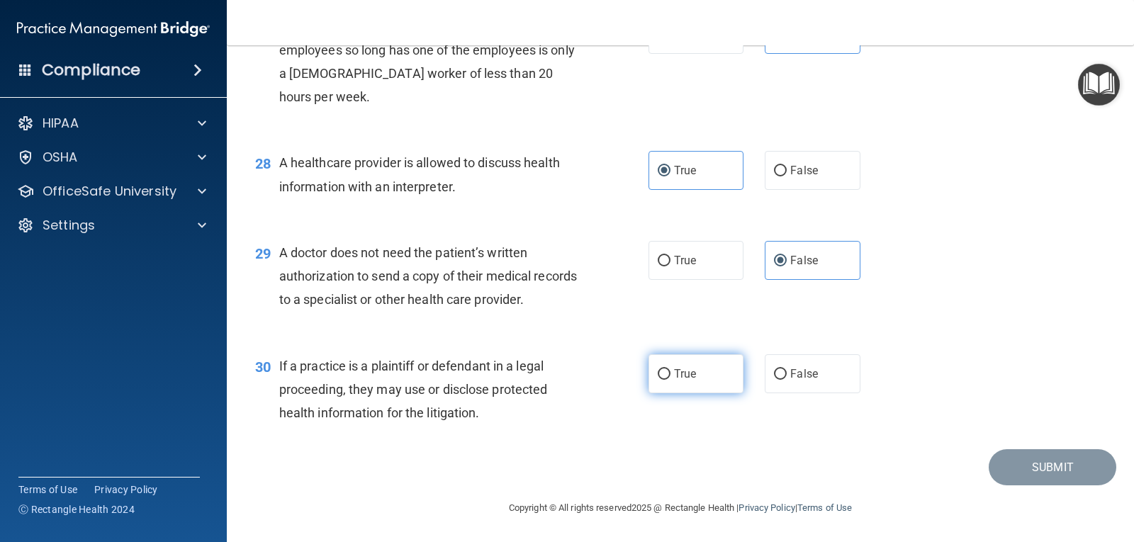
click at [688, 373] on span "True" at bounding box center [685, 373] width 22 height 13
click at [670, 373] on input "True" at bounding box center [664, 374] width 13 height 11
radio input "true"
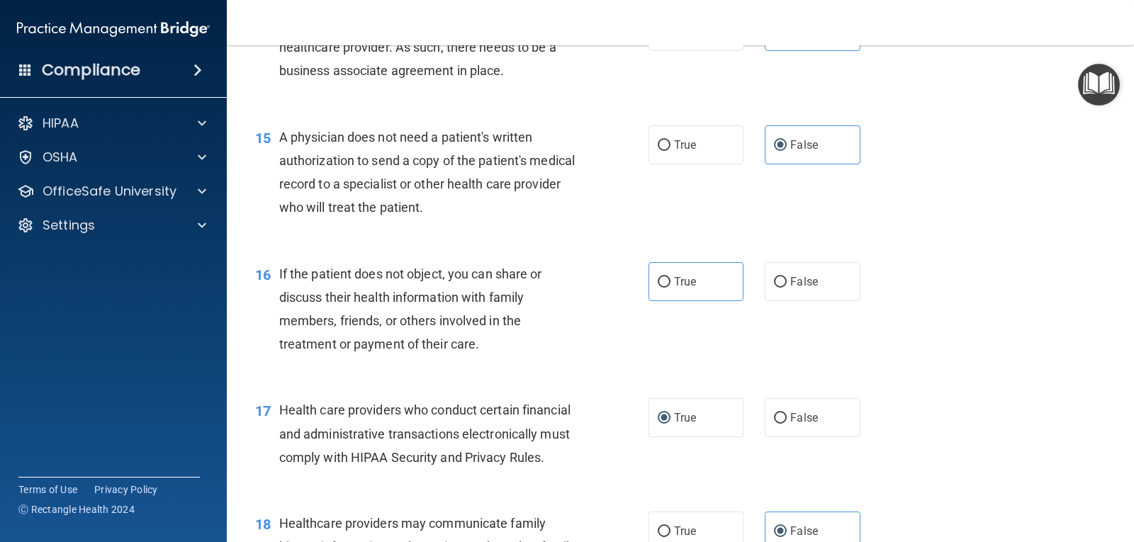
scroll to position [1700, 0]
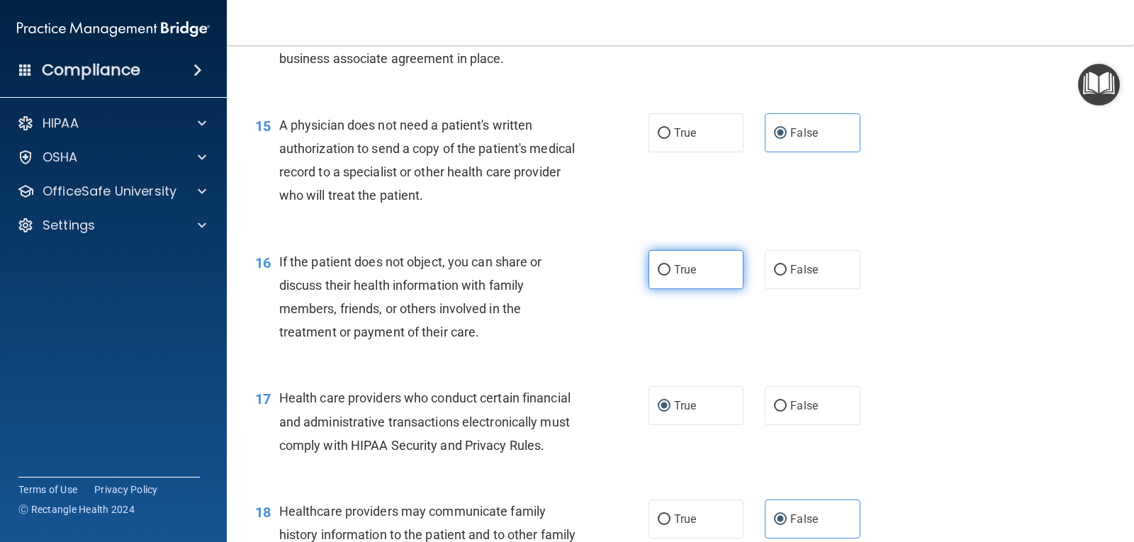
click at [690, 276] on span "True" at bounding box center [685, 269] width 22 height 13
click at [670, 276] on input "True" at bounding box center [664, 270] width 13 height 11
radio input "true"
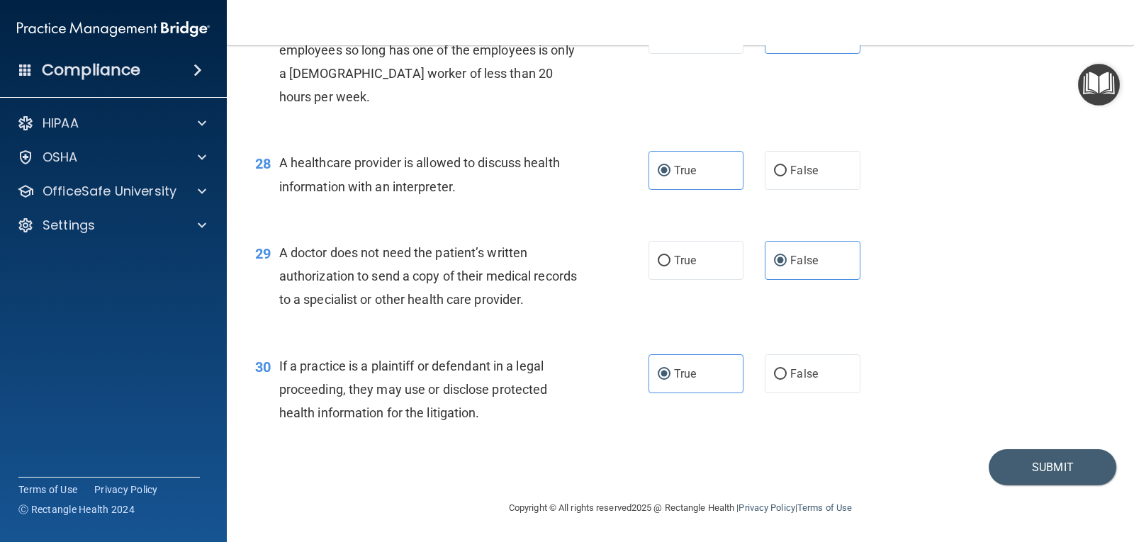
scroll to position [3227, 0]
click at [1047, 464] on button "Submit" at bounding box center [1052, 467] width 128 height 36
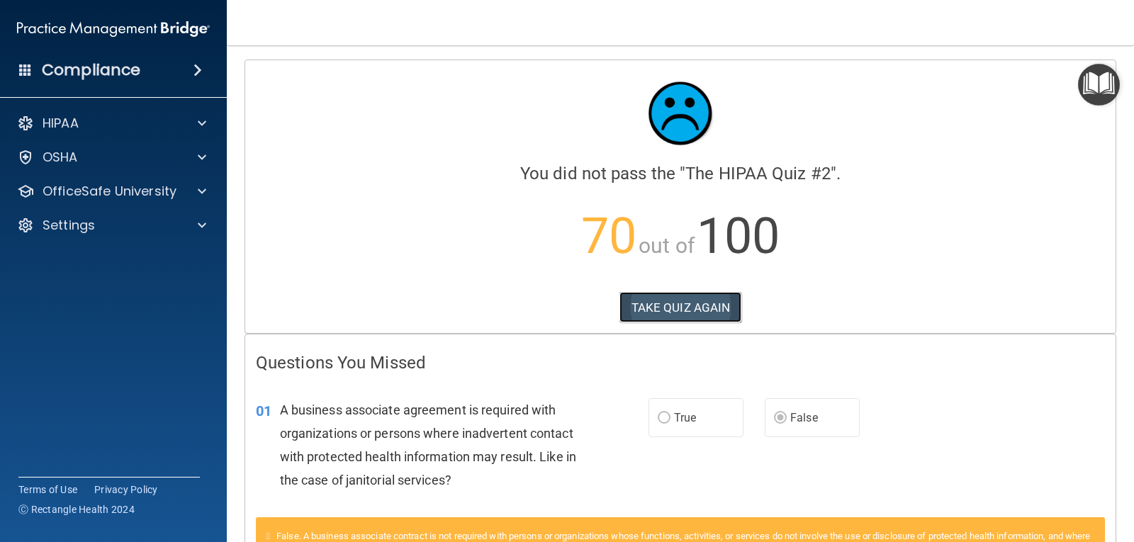
click at [670, 305] on button "TAKE QUIZ AGAIN" at bounding box center [680, 307] width 123 height 31
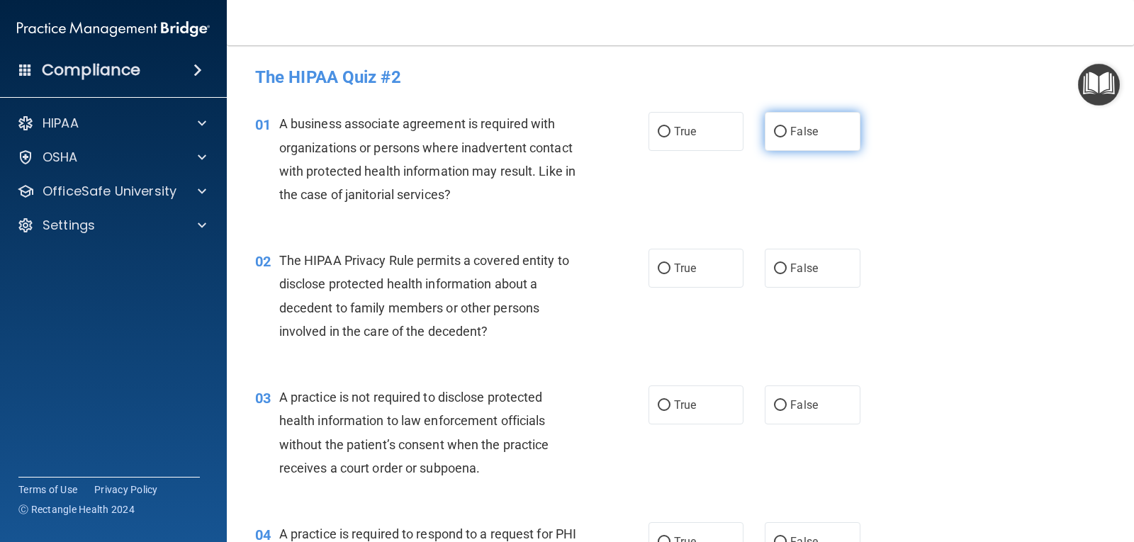
click at [779, 130] on input "False" at bounding box center [780, 132] width 13 height 11
radio input "true"
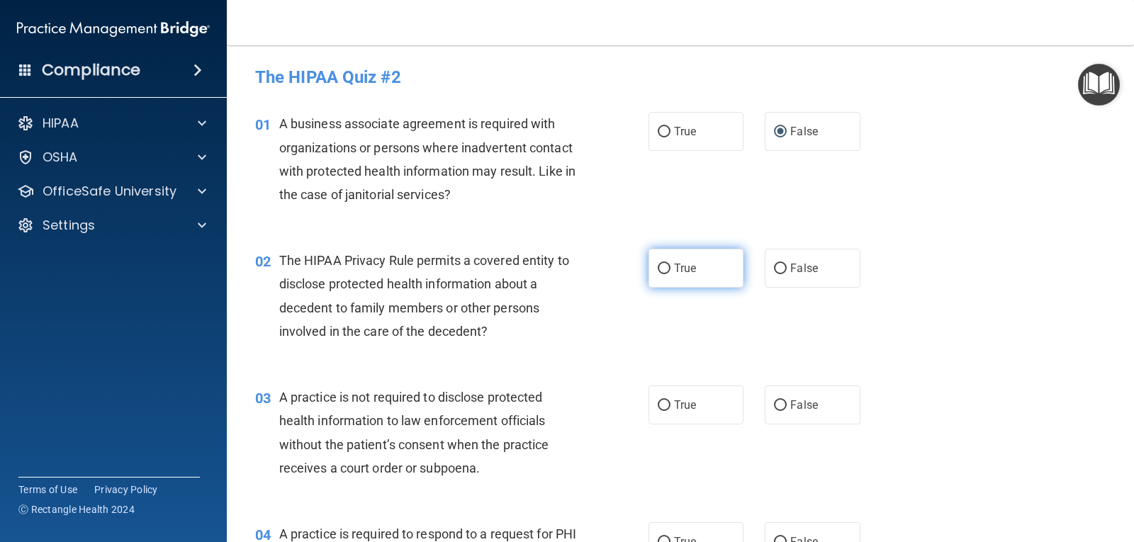
click at [665, 266] on label "True" at bounding box center [695, 268] width 95 height 39
click at [665, 266] on input "True" at bounding box center [664, 269] width 13 height 11
radio input "true"
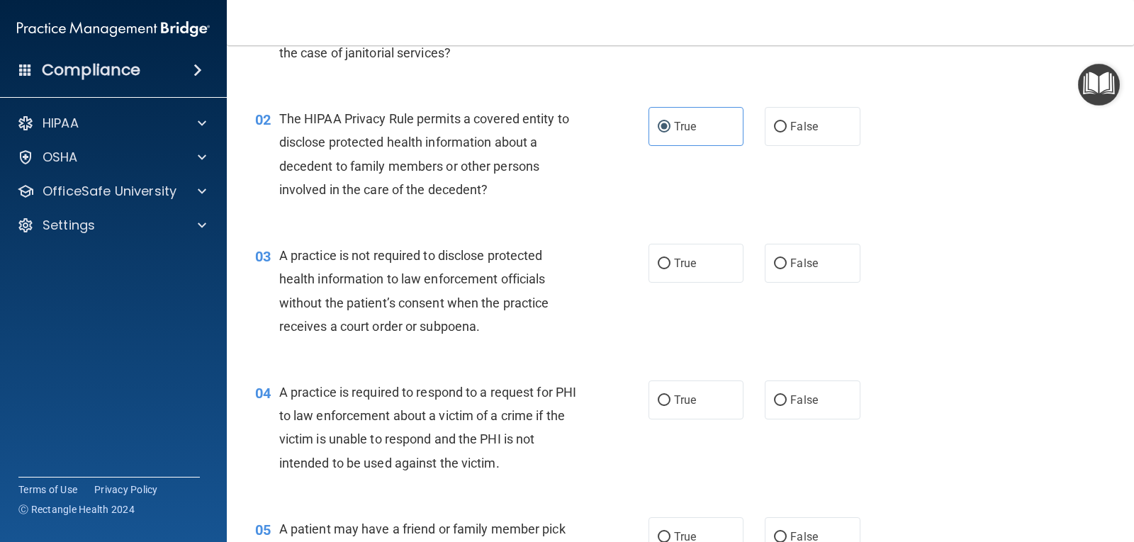
scroll to position [213, 0]
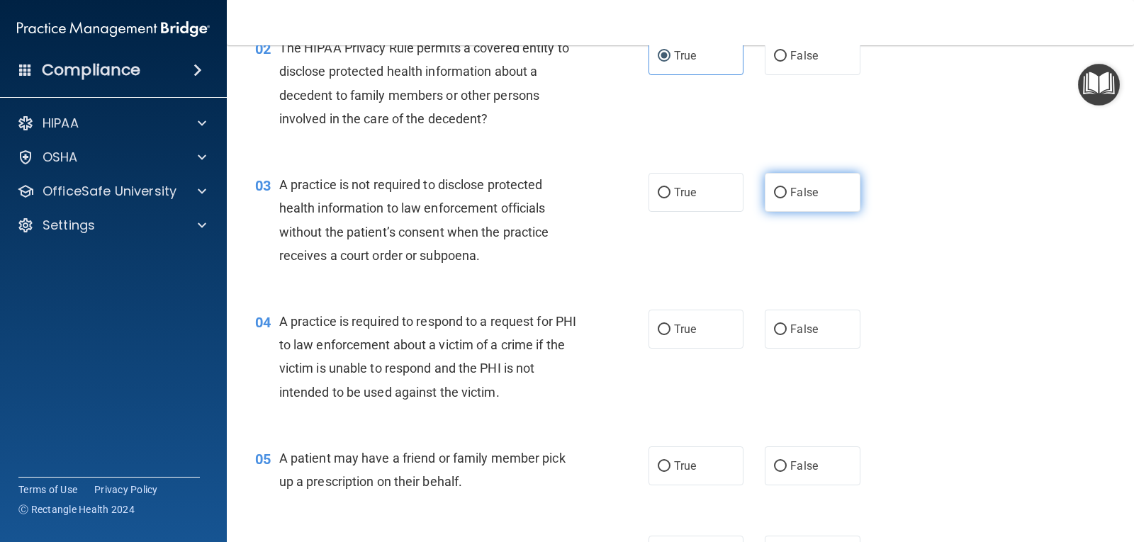
click at [776, 188] on input "False" at bounding box center [780, 193] width 13 height 11
radio input "true"
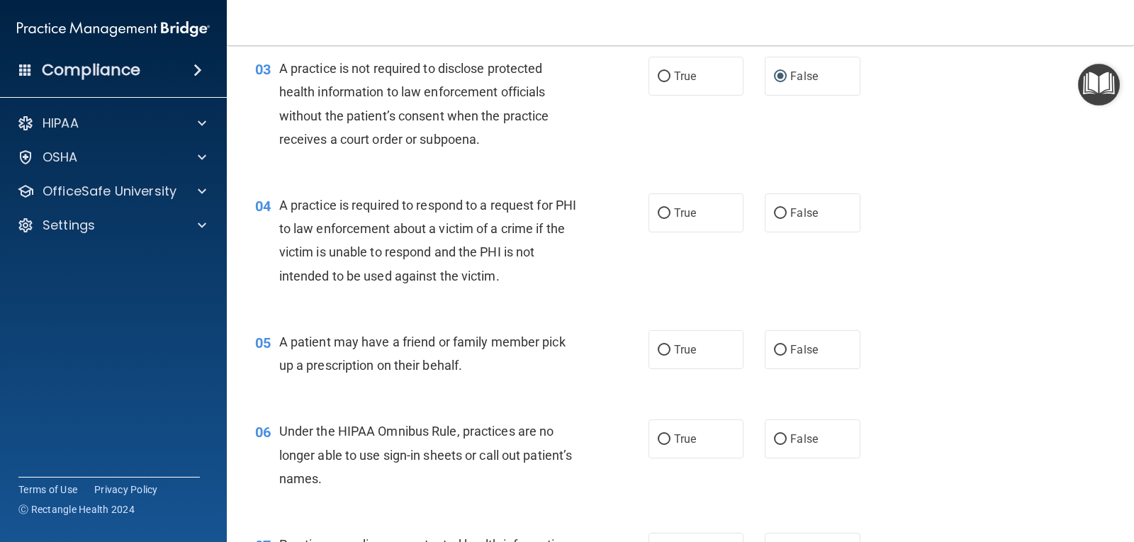
scroll to position [354, 0]
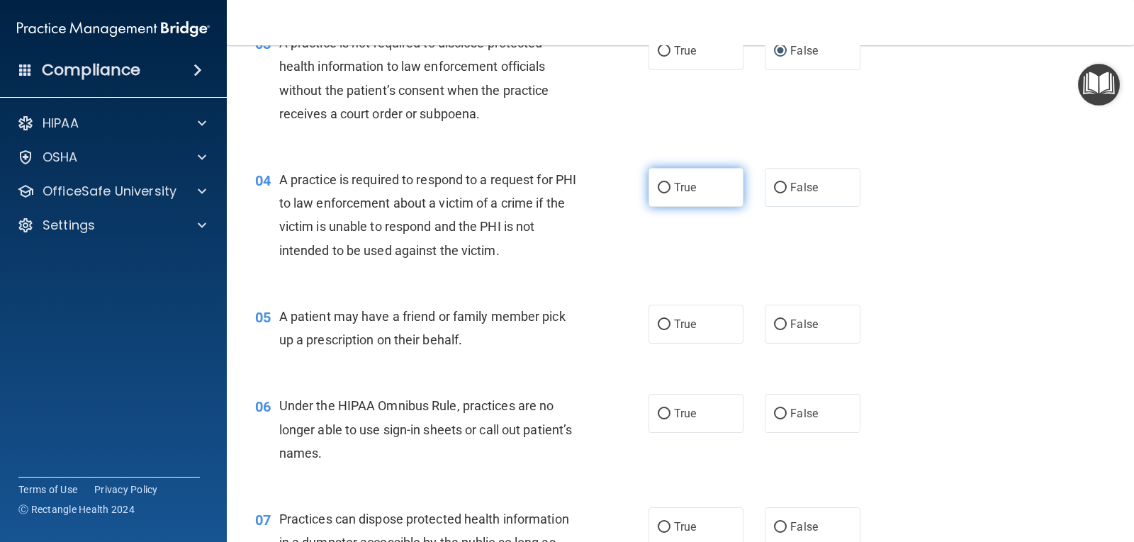
click at [668, 183] on label "True" at bounding box center [695, 187] width 95 height 39
click at [668, 183] on input "True" at bounding box center [664, 188] width 13 height 11
radio input "true"
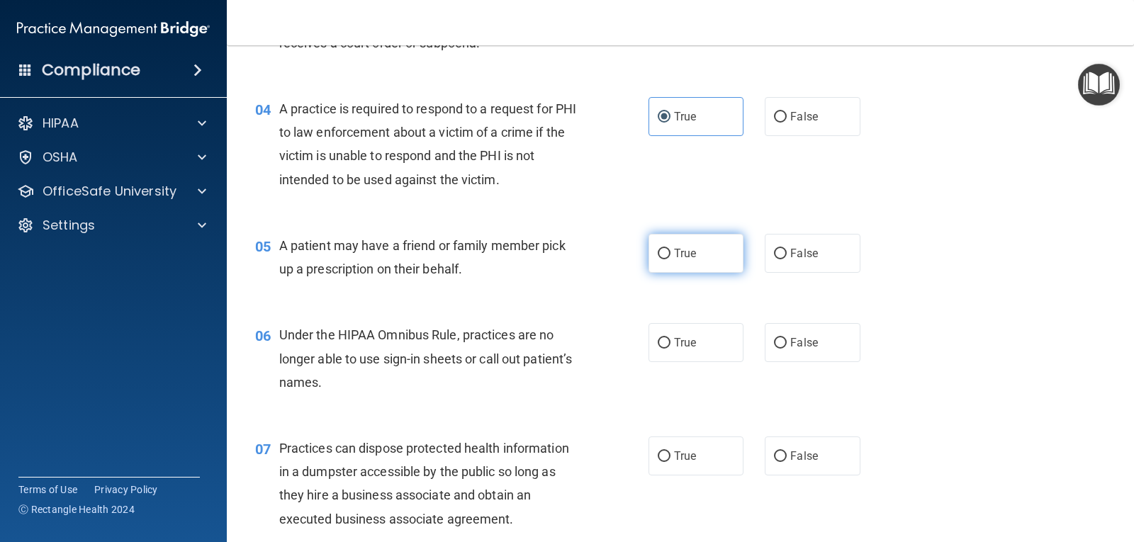
click at [669, 249] on label "True" at bounding box center [695, 253] width 95 height 39
click at [669, 249] on input "True" at bounding box center [664, 254] width 13 height 11
radio input "true"
click at [777, 342] on input "False" at bounding box center [780, 343] width 13 height 11
radio input "true"
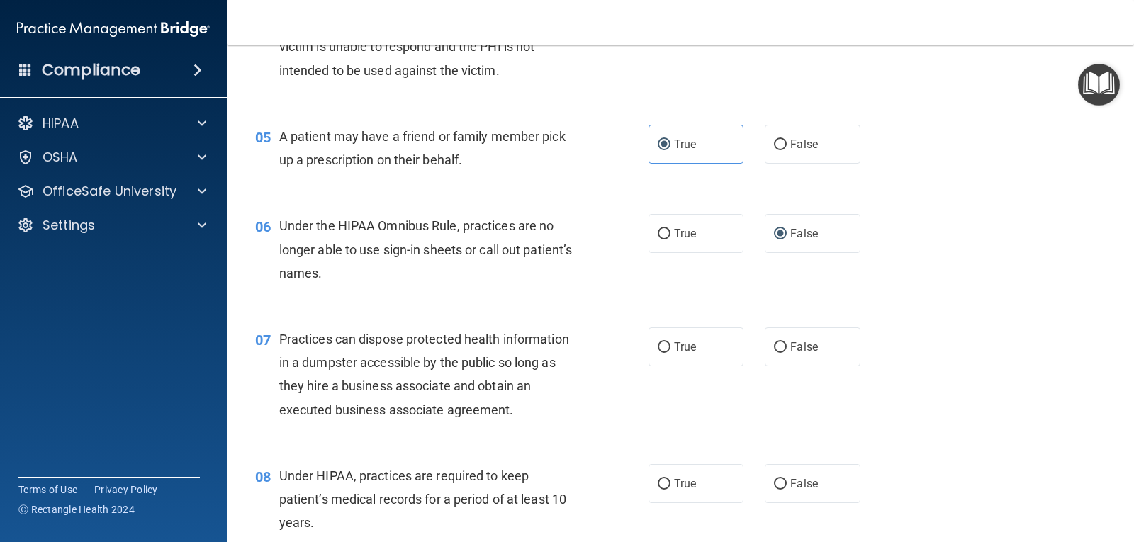
scroll to position [567, 0]
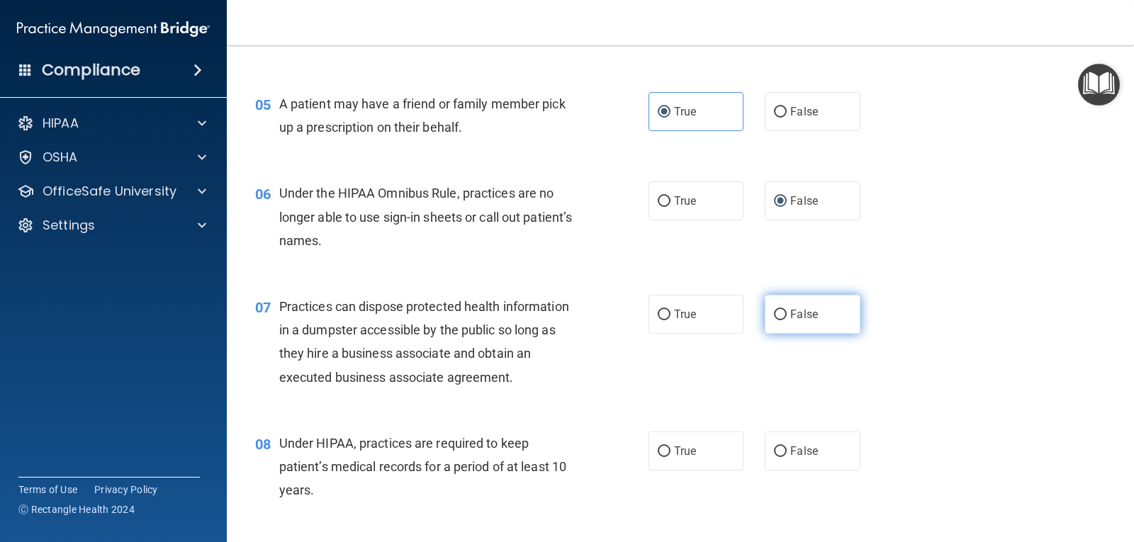
click at [779, 315] on input "False" at bounding box center [780, 315] width 13 height 11
radio input "true"
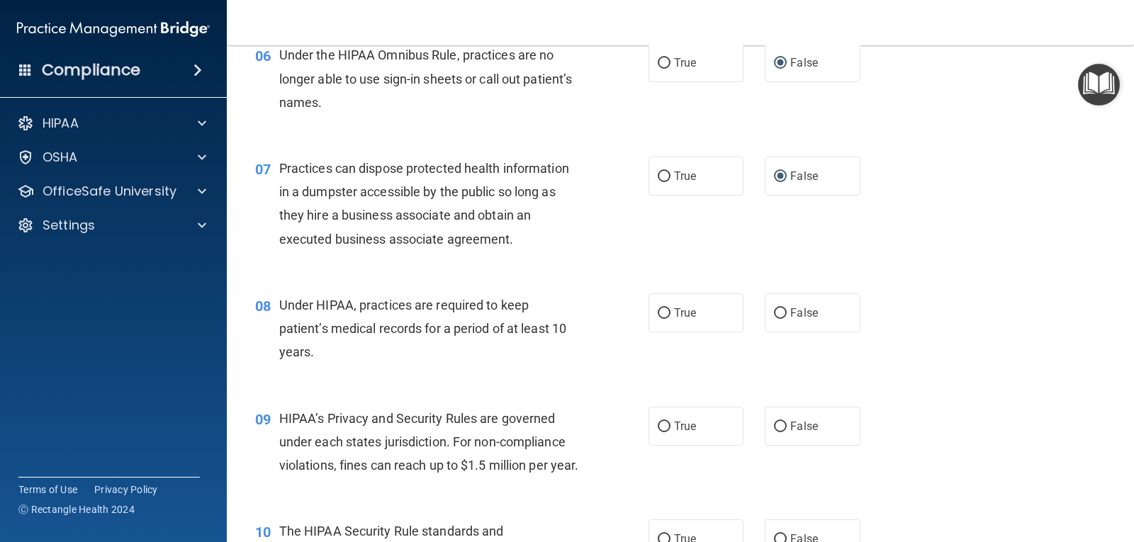
scroll to position [709, 0]
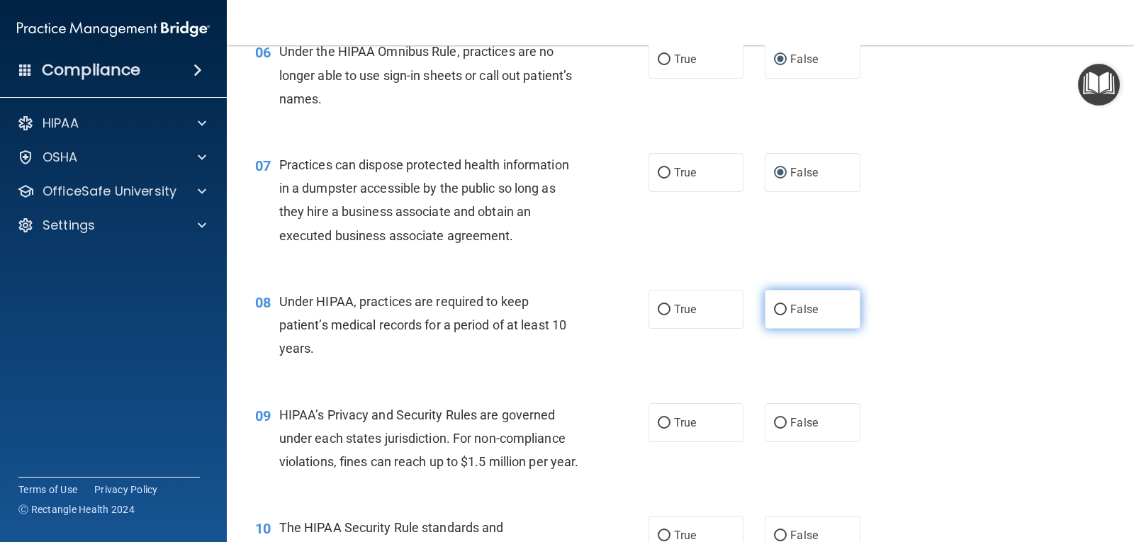
click at [782, 305] on label "False" at bounding box center [811, 309] width 95 height 39
click at [782, 305] on input "False" at bounding box center [780, 310] width 13 height 11
radio input "true"
click at [778, 420] on input "False" at bounding box center [780, 423] width 13 height 11
radio input "true"
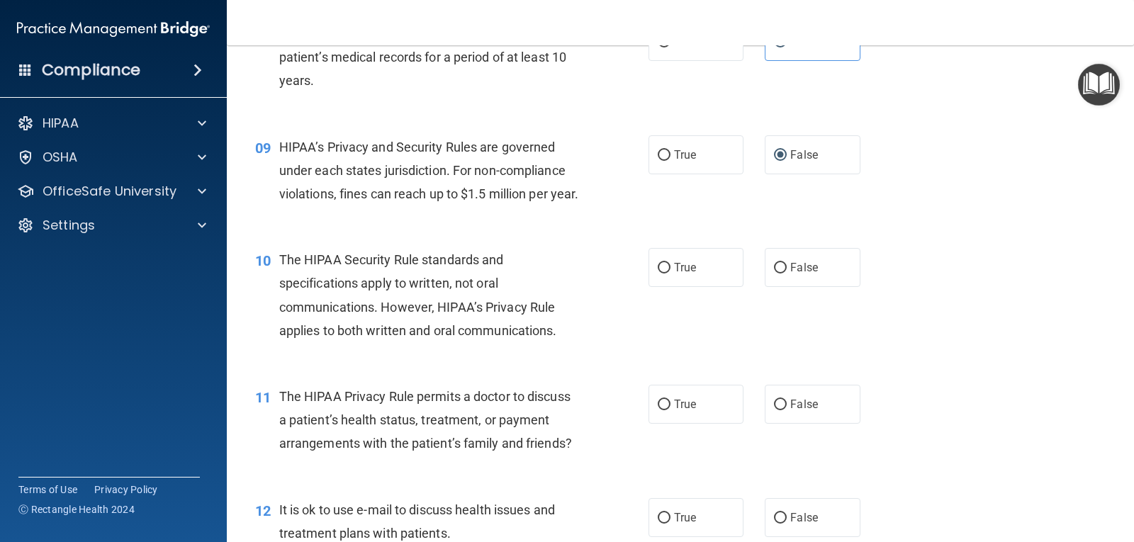
scroll to position [992, 0]
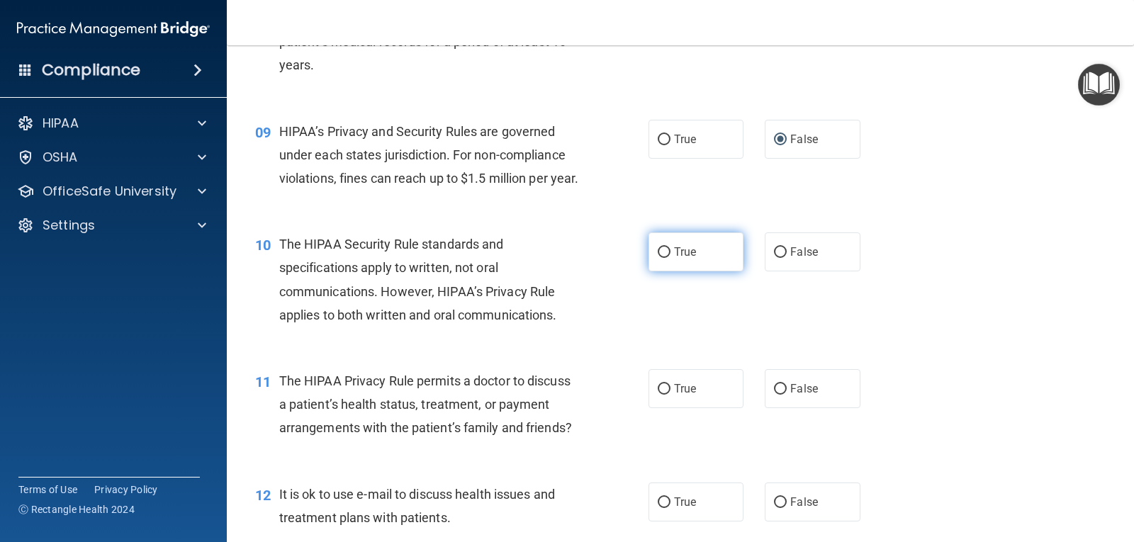
click at [677, 259] on span "True" at bounding box center [685, 251] width 22 height 13
click at [670, 258] on input "True" at bounding box center [664, 252] width 13 height 11
radio input "true"
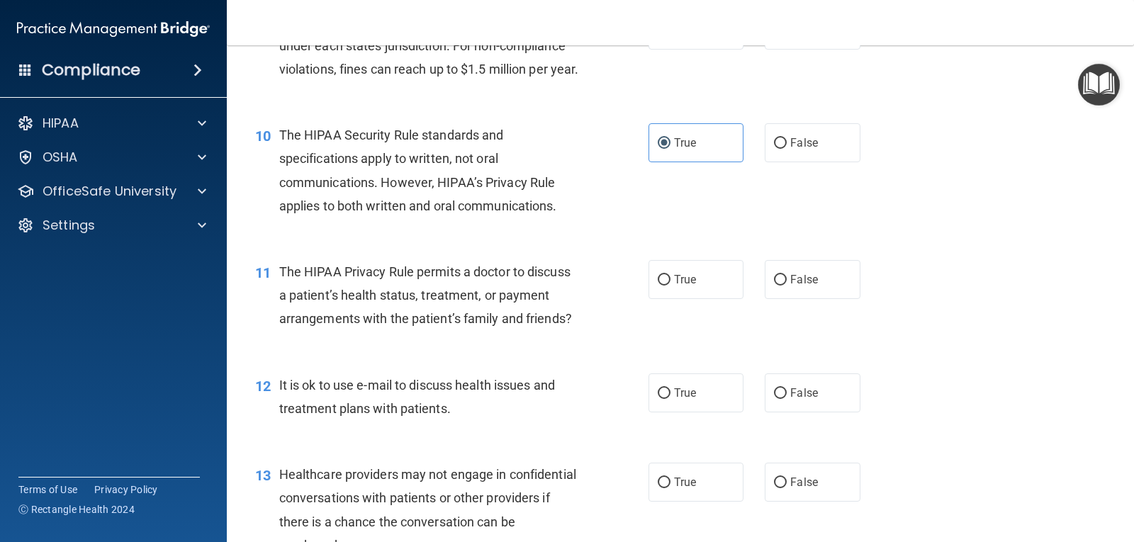
scroll to position [1134, 0]
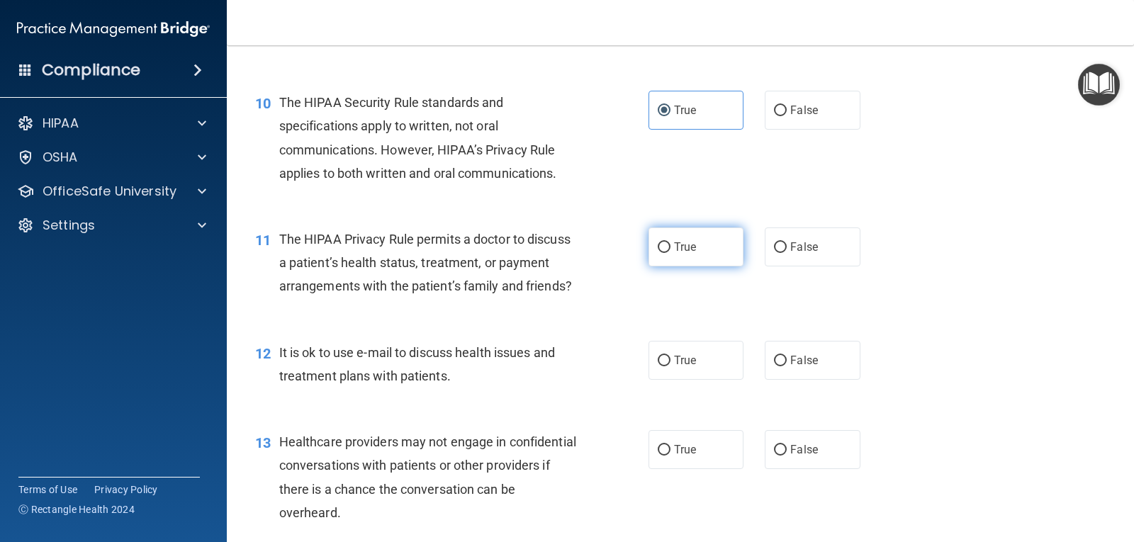
click at [679, 254] on span "True" at bounding box center [685, 246] width 22 height 13
click at [670, 253] on input "True" at bounding box center [664, 247] width 13 height 11
radio input "true"
click at [667, 380] on label "True" at bounding box center [695, 360] width 95 height 39
click at [667, 366] on input "True" at bounding box center [664, 361] width 13 height 11
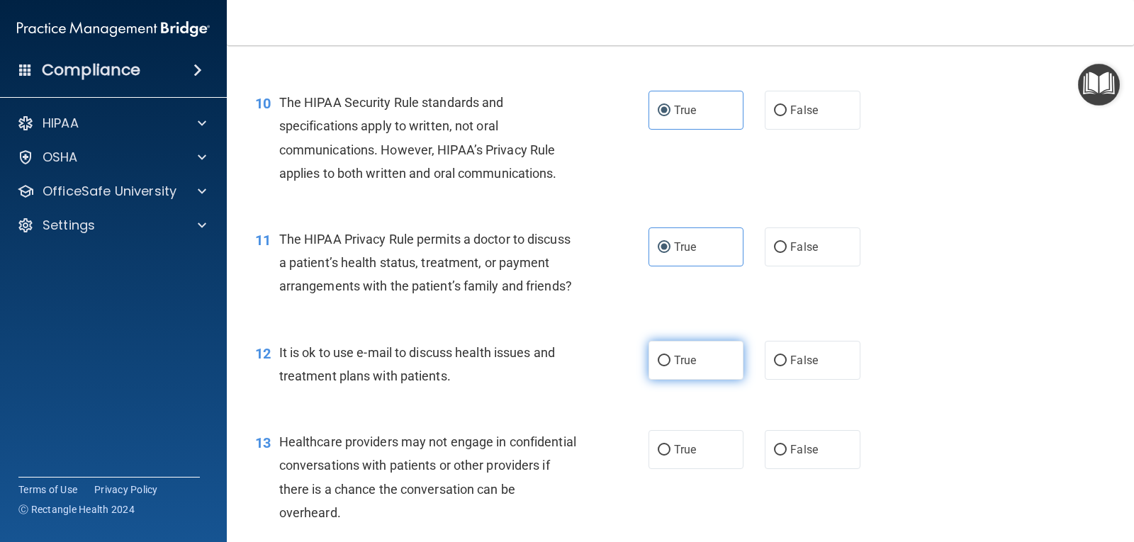
radio input "true"
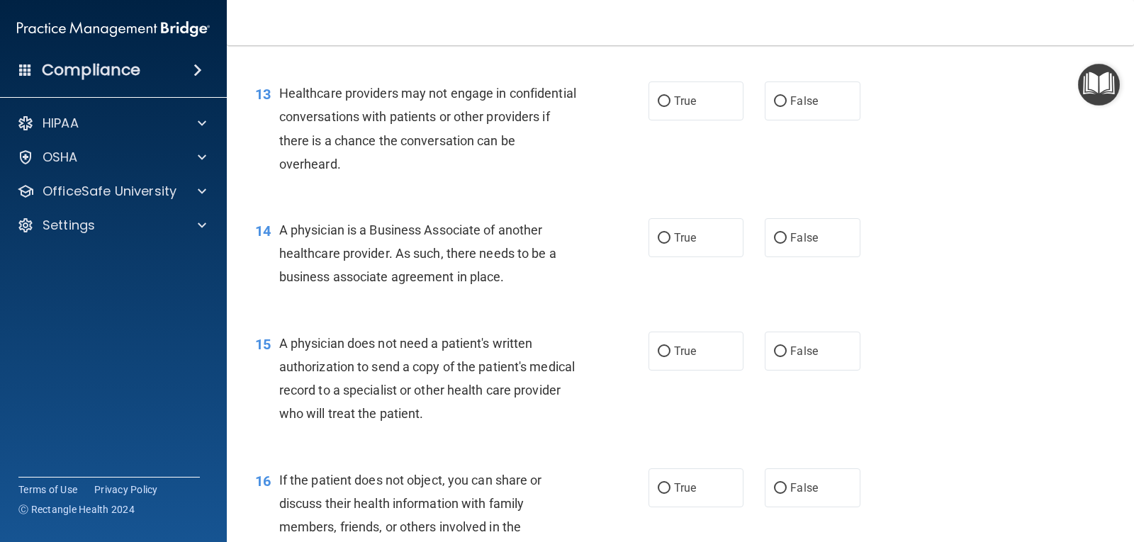
scroll to position [1488, 0]
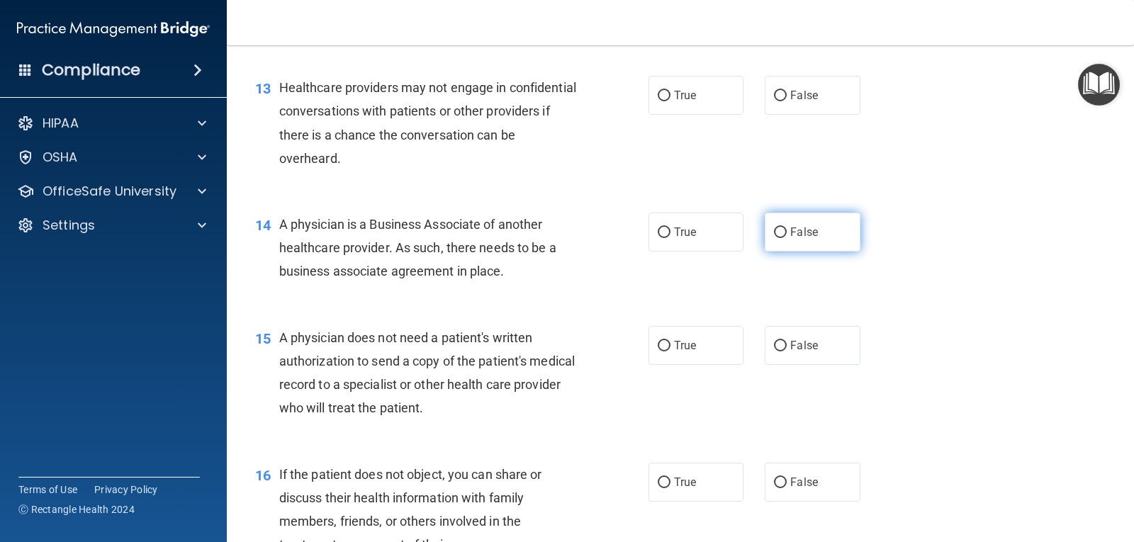
click at [790, 239] on span "False" at bounding box center [804, 231] width 28 height 13
click at [786, 238] on input "False" at bounding box center [780, 232] width 13 height 11
radio input "true"
click at [783, 364] on label "False" at bounding box center [811, 345] width 95 height 39
click at [783, 351] on input "False" at bounding box center [780, 346] width 13 height 11
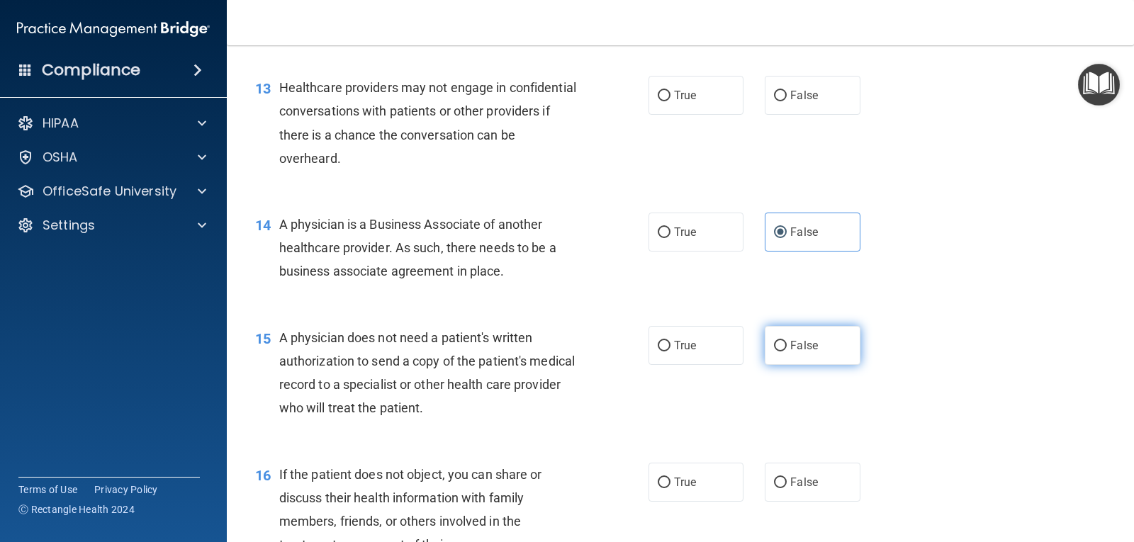
radio input "true"
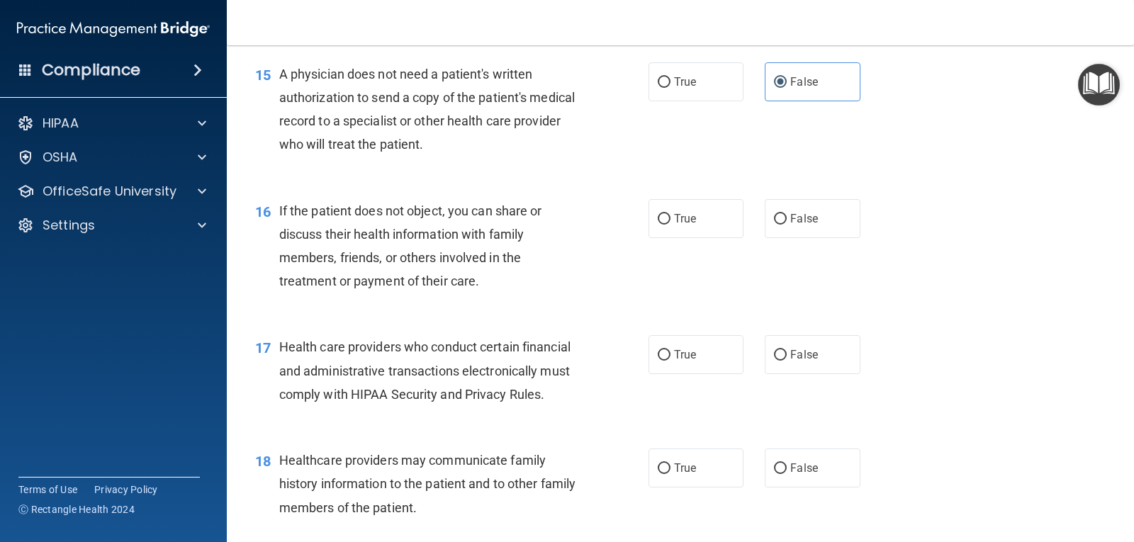
scroll to position [1771, 0]
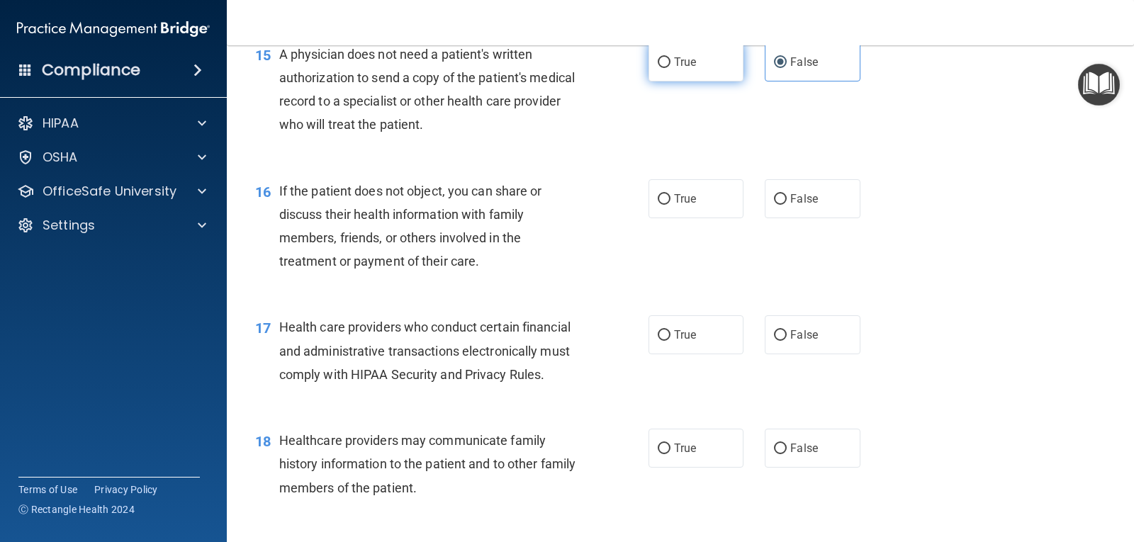
click at [675, 69] on span "True" at bounding box center [685, 61] width 22 height 13
click at [670, 68] on input "True" at bounding box center [664, 62] width 13 height 11
radio input "true"
radio input "false"
click at [674, 205] on span "True" at bounding box center [685, 198] width 22 height 13
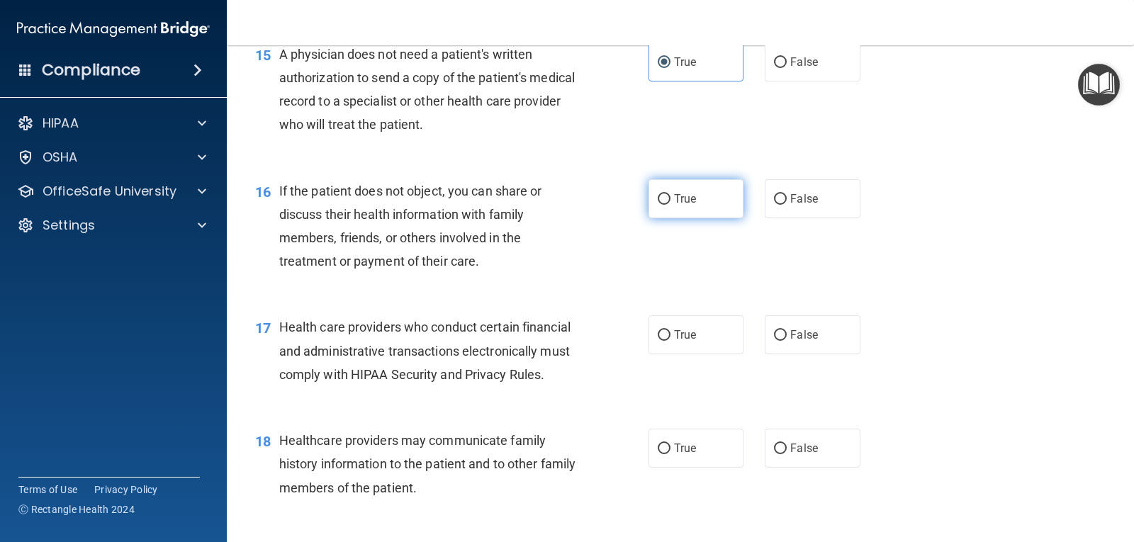
click at [670, 205] on input "True" at bounding box center [664, 199] width 13 height 11
radio input "true"
click at [674, 342] on span "True" at bounding box center [685, 334] width 22 height 13
click at [670, 341] on input "True" at bounding box center [664, 335] width 13 height 11
radio input "true"
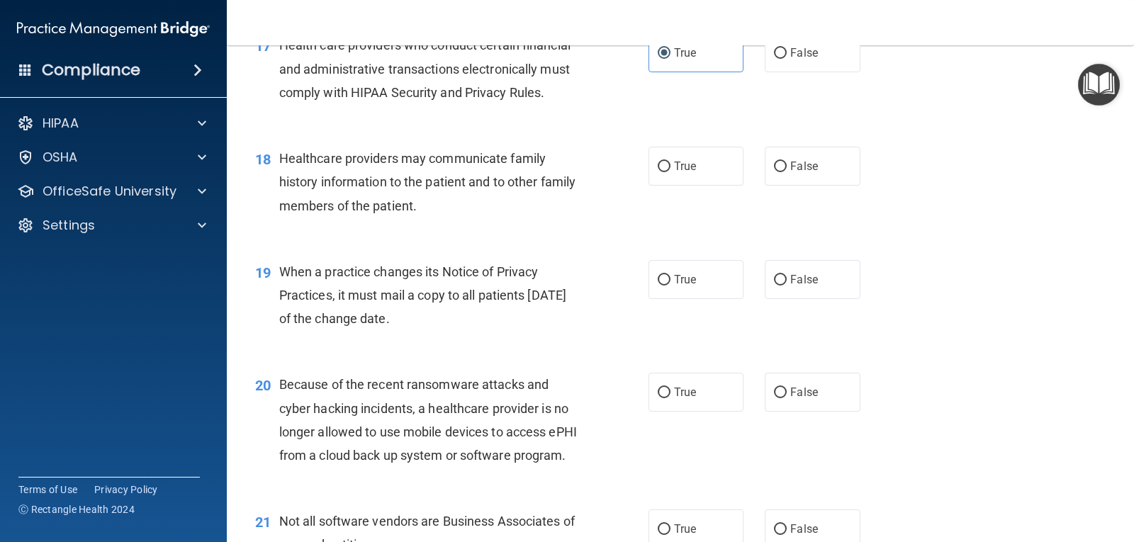
scroll to position [2055, 0]
click at [667, 184] on label "True" at bounding box center [695, 164] width 95 height 39
click at [667, 171] on input "True" at bounding box center [664, 165] width 13 height 11
radio input "true"
click at [781, 298] on label "False" at bounding box center [811, 278] width 95 height 39
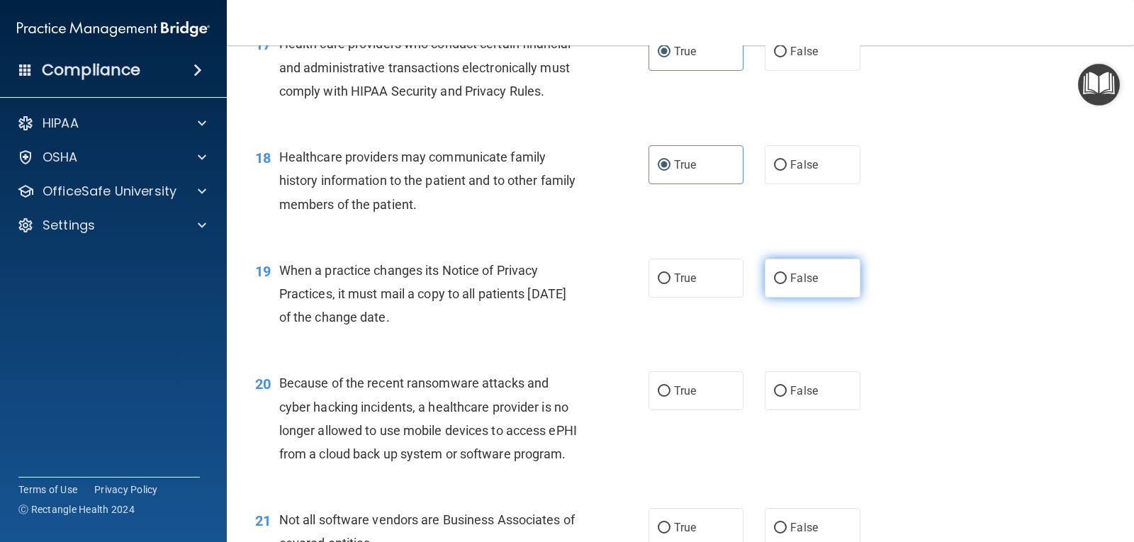
click at [781, 284] on input "False" at bounding box center [780, 278] width 13 height 11
radio input "true"
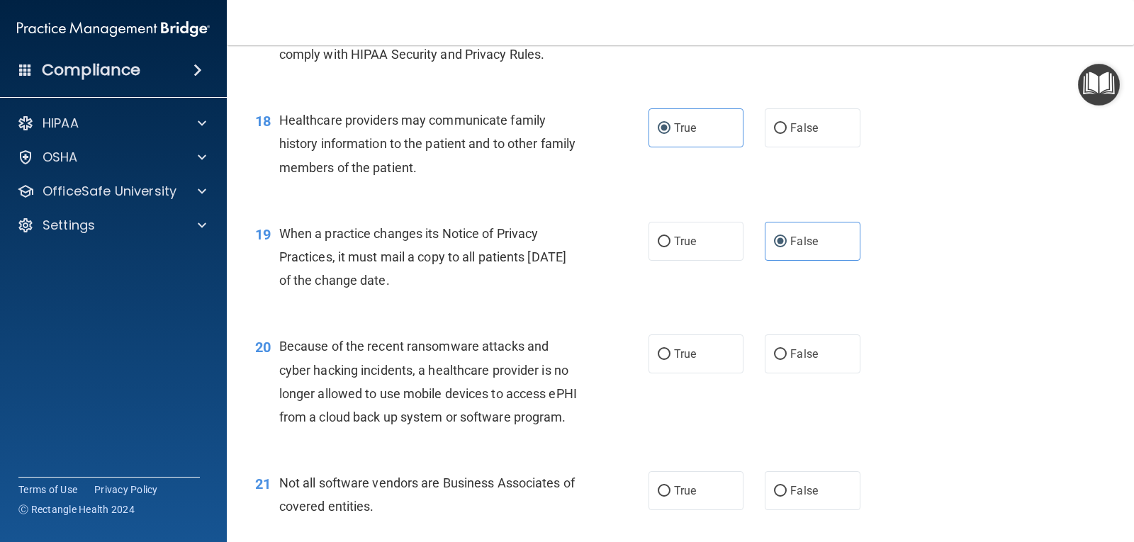
scroll to position [2126, 0]
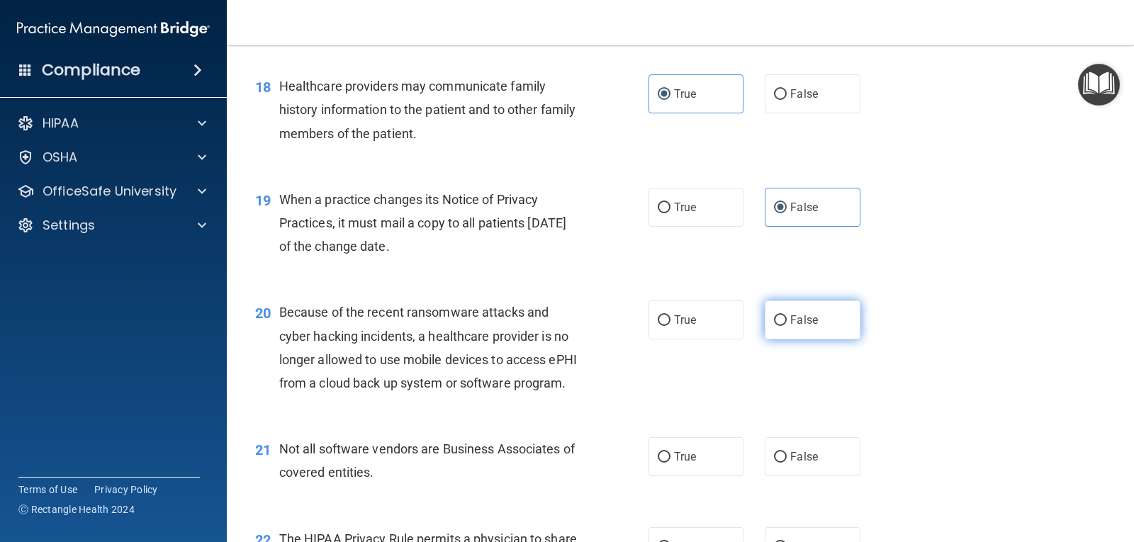
click at [795, 327] on span "False" at bounding box center [804, 319] width 28 height 13
click at [786, 326] on input "False" at bounding box center [780, 320] width 13 height 11
radio input "true"
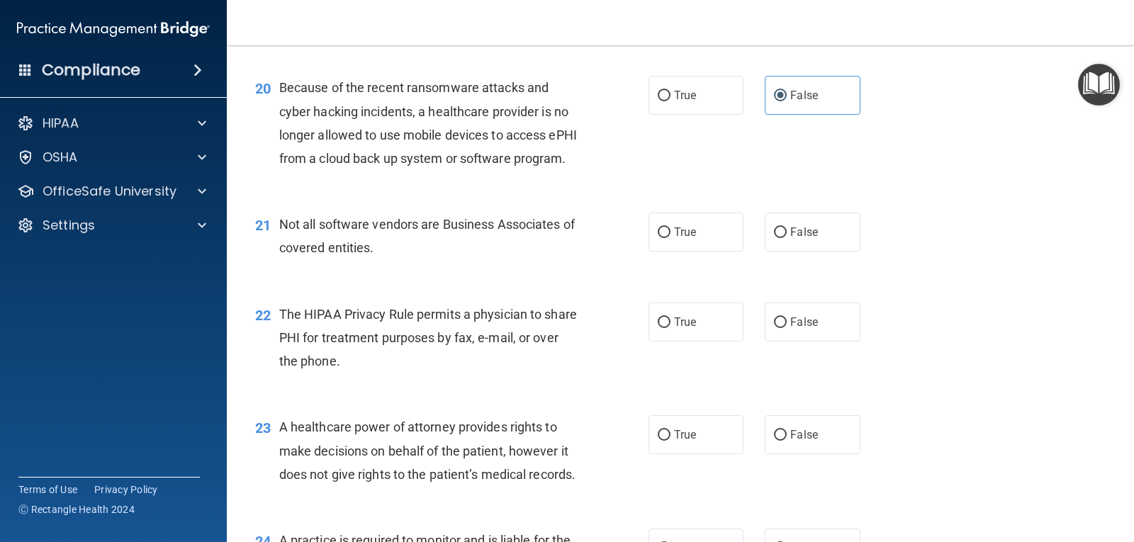
scroll to position [2409, 0]
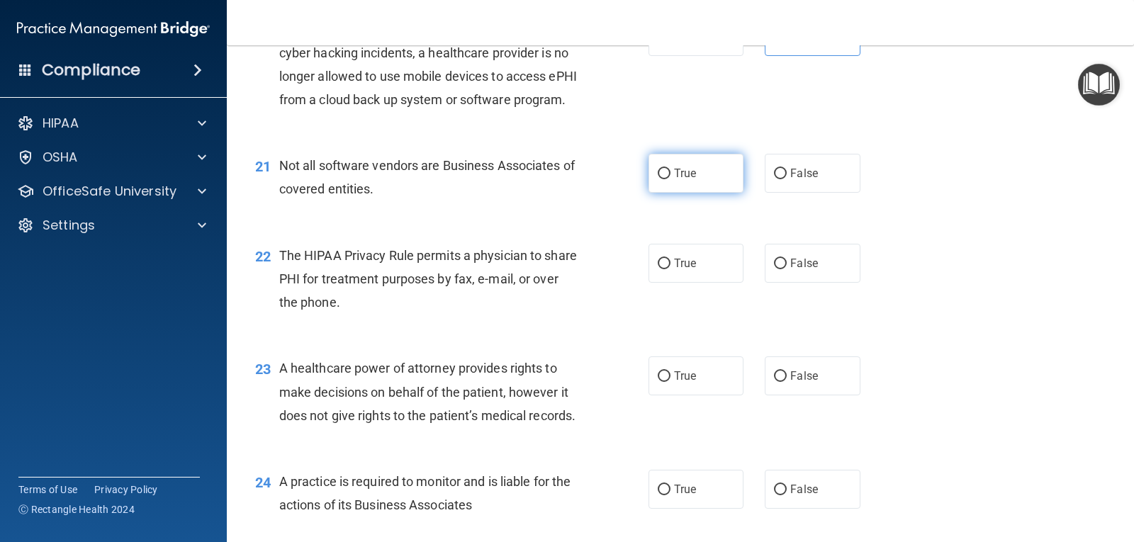
click at [674, 180] on span "True" at bounding box center [685, 173] width 22 height 13
click at [670, 179] on input "True" at bounding box center [664, 174] width 13 height 11
radio input "true"
click at [674, 270] on span "True" at bounding box center [685, 262] width 22 height 13
click at [670, 269] on input "True" at bounding box center [664, 264] width 13 height 11
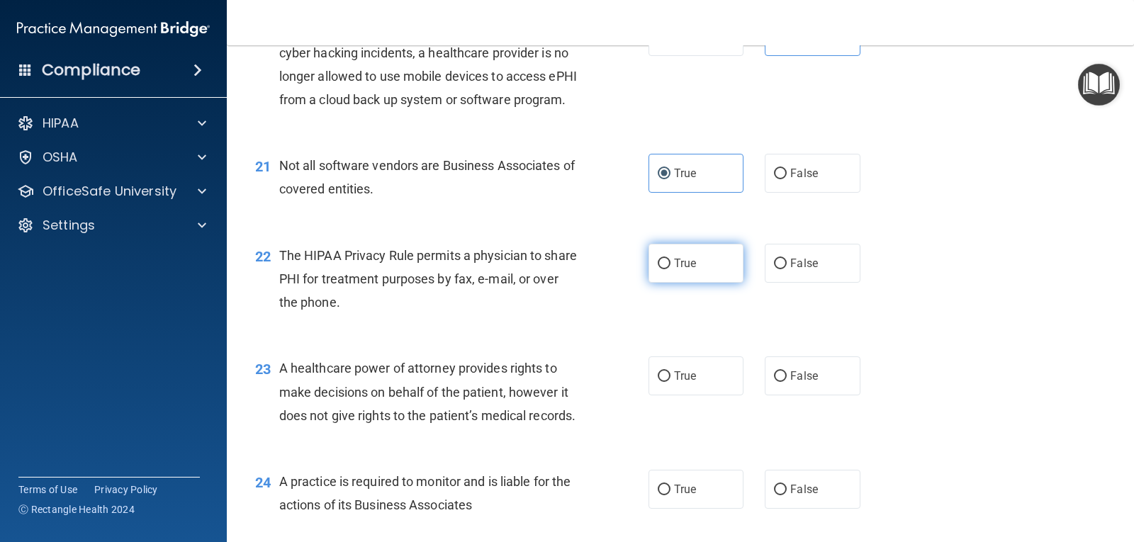
radio input "true"
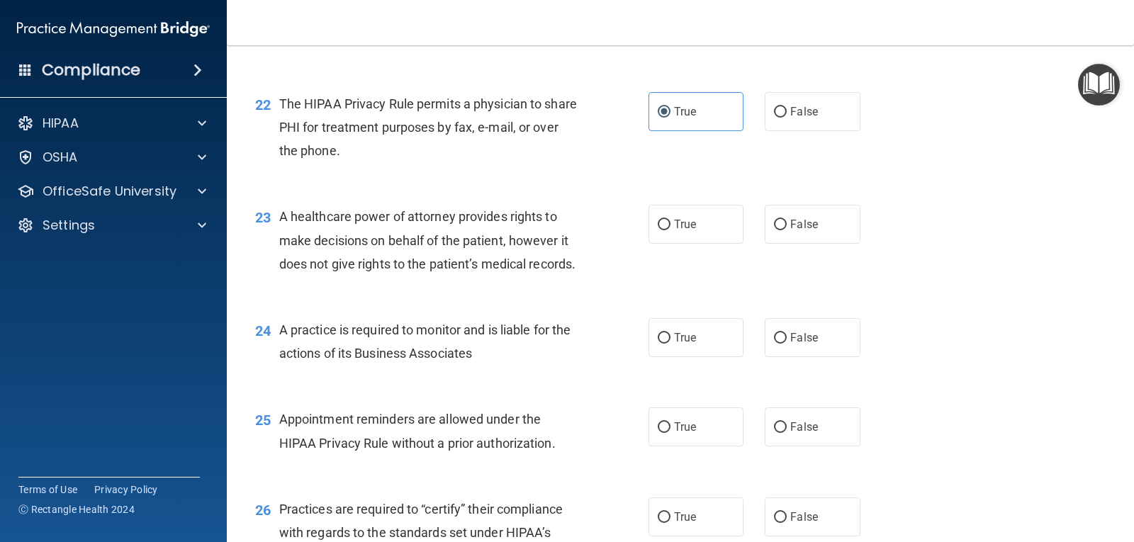
scroll to position [2622, 0]
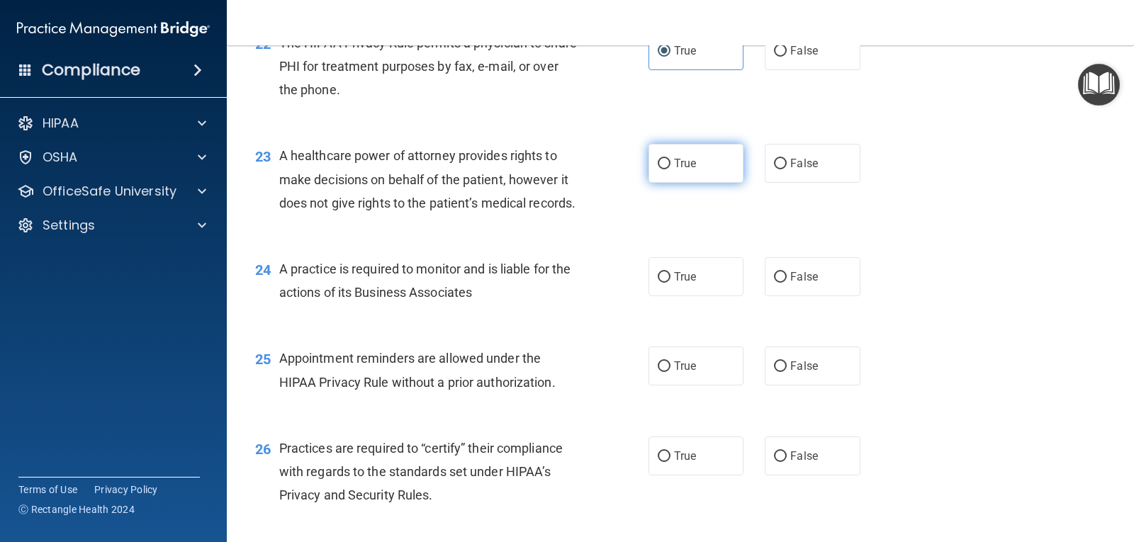
click at [674, 170] on span "True" at bounding box center [685, 163] width 22 height 13
click at [670, 169] on input "True" at bounding box center [664, 164] width 13 height 11
radio input "true"
click at [674, 283] on span "True" at bounding box center [685, 276] width 22 height 13
click at [670, 283] on input "True" at bounding box center [664, 277] width 13 height 11
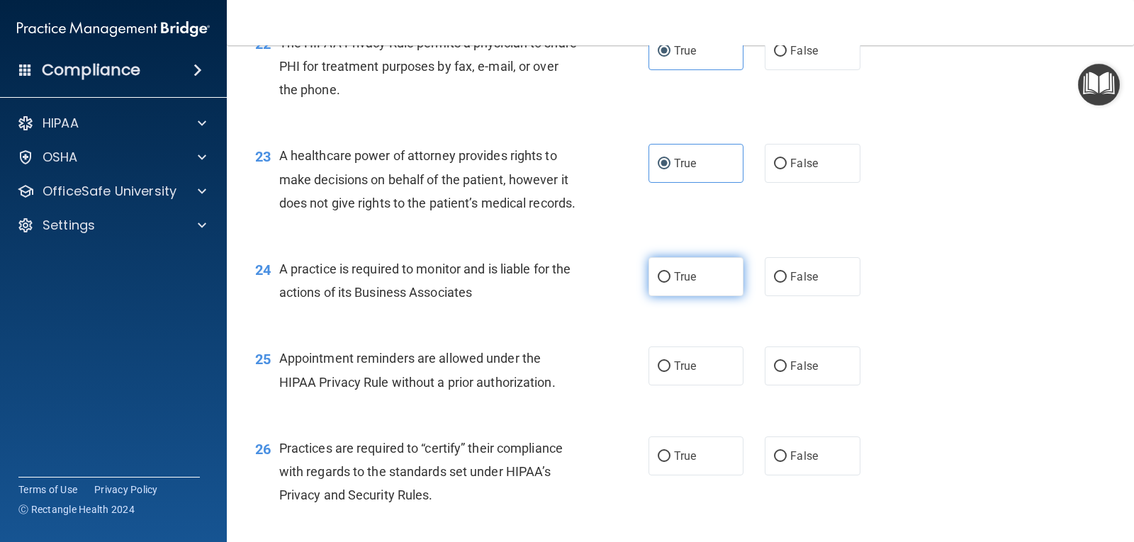
radio input "true"
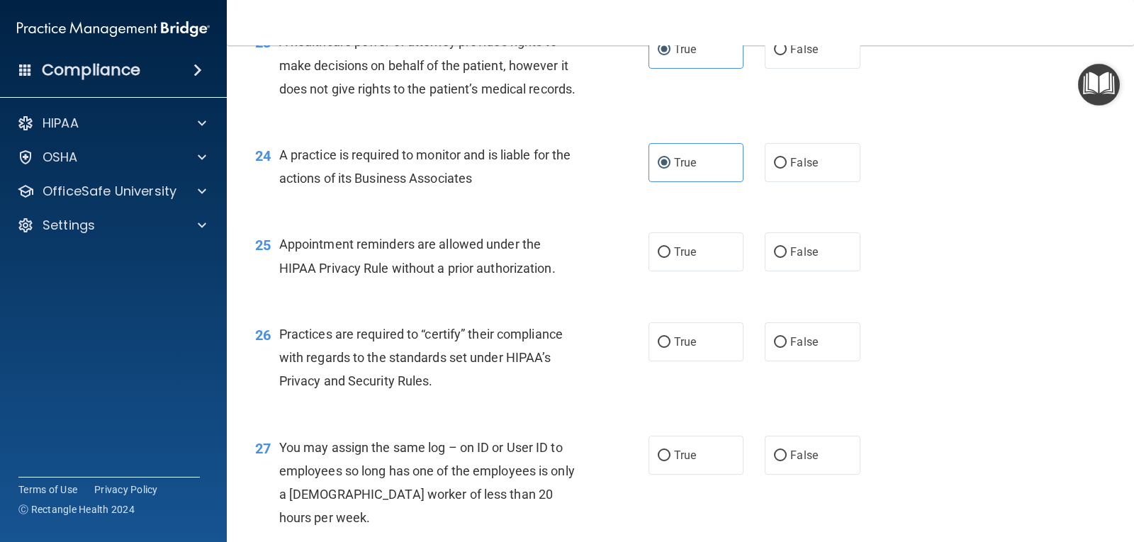
scroll to position [2763, 0]
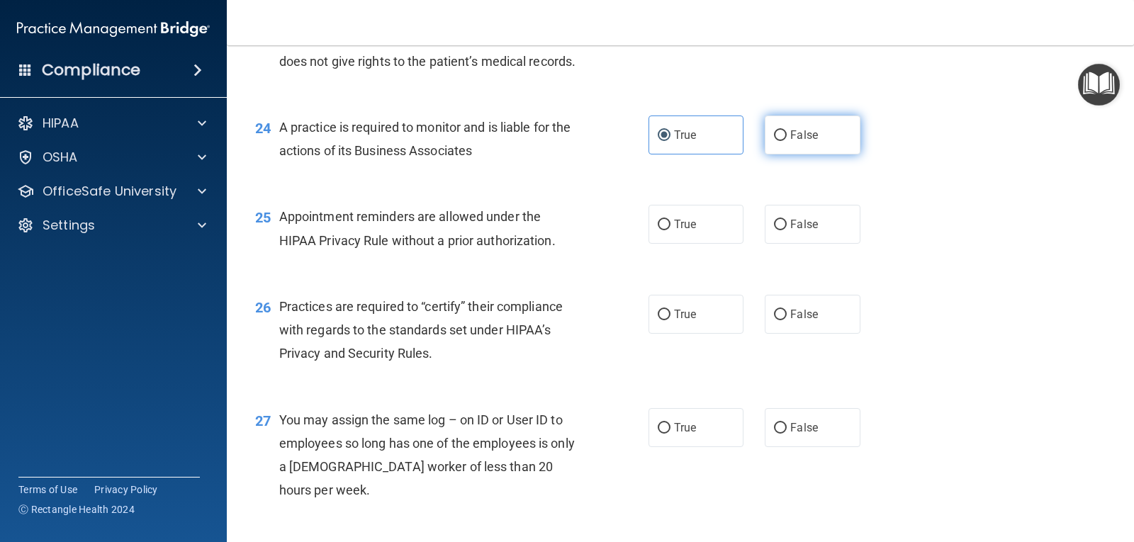
click at [791, 142] on span "False" at bounding box center [804, 134] width 28 height 13
click at [786, 141] on input "False" at bounding box center [780, 135] width 13 height 11
radio input "true"
radio input "false"
click at [790, 321] on span "False" at bounding box center [804, 313] width 28 height 13
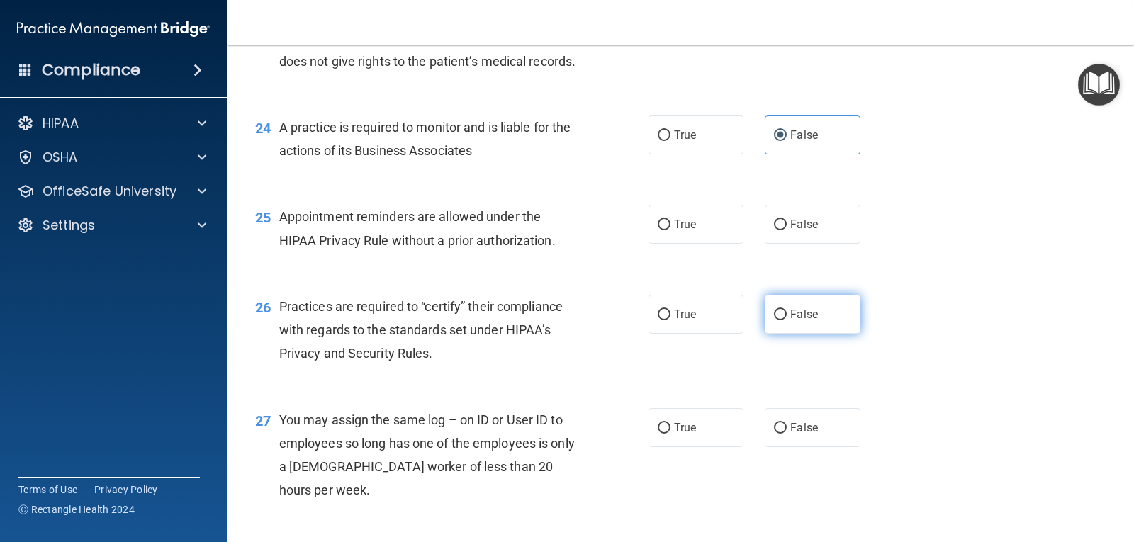
click at [784, 320] on input "False" at bounding box center [780, 315] width 13 height 11
radio input "true"
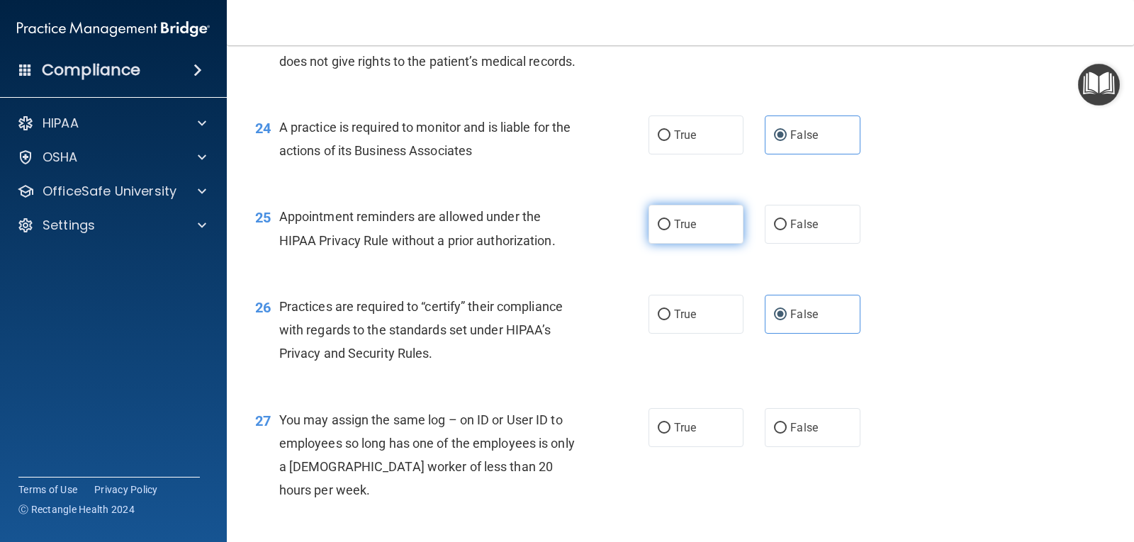
click at [658, 230] on input "True" at bounding box center [664, 225] width 13 height 11
radio input "true"
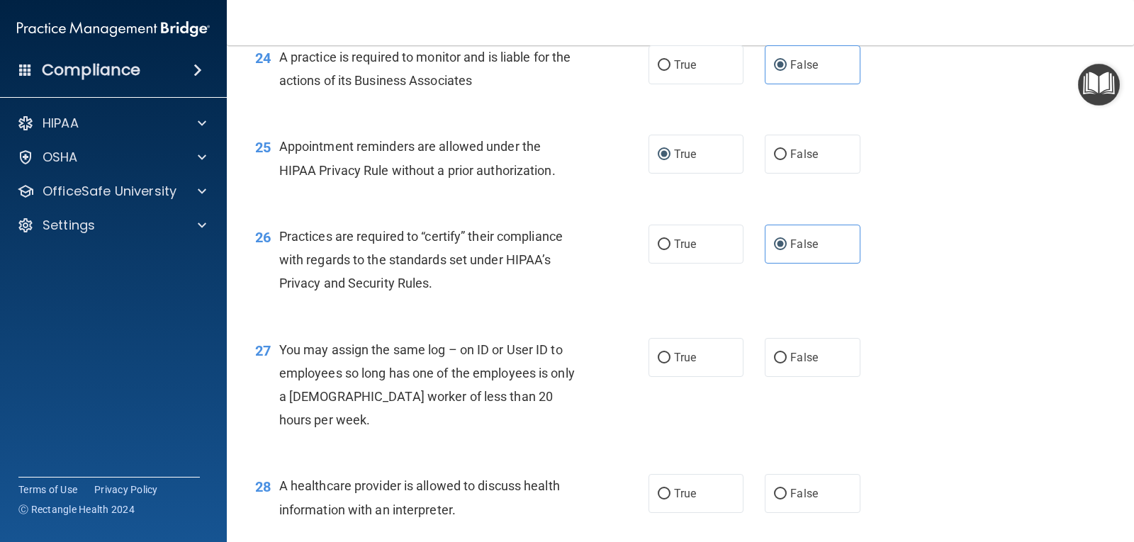
scroll to position [2905, 0]
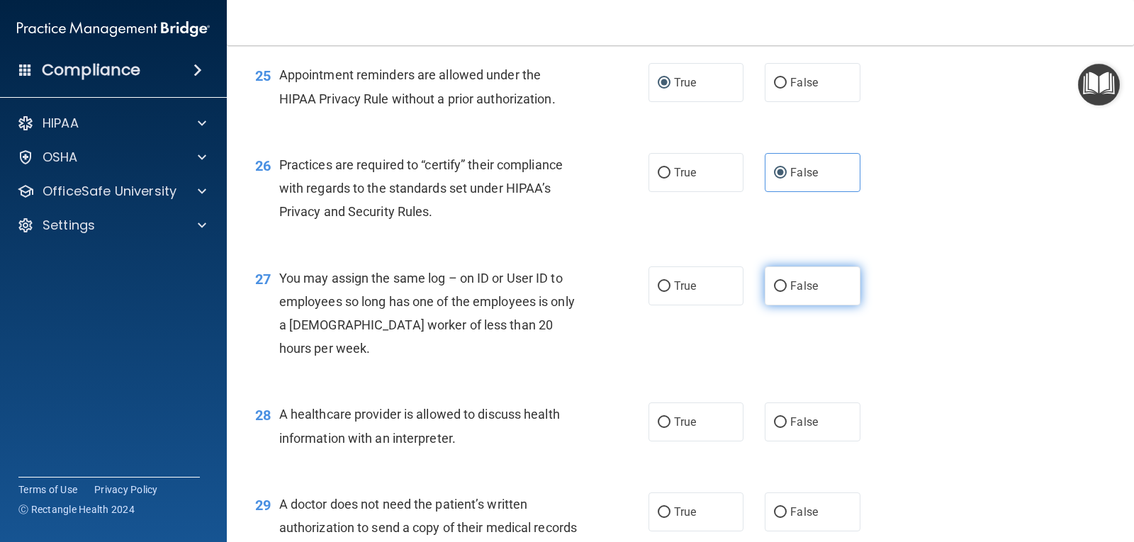
click at [774, 292] on input "False" at bounding box center [780, 286] width 13 height 11
radio input "true"
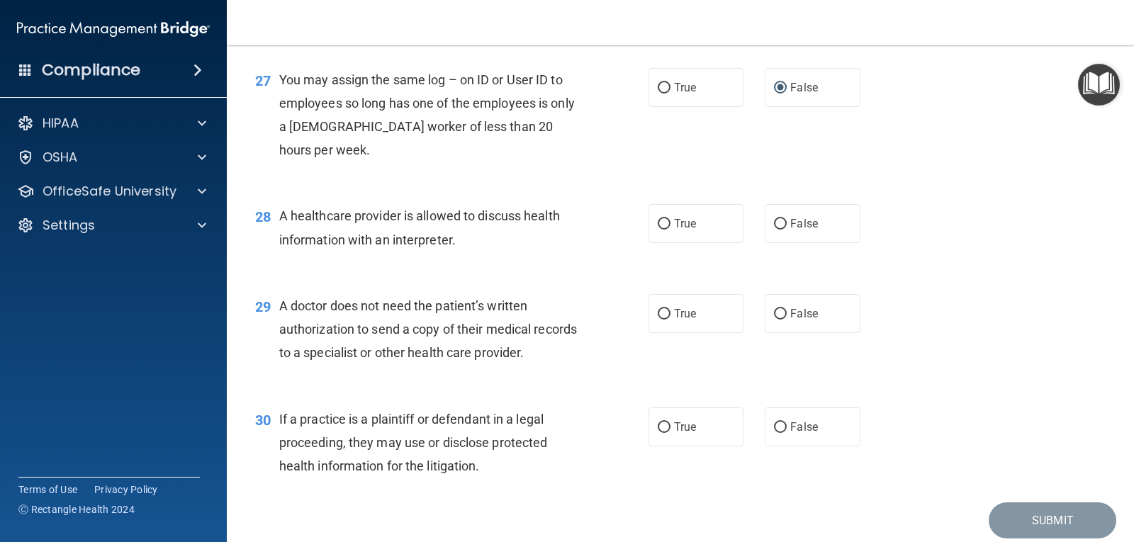
scroll to position [3117, 0]
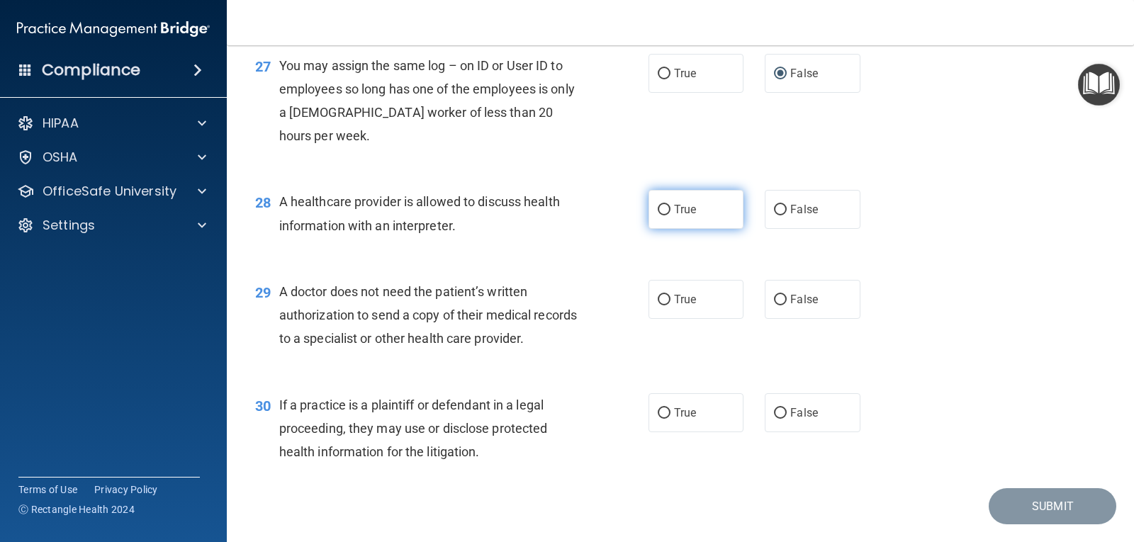
click at [681, 216] on span "True" at bounding box center [685, 209] width 22 height 13
click at [670, 215] on input "True" at bounding box center [664, 210] width 13 height 11
radio input "true"
click at [660, 305] on input "True" at bounding box center [664, 300] width 13 height 11
radio input "true"
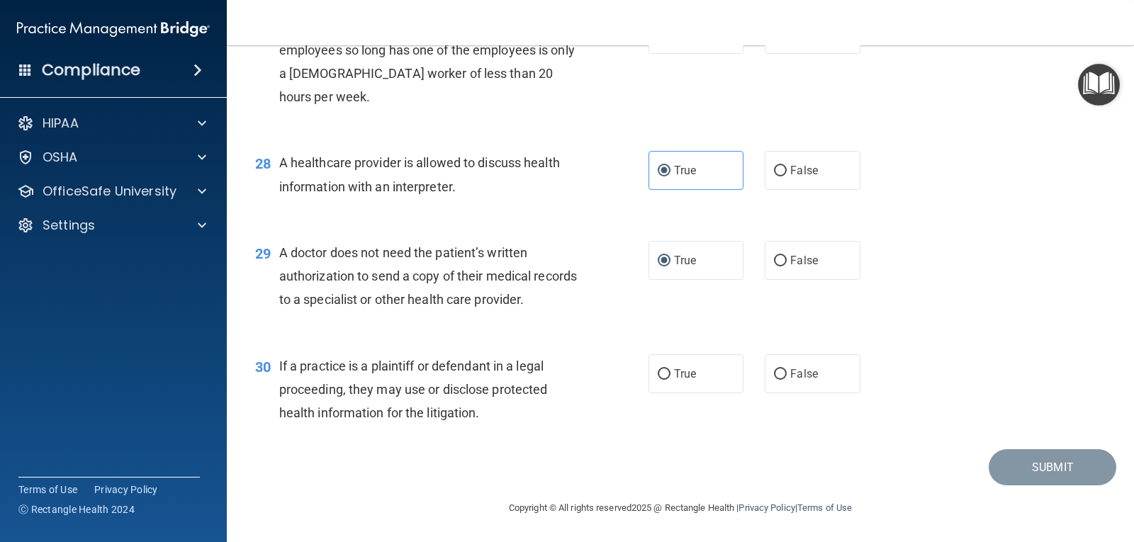
scroll to position [3227, 0]
click at [677, 368] on span "True" at bounding box center [685, 373] width 22 height 13
click at [670, 369] on input "True" at bounding box center [664, 374] width 13 height 11
radio input "true"
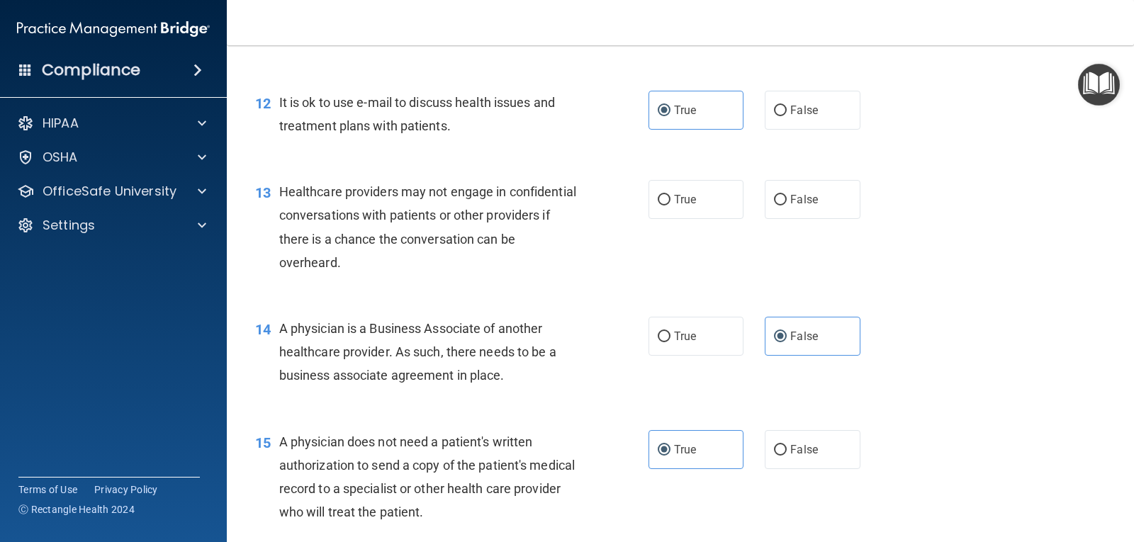
scroll to position [1243, 0]
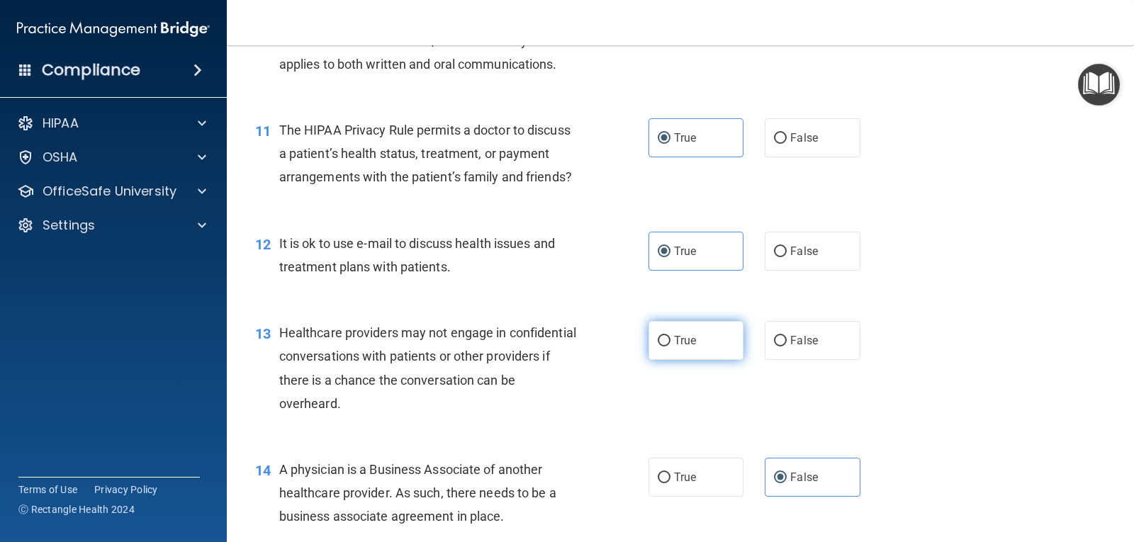
click at [664, 346] on input "True" at bounding box center [664, 341] width 13 height 11
radio input "true"
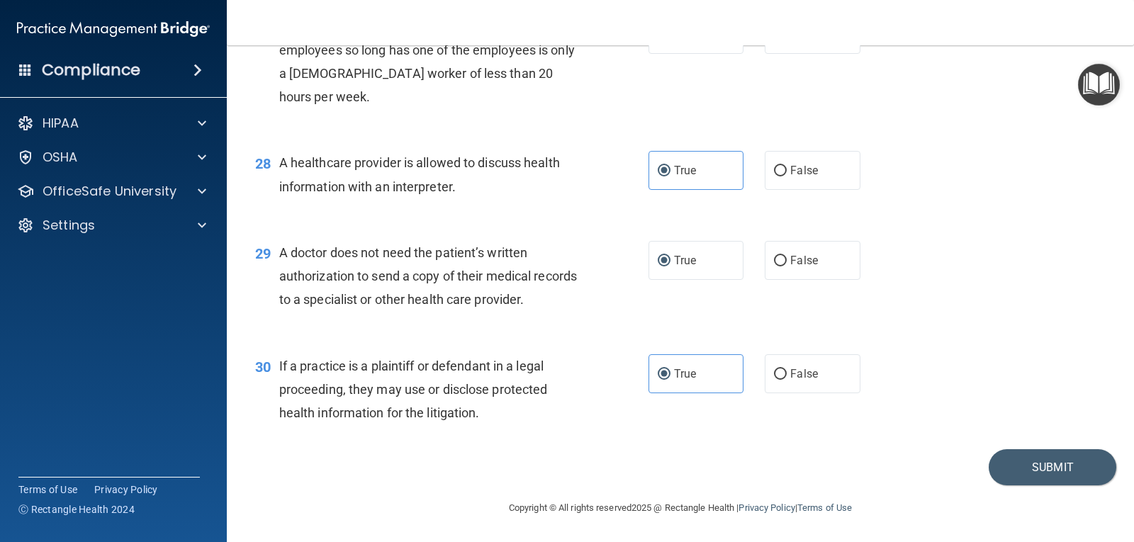
scroll to position [3227, 0]
click at [1031, 463] on button "Submit" at bounding box center [1052, 467] width 128 height 36
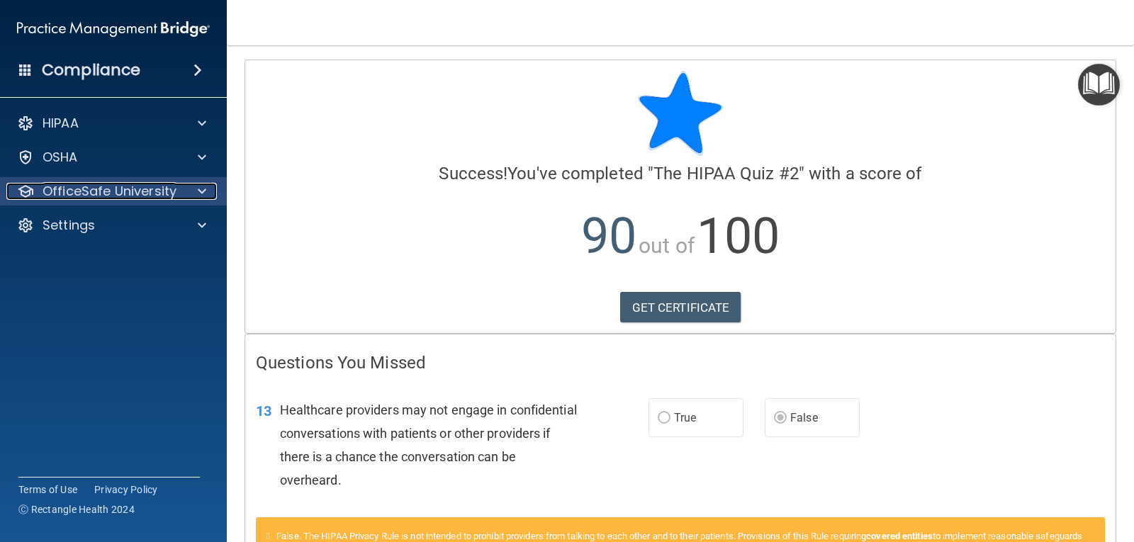
click at [65, 192] on p "OfficeSafe University" at bounding box center [110, 191] width 134 height 17
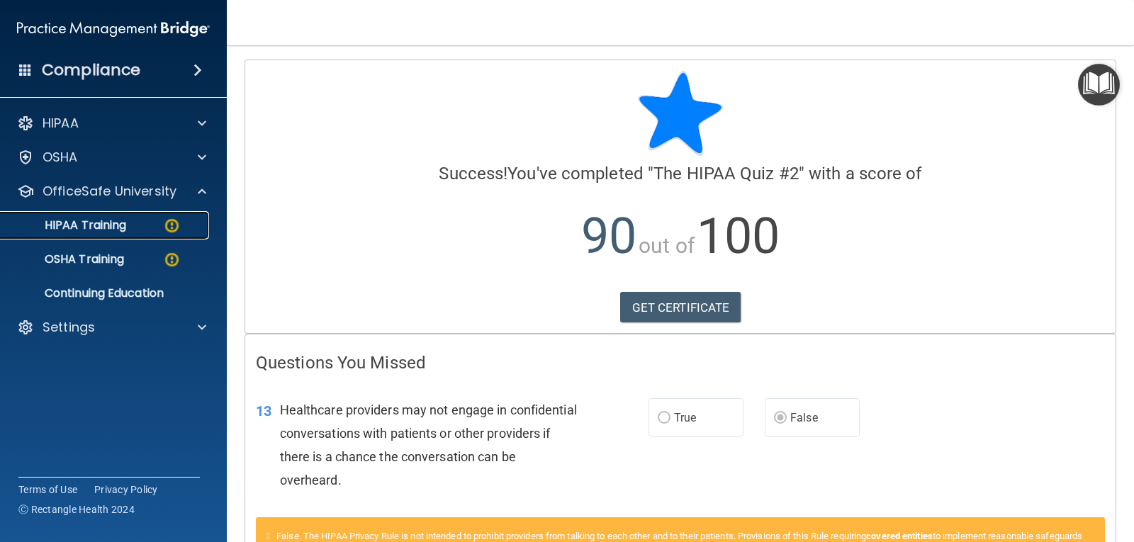
click at [78, 221] on p "HIPAA Training" at bounding box center [67, 225] width 117 height 14
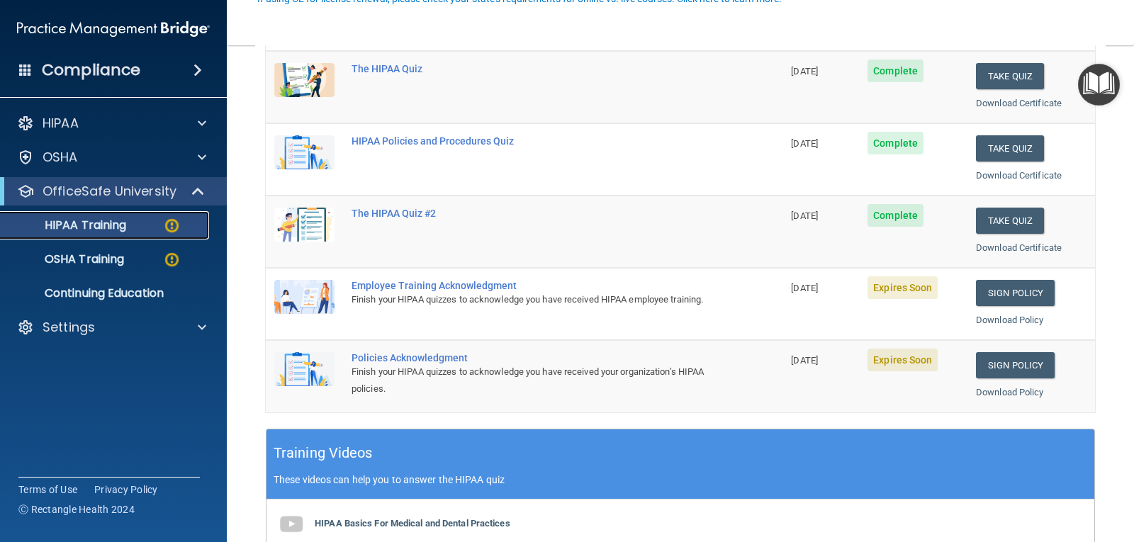
scroll to position [213, 0]
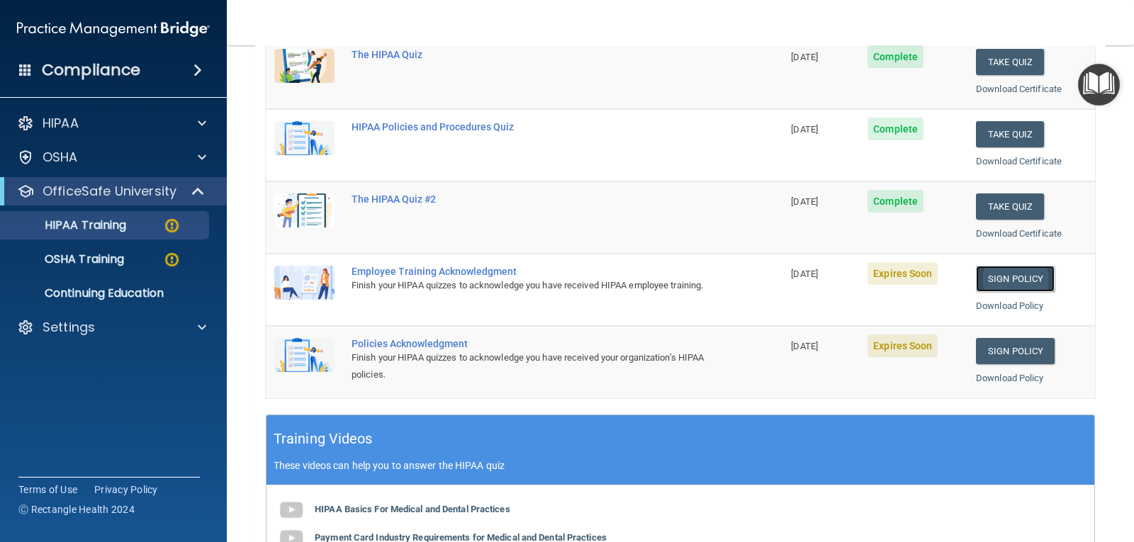
click at [1004, 274] on link "Sign Policy" at bounding box center [1015, 279] width 79 height 26
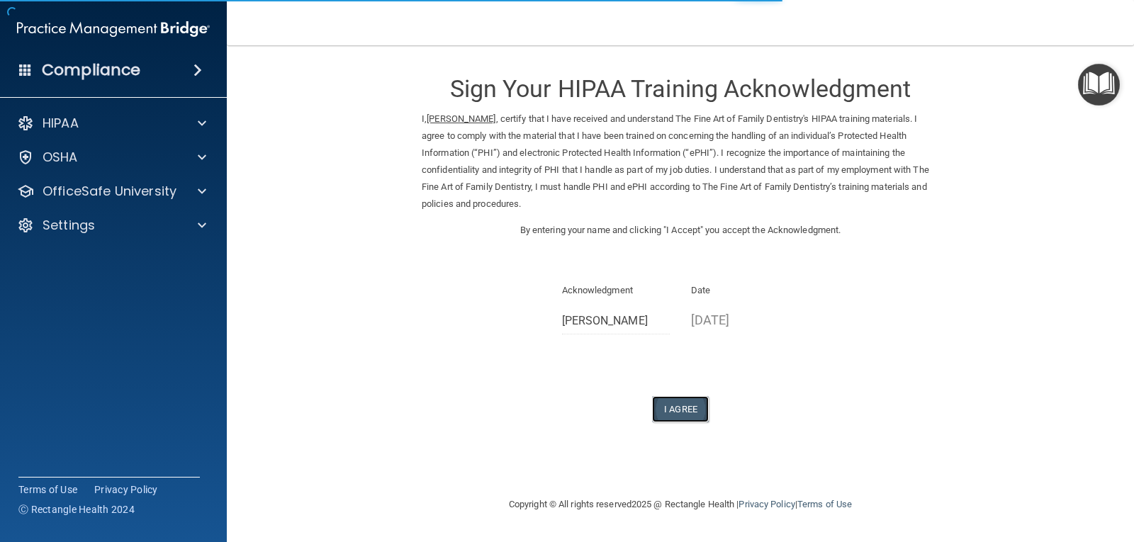
click at [677, 402] on button "I Agree" at bounding box center [680, 409] width 57 height 26
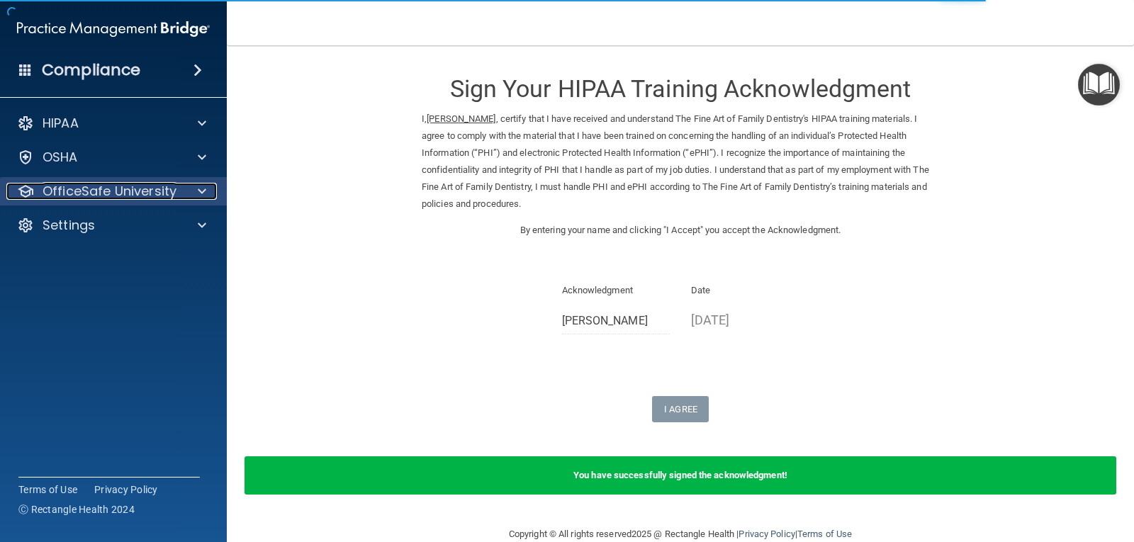
click at [186, 191] on div at bounding box center [199, 191] width 35 height 17
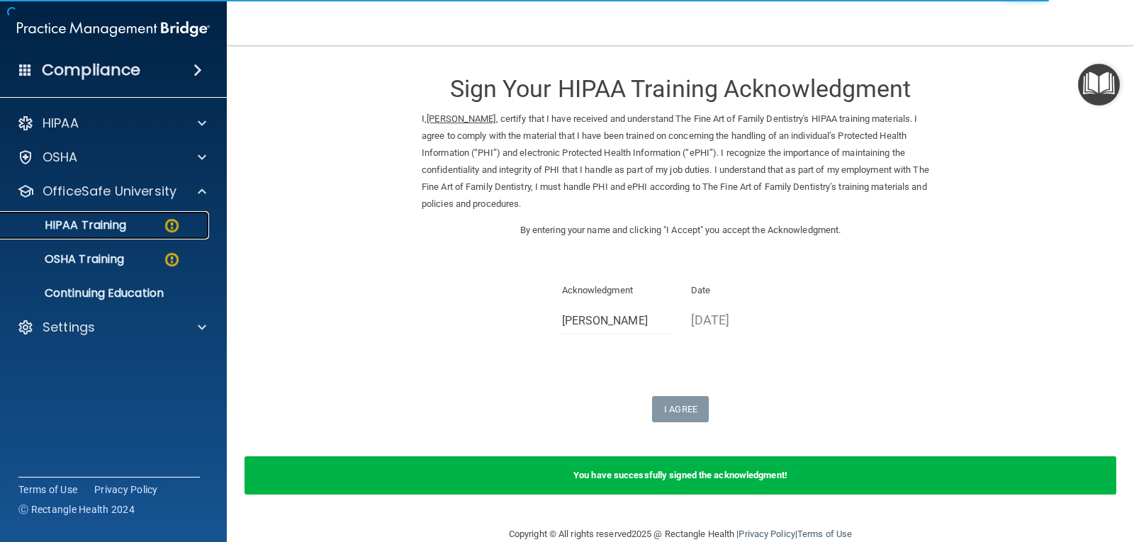
click at [181, 223] on div "HIPAA Training" at bounding box center [105, 225] width 193 height 14
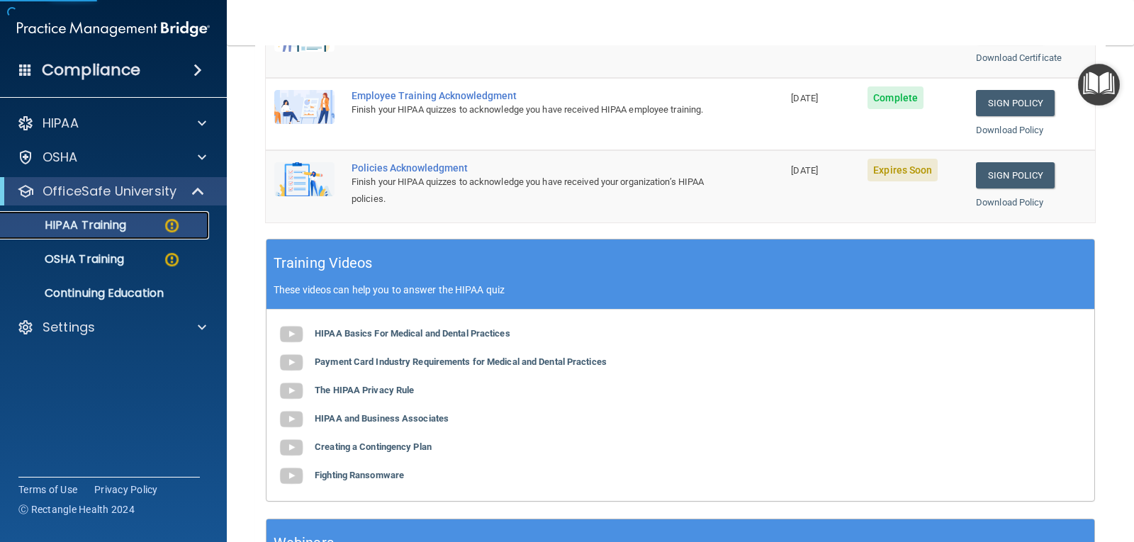
scroll to position [425, 0]
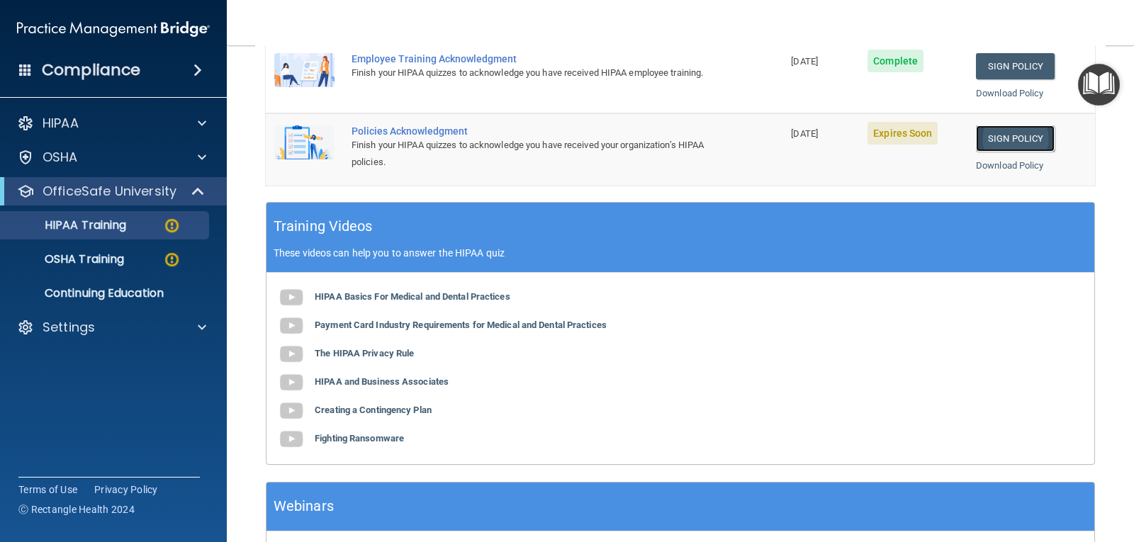
click at [993, 137] on link "Sign Policy" at bounding box center [1015, 138] width 79 height 26
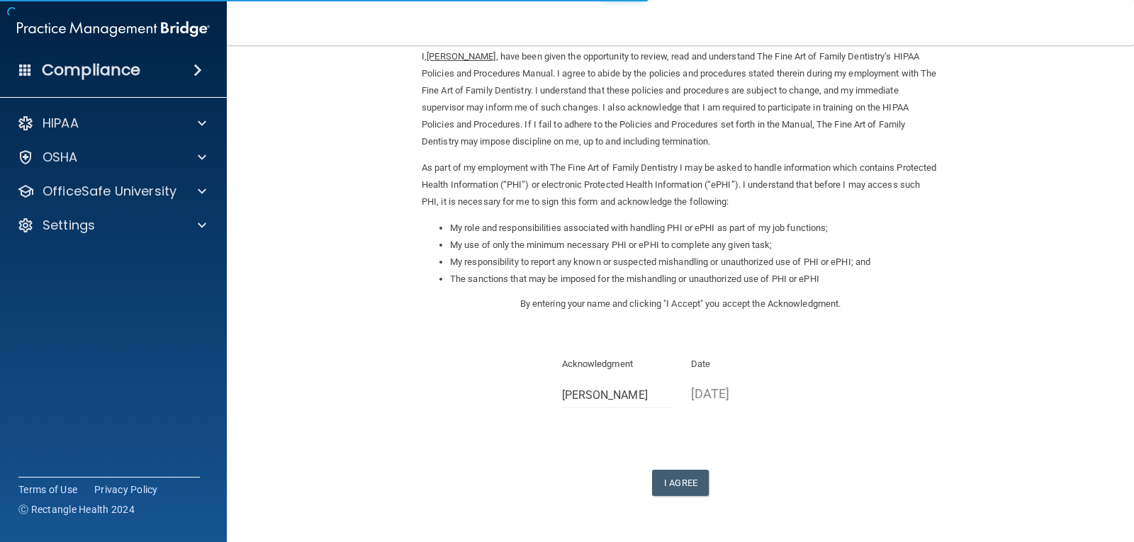
scroll to position [107, 0]
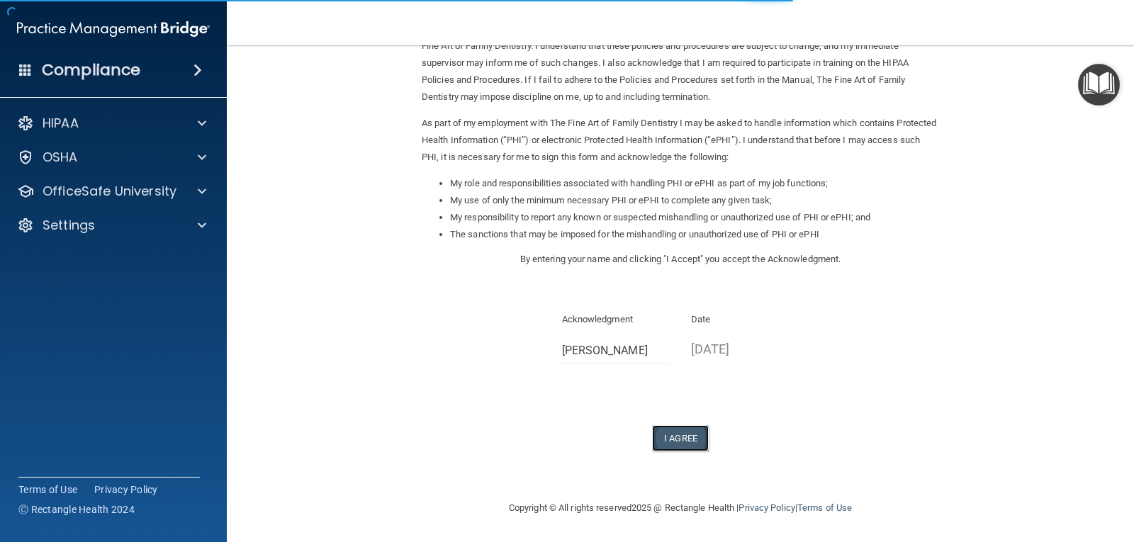
click at [684, 440] on button "I Agree" at bounding box center [680, 438] width 57 height 26
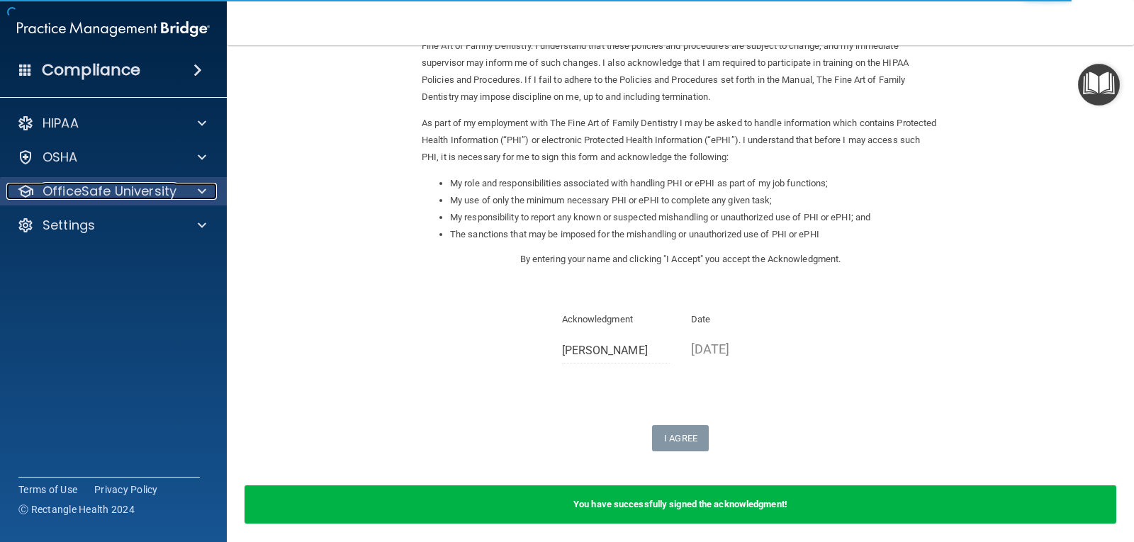
click at [96, 190] on p "OfficeSafe University" at bounding box center [110, 191] width 134 height 17
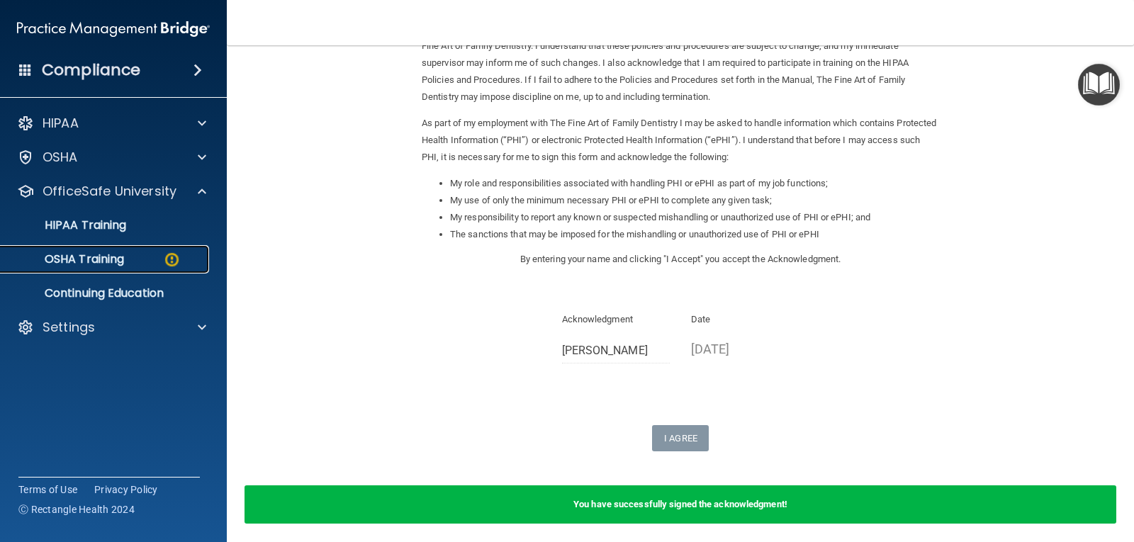
click at [124, 261] on p "OSHA Training" at bounding box center [66, 259] width 115 height 14
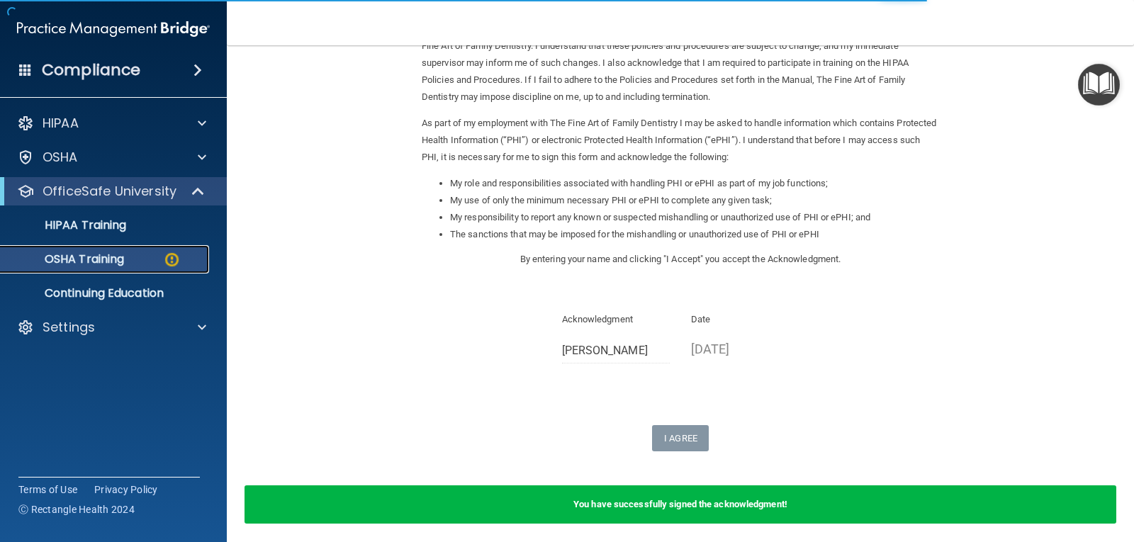
scroll to position [106, 0]
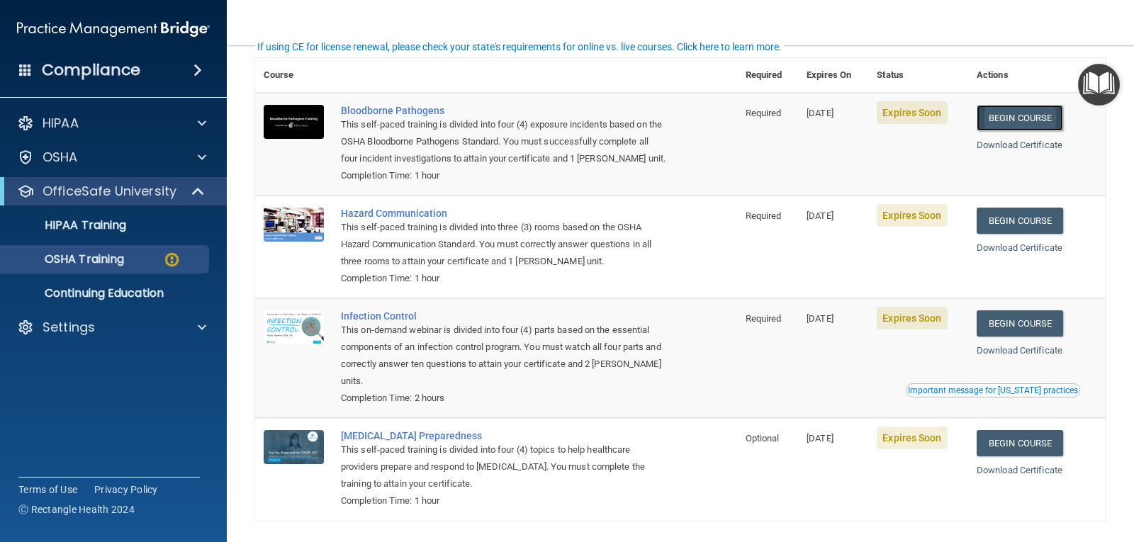
click at [1008, 123] on link "Begin Course" at bounding box center [1019, 118] width 86 height 26
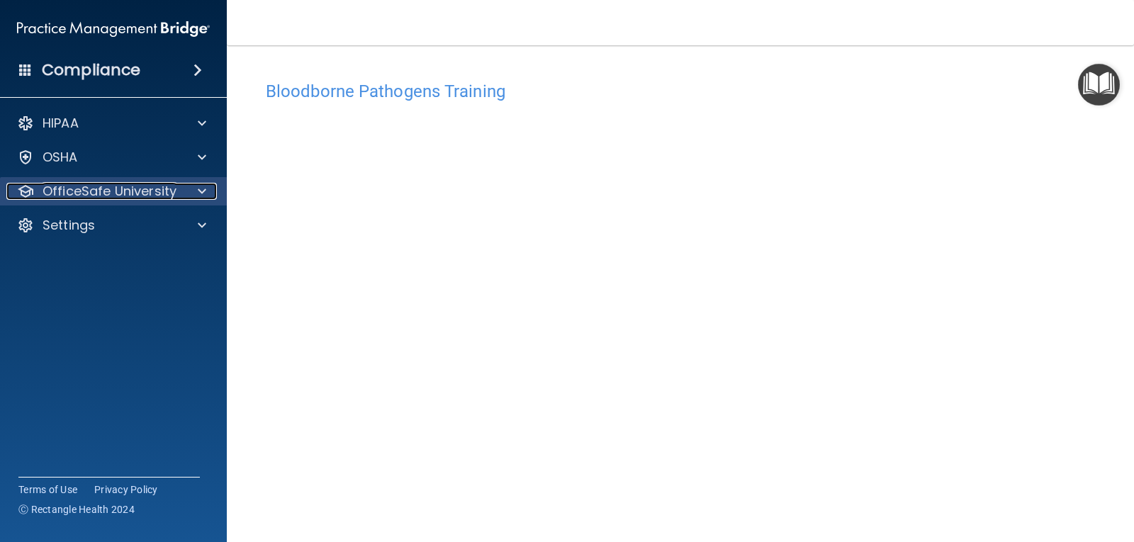
click at [203, 191] on span at bounding box center [202, 191] width 9 height 17
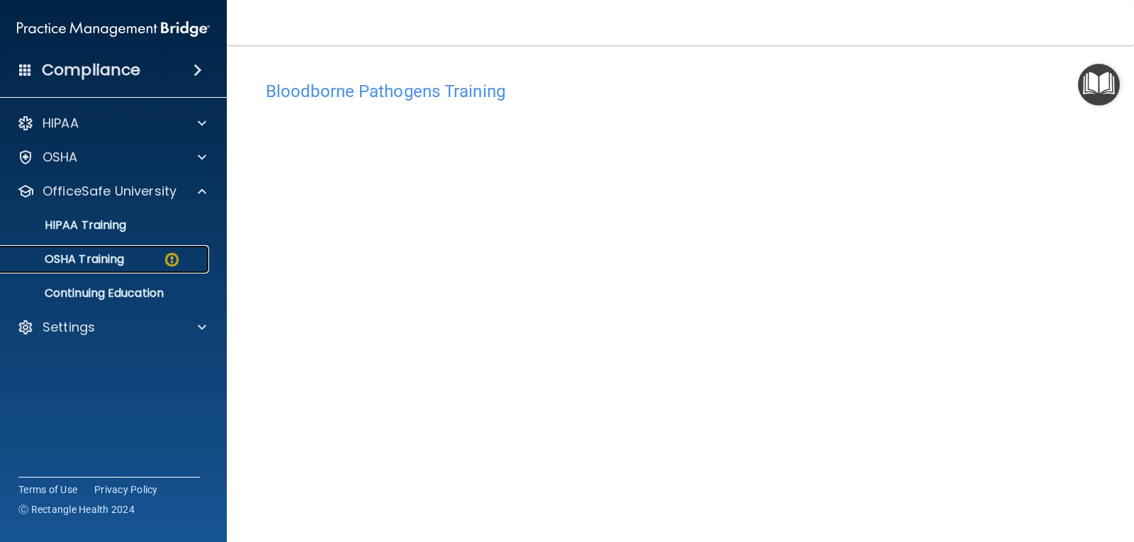
click at [137, 260] on div "OSHA Training" at bounding box center [105, 259] width 193 height 14
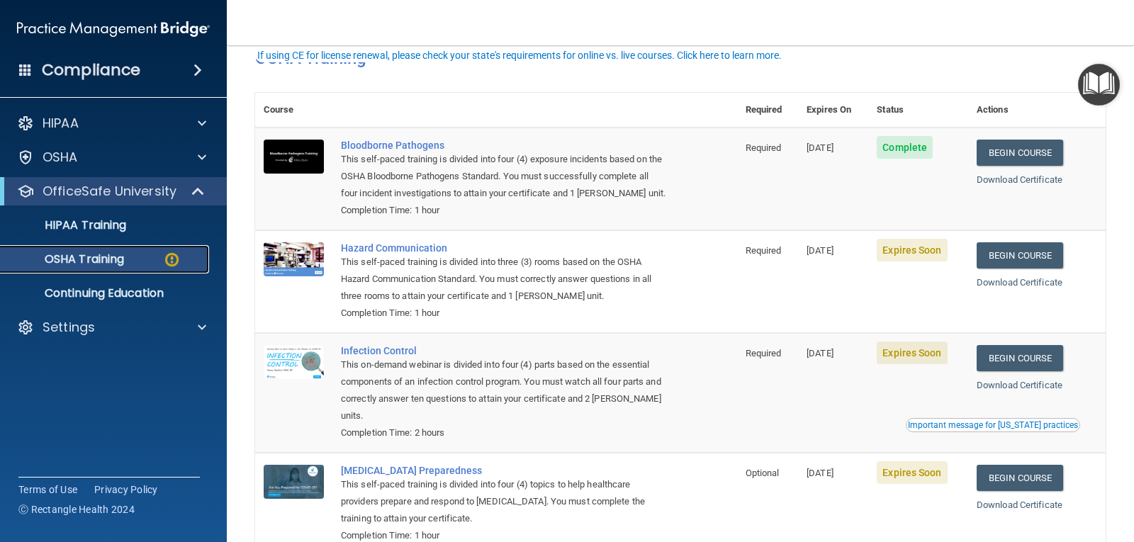
scroll to position [142, 0]
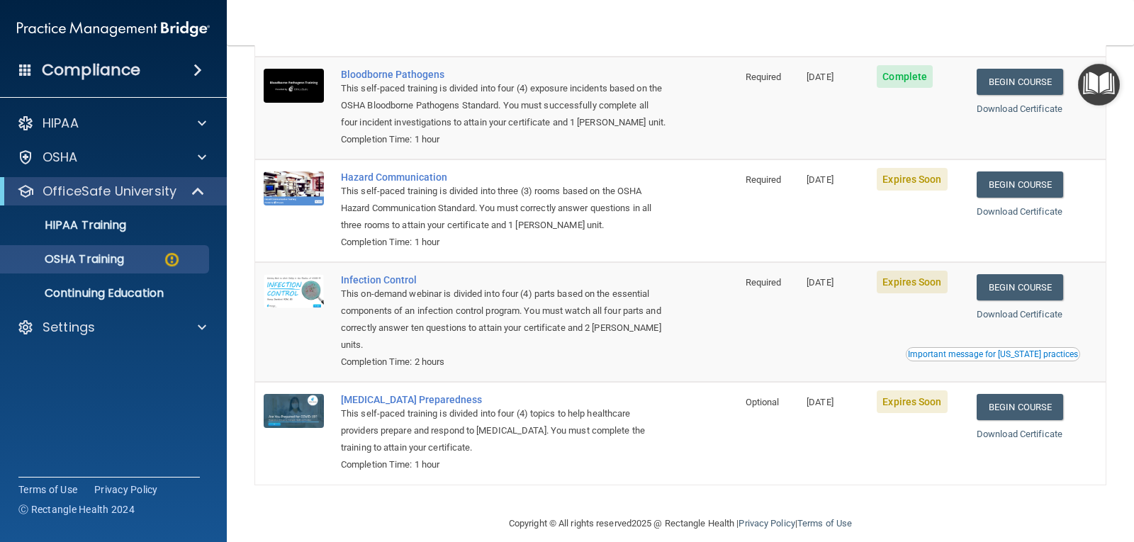
click at [930, 179] on span "Expires Soon" at bounding box center [911, 179] width 70 height 23
click at [1020, 184] on link "Begin Course" at bounding box center [1019, 184] width 86 height 26
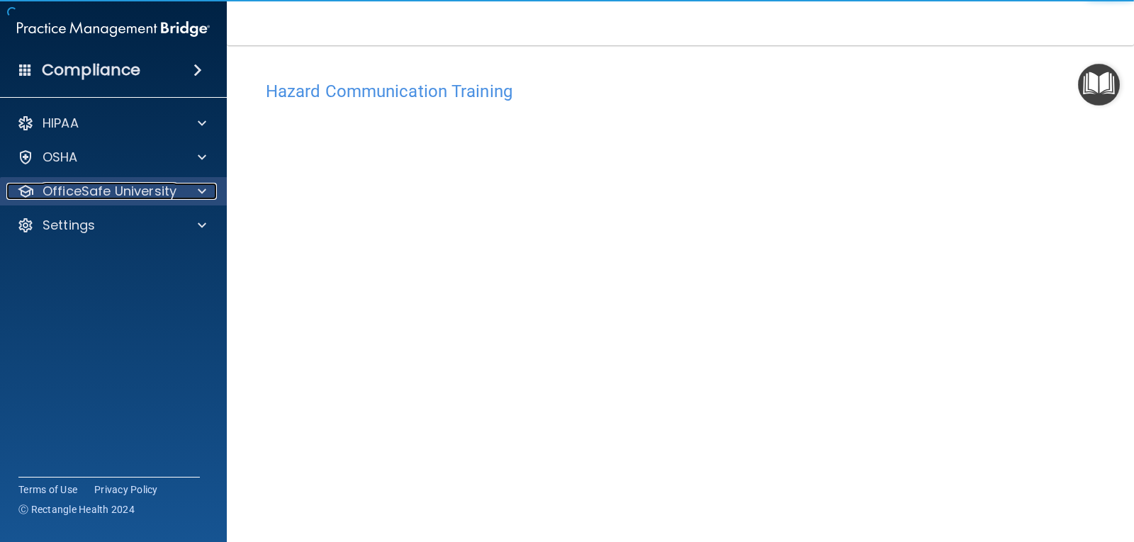
click at [196, 193] on div at bounding box center [199, 191] width 35 height 17
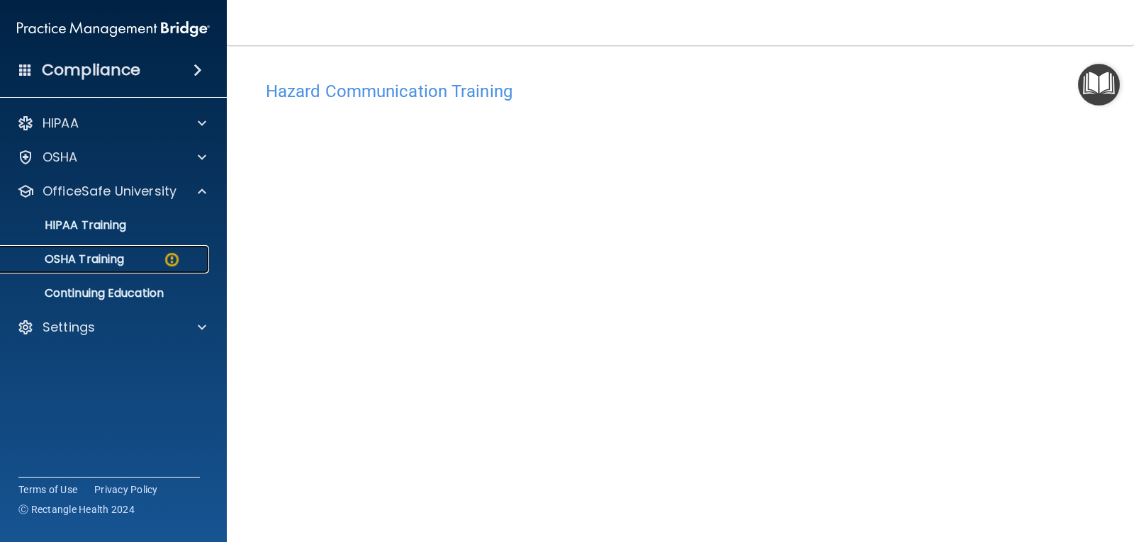
click at [174, 260] on img at bounding box center [172, 260] width 18 height 18
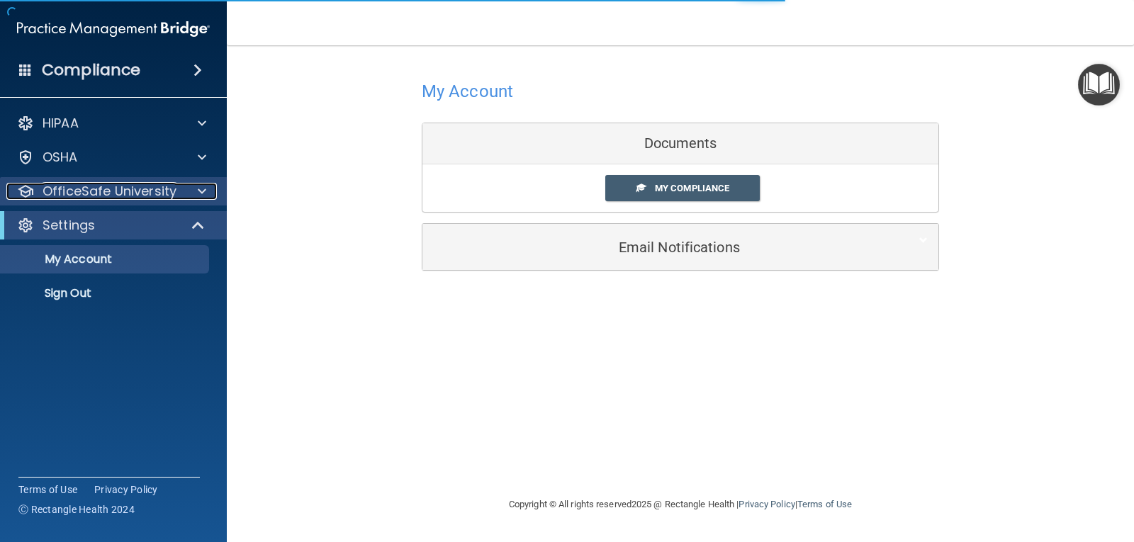
click at [149, 189] on p "OfficeSafe University" at bounding box center [110, 191] width 134 height 17
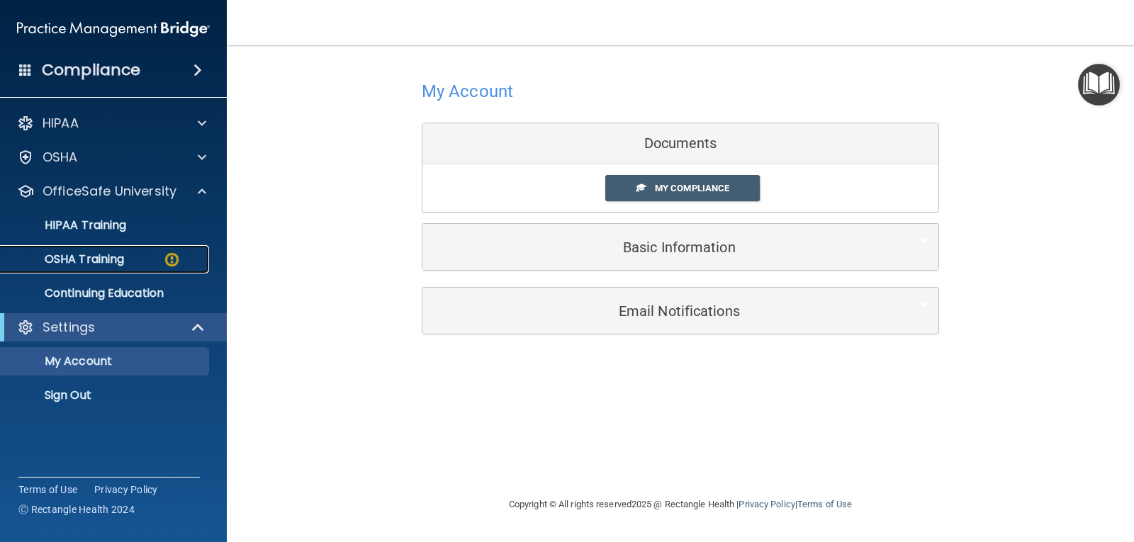
click at [88, 259] on p "OSHA Training" at bounding box center [66, 259] width 115 height 14
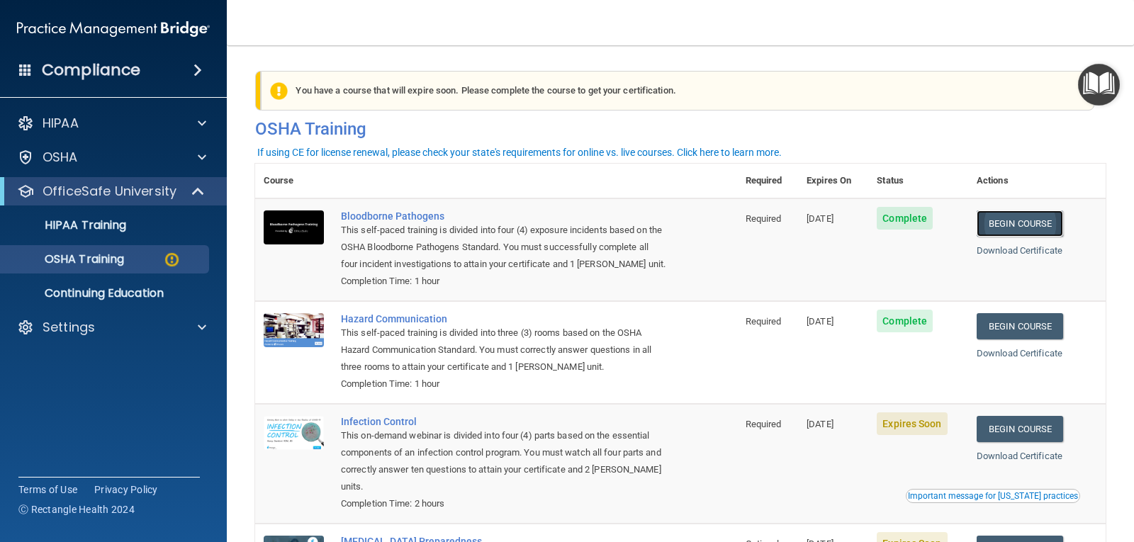
click at [1024, 221] on link "Begin Course" at bounding box center [1019, 223] width 86 height 26
click at [441, 242] on div "This self-paced training is divided into four (4) exposure incidents based on t…" at bounding box center [503, 247] width 325 height 51
click at [288, 222] on img at bounding box center [294, 227] width 60 height 34
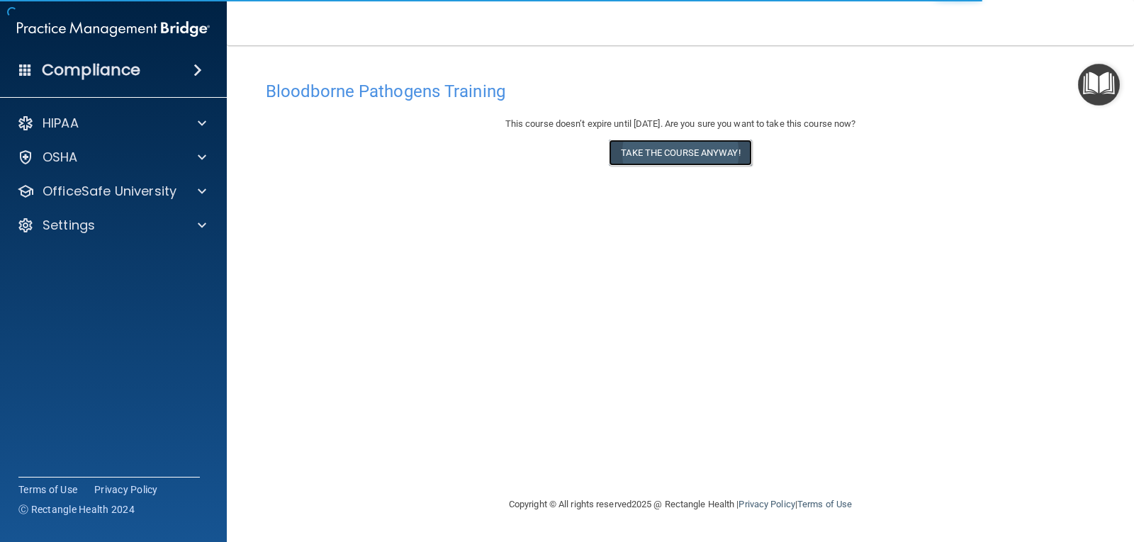
click at [653, 149] on button "Take the course anyway!" at bounding box center [680, 153] width 142 height 26
click at [677, 154] on button "Take the course anyway!" at bounding box center [680, 153] width 142 height 26
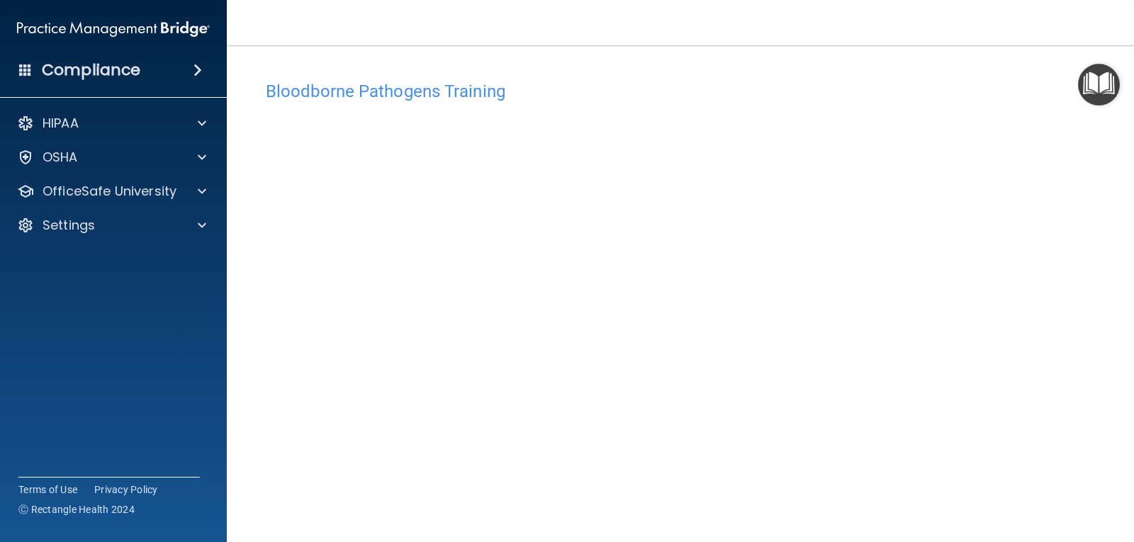
click at [1093, 82] on img "Open Resource Center" at bounding box center [1099, 85] width 42 height 42
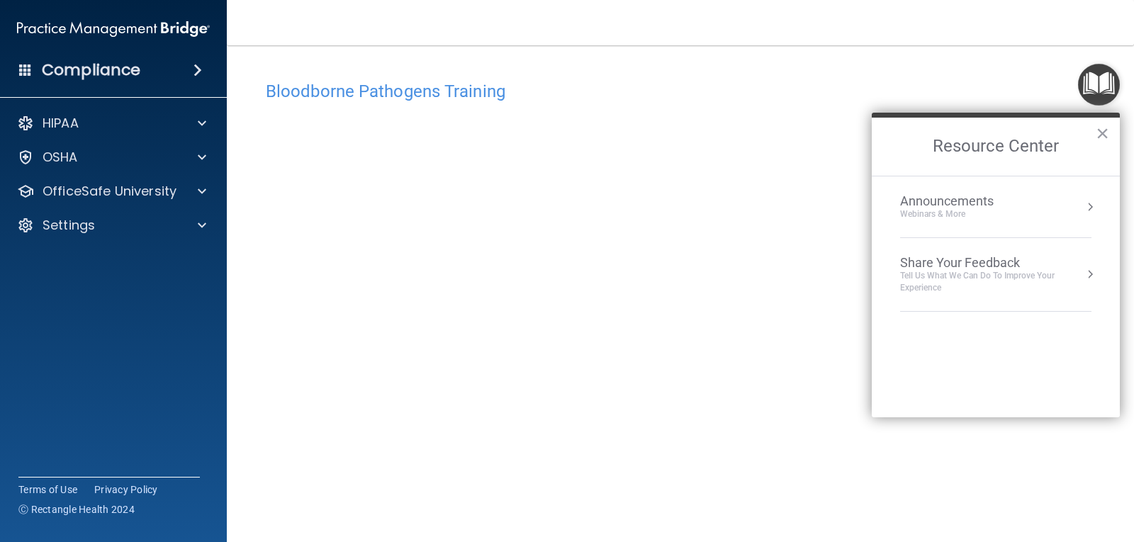
click at [1090, 82] on img "Open Resource Center" at bounding box center [1099, 85] width 42 height 42
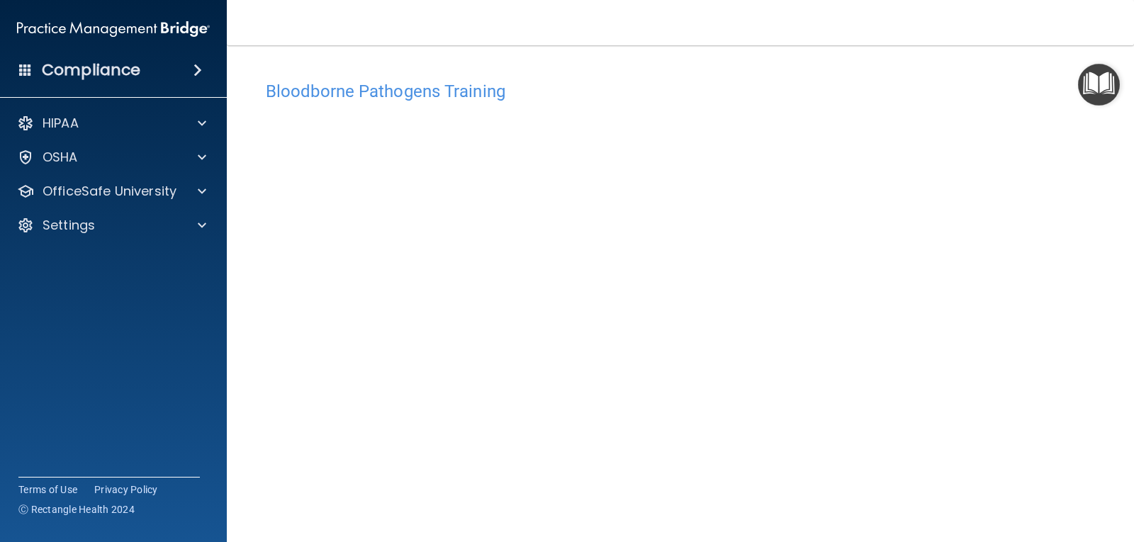
click at [1005, 80] on div "Bloodborne Pathogens Training" at bounding box center [680, 91] width 850 height 35
click at [170, 188] on p "OfficeSafe University" at bounding box center [110, 191] width 134 height 17
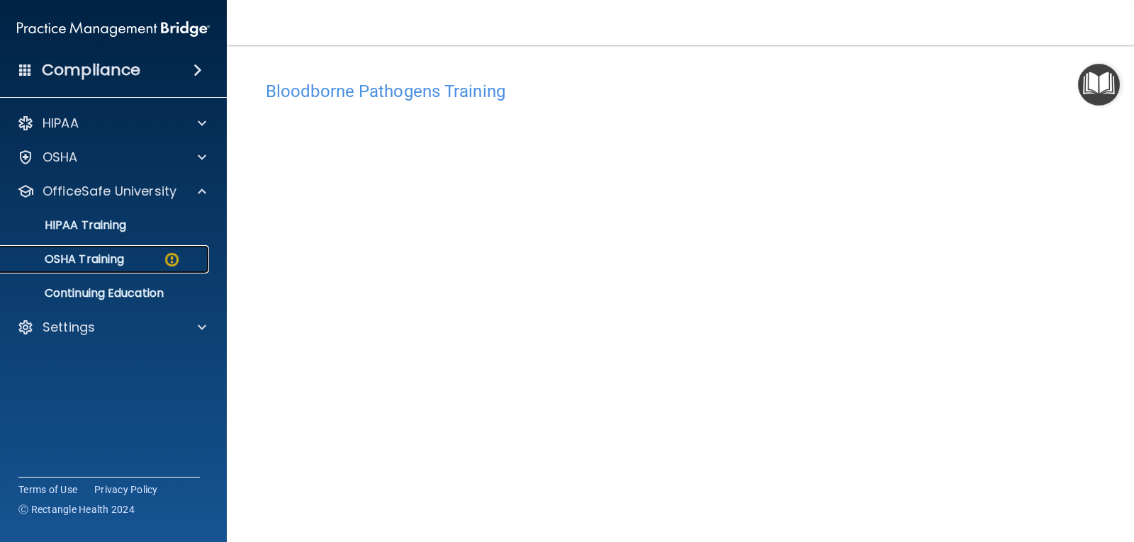
click at [163, 259] on img at bounding box center [172, 260] width 18 height 18
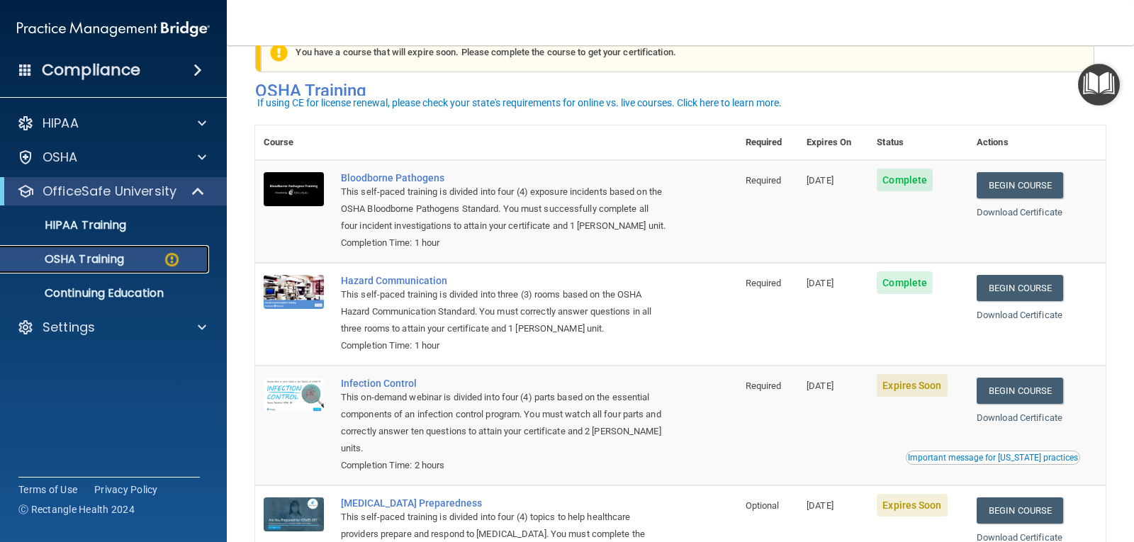
scroll to position [142, 0]
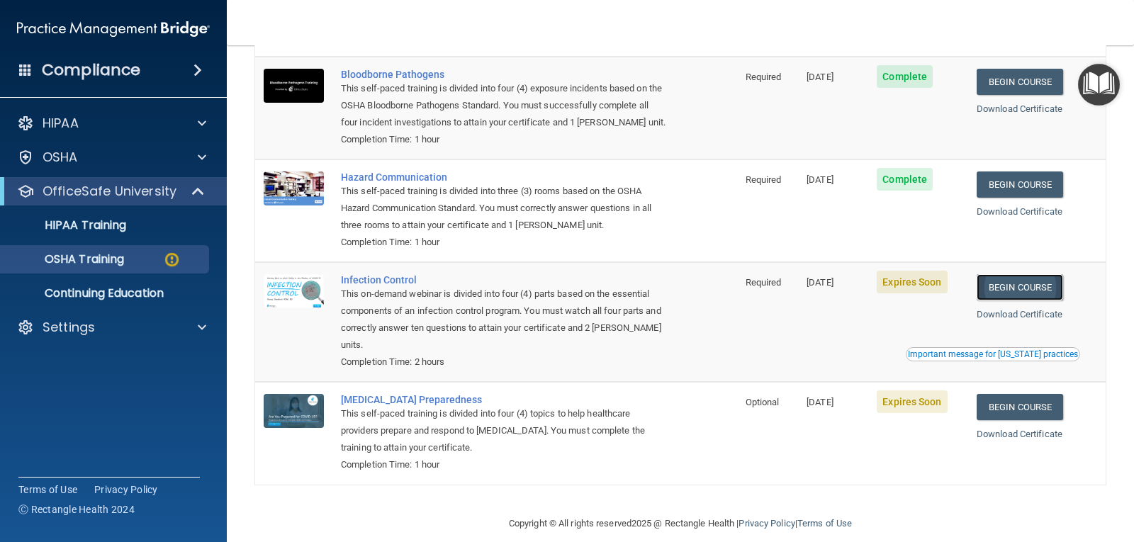
click at [1017, 290] on link "Begin Course" at bounding box center [1019, 287] width 86 height 26
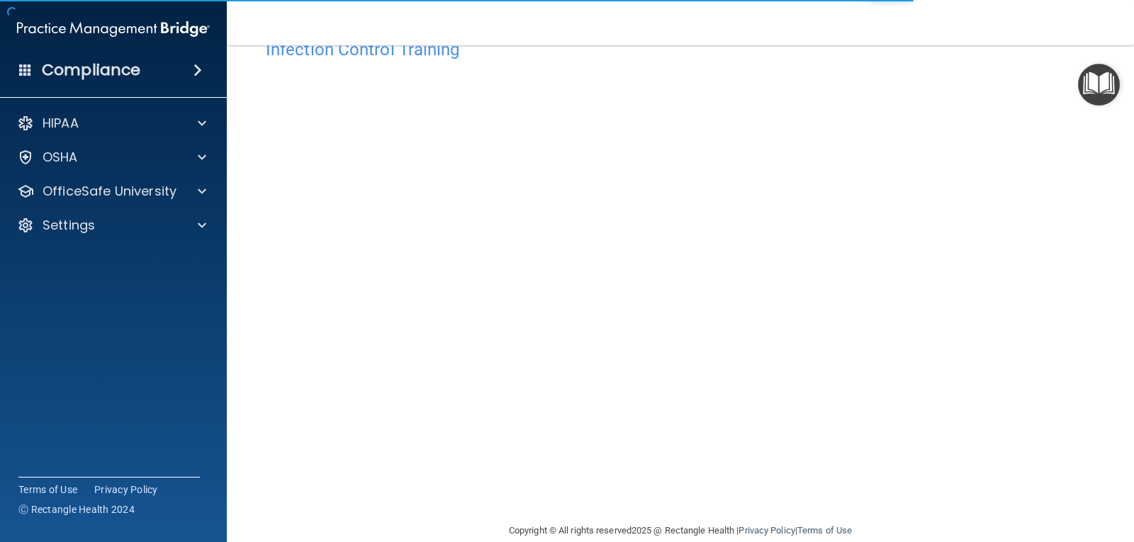
scroll to position [64, 0]
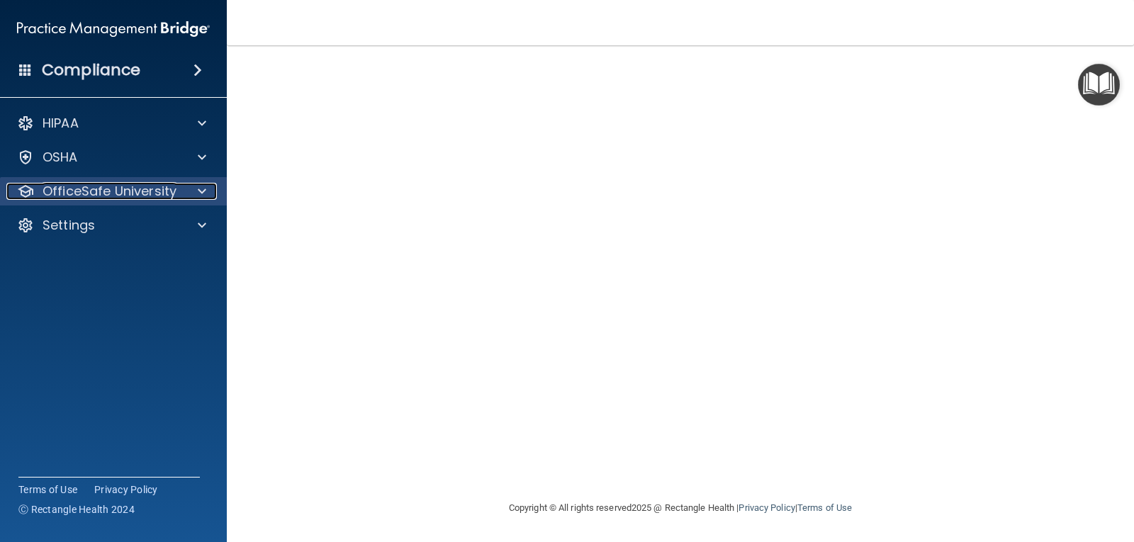
click at [60, 189] on p "OfficeSafe University" at bounding box center [110, 191] width 134 height 17
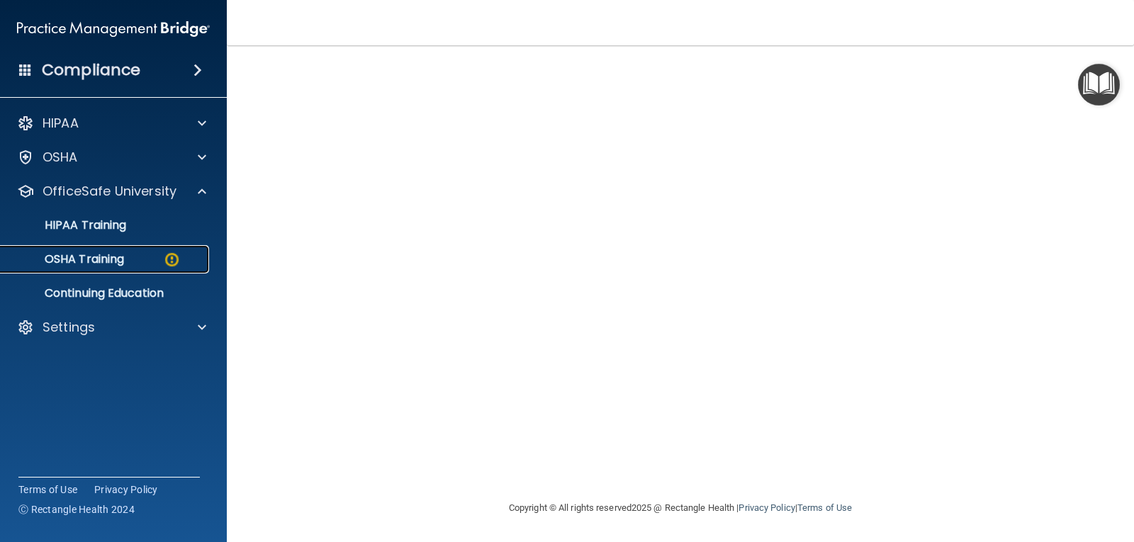
click at [114, 260] on p "OSHA Training" at bounding box center [66, 259] width 115 height 14
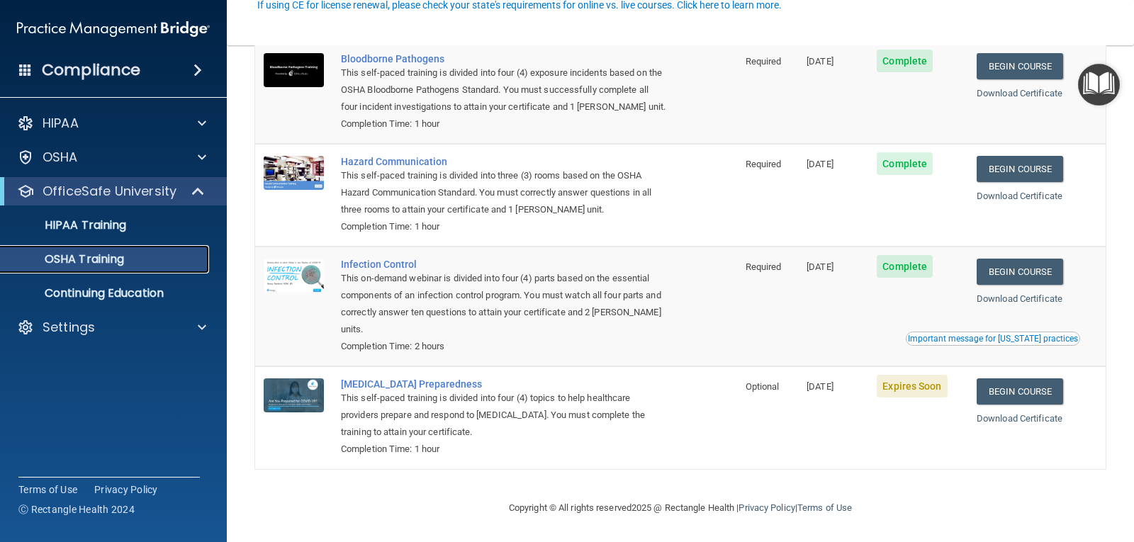
scroll to position [121, 0]
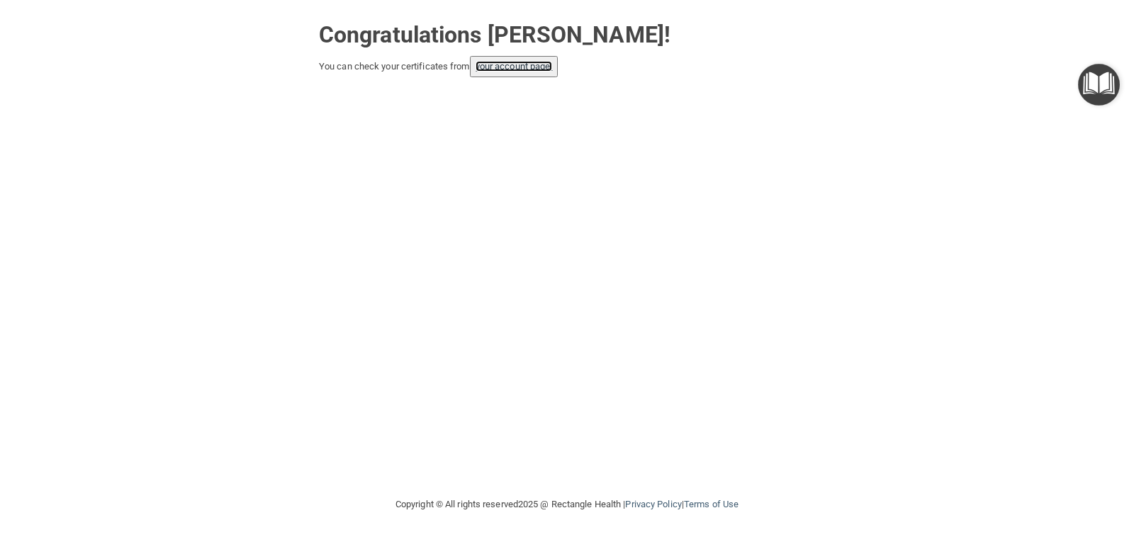
click at [518, 67] on link "your account page!" at bounding box center [513, 66] width 77 height 11
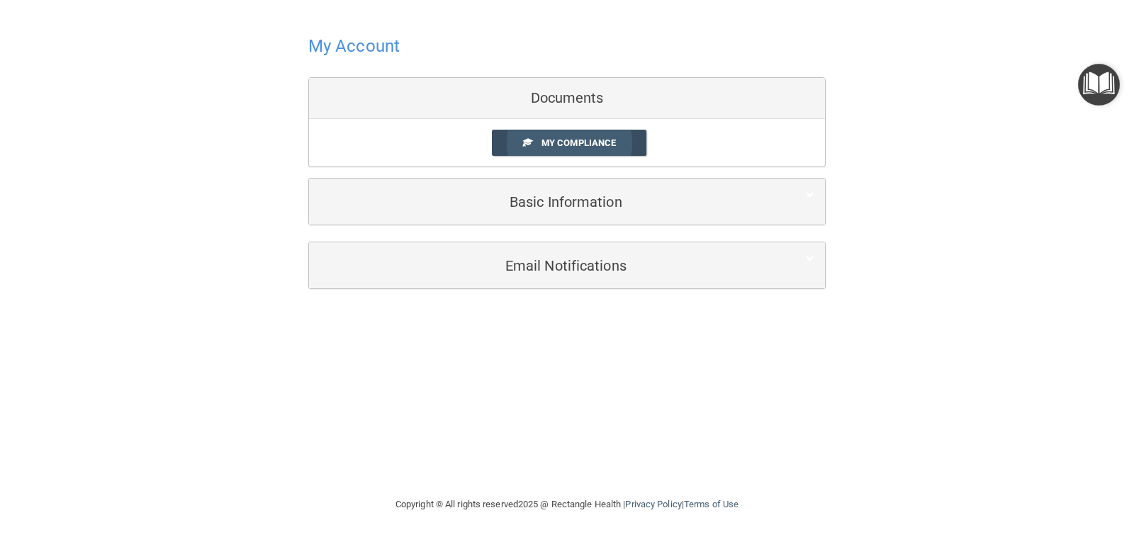
click at [541, 141] on span "My Compliance" at bounding box center [578, 142] width 74 height 11
